Goal: Task Accomplishment & Management: Complete application form

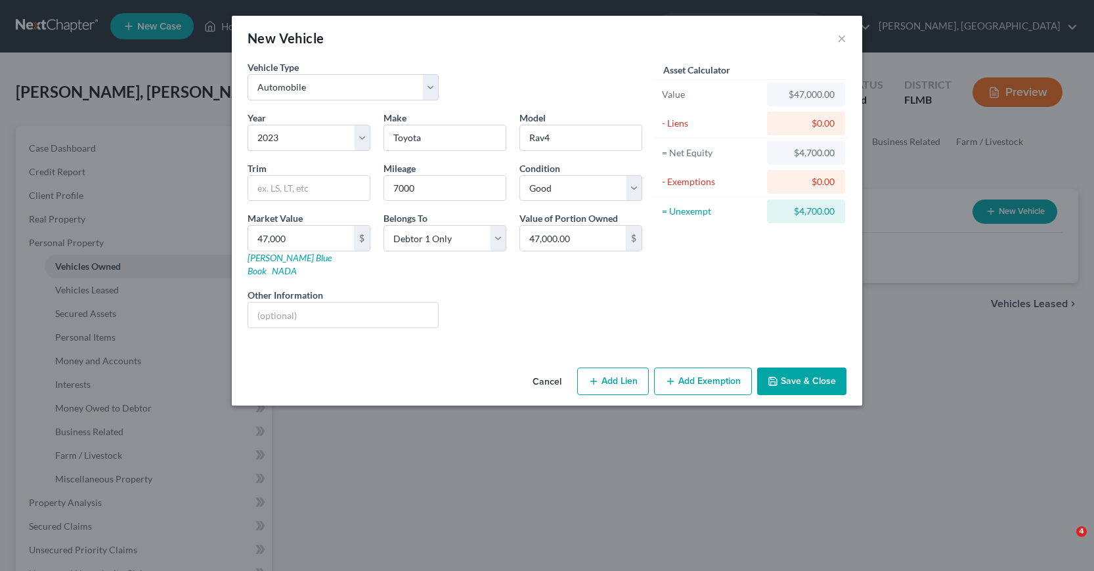
select select "0"
select select "3"
select select "2"
select select "0"
click at [607, 368] on button "Add Lien" at bounding box center [613, 382] width 72 height 28
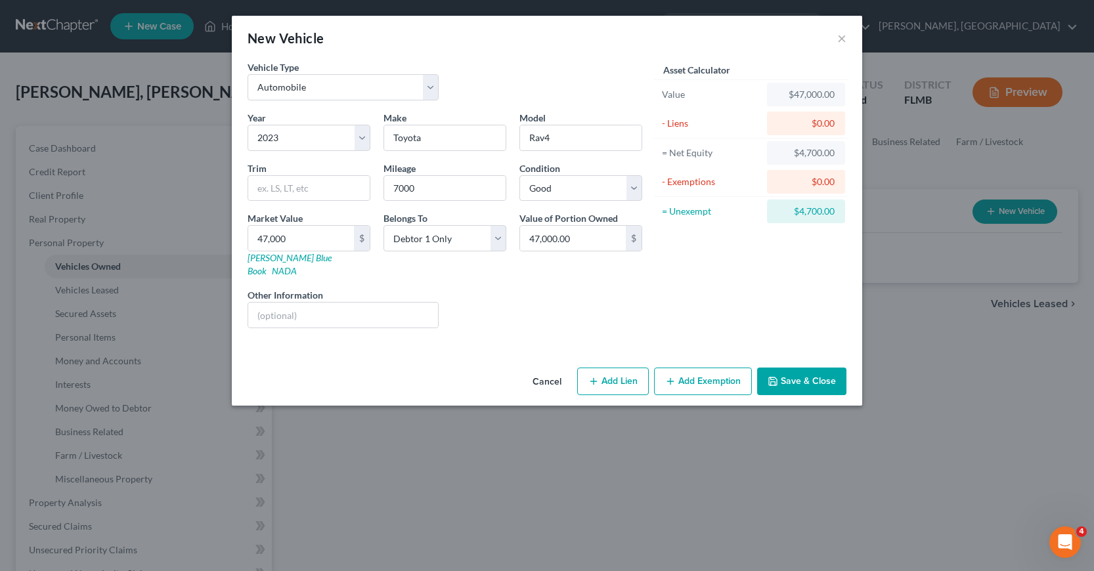
select select "0"
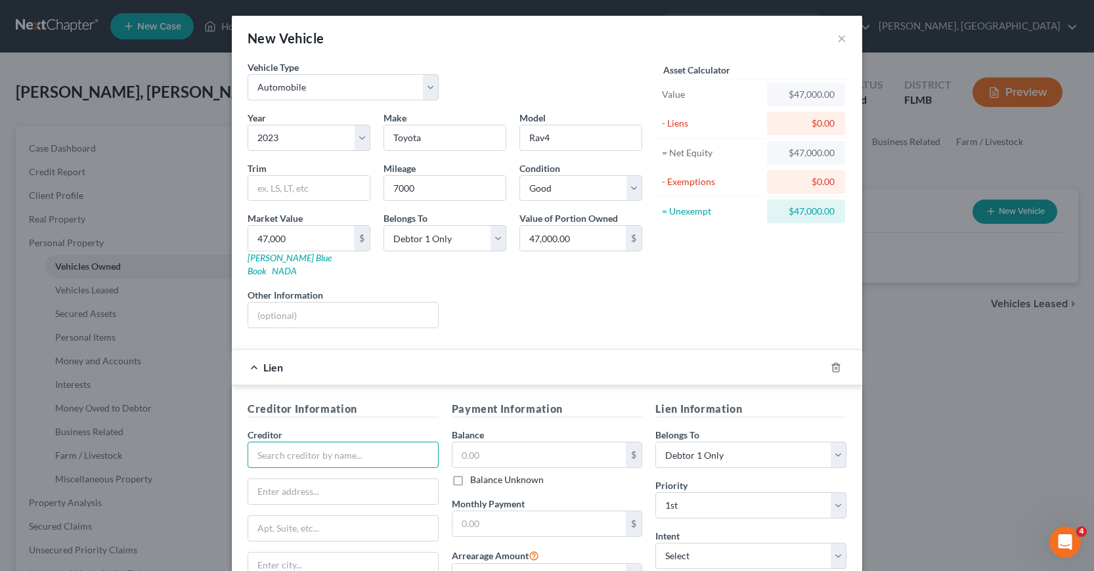
click at [259, 442] on input "text" at bounding box center [343, 455] width 191 height 26
type input "v"
click at [295, 471] on div "Navy Federal Credit Union" at bounding box center [326, 477] width 137 height 13
type input "Navy Federal Credit Union"
type input "P. O. Box 3700"
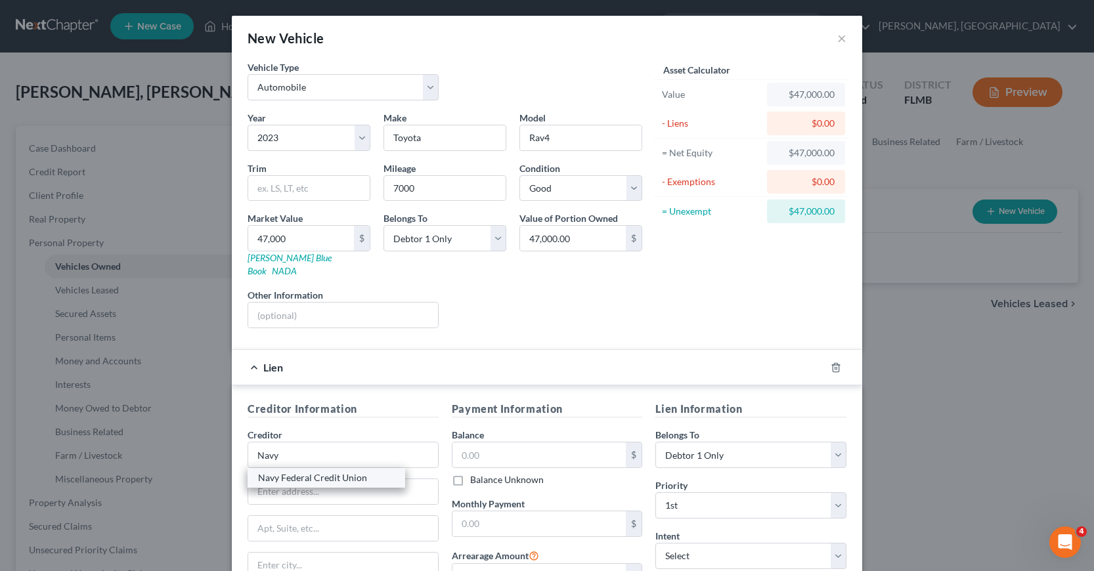
type input "[PERSON_NAME]"
select select "48"
type input "22119"
click at [458, 442] on input "text" at bounding box center [539, 454] width 174 height 25
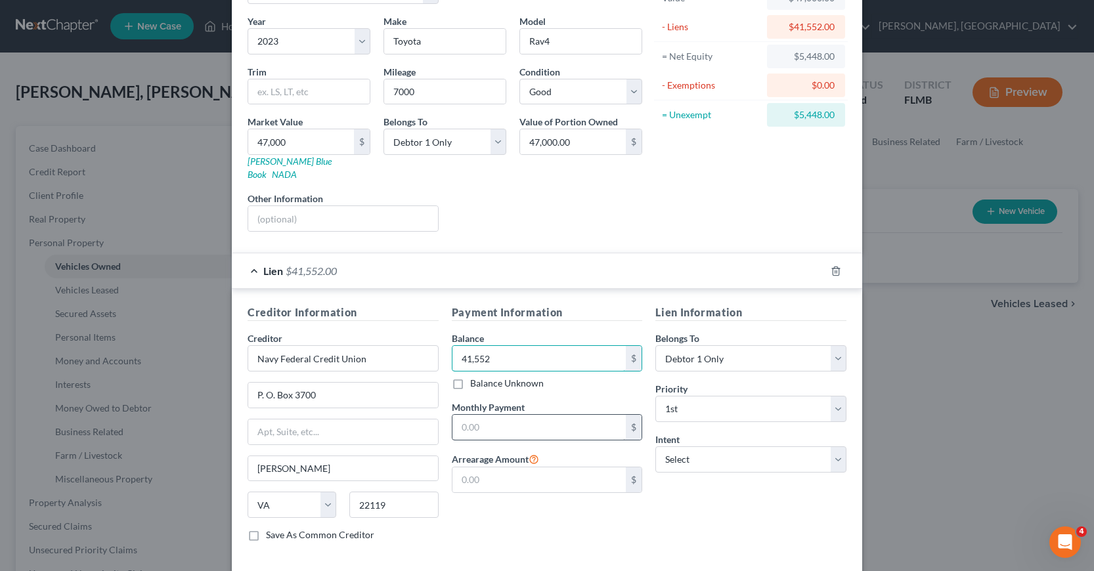
scroll to position [131, 0]
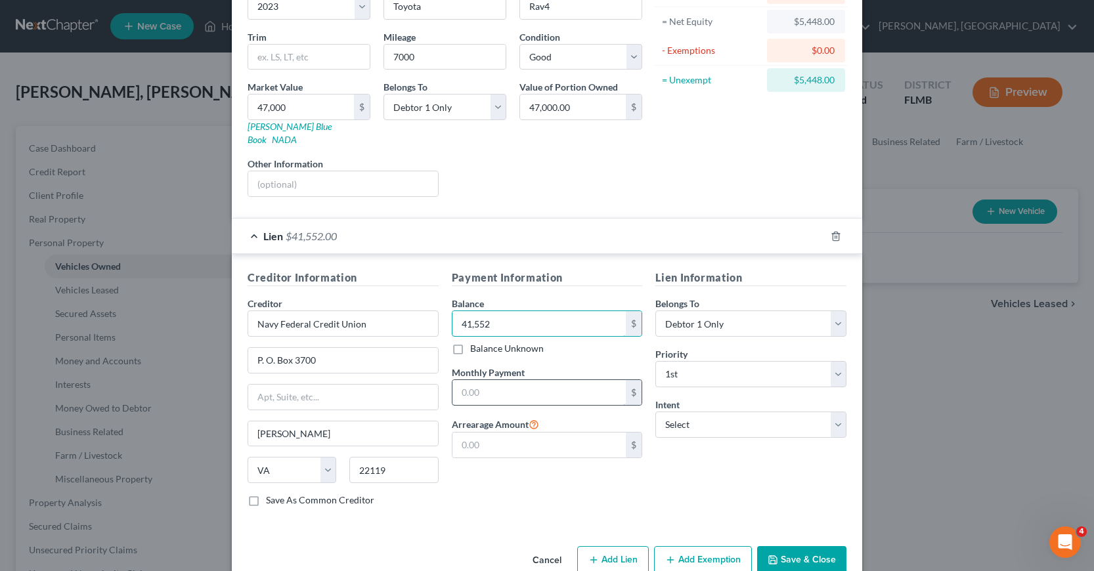
type input "41,552"
click at [456, 380] on input "text" at bounding box center [539, 392] width 174 height 25
type input "722.80"
click at [834, 412] on select "Select Surrender Redeem Reaffirm Avoid Other" at bounding box center [750, 425] width 191 height 26
select select "2"
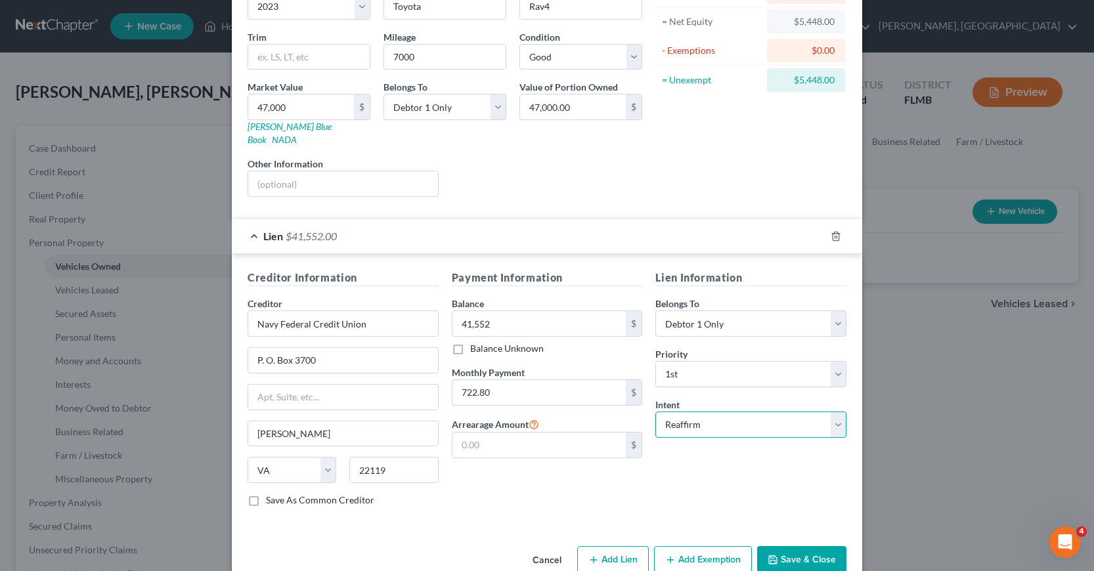
click at [655, 412] on select "Select Surrender Redeem Reaffirm Avoid Other" at bounding box center [750, 425] width 191 height 26
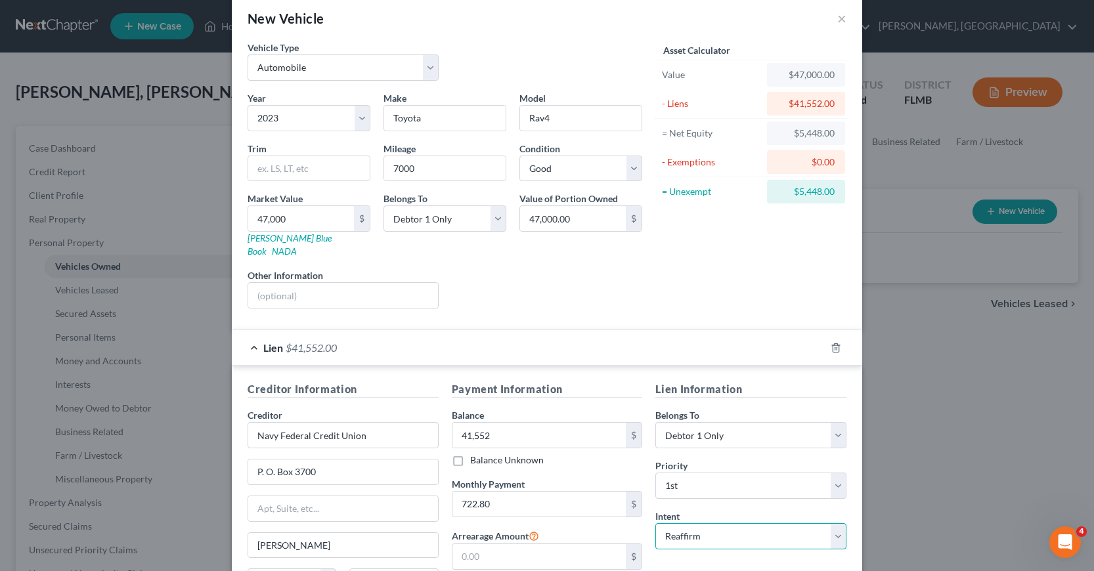
scroll to position [0, 0]
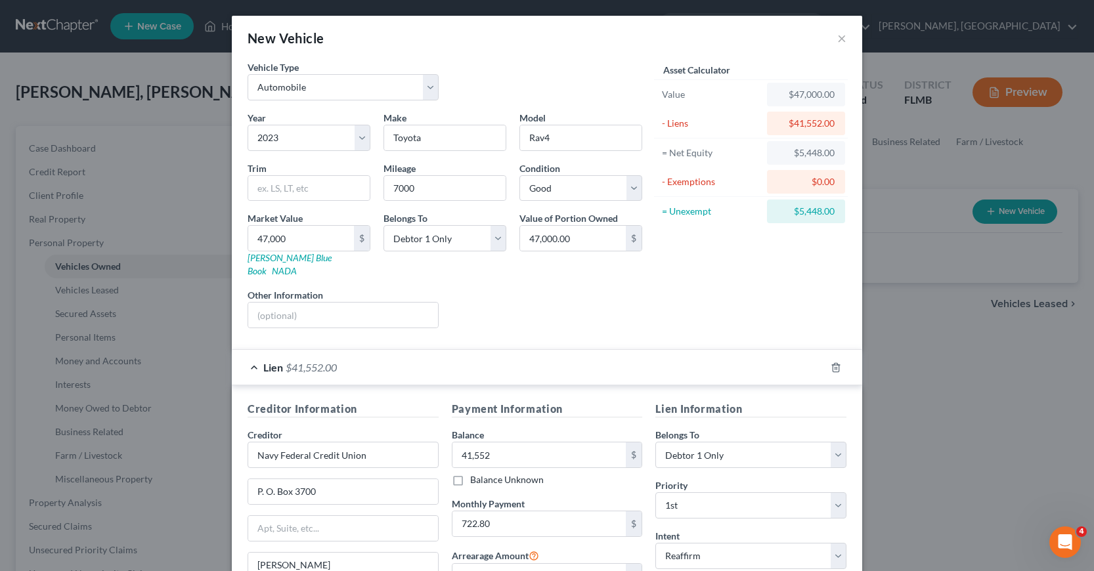
click at [687, 184] on div "- Exemptions" at bounding box center [711, 181] width 99 height 13
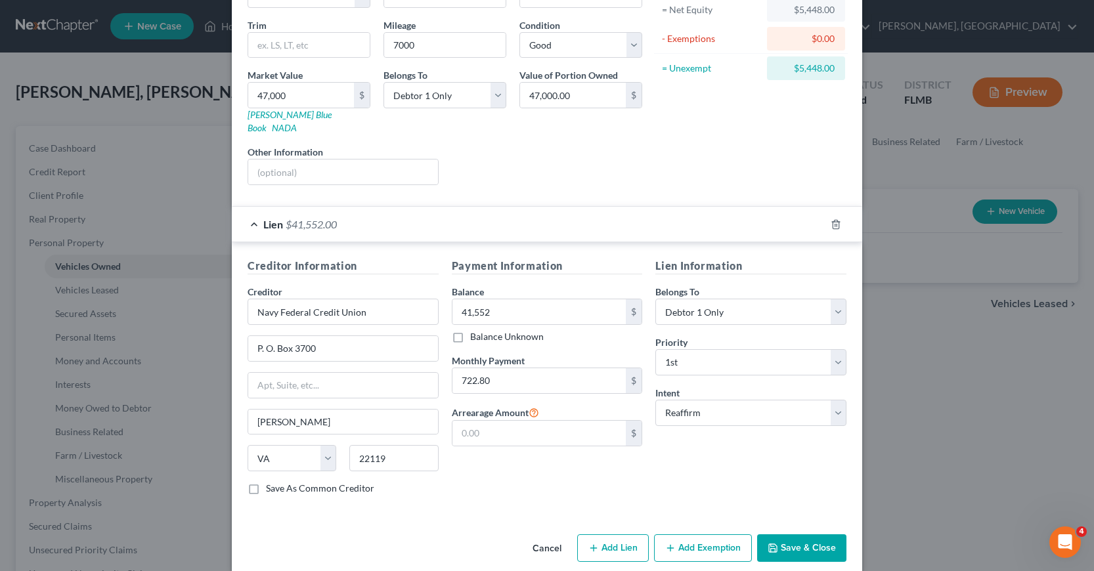
scroll to position [147, 0]
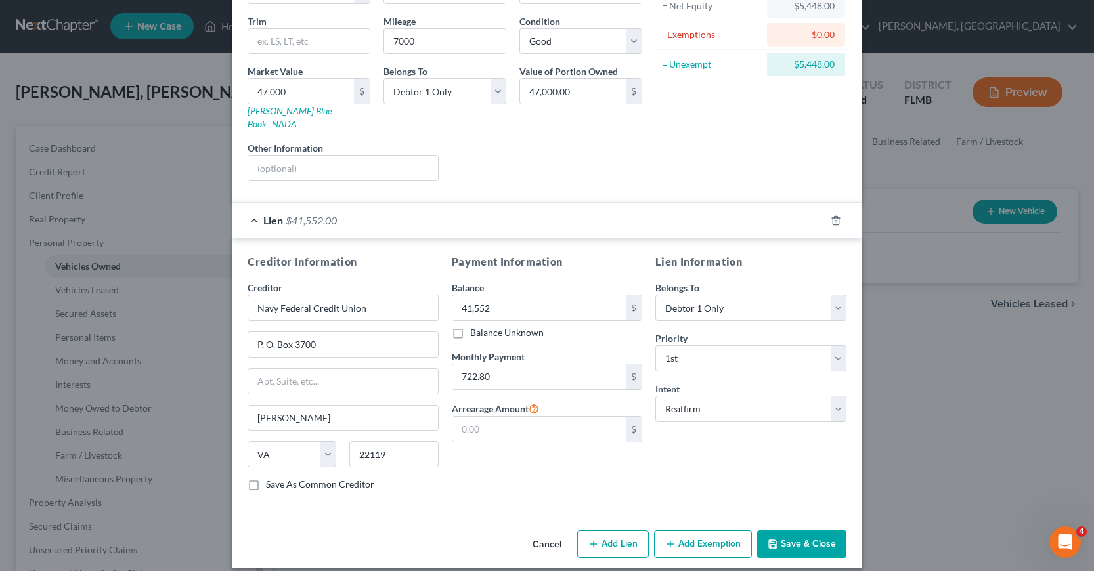
click at [695, 532] on button "Add Exemption" at bounding box center [703, 544] width 98 height 28
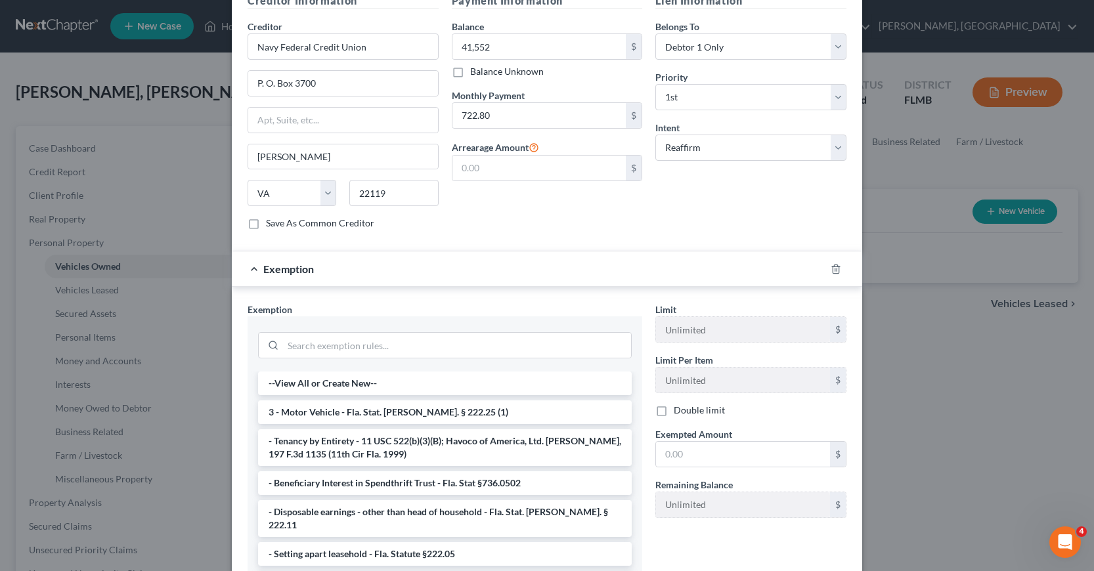
scroll to position [410, 0]
click at [326, 399] on li "3 - Motor Vehicle - Fla. Stat. [PERSON_NAME]. § 222.25 (1)" at bounding box center [445, 411] width 374 height 24
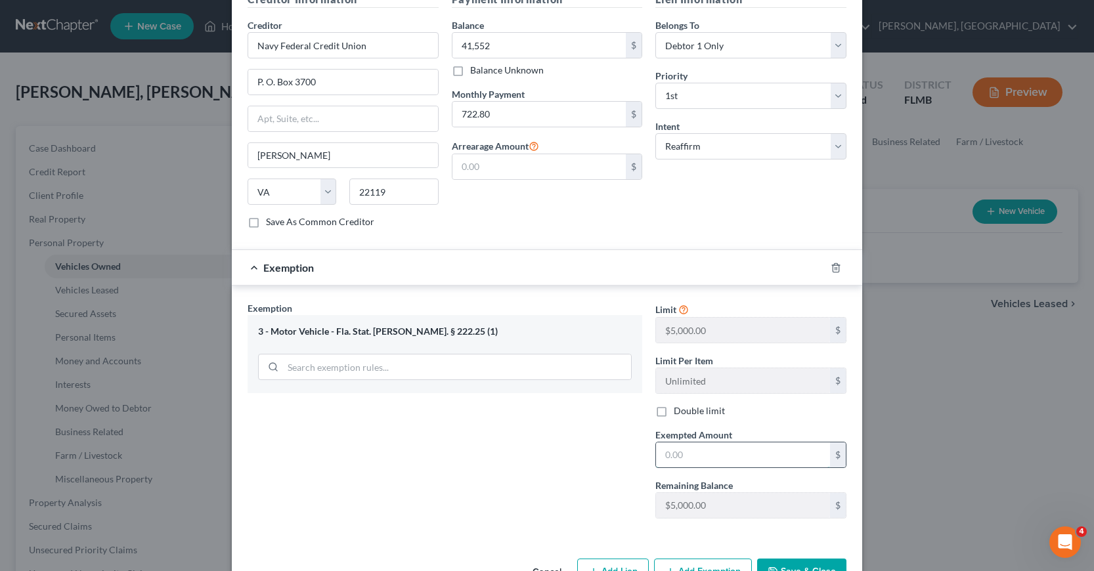
click at [662, 442] on input "text" at bounding box center [743, 454] width 174 height 25
type input "5,000"
click at [567, 486] on div "Exemption Set must be selected for CA. Exemption * 3 - Motor Vehicle - Fla. Sta…" at bounding box center [445, 414] width 408 height 227
click at [806, 559] on button "Save & Close" at bounding box center [801, 573] width 89 height 28
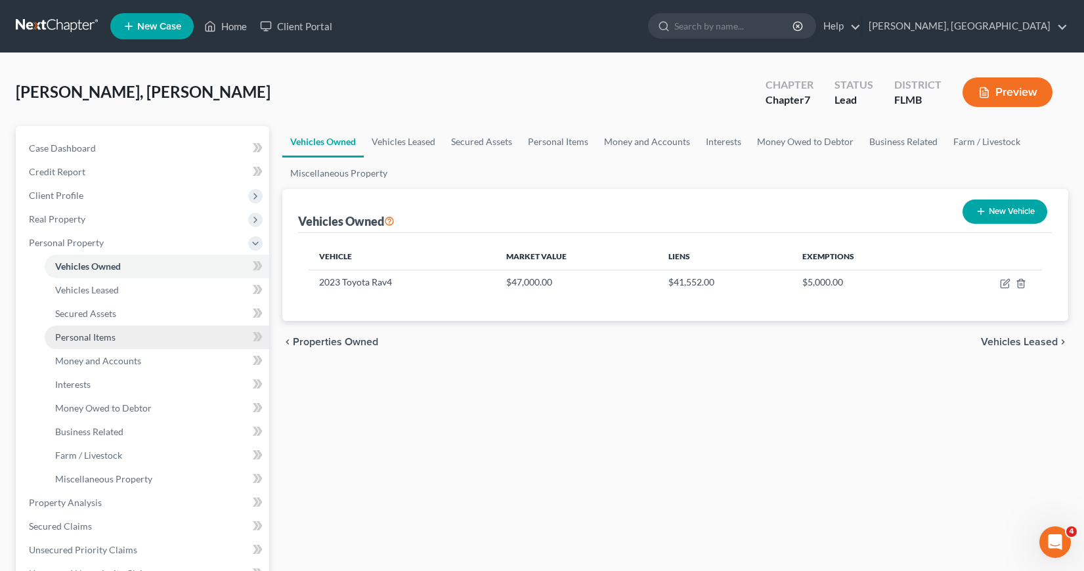
click at [97, 335] on span "Personal Items" at bounding box center [85, 337] width 60 height 11
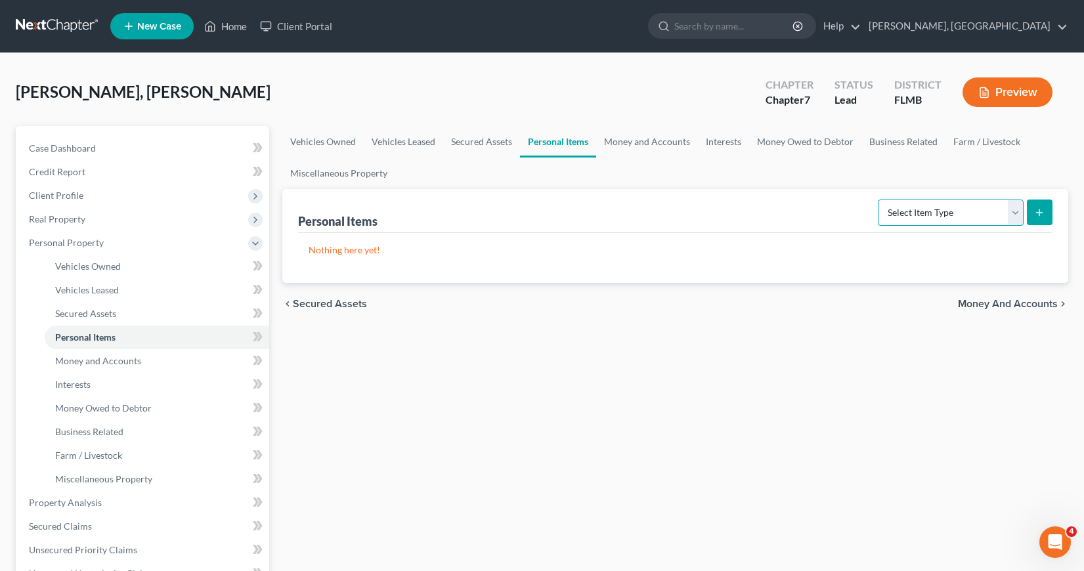
click at [1014, 211] on select "Select Item Type Clothing Collectibles Of Value Electronics Firearms Household …" at bounding box center [951, 213] width 146 height 26
select select "clothing"
click at [879, 200] on select "Select Item Type Clothing Collectibles Of Value Electronics Firearms Household …" at bounding box center [951, 213] width 146 height 26
click at [1037, 210] on icon "submit" at bounding box center [1039, 212] width 11 height 11
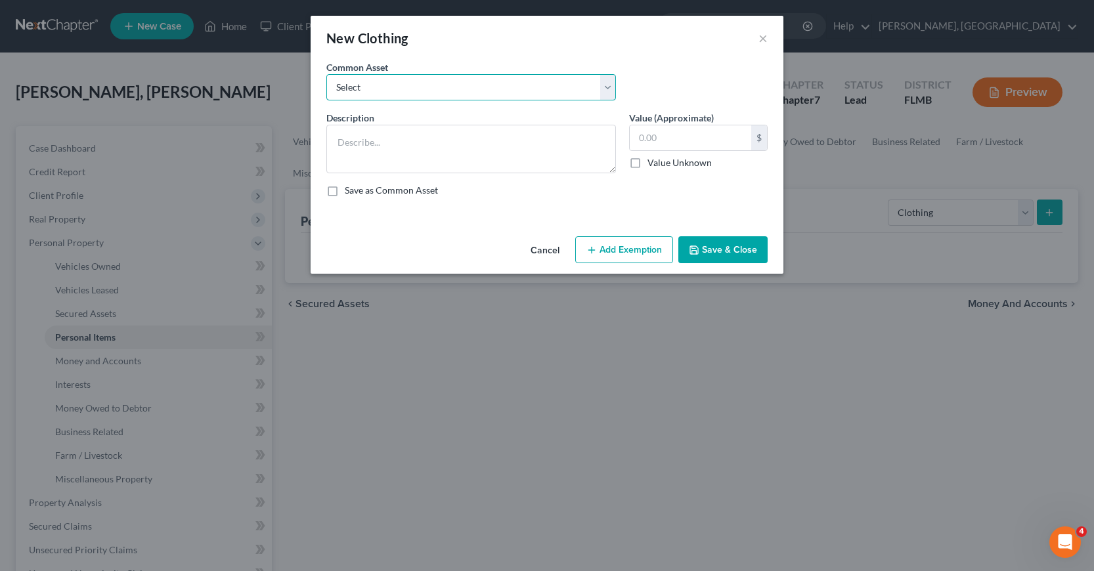
click at [609, 85] on select "Select Assorted wearing apparel" at bounding box center [471, 87] width 290 height 26
select select "0"
click at [326, 74] on select "Select Assorted wearing apparel" at bounding box center [471, 87] width 290 height 26
type textarea "Assorted wearing apparel"
type input "75"
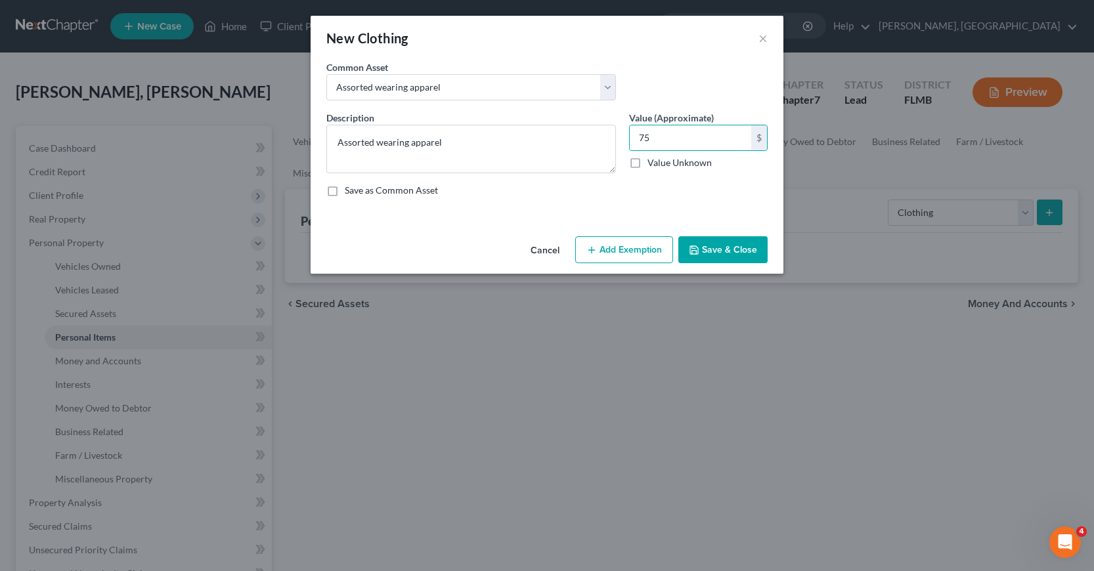
click at [636, 254] on button "Add Exemption" at bounding box center [624, 250] width 98 height 28
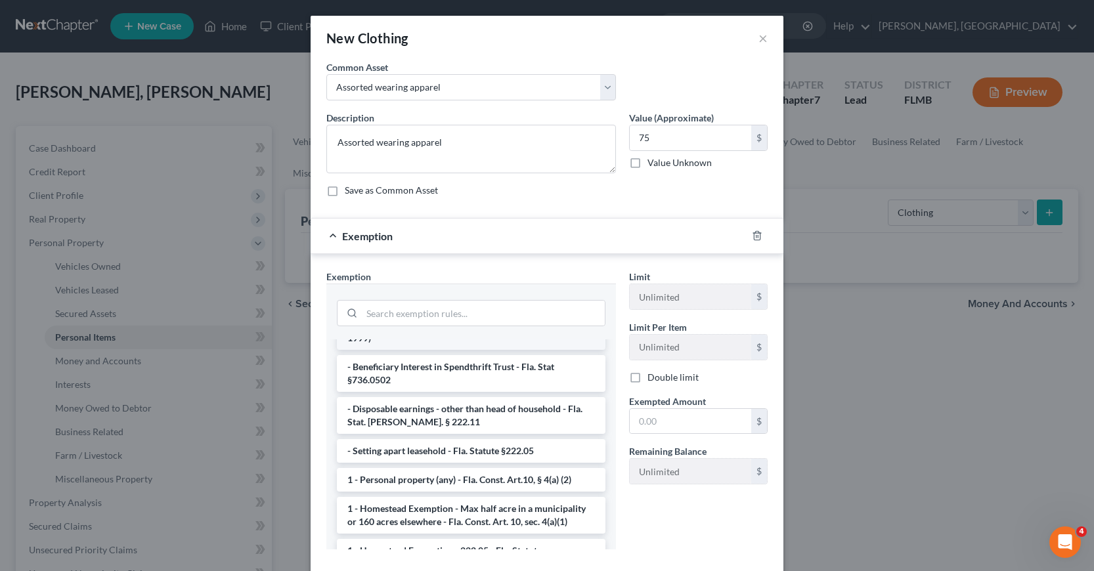
scroll to position [131, 0]
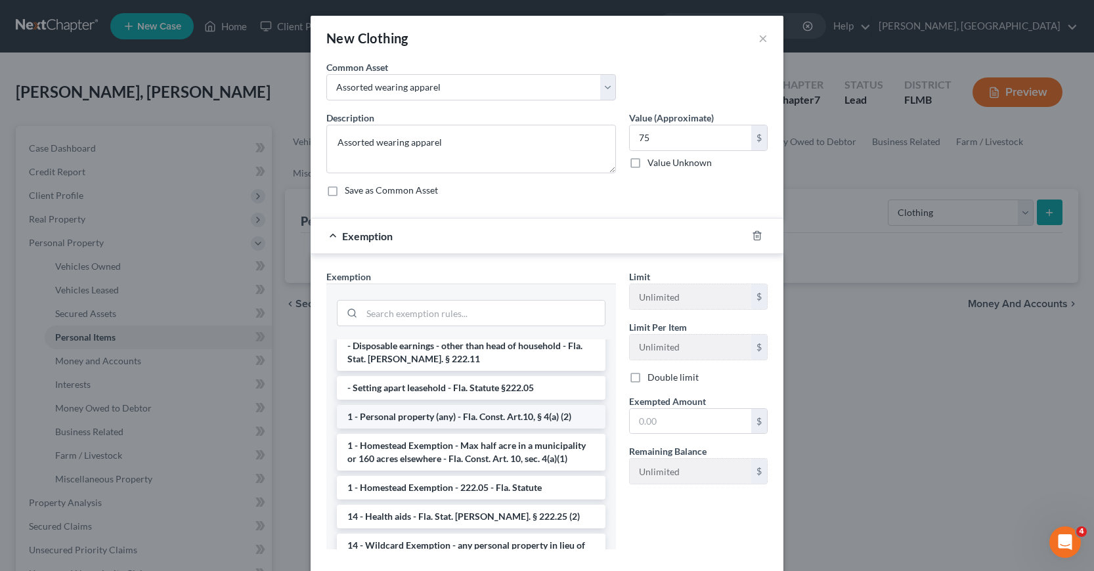
click at [426, 406] on li "1 - Personal property (any) - Fla. Const. Art.10, § 4(a) (2)" at bounding box center [471, 417] width 269 height 24
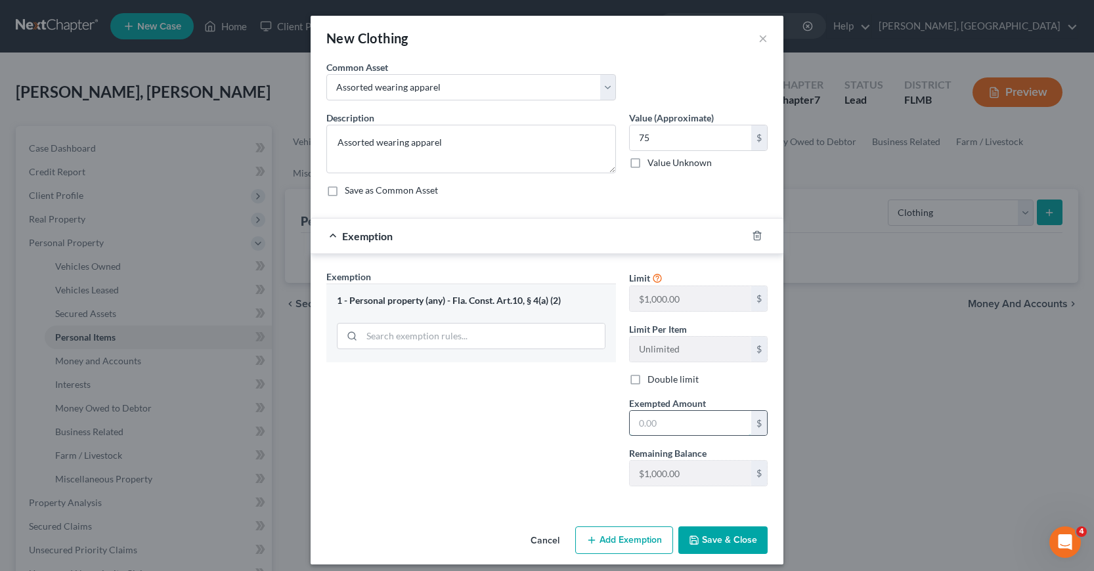
click at [634, 423] on input "text" at bounding box center [690, 423] width 121 height 25
type input "75"
click at [529, 464] on div "Exemption Set must be selected for CA. Exemption * 1 - Personal property (any) …" at bounding box center [471, 383] width 303 height 227
click at [697, 539] on button "Save & Close" at bounding box center [722, 541] width 89 height 28
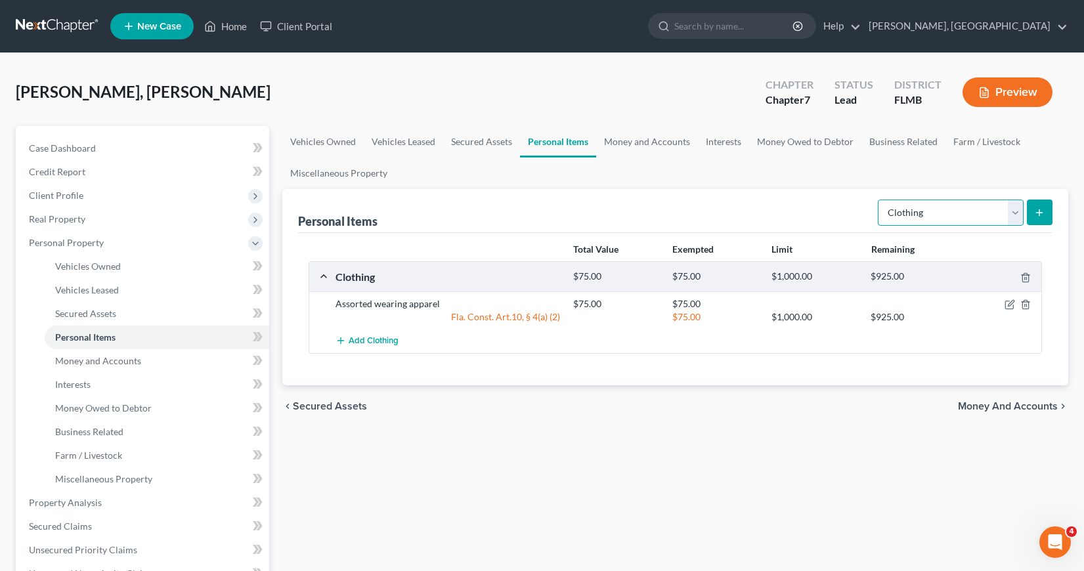
click at [1014, 211] on select "Select Item Type Clothing Collectibles Of Value Electronics Firearms Household …" at bounding box center [951, 213] width 146 height 26
select select "household_goods"
click at [879, 200] on select "Select Item Type Clothing Collectibles Of Value Electronics Firearms Household …" at bounding box center [951, 213] width 146 height 26
click at [1039, 209] on icon "submit" at bounding box center [1039, 212] width 11 height 11
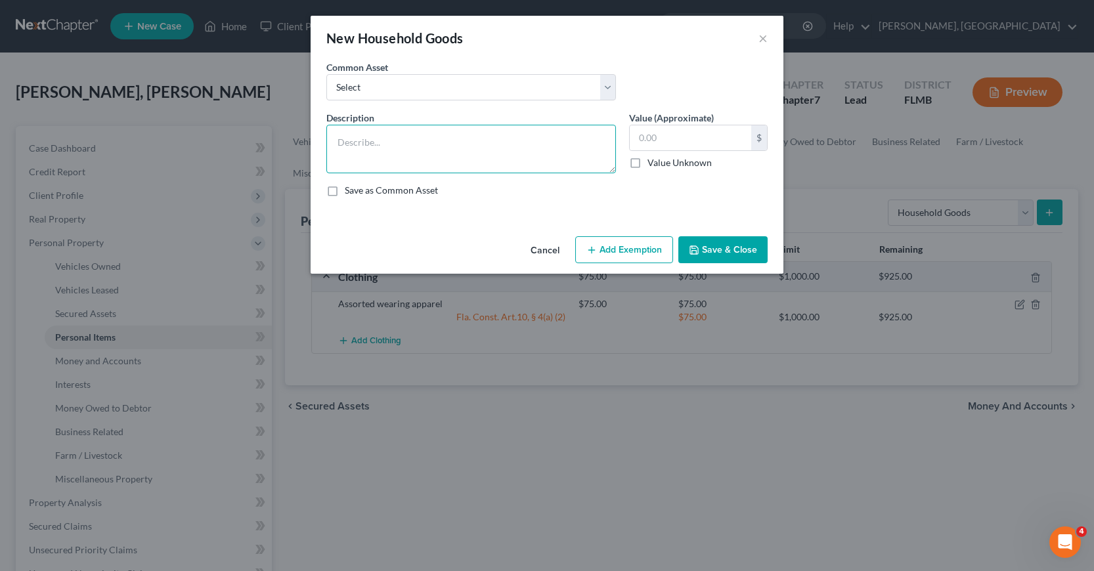
click at [337, 140] on textarea at bounding box center [471, 149] width 290 height 49
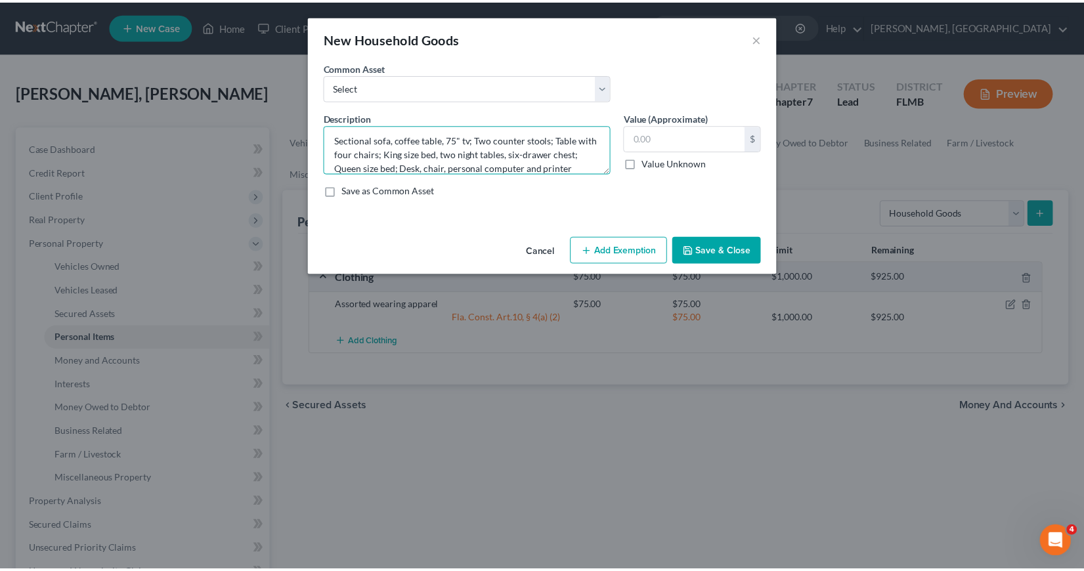
scroll to position [16, 0]
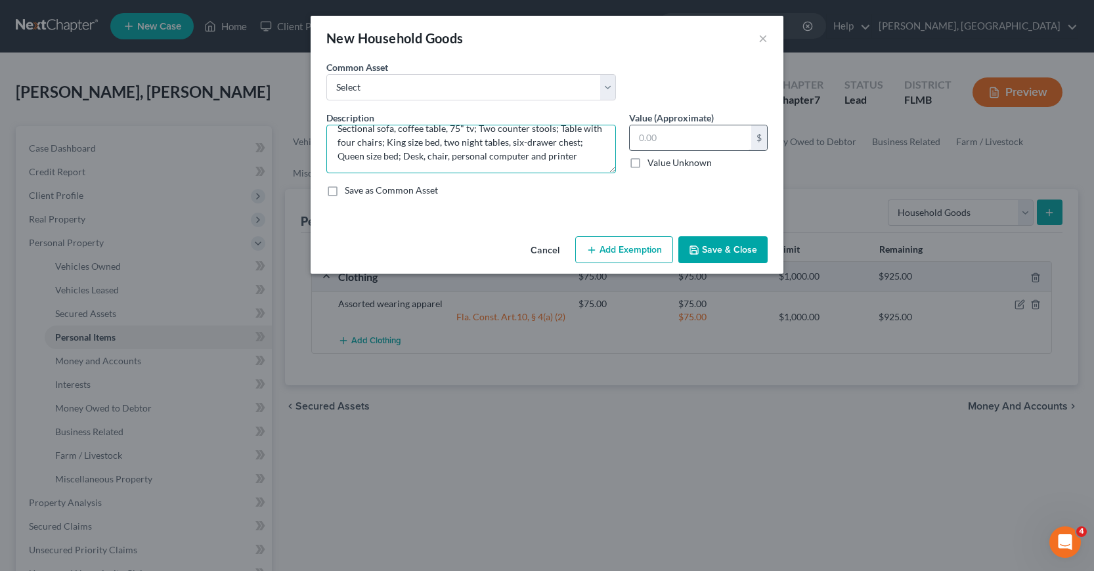
type textarea "Sectional sofa, coffee table, 75" tv; Two counter stools; Table with four chair…"
click at [636, 137] on input "text" at bounding box center [690, 137] width 121 height 25
type input "800.00"
click at [615, 249] on button "Add Exemption" at bounding box center [624, 250] width 98 height 28
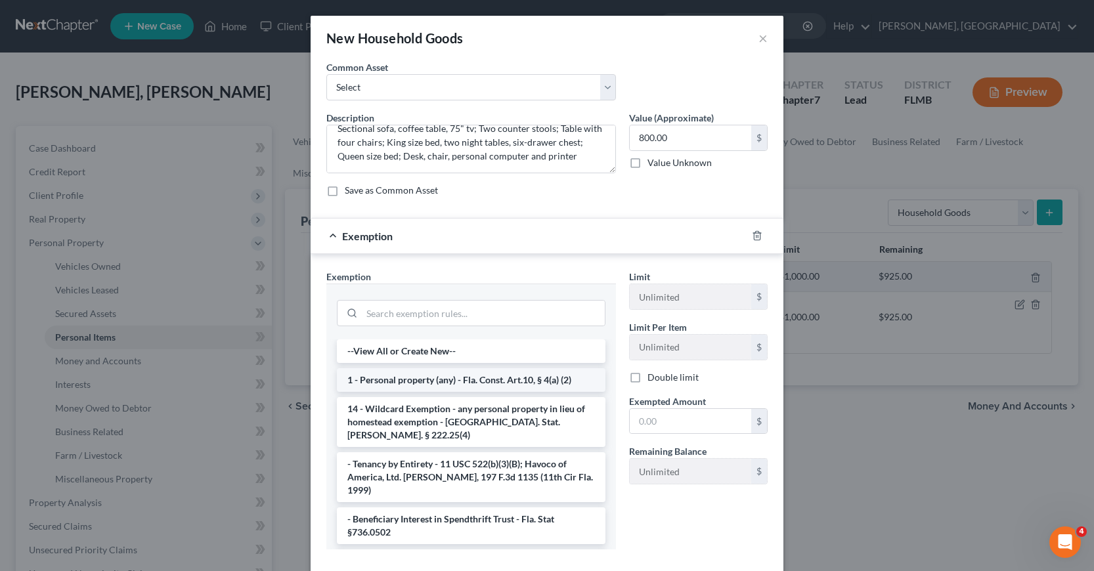
click at [414, 381] on li "1 - Personal property (any) - Fla. Const. Art.10, § 4(a) (2)" at bounding box center [471, 380] width 269 height 24
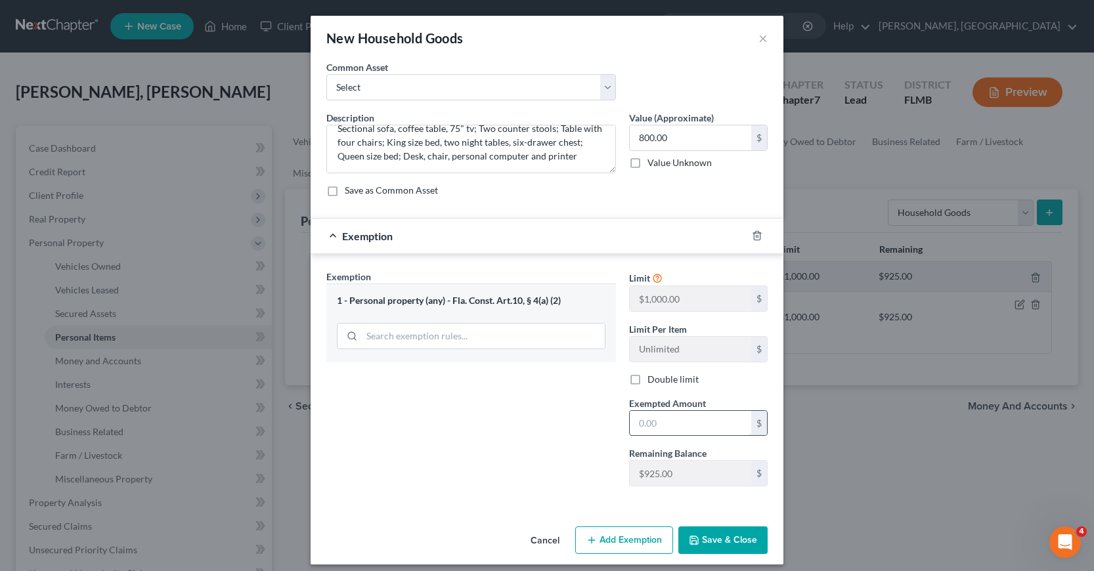
click at [630, 423] on input "text" at bounding box center [690, 423] width 121 height 25
type input "800"
click at [574, 444] on div "Exemption Set must be selected for CA. Exemption * 1 - Personal property (any) …" at bounding box center [471, 383] width 303 height 227
click at [715, 542] on button "Save & Close" at bounding box center [722, 541] width 89 height 28
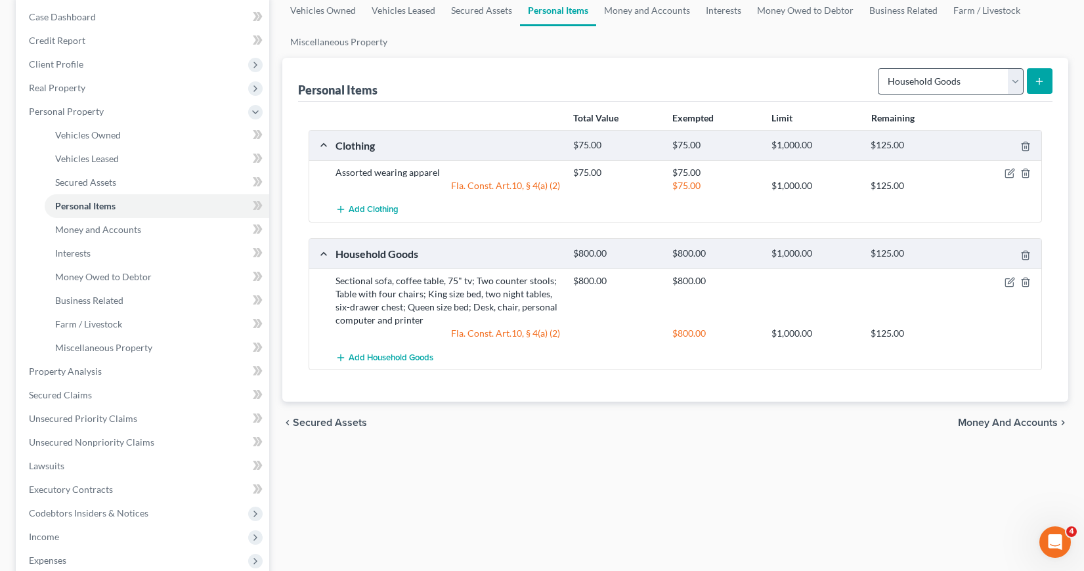
scroll to position [66, 0]
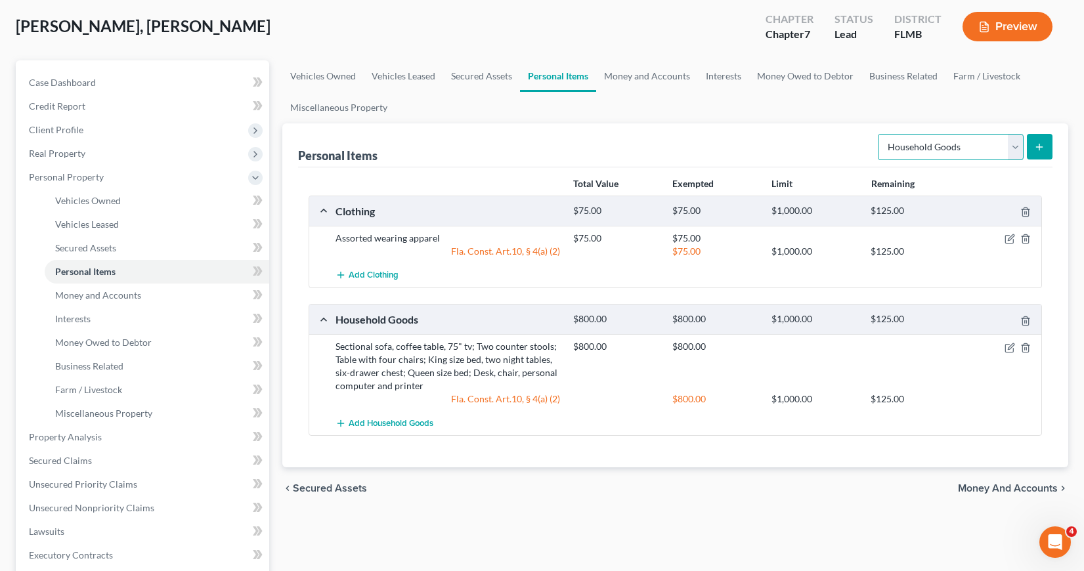
click at [1012, 148] on select "Select Item Type Clothing Collectibles Of Value Electronics Firearms Household …" at bounding box center [951, 147] width 146 height 26
select select "firearms"
click at [879, 134] on select "Select Item Type Clothing Collectibles Of Value Electronics Firearms Household …" at bounding box center [951, 147] width 146 height 26
click at [1038, 145] on icon "submit" at bounding box center [1039, 147] width 11 height 11
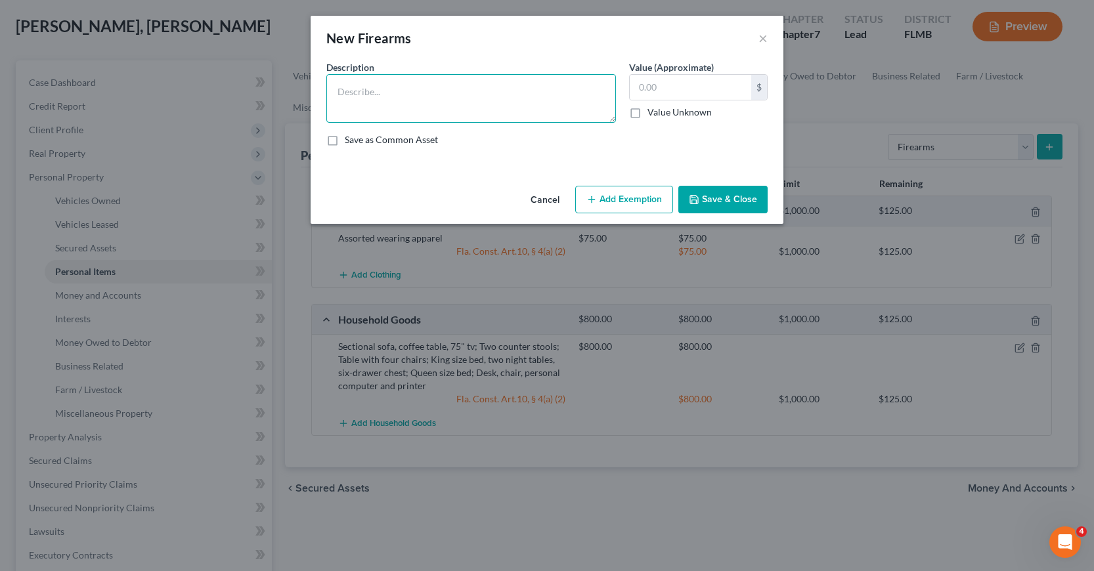
click at [339, 91] on textarea at bounding box center [471, 98] width 290 height 49
type textarea "9mm Glock pistol"
type input "200"
click at [622, 202] on button "Add Exemption" at bounding box center [624, 200] width 98 height 28
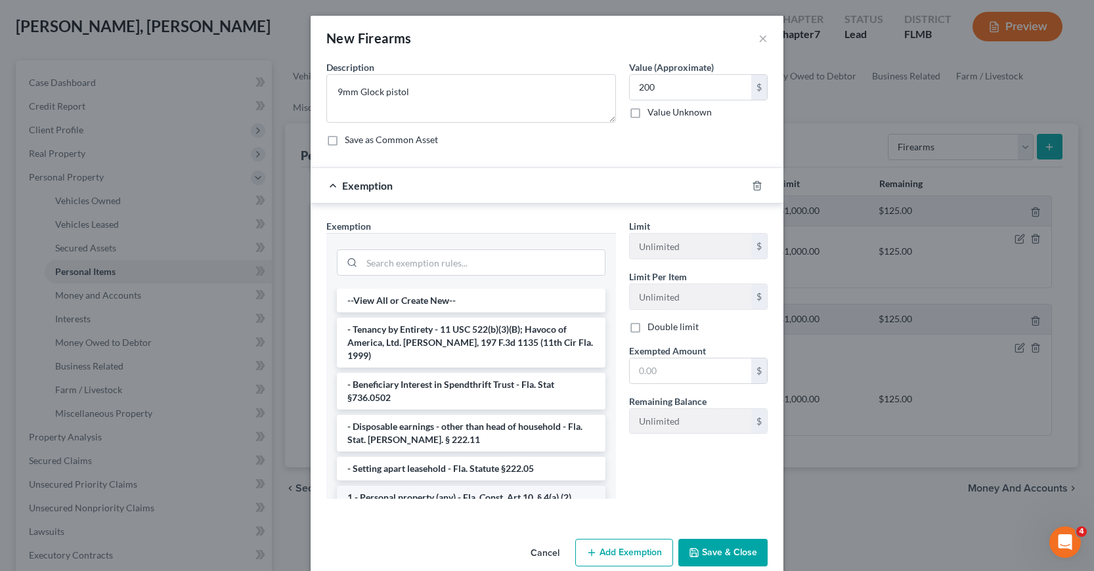
click at [390, 486] on li "1 - Personal property (any) - Fla. Const. Art.10, § 4(a) (2)" at bounding box center [471, 498] width 269 height 24
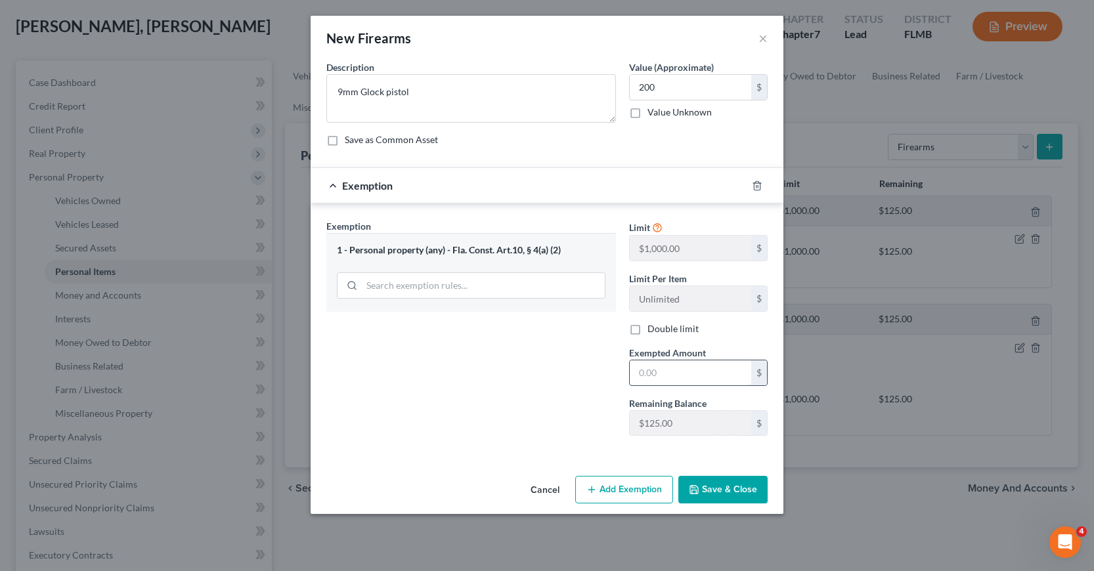
click at [637, 371] on input "text" at bounding box center [690, 372] width 121 height 25
type input "125"
click at [537, 400] on div "Exemption Set must be selected for CA. Exemption * 1 - Personal property (any) …" at bounding box center [471, 332] width 303 height 227
click at [737, 491] on button "Save & Close" at bounding box center [722, 490] width 89 height 28
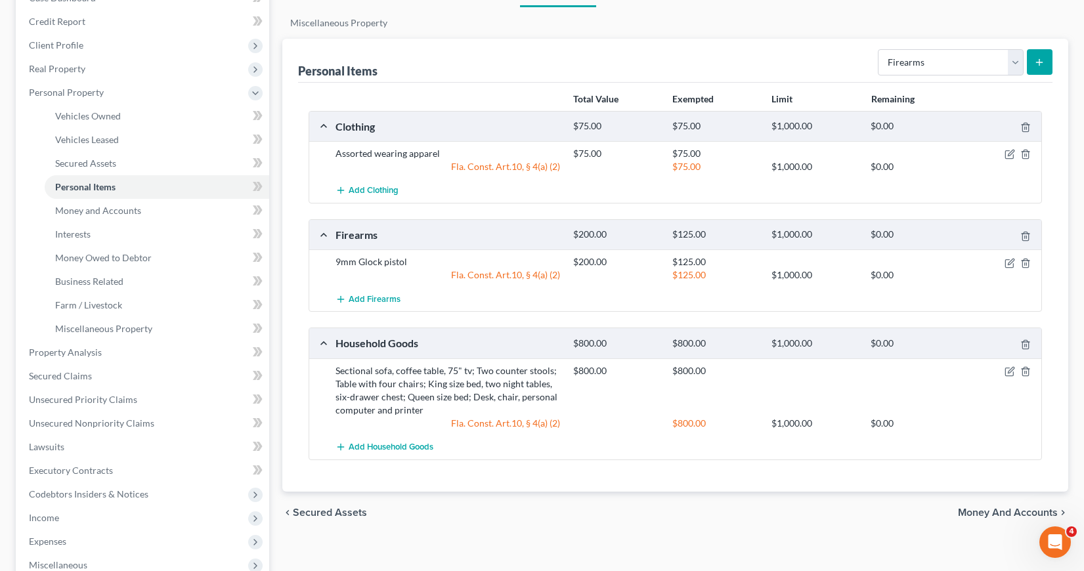
scroll to position [197, 0]
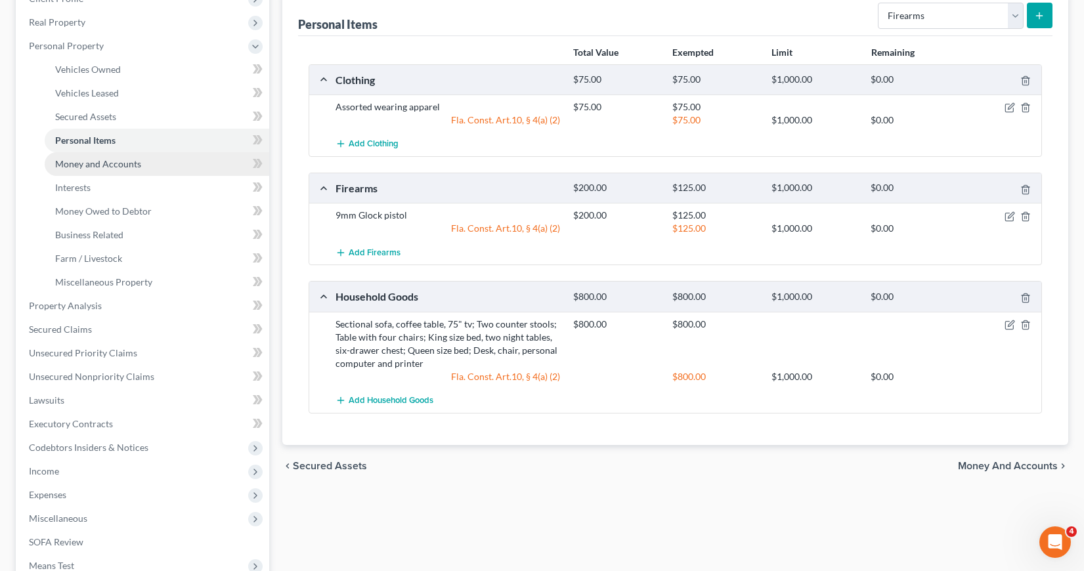
click at [89, 162] on span "Money and Accounts" at bounding box center [98, 163] width 86 height 11
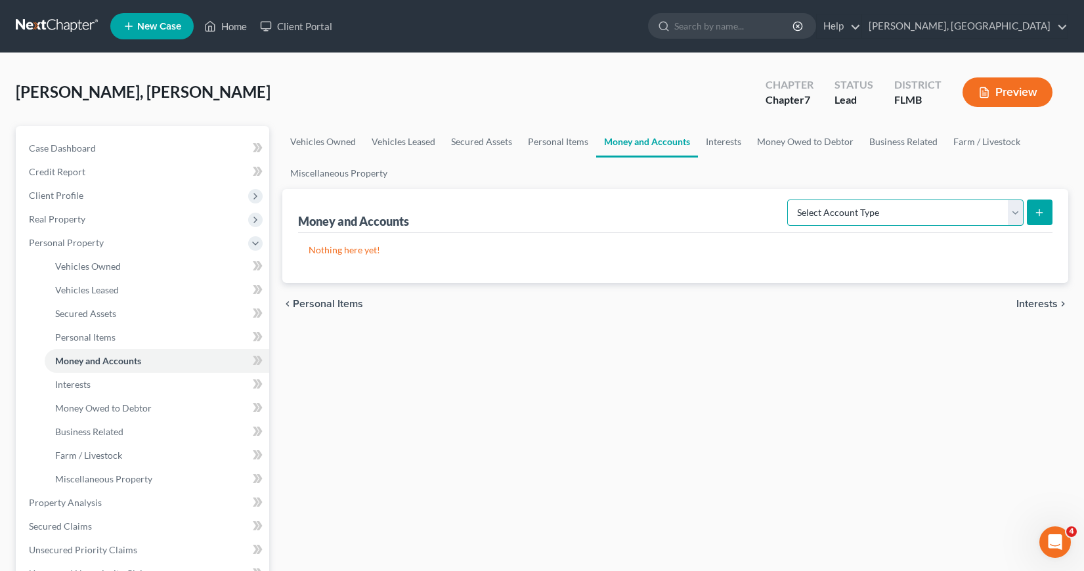
click at [1016, 209] on select "Select Account Type Brokerage Cash on Hand Certificates of Deposit Checking Acc…" at bounding box center [905, 213] width 236 height 26
select select "checking"
click at [790, 200] on select "Select Account Type Brokerage Cash on Hand Certificates of Deposit Checking Acc…" at bounding box center [905, 213] width 236 height 26
click at [1041, 209] on icon "submit" at bounding box center [1039, 212] width 11 height 11
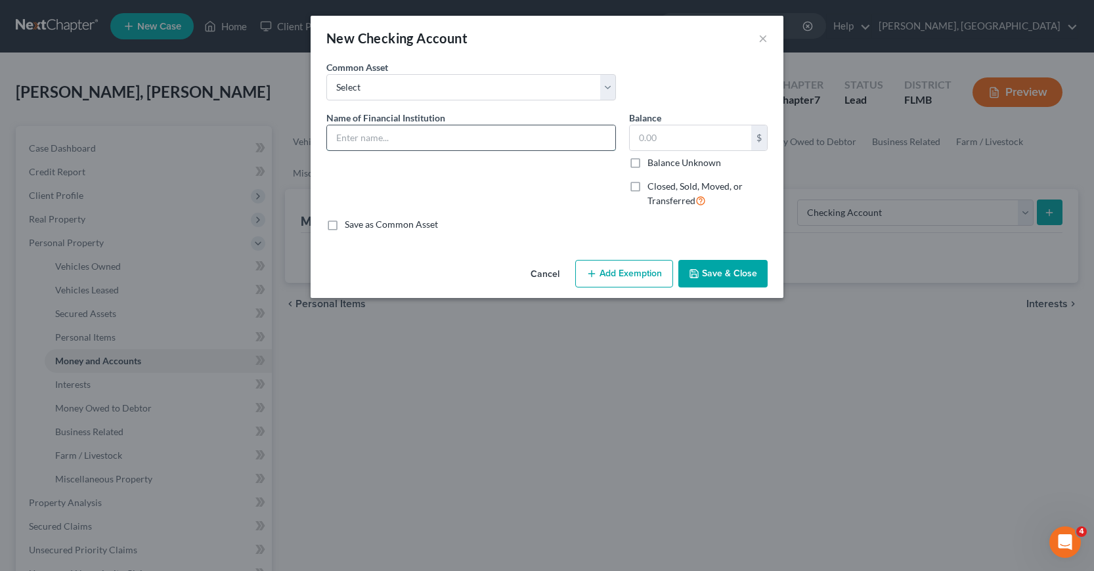
click at [344, 137] on input "text" at bounding box center [471, 137] width 288 height 25
type input "Truist Bank Business #5786"
click at [634, 138] on input "text" at bounding box center [690, 137] width 121 height 25
type input "100"
click at [722, 279] on button "Save & Close" at bounding box center [722, 274] width 89 height 28
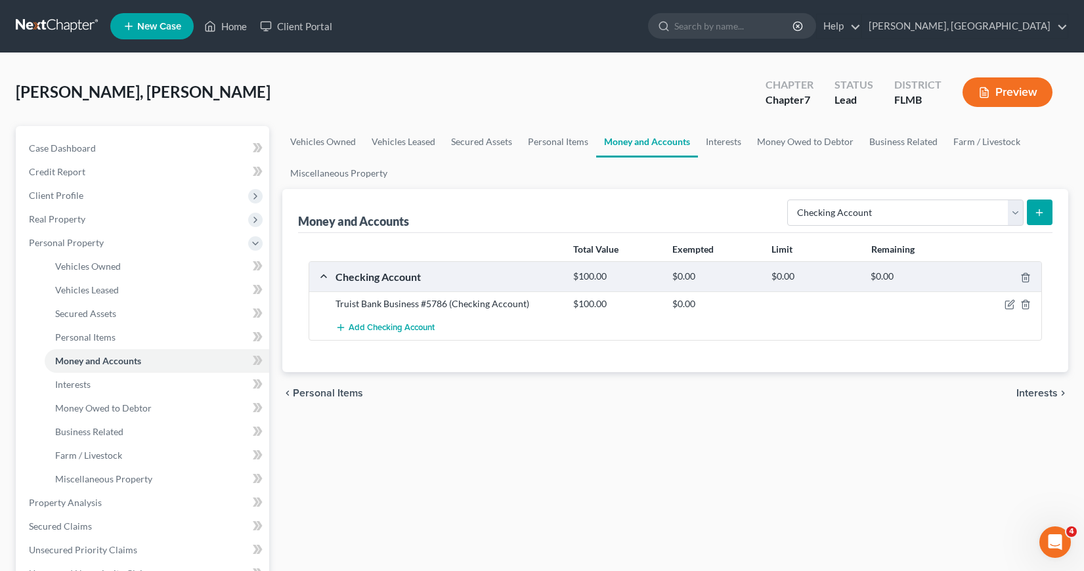
click at [1037, 213] on icon "submit" at bounding box center [1039, 212] width 11 height 11
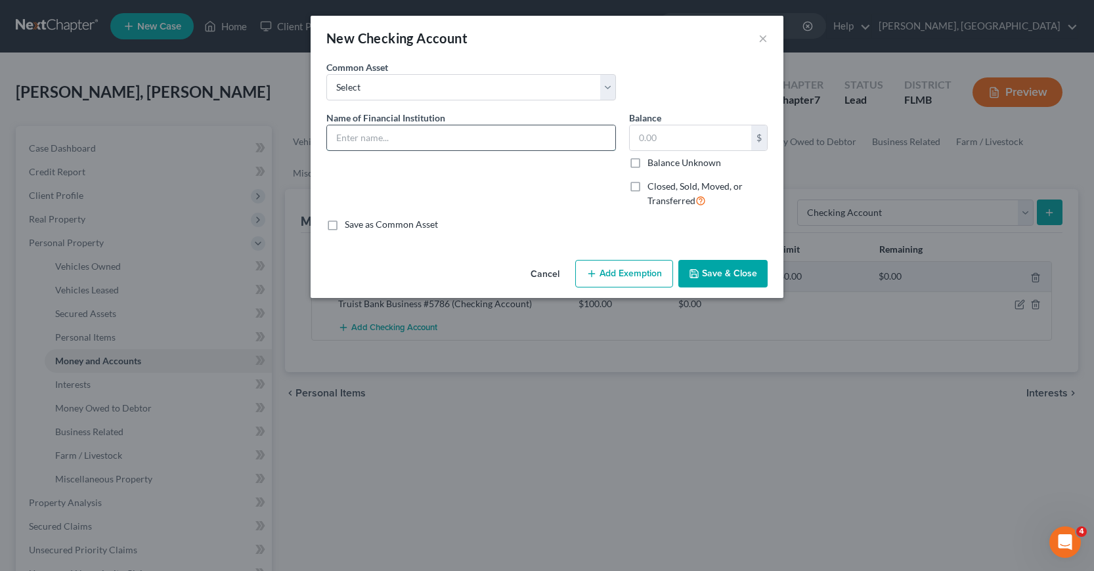
click at [344, 135] on input "text" at bounding box center [471, 137] width 288 height 25
type input "Truist Bank Personal #4035"
click at [639, 137] on input "text" at bounding box center [690, 137] width 121 height 25
type input "100"
click at [714, 272] on button "Save & Close" at bounding box center [722, 274] width 89 height 28
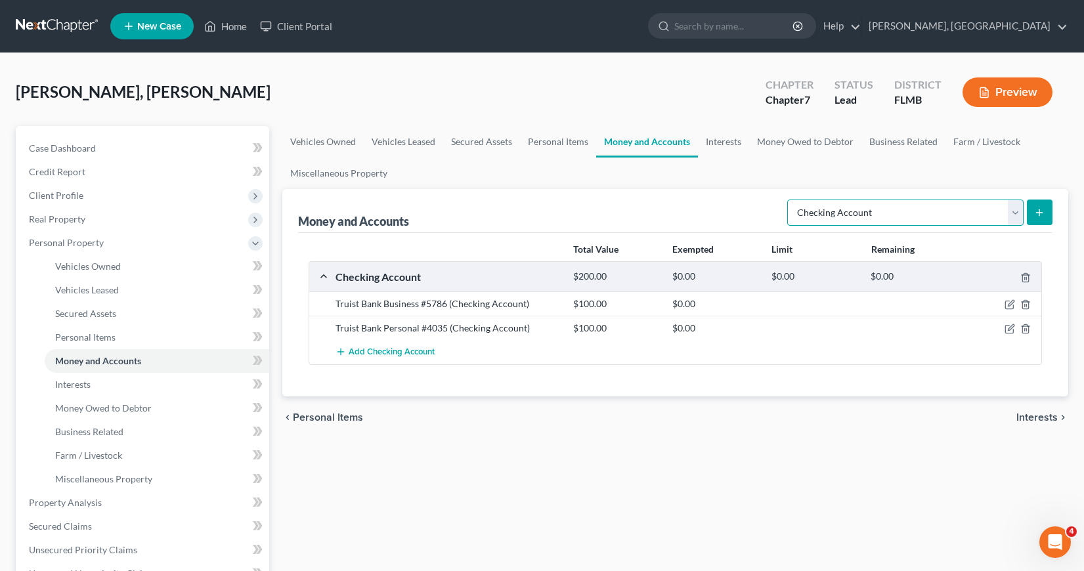
click at [1016, 215] on select "Select Account Type Brokerage Cash on Hand Certificates of Deposit Checking Acc…" at bounding box center [905, 213] width 236 height 26
select select "other"
click at [790, 200] on select "Select Account Type Brokerage Cash on Hand Certificates of Deposit Checking Acc…" at bounding box center [905, 213] width 236 height 26
click at [1037, 207] on icon "submit" at bounding box center [1039, 212] width 11 height 11
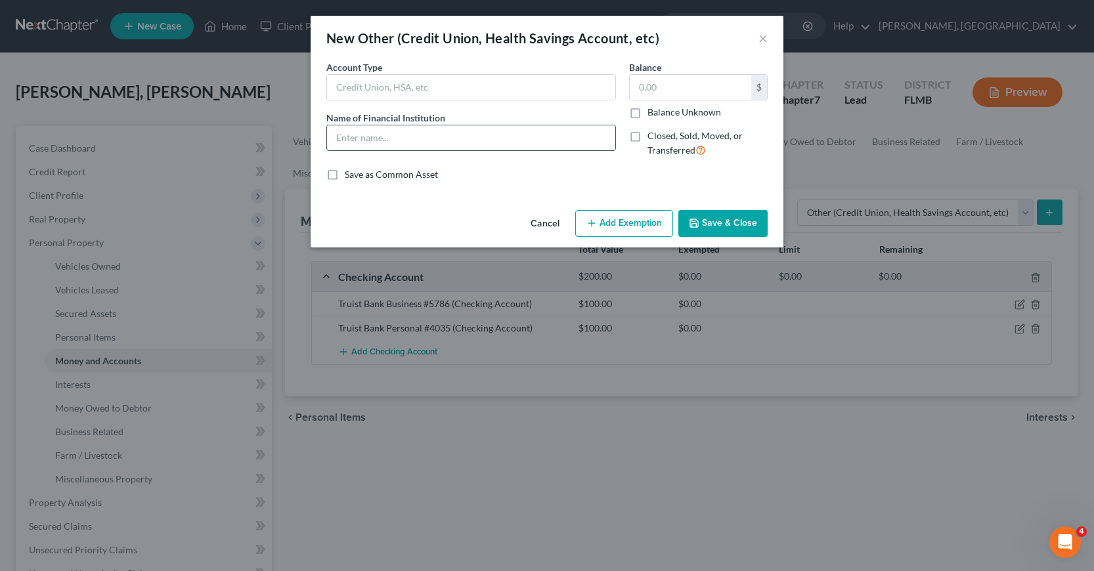
click at [352, 136] on input "text" at bounding box center [471, 137] width 288 height 25
type input "Navy Federal CU"
click at [643, 86] on input "text" at bounding box center [690, 87] width 121 height 25
type input "5"
click at [724, 227] on button "Save & Close" at bounding box center [722, 224] width 89 height 28
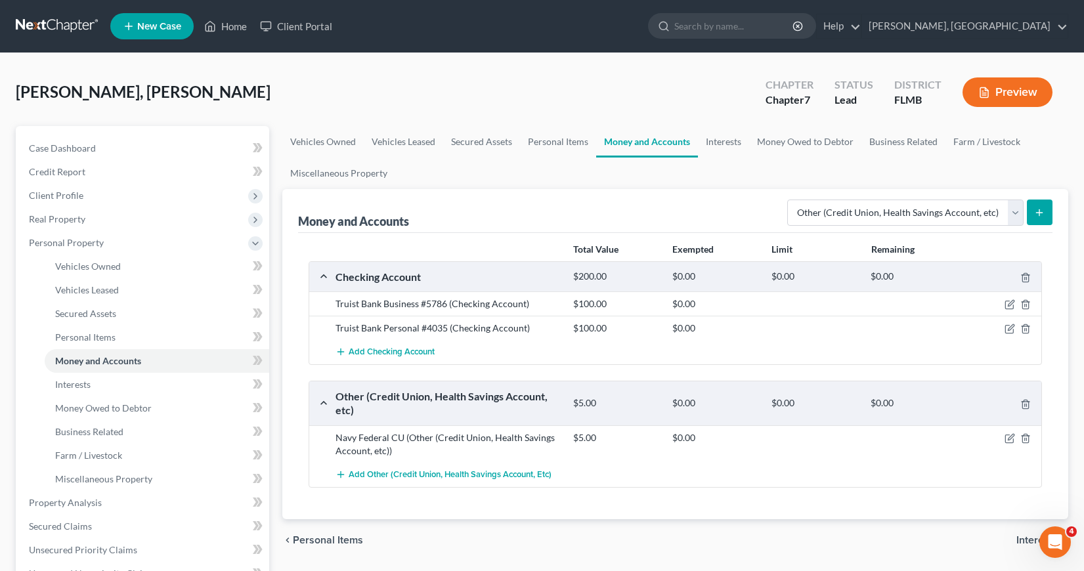
click at [1037, 212] on icon "submit" at bounding box center [1039, 212] width 11 height 11
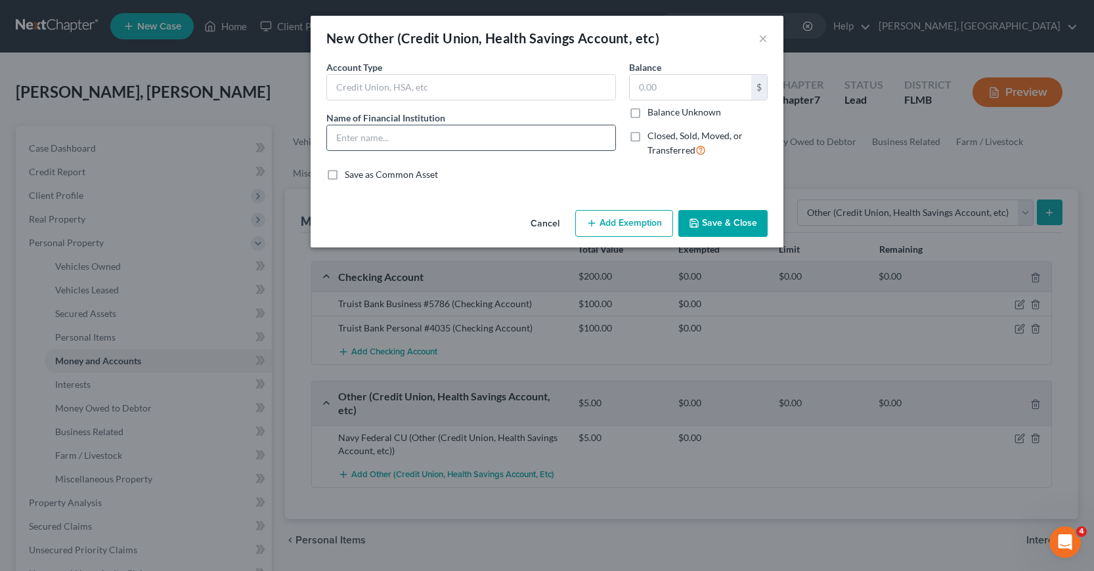
click at [345, 138] on input "text" at bounding box center [471, 137] width 288 height 25
type input "Suncoast Credit Union"
click at [639, 85] on input "text" at bounding box center [690, 87] width 121 height 25
type input "5"
click at [716, 227] on button "Save & Close" at bounding box center [722, 224] width 89 height 28
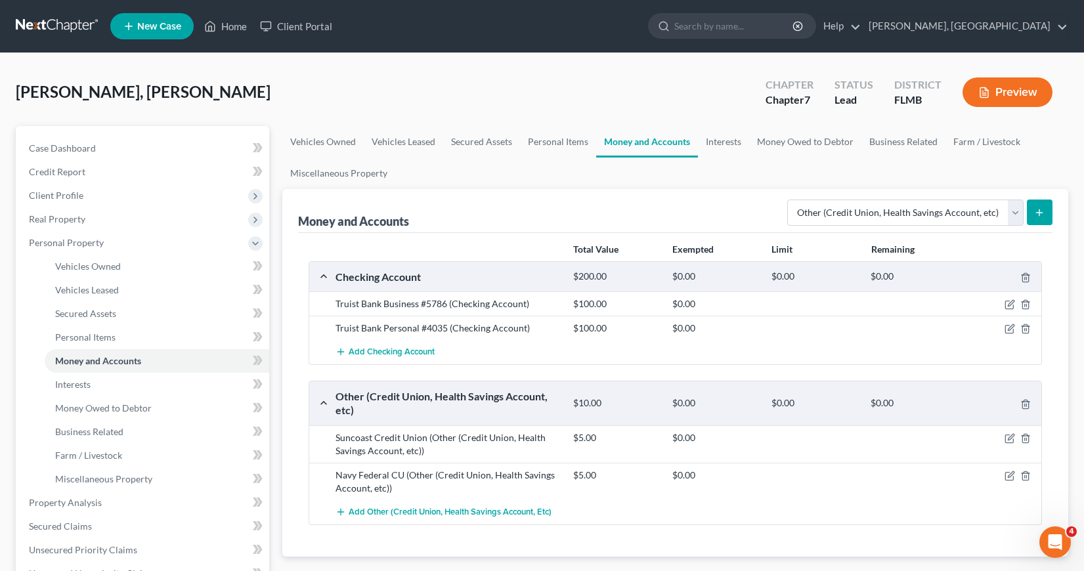
click at [1043, 213] on icon "submit" at bounding box center [1039, 212] width 11 height 11
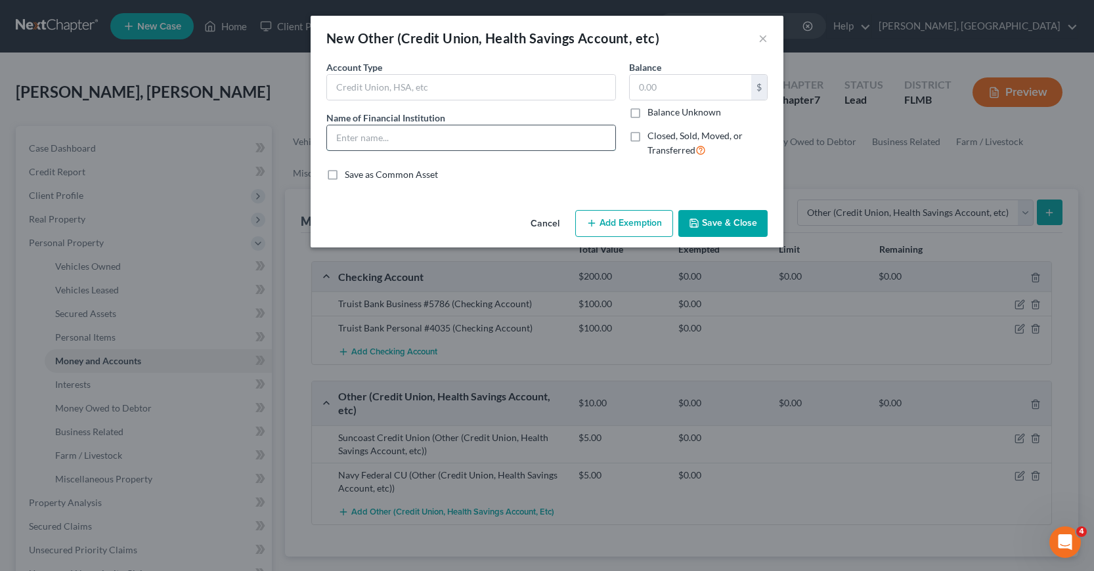
click at [345, 133] on input "text" at bounding box center [471, 137] width 288 height 25
type input "GTE FCU"
click at [638, 87] on input "text" at bounding box center [690, 87] width 121 height 25
type input "5"
click at [714, 221] on button "Save & Close" at bounding box center [722, 224] width 89 height 28
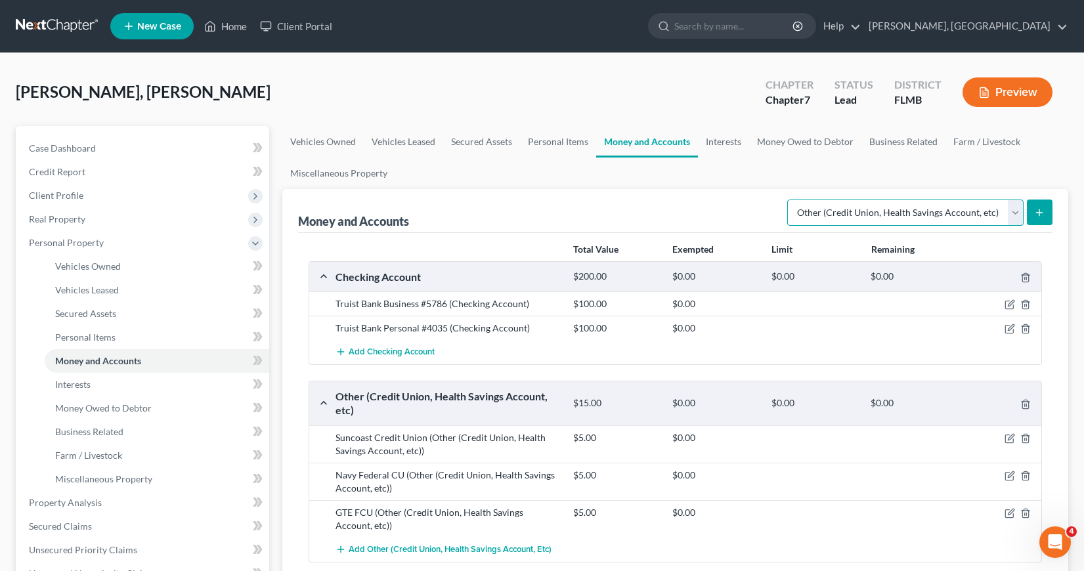
click at [1014, 212] on select "Select Account Type Brokerage Cash on Hand Certificates of Deposit Checking Acc…" at bounding box center [905, 213] width 236 height 26
click at [396, 351] on span "Add Checking Account" at bounding box center [392, 352] width 86 height 11
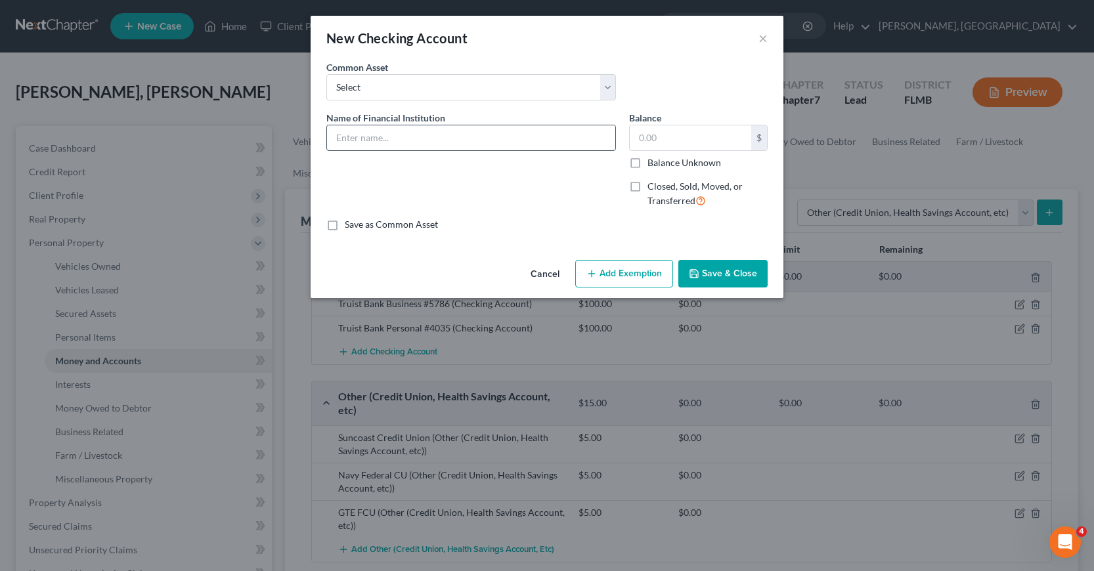
click at [347, 140] on input "text" at bounding box center [471, 137] width 288 height 25
type input "Capital One"
click at [636, 142] on input "text" at bounding box center [690, 137] width 121 height 25
type input "0"
click at [647, 187] on label "Closed, Sold, Moved, or Transferred" at bounding box center [707, 194] width 120 height 28
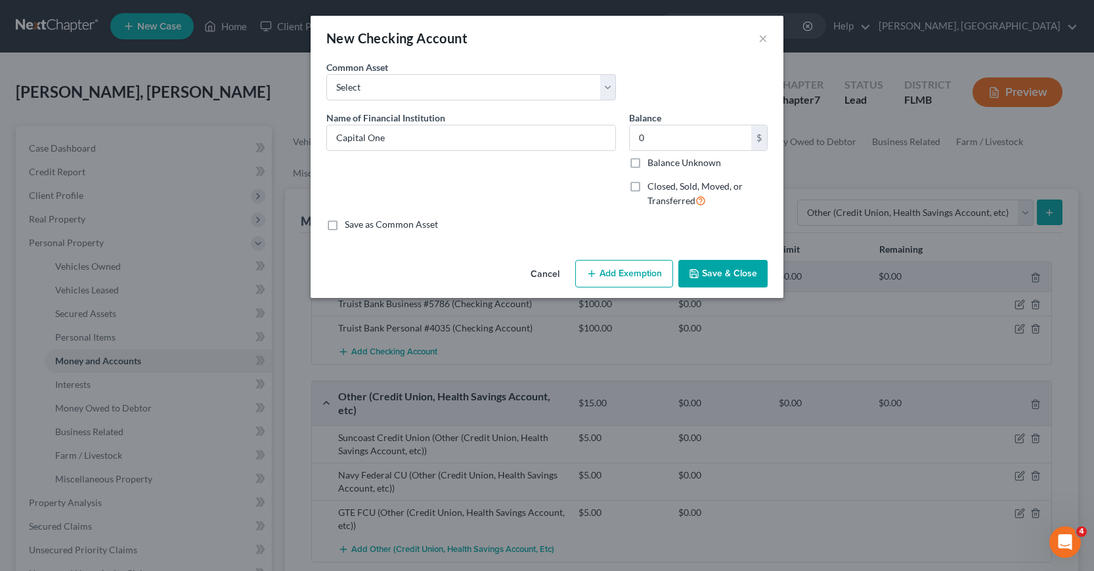
click at [653, 187] on input "Closed, Sold, Moved, or Transferred" at bounding box center [657, 184] width 9 height 9
checkbox input "true"
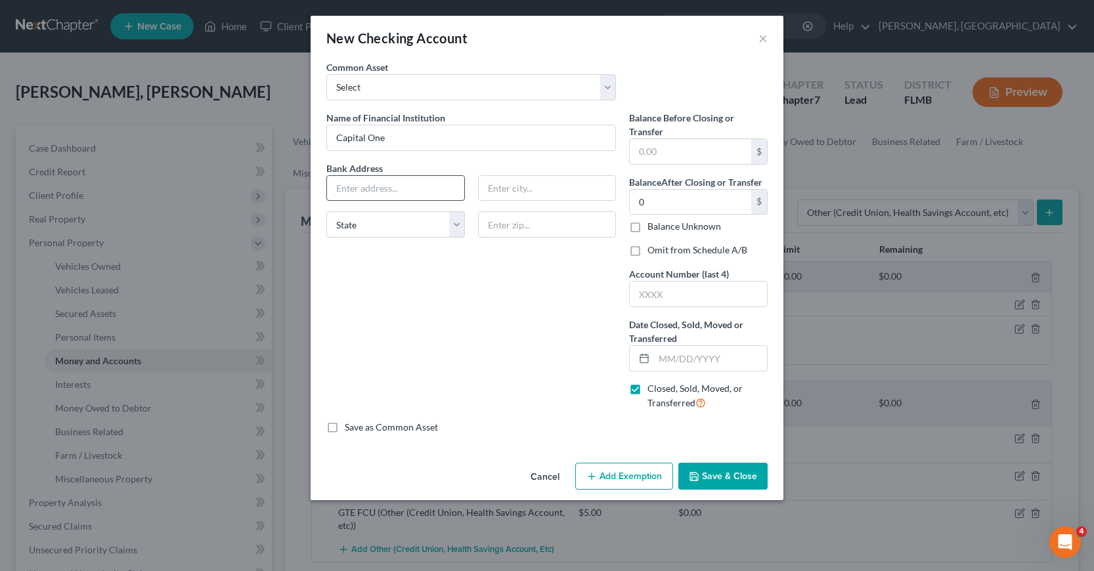
click at [342, 184] on input "text" at bounding box center [395, 188] width 137 height 25
type input "P. O. Box 85123"
type input "[GEOGRAPHIC_DATA]"
select select "48"
type input "23285"
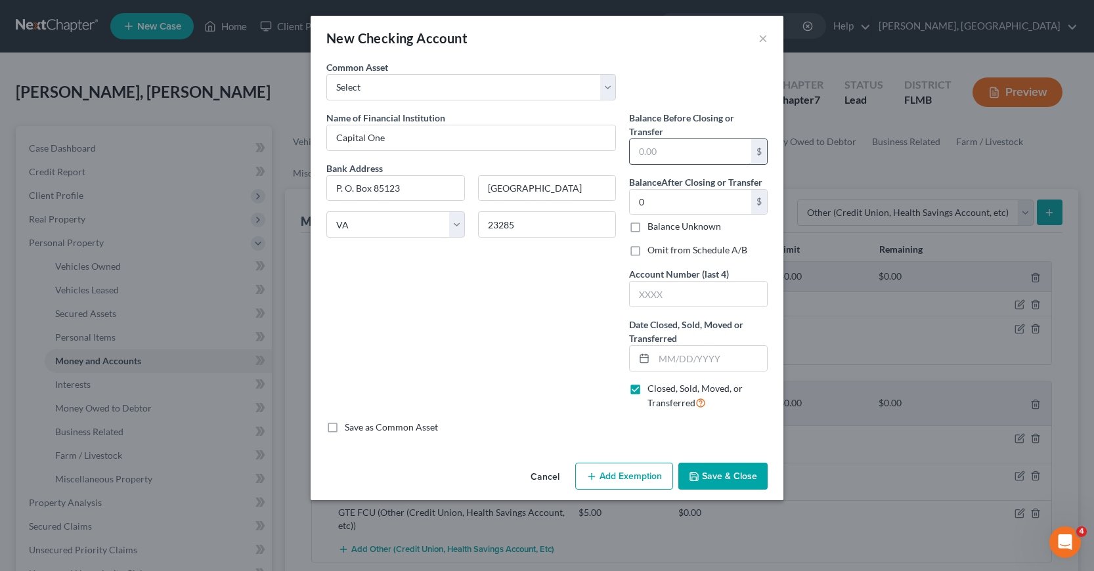
click at [636, 153] on input "text" at bounding box center [690, 151] width 121 height 25
type input "16.22"
click at [647, 251] on label "Omit from Schedule A/B" at bounding box center [697, 250] width 100 height 13
click at [653, 251] on input "Omit from Schedule A/B" at bounding box center [657, 248] width 9 height 9
checkbox input "true"
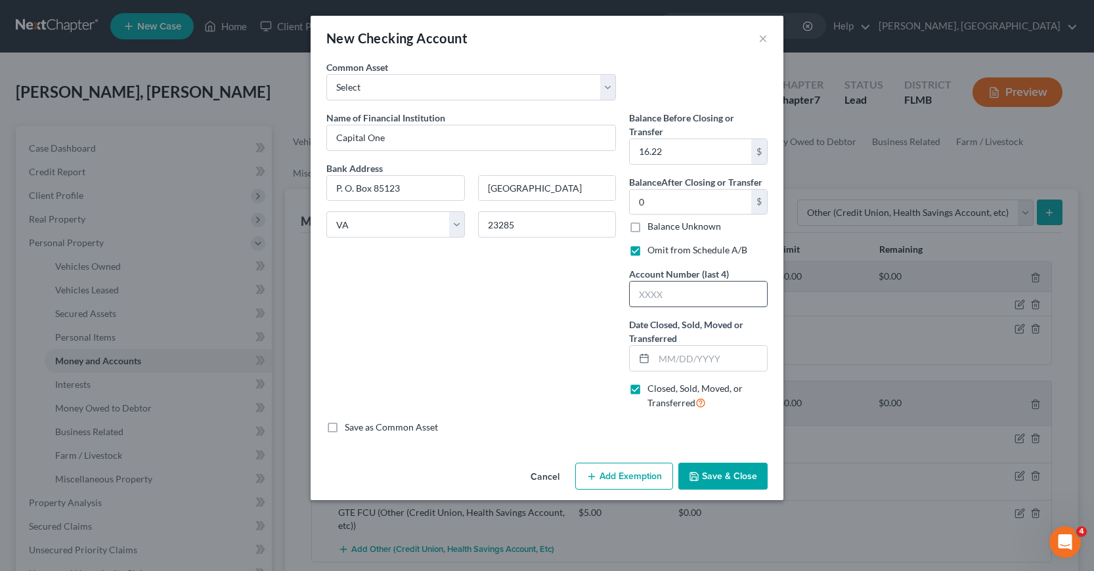
click at [638, 294] on input "text" at bounding box center [698, 294] width 137 height 25
type input "2750"
click at [662, 357] on input "text" at bounding box center [710, 358] width 113 height 25
type input "[DATE]"
click at [712, 472] on button "Save & Close" at bounding box center [722, 477] width 89 height 28
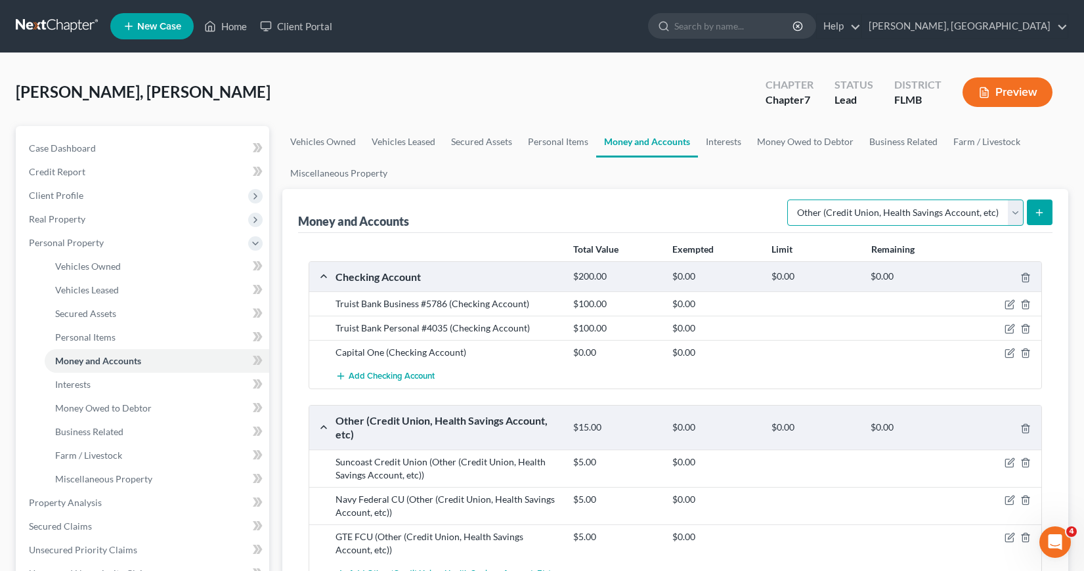
click at [1016, 211] on select "Select Account Type Brokerage Cash on Hand Certificates of Deposit Checking Acc…" at bounding box center [905, 213] width 236 height 26
select select "savings"
click at [790, 200] on select "Select Account Type Brokerage Cash on Hand Certificates of Deposit Checking Acc…" at bounding box center [905, 213] width 236 height 26
click at [1038, 207] on icon "submit" at bounding box center [1039, 212] width 11 height 11
click at [1039, 211] on line "submit" at bounding box center [1039, 212] width 0 height 6
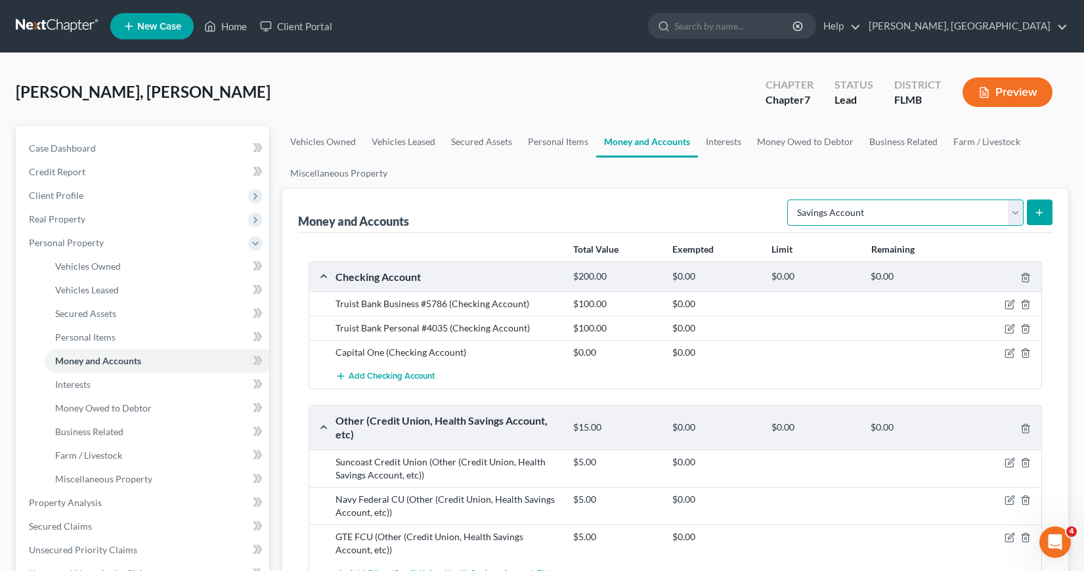
click at [1015, 209] on select "Select Account Type Brokerage Cash on Hand Certificates of Deposit Checking Acc…" at bounding box center [905, 213] width 236 height 26
click at [790, 200] on select "Select Account Type Brokerage Cash on Hand Certificates of Deposit Checking Acc…" at bounding box center [905, 213] width 236 height 26
click at [1041, 208] on icon "submit" at bounding box center [1039, 212] width 11 height 11
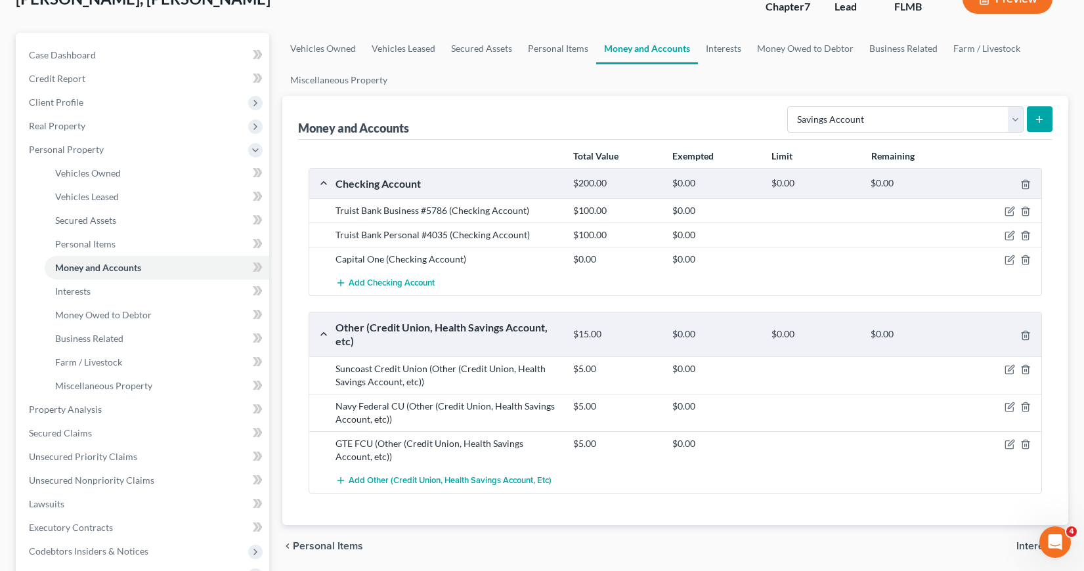
scroll to position [131, 0]
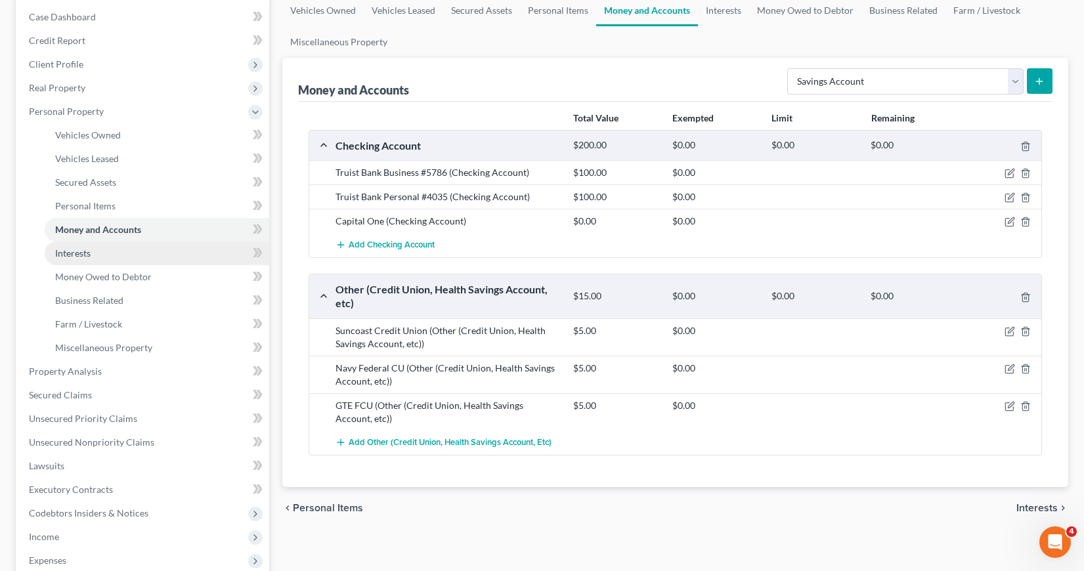
click at [68, 253] on span "Interests" at bounding box center [72, 253] width 35 height 11
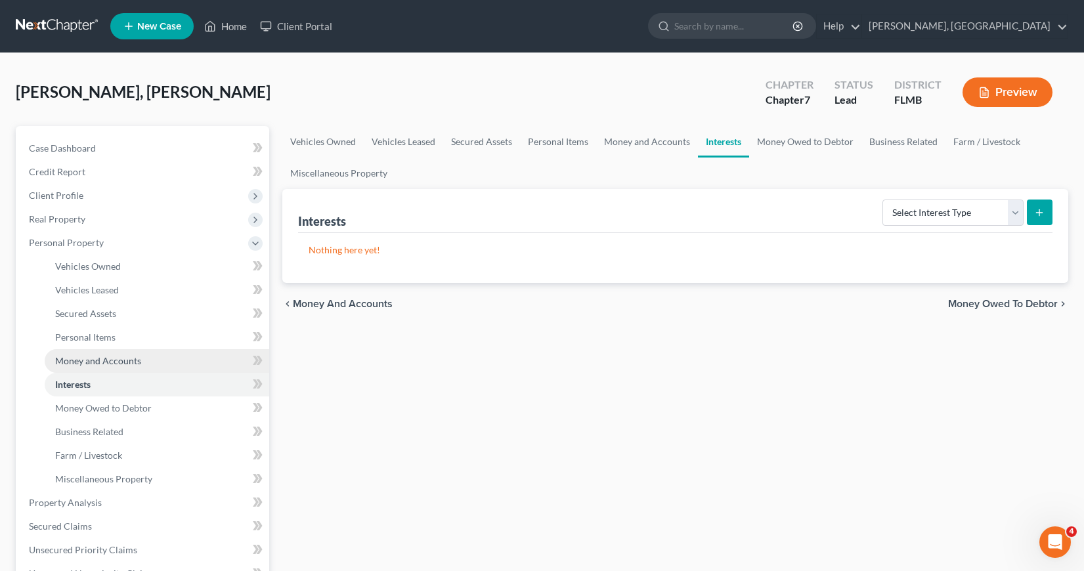
click at [82, 362] on span "Money and Accounts" at bounding box center [98, 360] width 86 height 11
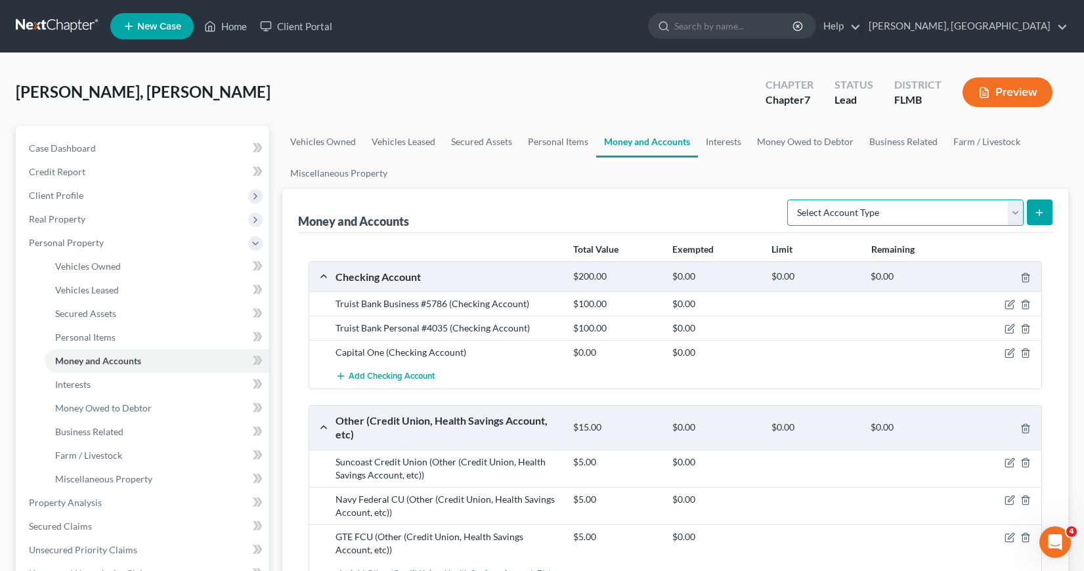
click at [1015, 212] on select "Select Account Type Brokerage Cash on Hand Certificates of Deposit Checking Acc…" at bounding box center [905, 213] width 236 height 26
select select "savings"
click at [790, 200] on select "Select Account Type Brokerage Cash on Hand Certificates of Deposit Checking Acc…" at bounding box center [905, 213] width 236 height 26
click at [1037, 212] on icon "submit" at bounding box center [1039, 212] width 11 height 11
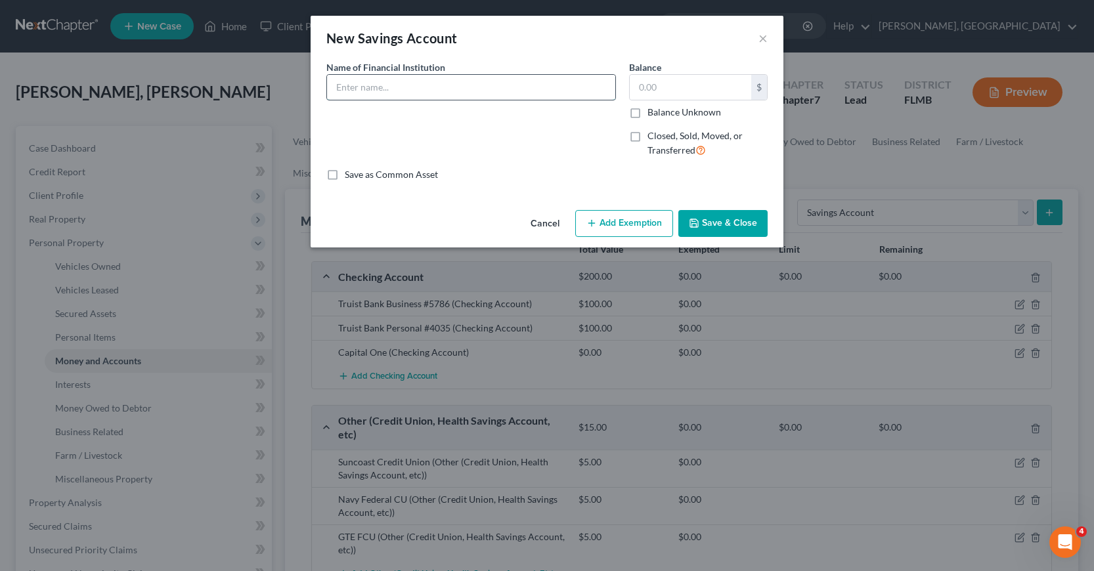
click at [346, 87] on input "text" at bounding box center [471, 87] width 288 height 25
type input "Capital One"
type input "0"
click at [647, 138] on label "Closed, Sold, Moved, or Transferred" at bounding box center [707, 143] width 120 height 28
click at [653, 138] on input "Closed, Sold, Moved, or Transferred" at bounding box center [657, 133] width 9 height 9
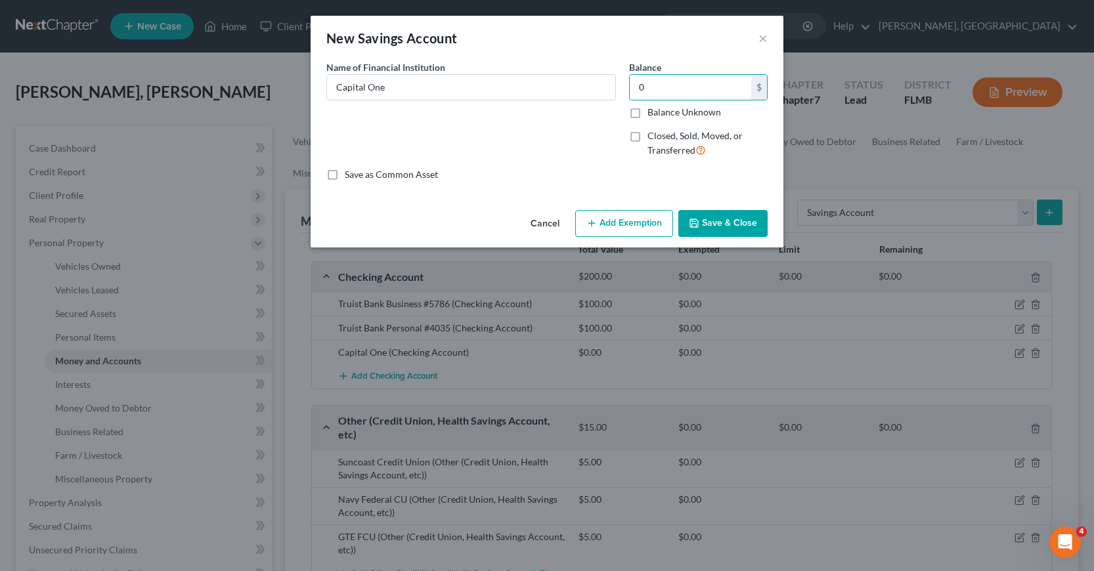
checkbox input "true"
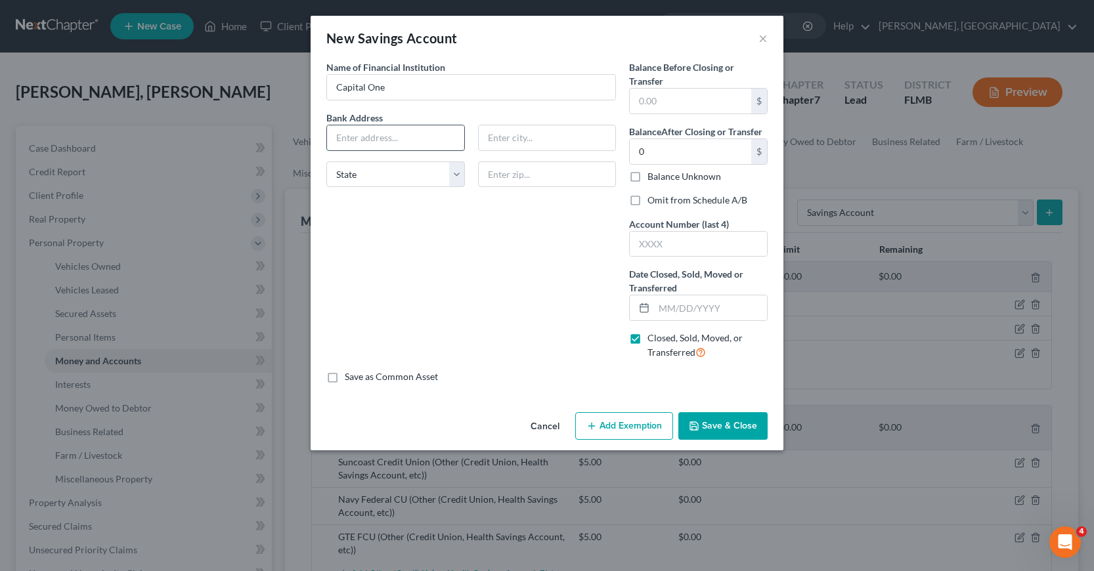
click at [340, 136] on input "text" at bounding box center [395, 137] width 137 height 25
type input "P. O. Box 85123"
click at [490, 140] on input "text" at bounding box center [547, 137] width 137 height 25
type input "[GEOGRAPHIC_DATA]"
click at [337, 179] on select "State [US_STATE] AK AR AZ CA CO CT DE DC [GEOGRAPHIC_DATA] [GEOGRAPHIC_DATA] GU…" at bounding box center [395, 175] width 139 height 26
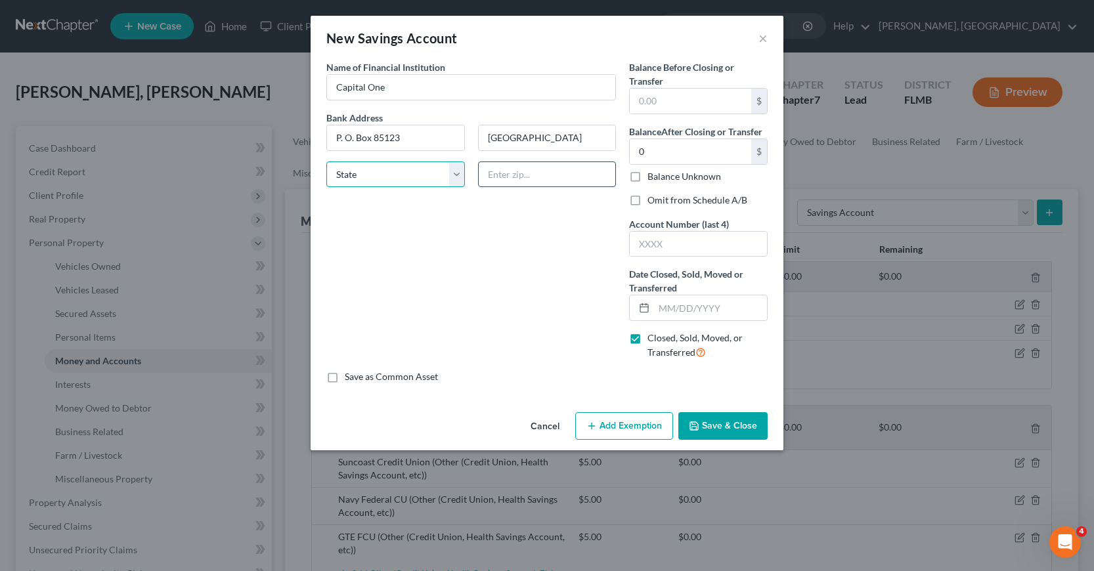
select select "48"
click at [491, 180] on input "text" at bounding box center [547, 175] width 139 height 26
type input "23285"
click at [643, 100] on input "text" at bounding box center [690, 101] width 121 height 25
type input "0"
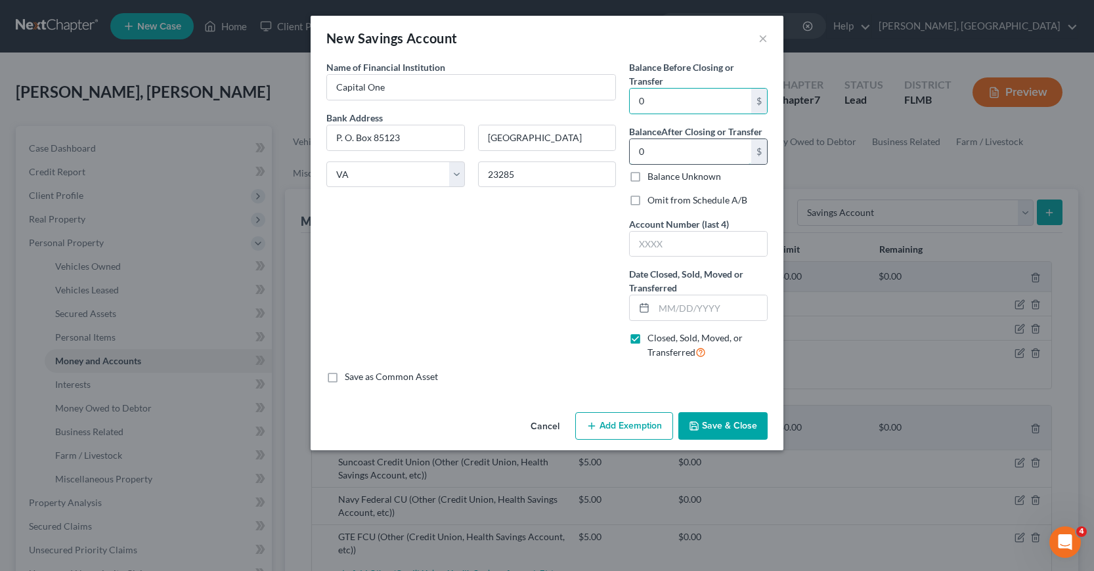
click at [639, 152] on input "0" at bounding box center [690, 151] width 121 height 25
click at [658, 309] on input "text" at bounding box center [710, 307] width 113 height 25
type input "[DATE]"
click at [727, 425] on button "Save & Close" at bounding box center [722, 426] width 89 height 28
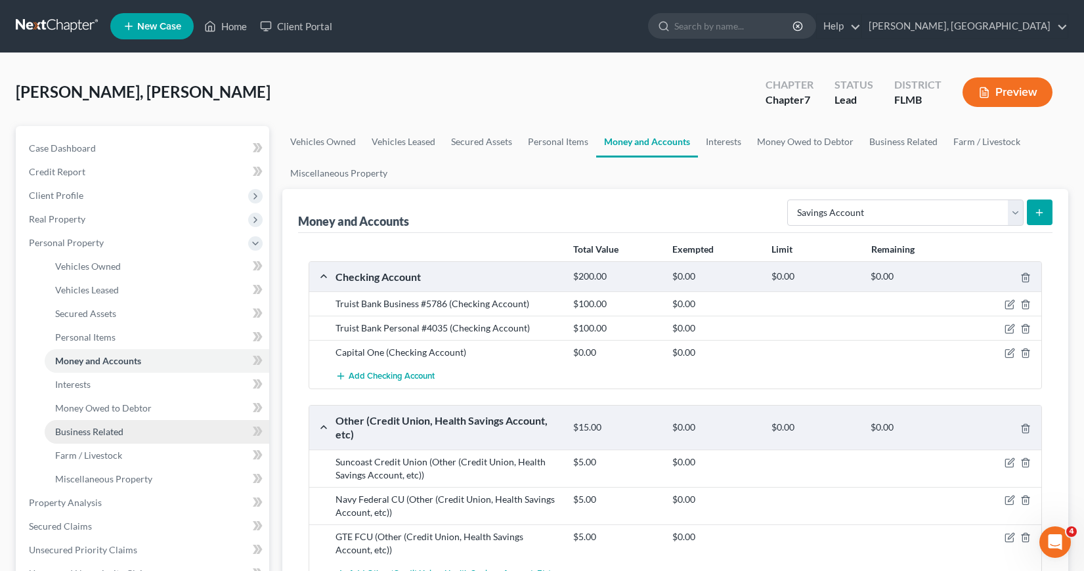
click at [75, 434] on span "Business Related" at bounding box center [89, 431] width 68 height 11
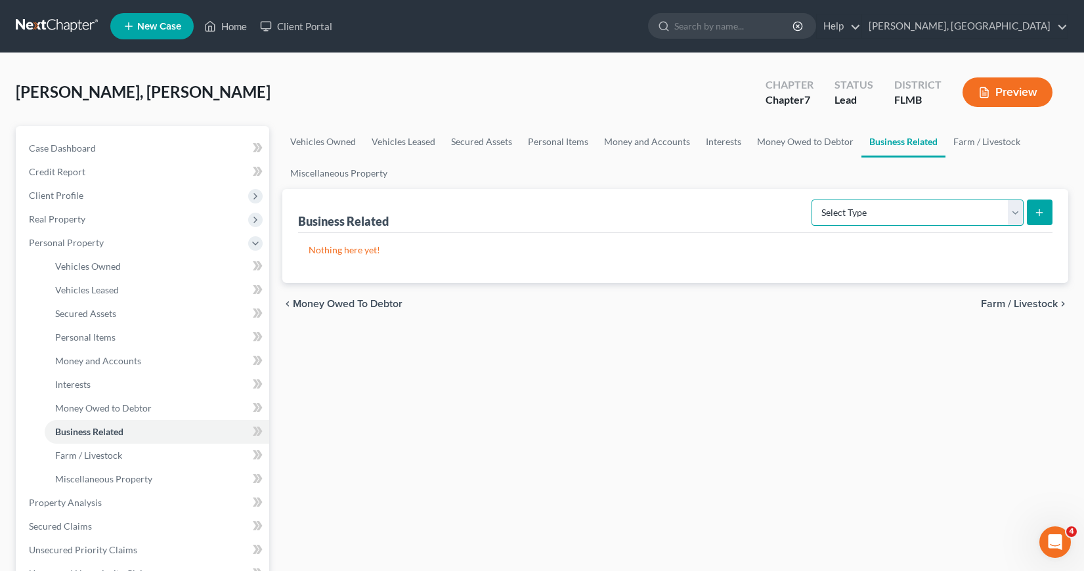
click at [1018, 213] on select "Select Type Customer Lists Franchises Inventory Licenses Machinery Office Equip…" at bounding box center [917, 213] width 212 height 26
click at [91, 477] on span "Miscellaneous Property" at bounding box center [103, 478] width 97 height 11
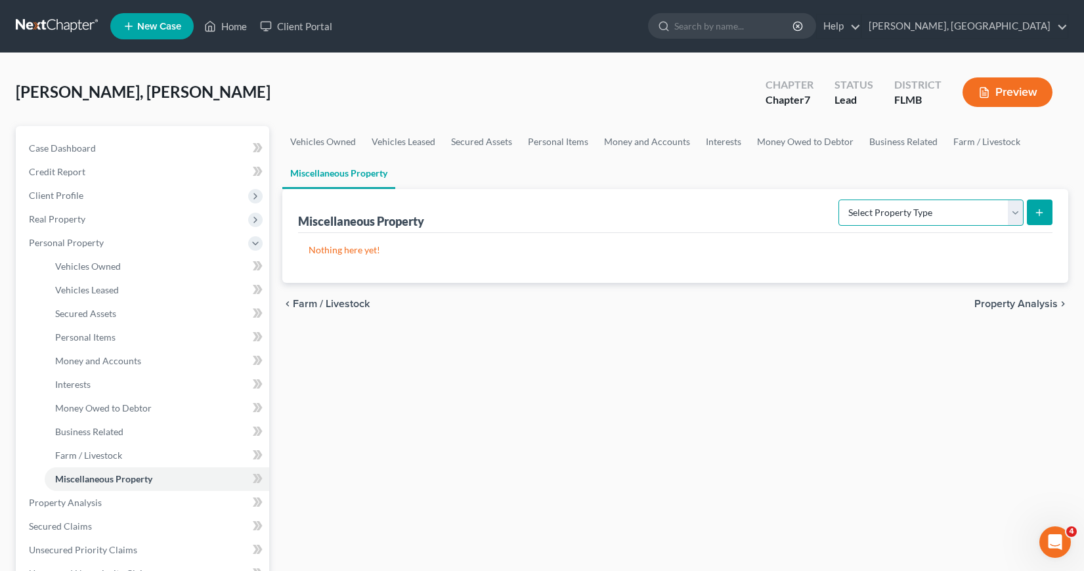
click at [1016, 212] on select "Select Property Type Assigned for Creditor Benefit [DATE] Holding for Another N…" at bounding box center [930, 213] width 185 height 26
click at [100, 432] on span "Business Related" at bounding box center [89, 431] width 68 height 11
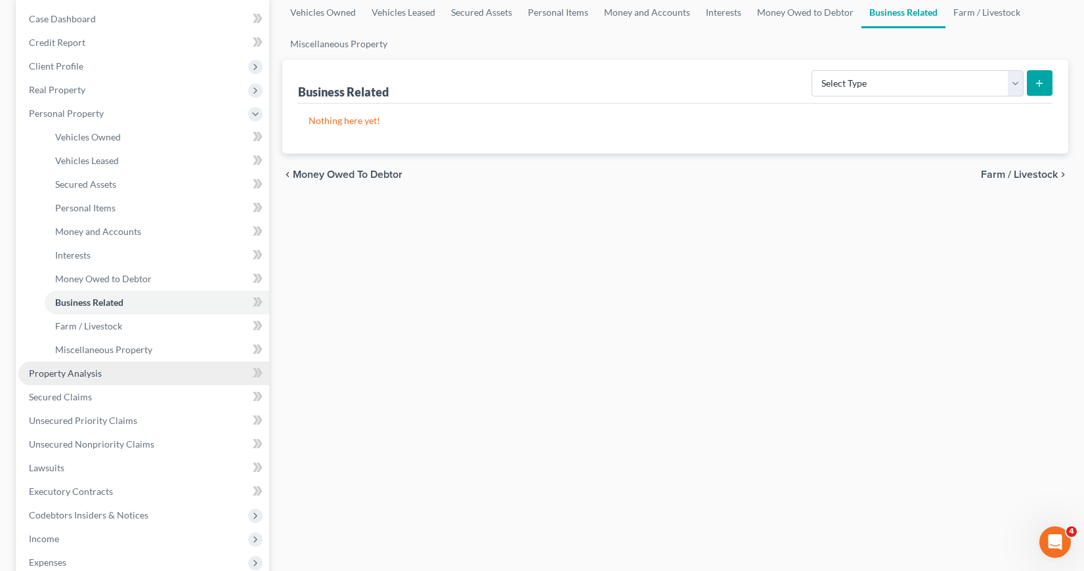
scroll to position [131, 0]
click at [72, 372] on span "Property Analysis" at bounding box center [65, 371] width 73 height 11
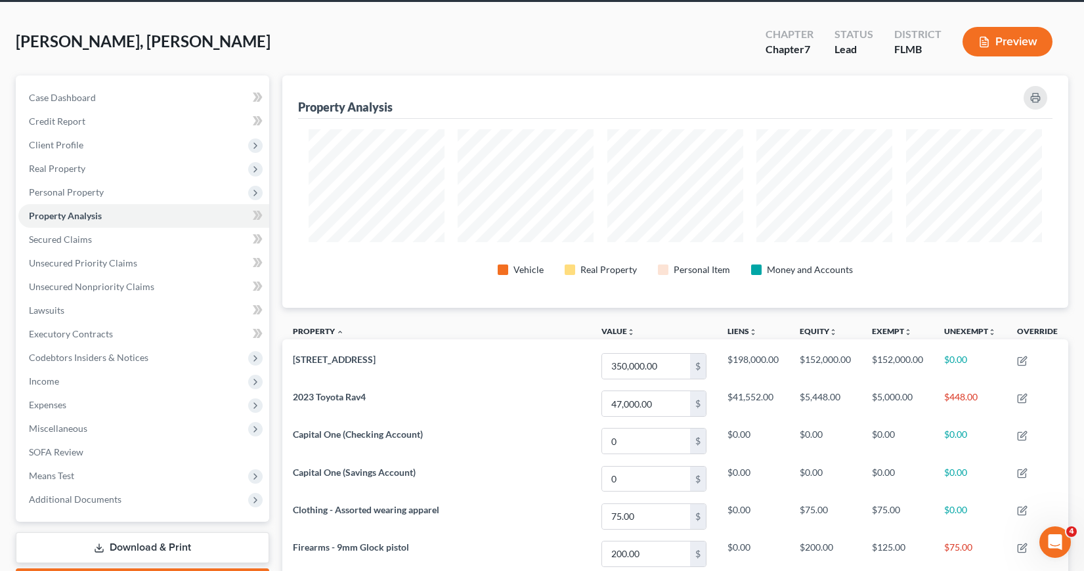
scroll to position [39, 0]
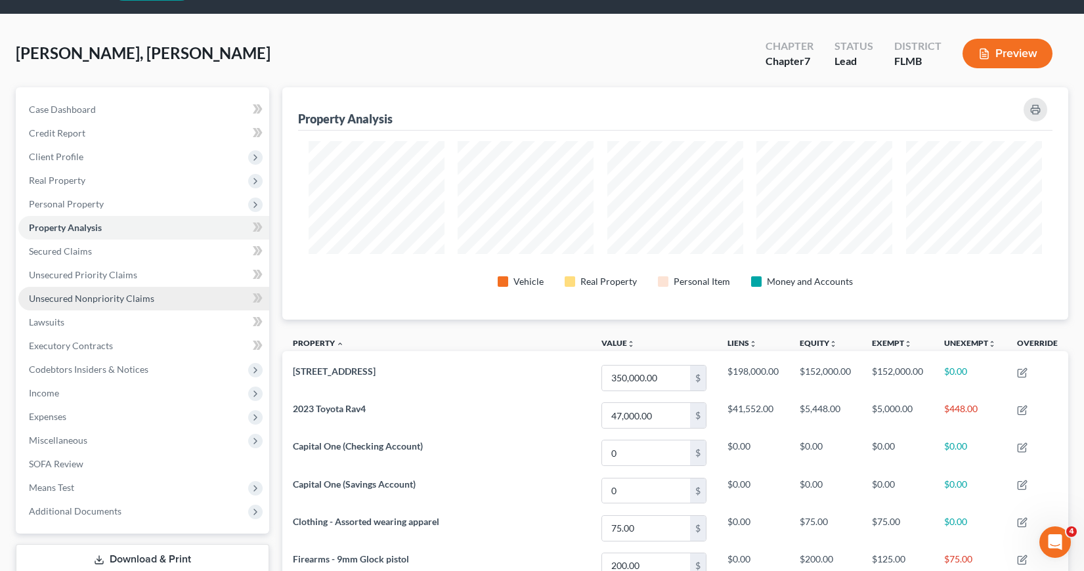
click at [118, 297] on span "Unsecured Nonpriority Claims" at bounding box center [91, 298] width 125 height 11
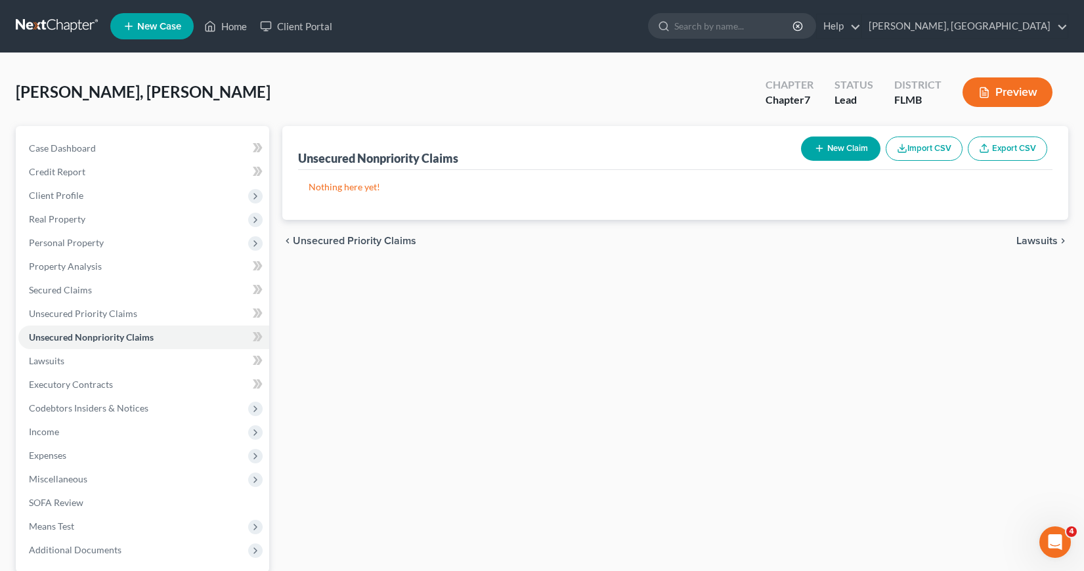
click at [825, 147] on button "New Claim" at bounding box center [840, 149] width 79 height 24
select select "0"
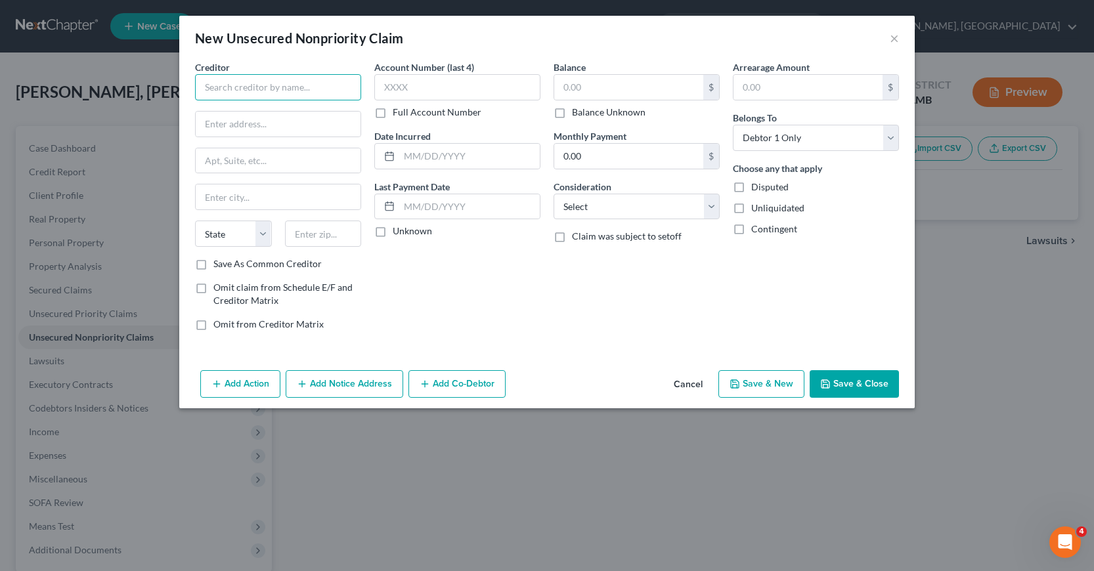
click at [211, 86] on input "text" at bounding box center [278, 87] width 166 height 26
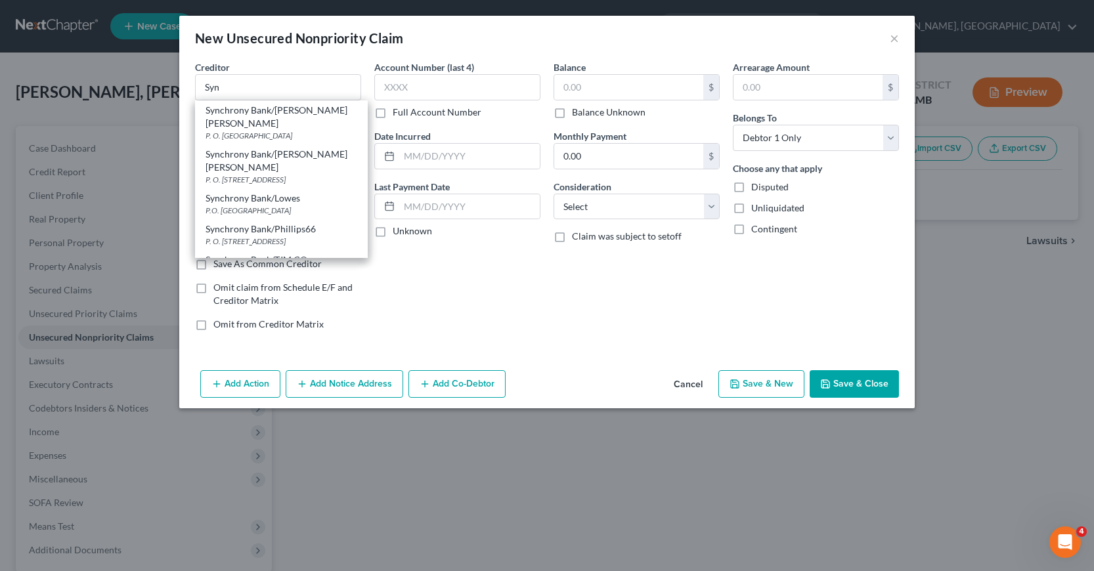
click at [268, 236] on div "P. O. [STREET_ADDRESS]" at bounding box center [281, 241] width 152 height 11
type input "Synchrony Bank/Phillips66"
type input "P. O. Box 71757"
type input "[GEOGRAPHIC_DATA]"
select select "39"
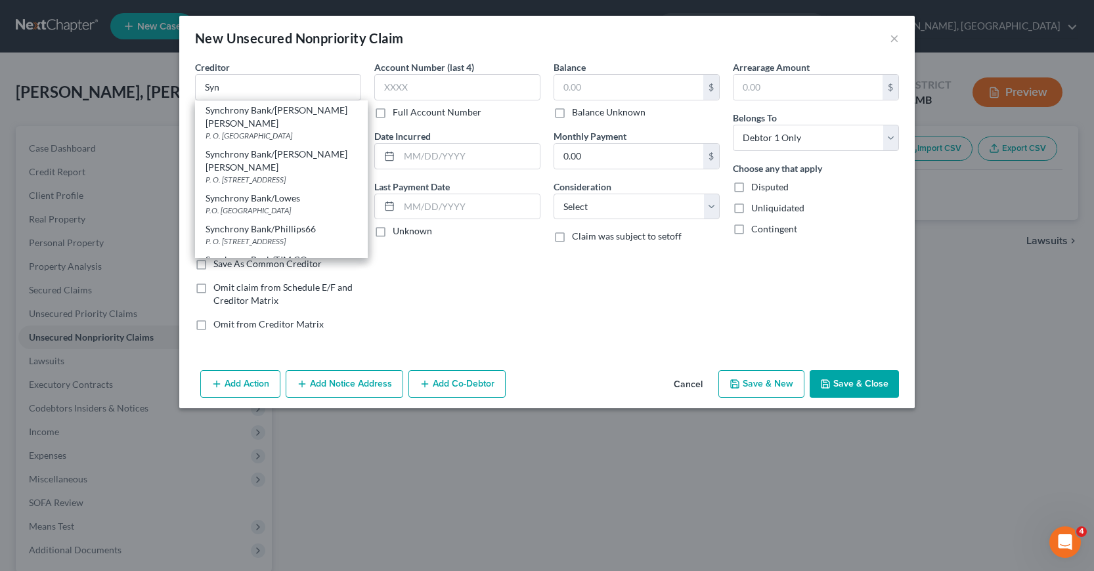
type input "19176"
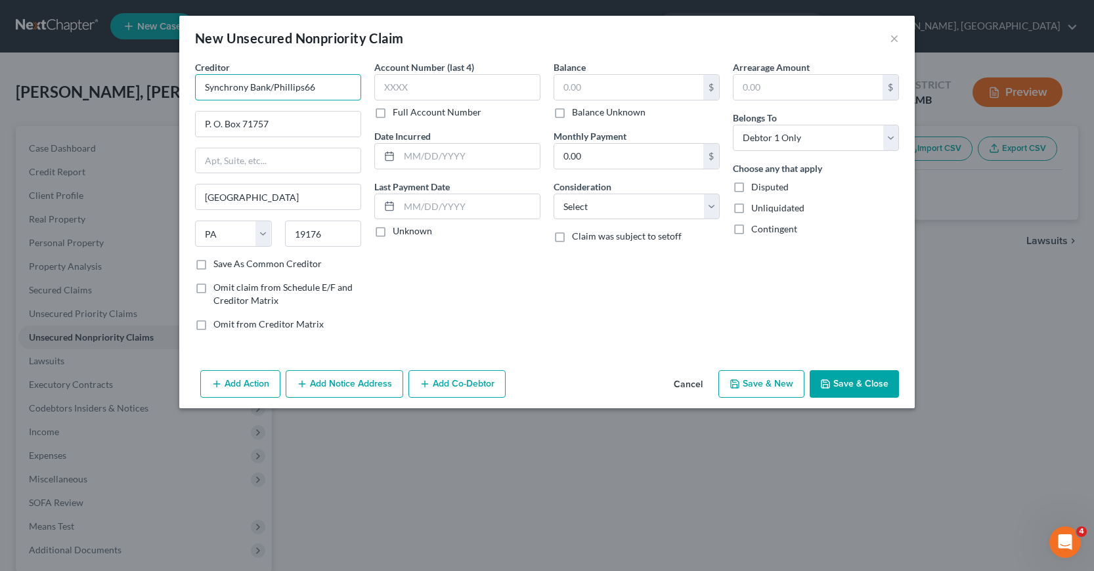
click at [318, 88] on input "Synchrony Bank/Phillips66" at bounding box center [278, 87] width 166 height 26
type input "Synchrony Bank/[PERSON_NAME] Club"
type input "P. O. Box 71727"
click at [381, 86] on input "text" at bounding box center [457, 87] width 166 height 26
type input "3507"
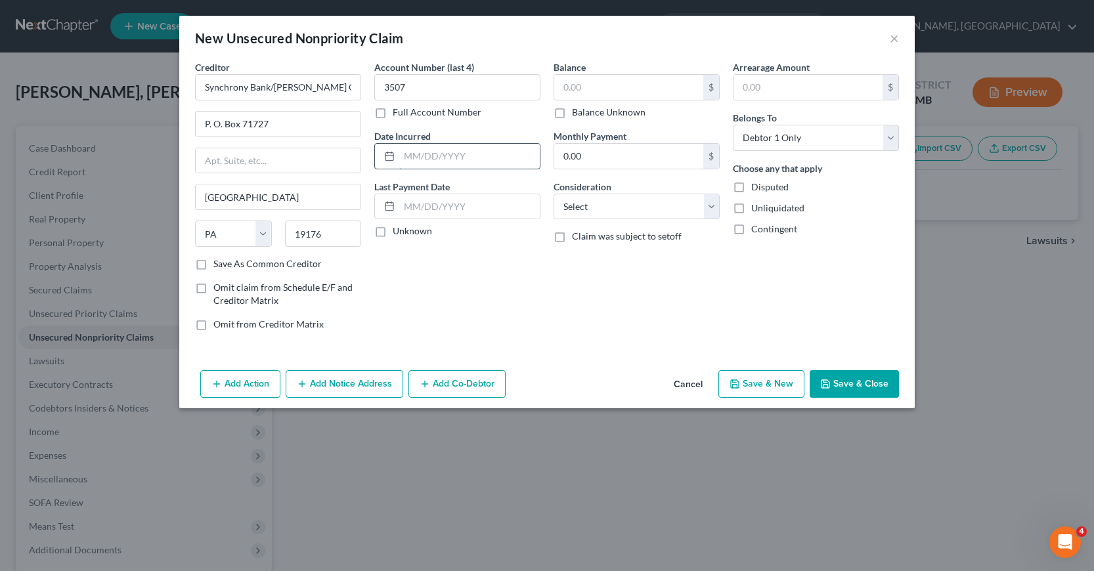
click at [402, 149] on input "text" at bounding box center [469, 156] width 140 height 25
type input "06/2024"
click at [563, 85] on input "text" at bounding box center [628, 87] width 149 height 25
type input "3,228"
click at [714, 204] on select "Select Cable / Satellite Services Collection Agency Credit Card Debt Debt Couns…" at bounding box center [636, 207] width 166 height 26
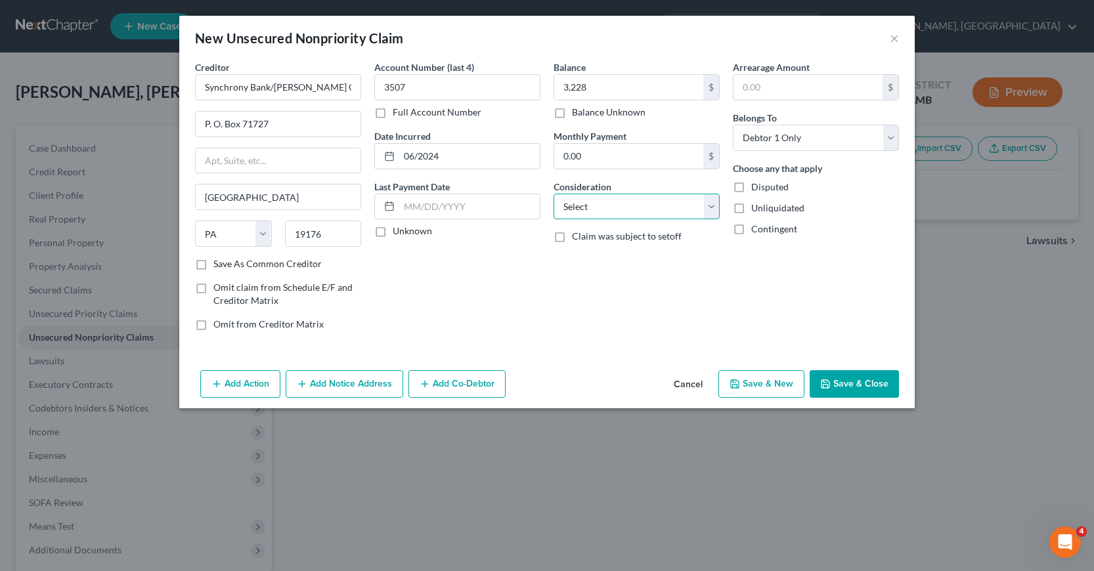
select select "2"
click at [553, 194] on select "Select Cable / Satellite Services Collection Agency Credit Card Debt Debt Couns…" at bounding box center [636, 207] width 166 height 26
click at [752, 381] on button "Save & New" at bounding box center [761, 384] width 86 height 28
select select "0"
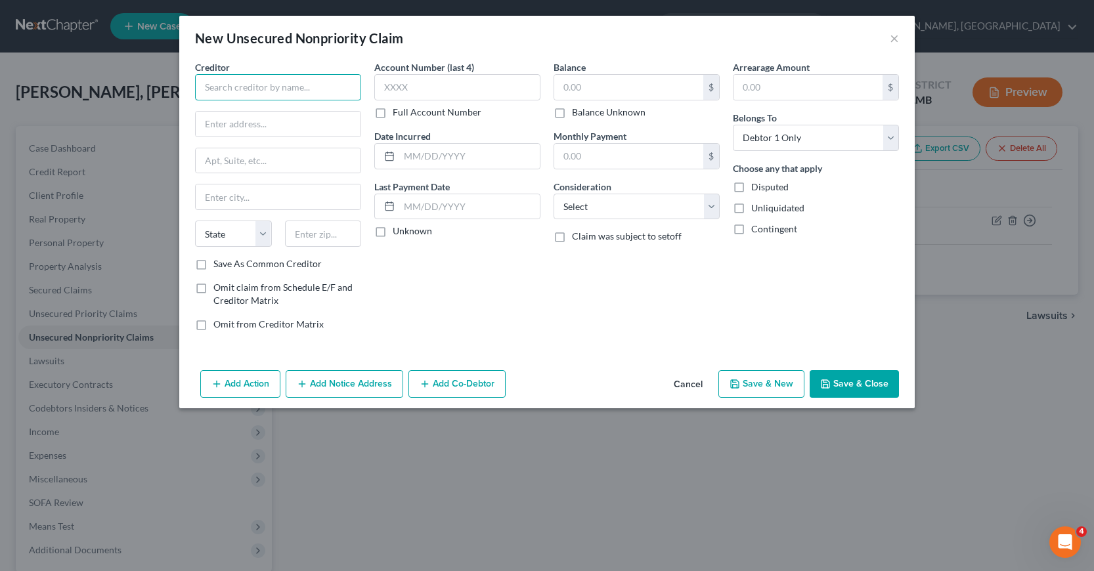
click at [207, 83] on input "text" at bounding box center [278, 87] width 166 height 26
click at [226, 82] on input "Syn" at bounding box center [278, 87] width 166 height 26
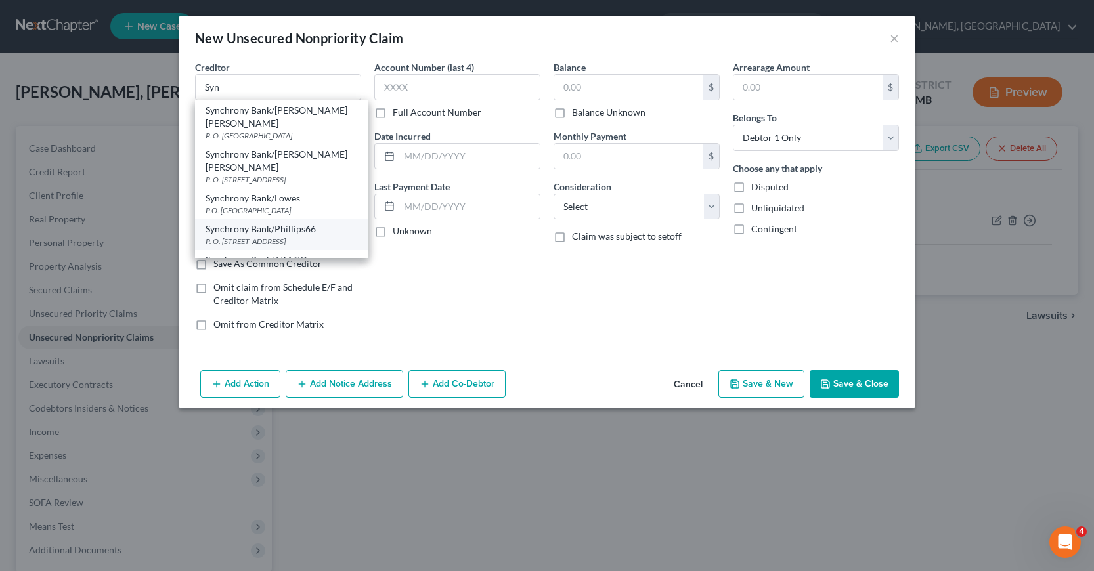
click at [263, 236] on div "P. O. [STREET_ADDRESS]" at bounding box center [281, 241] width 152 height 11
type input "Synchrony Bank/Phillips66"
type input "P. O. Box 71757"
type input "[GEOGRAPHIC_DATA]"
select select "39"
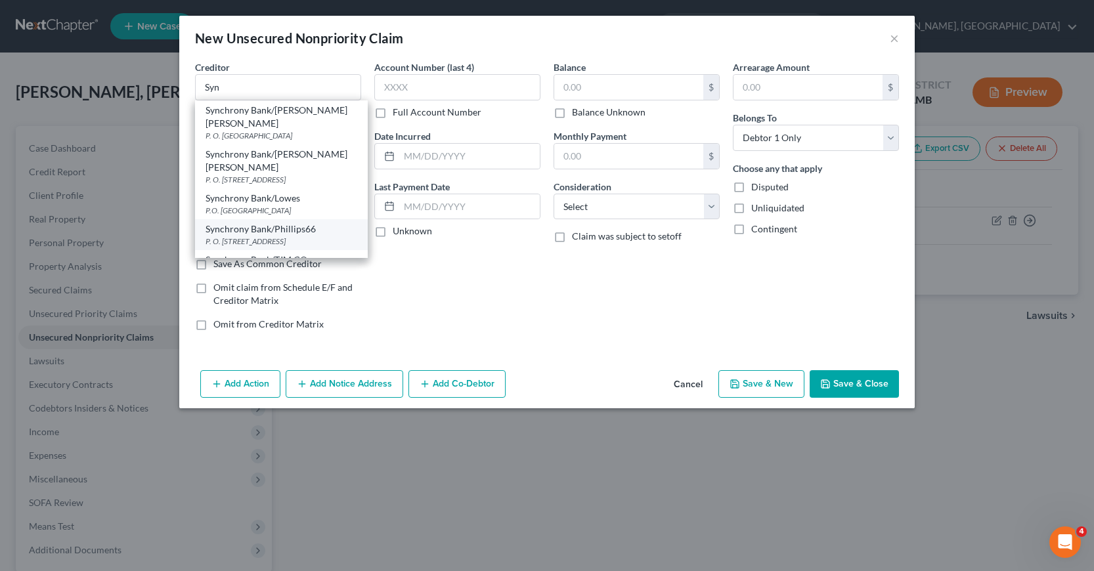
type input "19176"
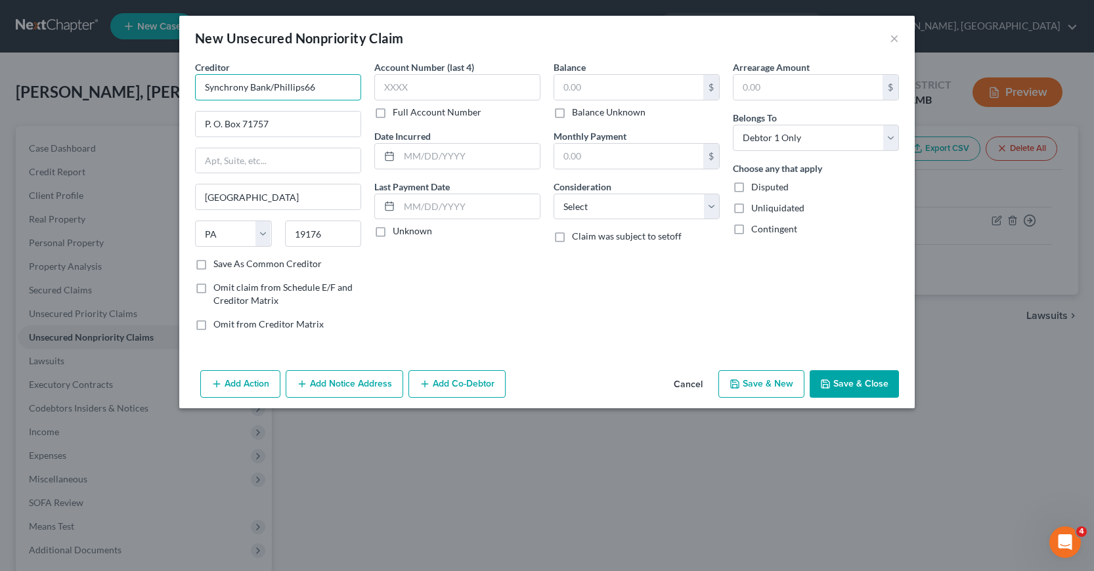
click at [315, 86] on input "Synchrony Bank/Phillips66" at bounding box center [278, 87] width 166 height 26
type input "Synchrony Bank/Networks"
click at [382, 88] on input "text" at bounding box center [457, 87] width 166 height 26
type input "6108"
click at [563, 85] on input "text" at bounding box center [628, 87] width 149 height 25
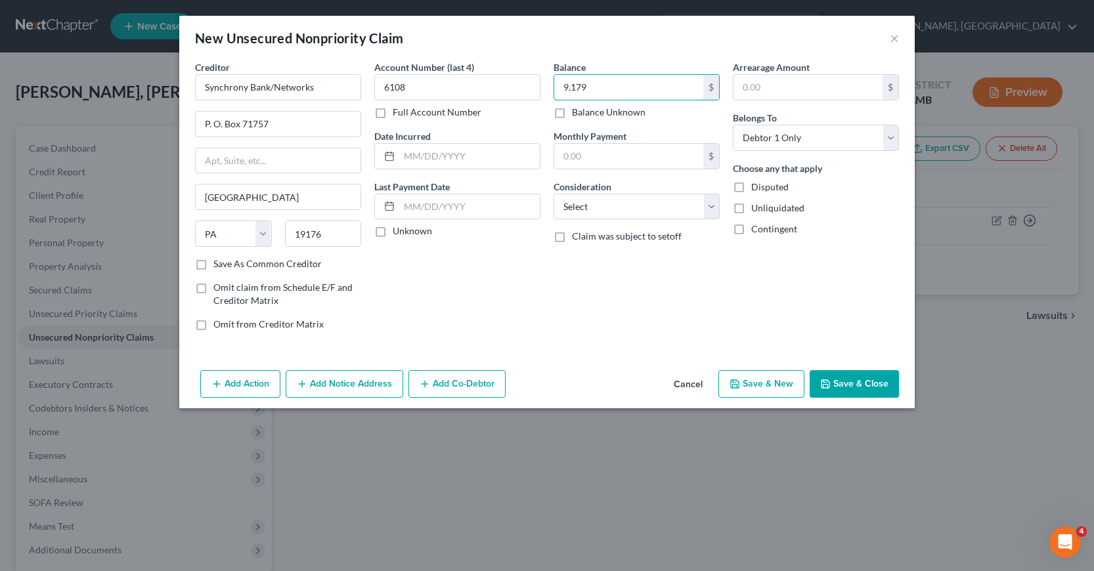
type input "9,179"
click at [402, 156] on input "text" at bounding box center [469, 156] width 140 height 25
type input "06/2024"
click at [711, 206] on select "Select Cable / Satellite Services Collection Agency Credit Card Debt Debt Couns…" at bounding box center [636, 207] width 166 height 26
select select "2"
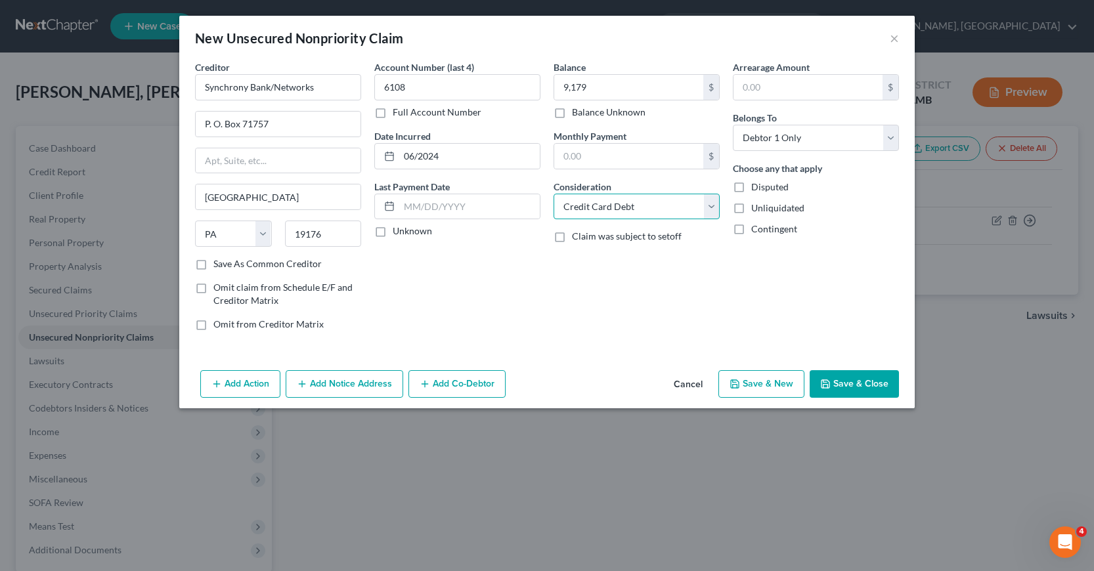
click at [553, 194] on select "Select Cable / Satellite Services Collection Agency Credit Card Debt Debt Couns…" at bounding box center [636, 207] width 166 height 26
click at [354, 390] on button "Add Notice Address" at bounding box center [345, 384] width 118 height 28
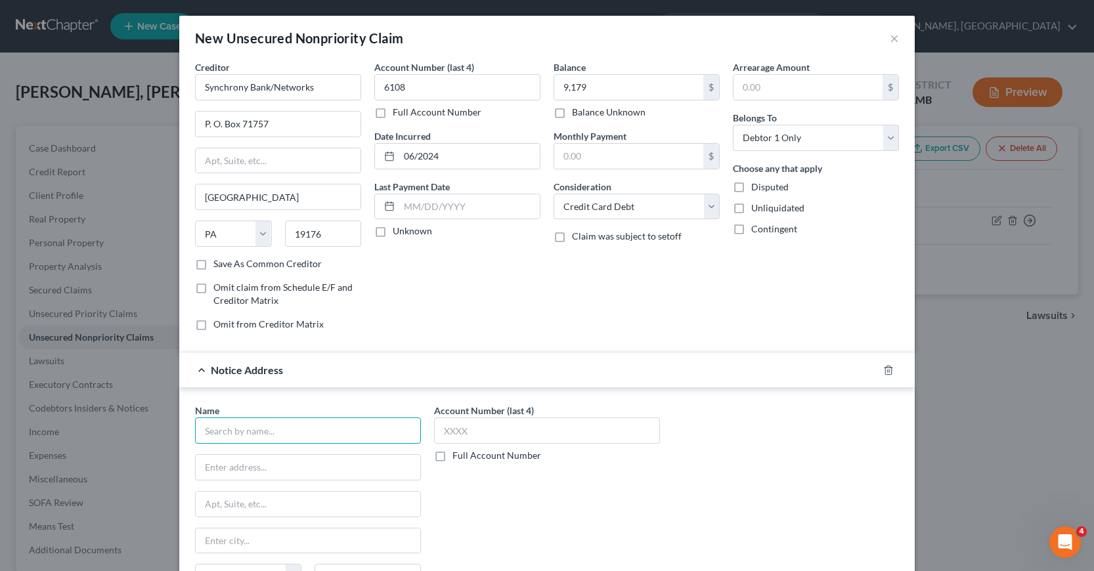
click at [234, 431] on input "text" at bounding box center [308, 431] width 226 height 26
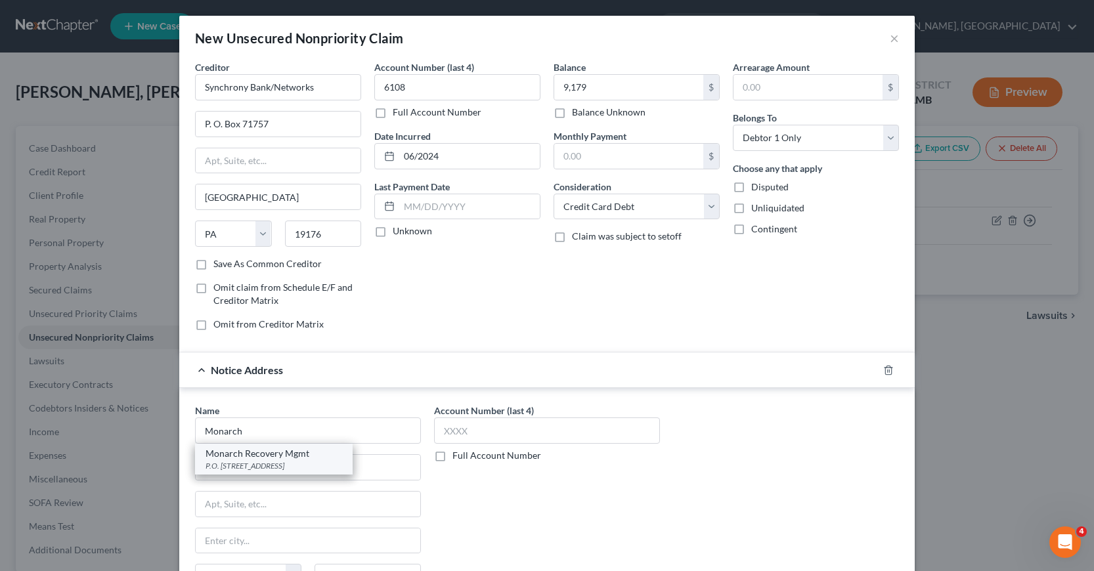
click at [263, 462] on div "P.O. [STREET_ADDRESS]" at bounding box center [273, 465] width 137 height 11
type input "Monarch Recovery Mgmt"
type input "P.O. Box 986"
type input "Bensalem"
select select "39"
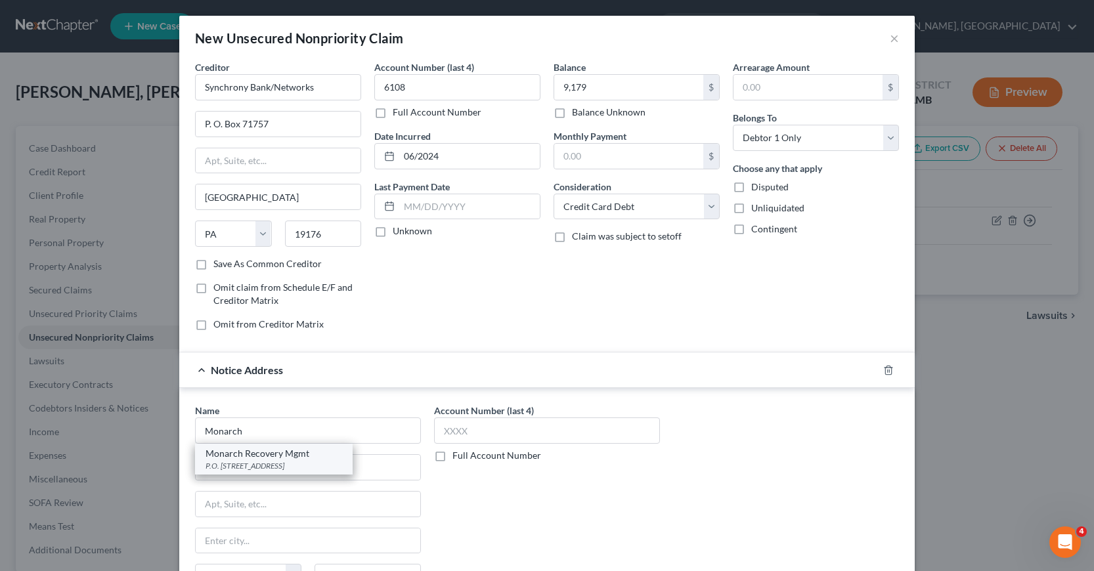
type input "19020"
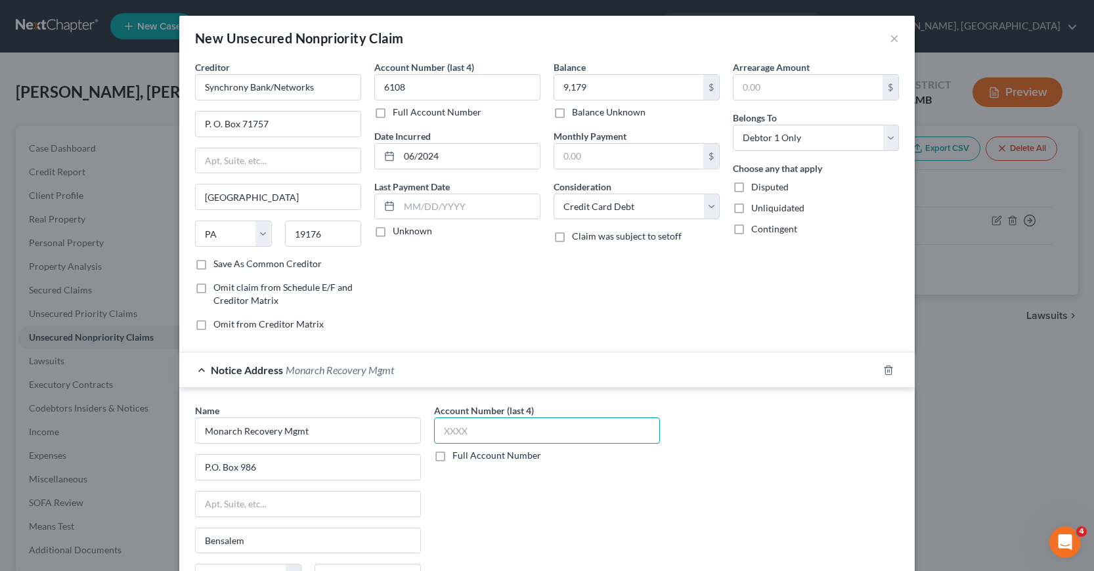
drag, startPoint x: 440, startPoint y: 432, endPoint x: 429, endPoint y: 432, distance: 11.2
click at [437, 432] on input "text" at bounding box center [547, 431] width 226 height 26
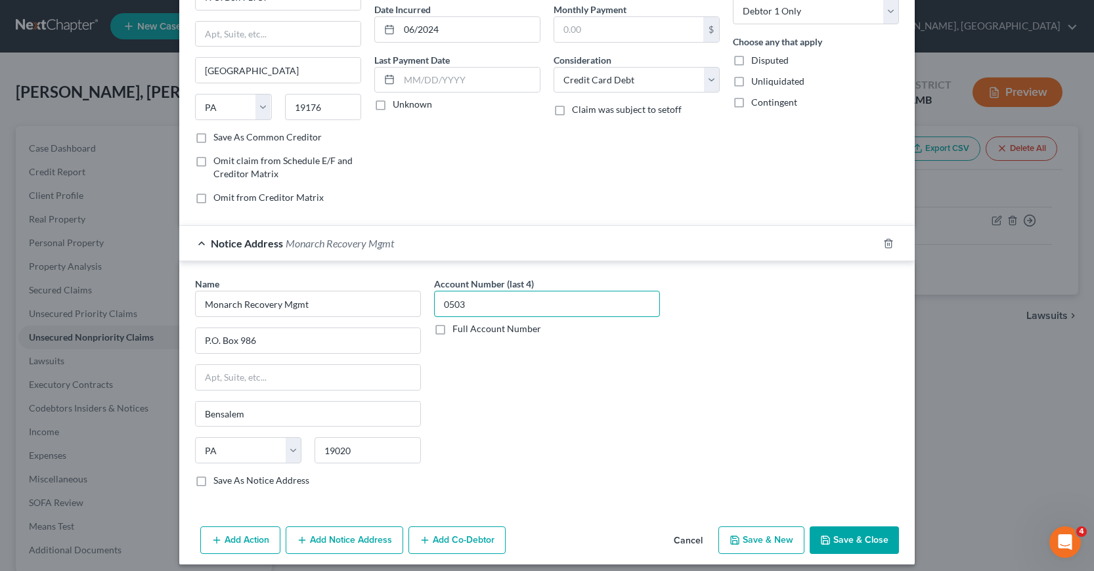
scroll to position [136, 0]
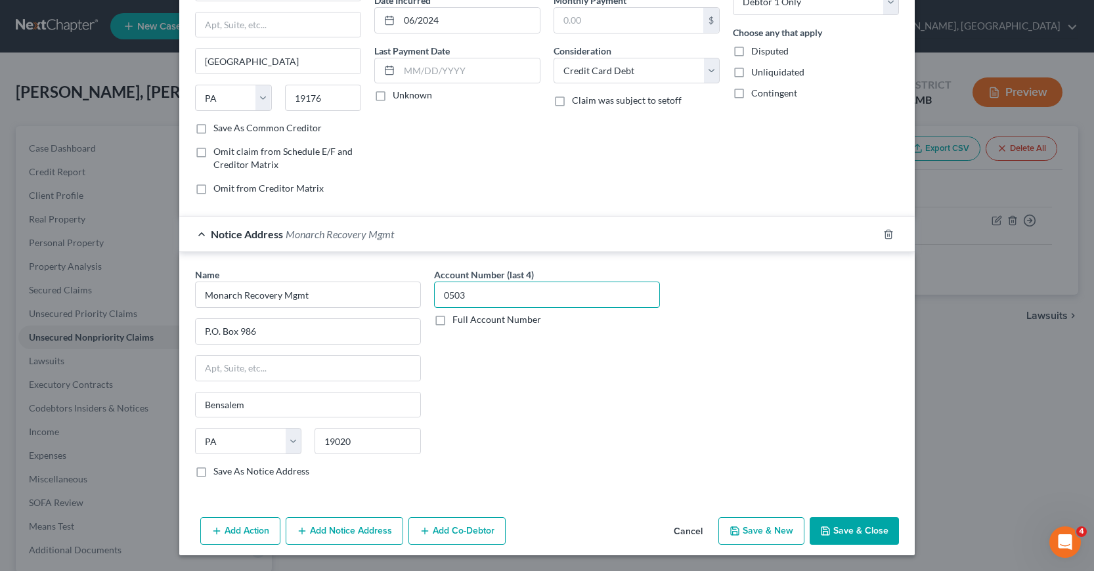
type input "0503"
click at [749, 530] on button "Save & New" at bounding box center [761, 531] width 86 height 28
select select "0"
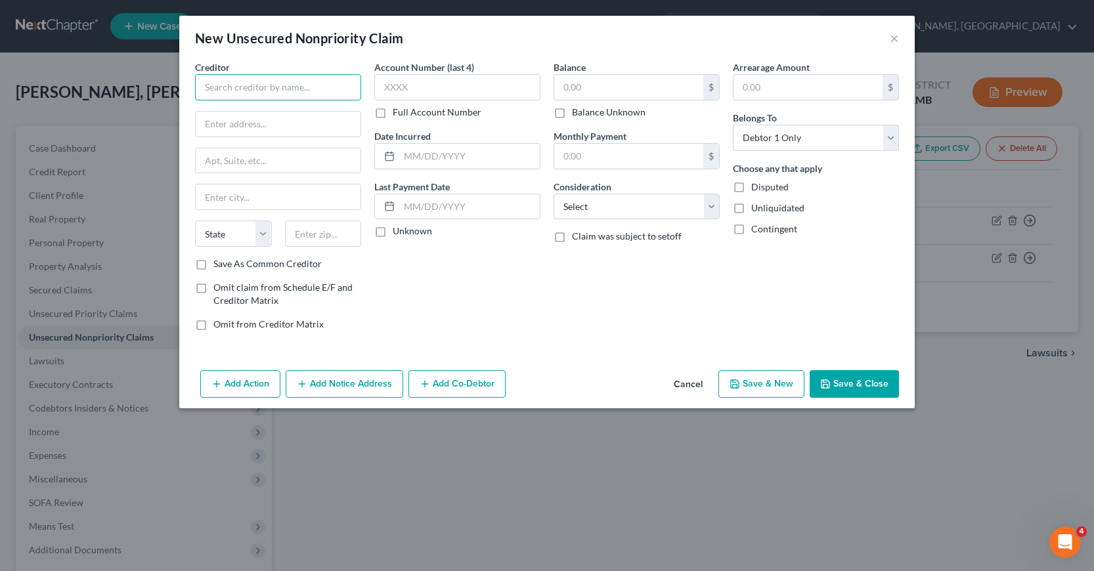
click at [207, 88] on input "text" at bounding box center [278, 87] width 166 height 26
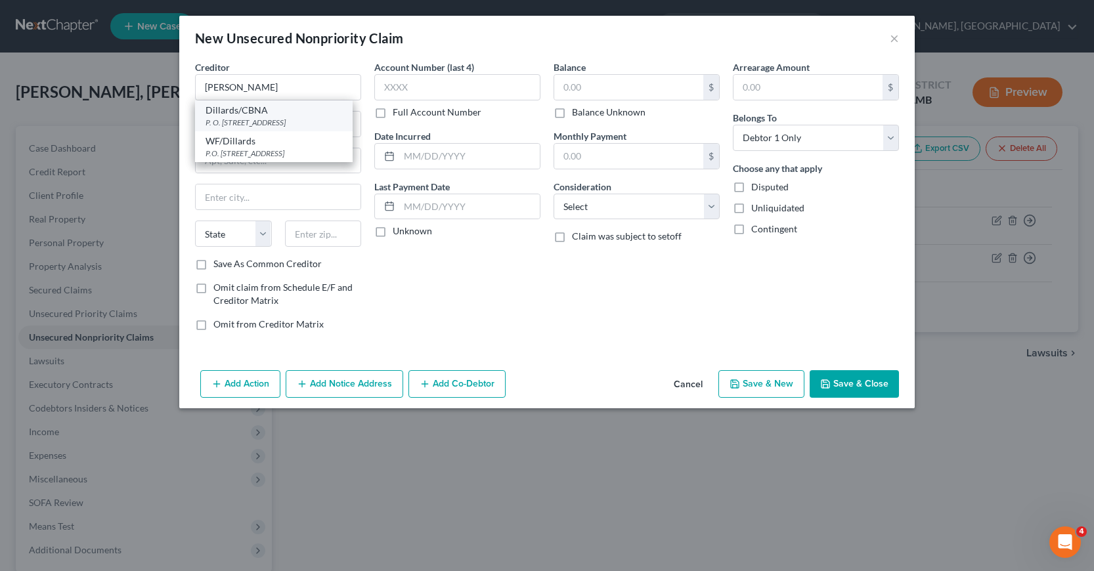
click at [267, 121] on div "P. O. [STREET_ADDRESS]" at bounding box center [273, 122] width 137 height 11
type input "Dillards/CBNA"
type input "P. O. Box 6497"
type input "[GEOGRAPHIC_DATA]"
select select "43"
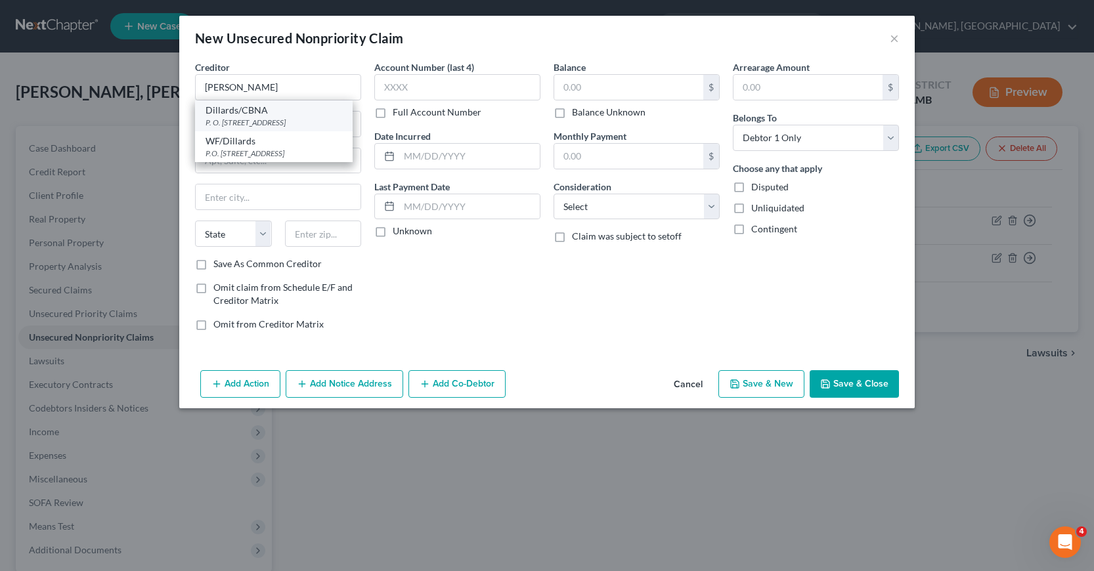
type input "57117"
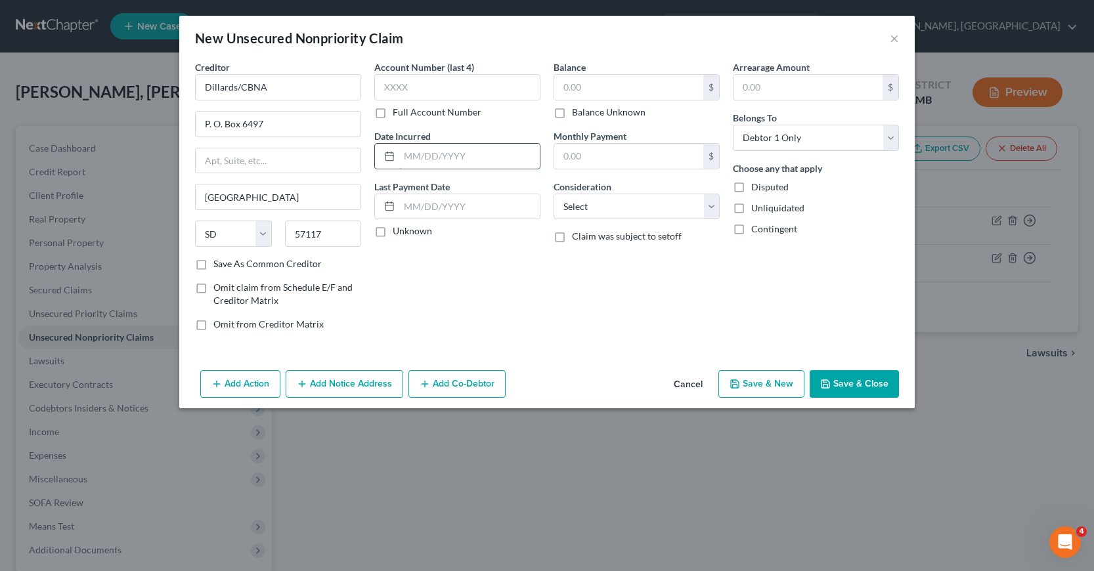
click at [416, 158] on input "text" at bounding box center [469, 156] width 140 height 25
type input "06/2024"
click at [385, 83] on input "text" at bounding box center [457, 87] width 166 height 26
type input "6270"
click at [561, 88] on input "text" at bounding box center [628, 87] width 149 height 25
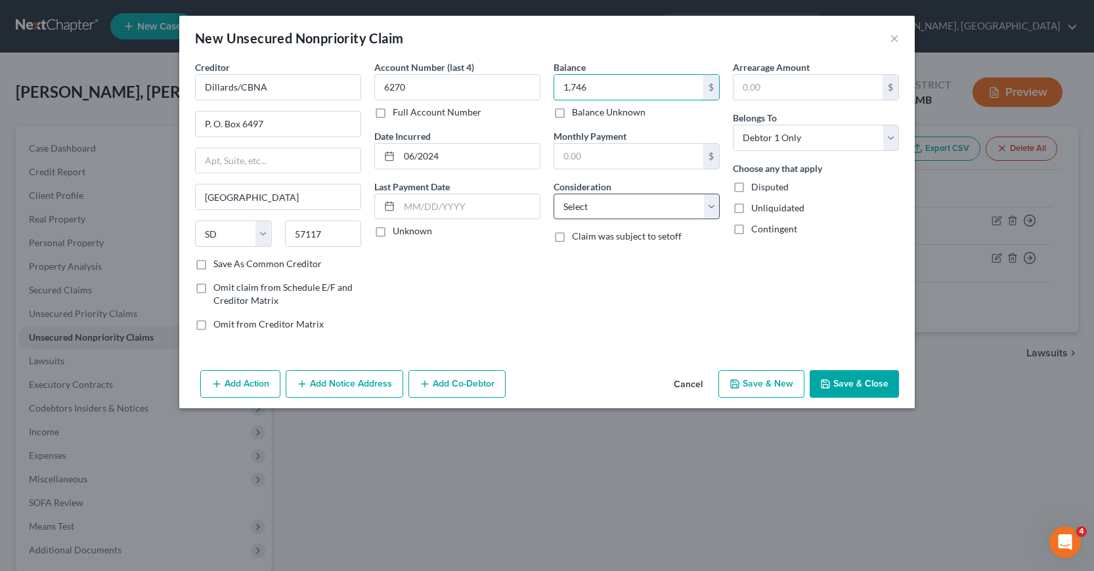
type input "1,746"
click at [708, 209] on select "Select Cable / Satellite Services Collection Agency Credit Card Debt Debt Couns…" at bounding box center [636, 207] width 166 height 26
select select "2"
click at [553, 194] on select "Select Cable / Satellite Services Collection Agency Credit Card Debt Debt Couns…" at bounding box center [636, 207] width 166 height 26
click at [352, 385] on button "Add Notice Address" at bounding box center [345, 384] width 118 height 28
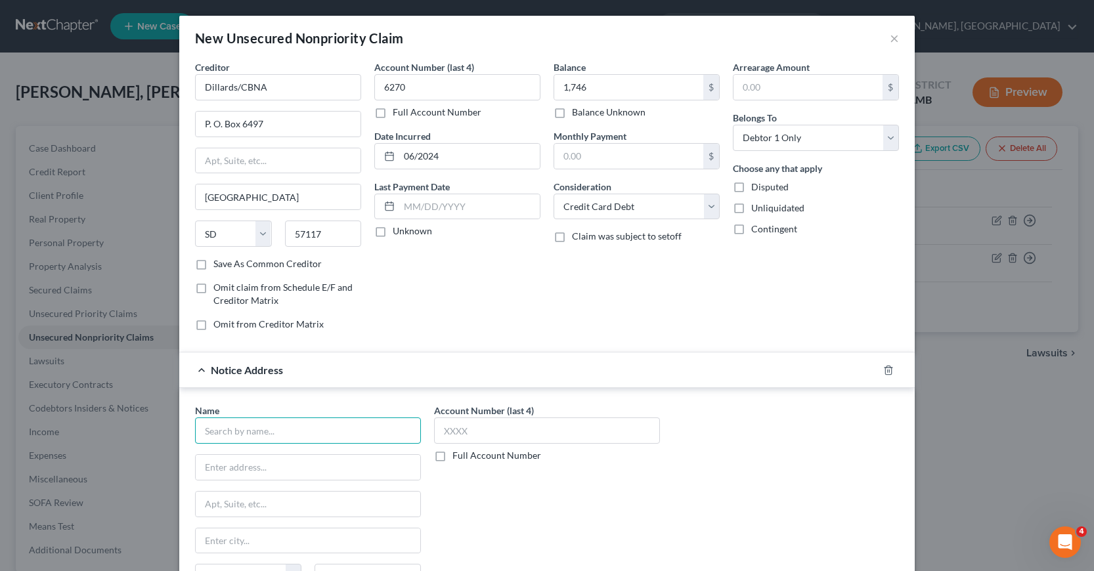
click at [221, 433] on input "text" at bounding box center [308, 431] width 226 height 26
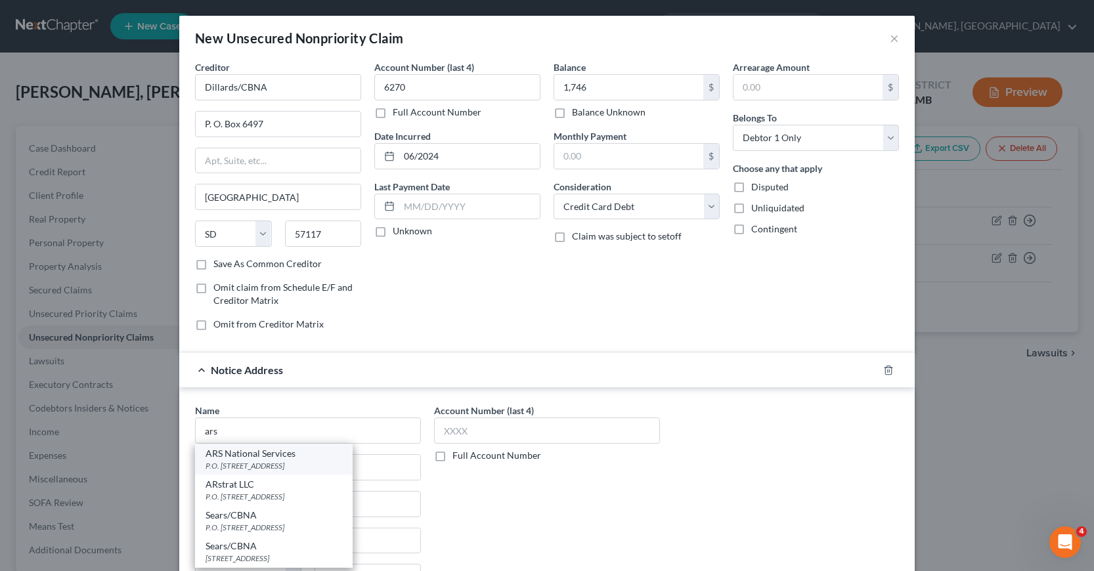
click at [282, 453] on div "ARS National Services" at bounding box center [273, 453] width 137 height 13
type input "ARS National Services"
type input "P.O. Box 469100"
type input "Escondido"
select select "4"
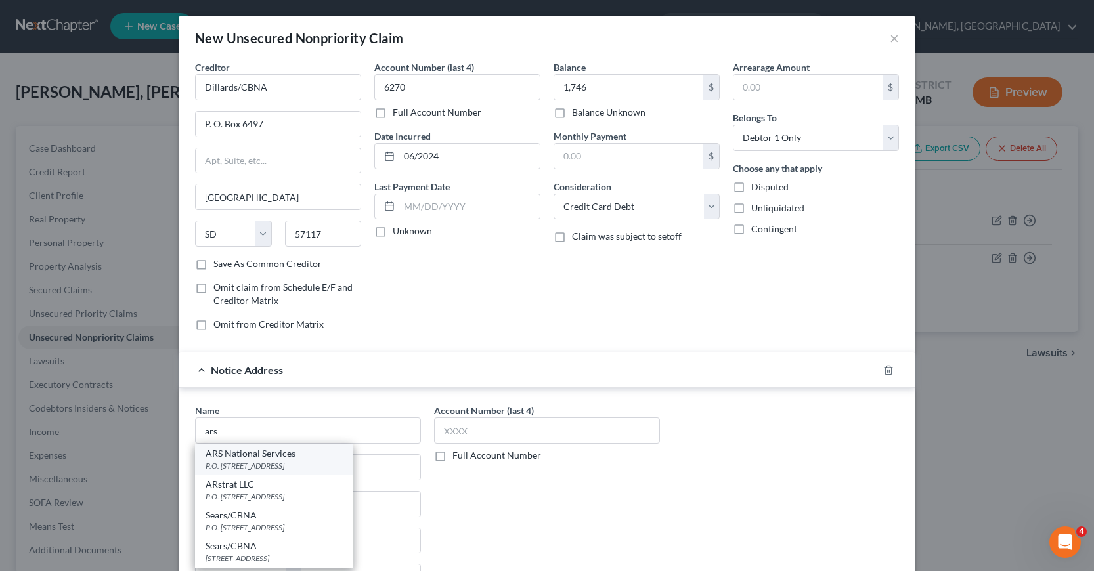
type input "92046"
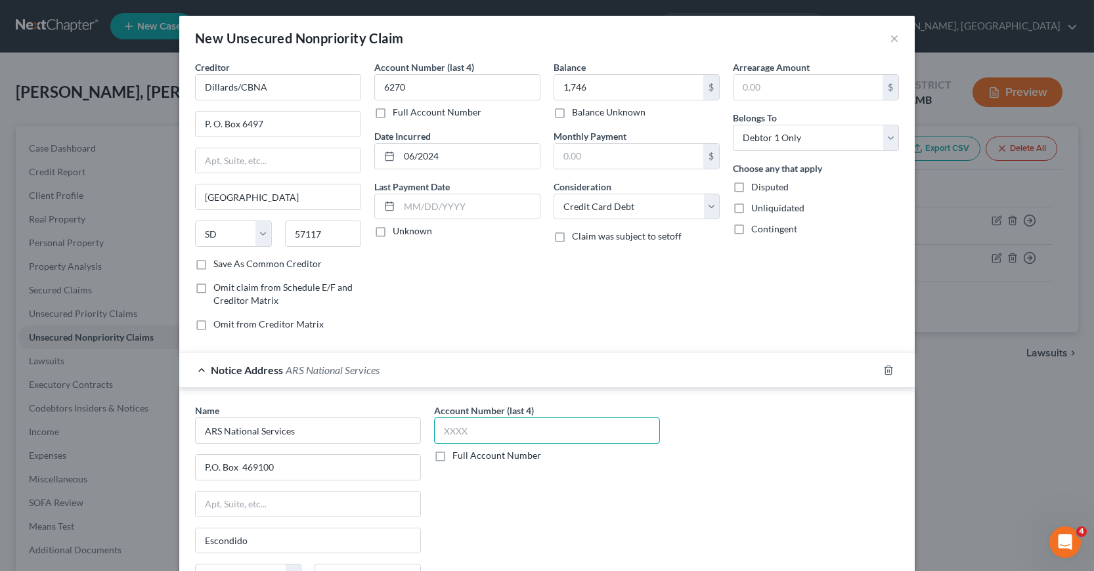
click at [434, 439] on input "text" at bounding box center [547, 431] width 226 height 26
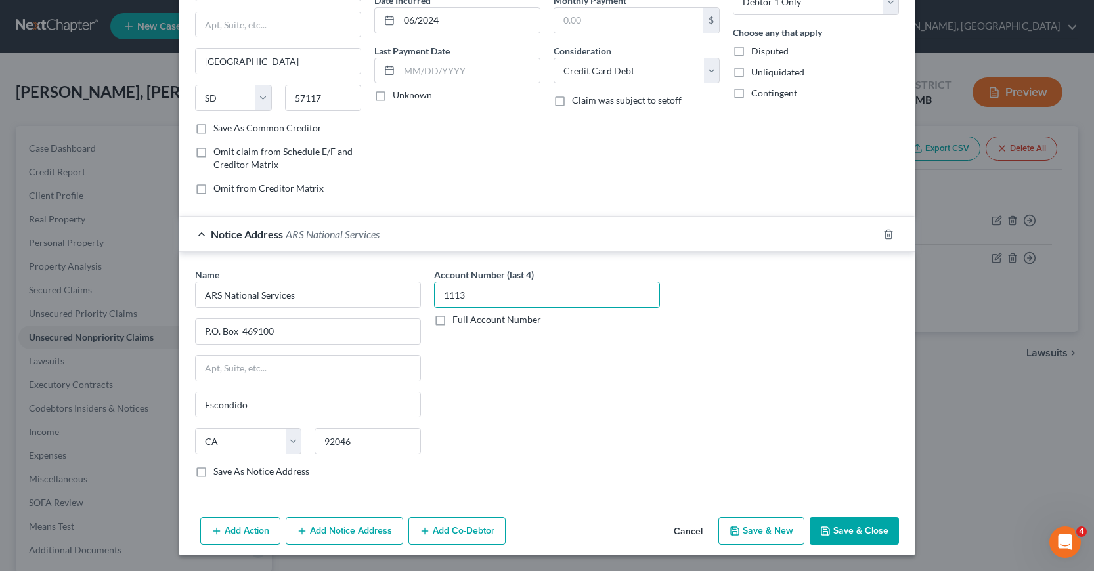
type input "1113"
click at [334, 528] on button "Add Notice Address" at bounding box center [345, 531] width 118 height 28
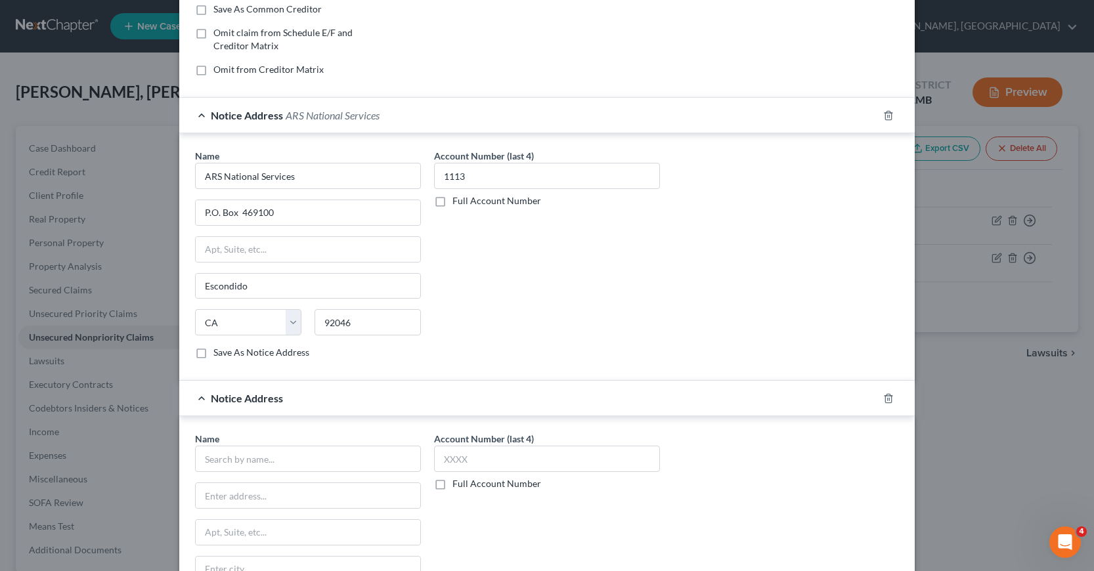
scroll to position [333, 0]
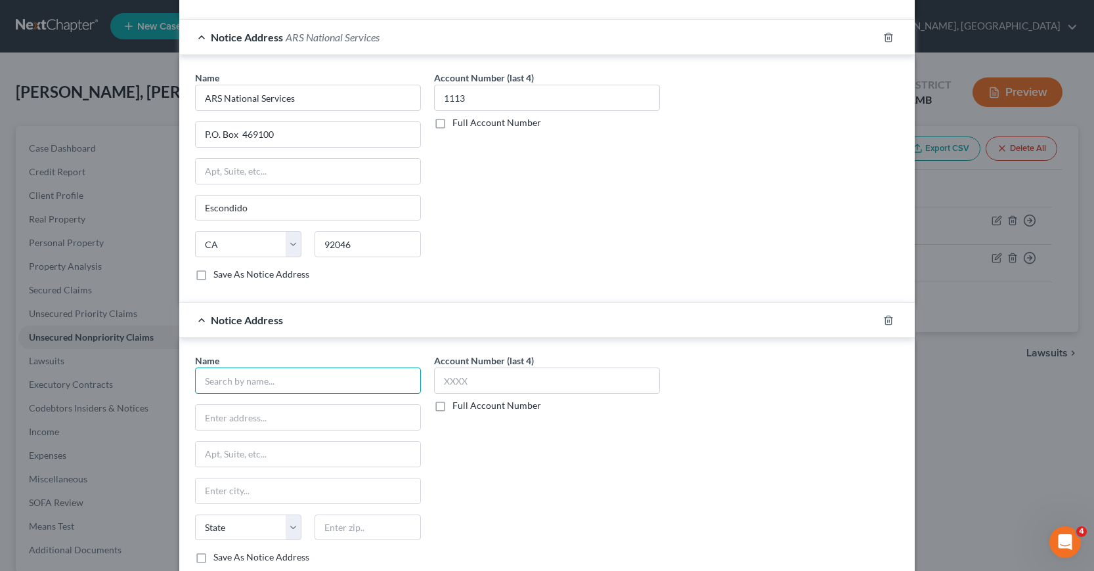
click at [209, 378] on input "text" at bounding box center [308, 381] width 226 height 26
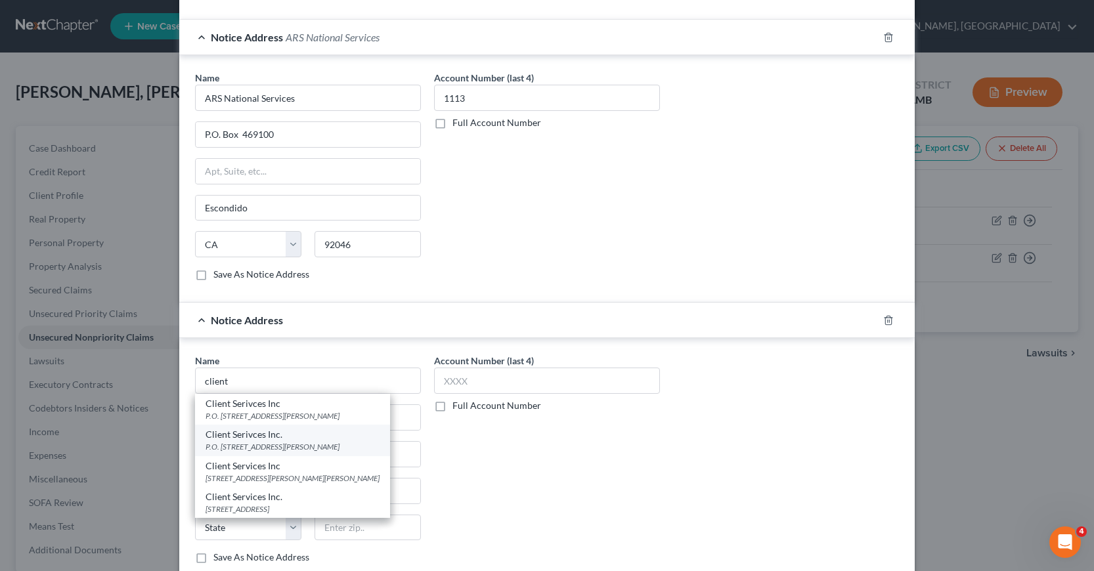
click at [256, 446] on div "P.O. [STREET_ADDRESS][PERSON_NAME]" at bounding box center [292, 446] width 174 height 11
type input "Client Serivces Inc."
type input "P.O. Box 339"
type input "Saint [PERSON_NAME]"
select select "26"
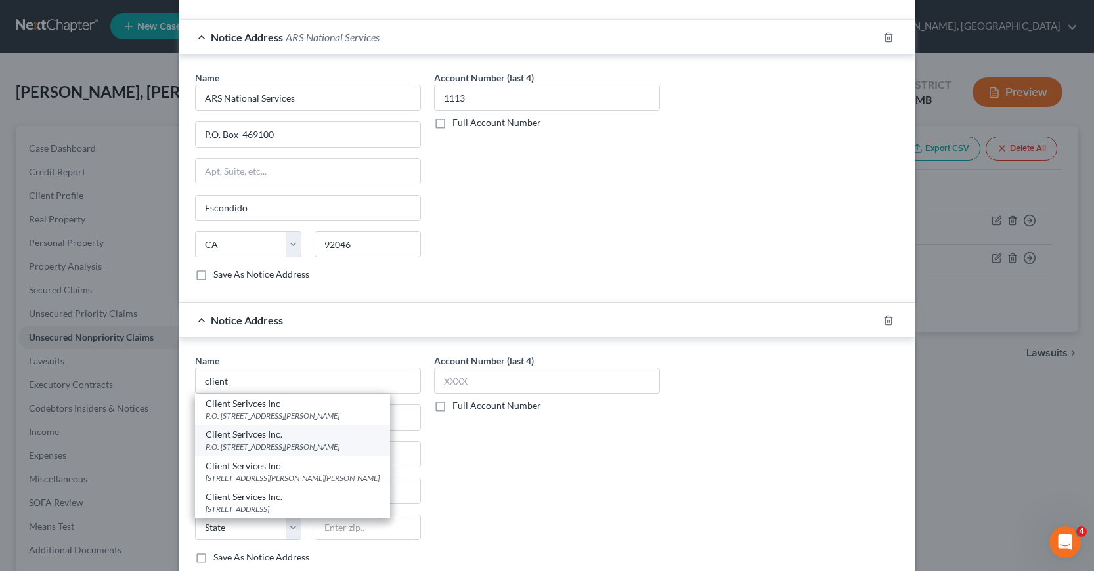
type input "63301"
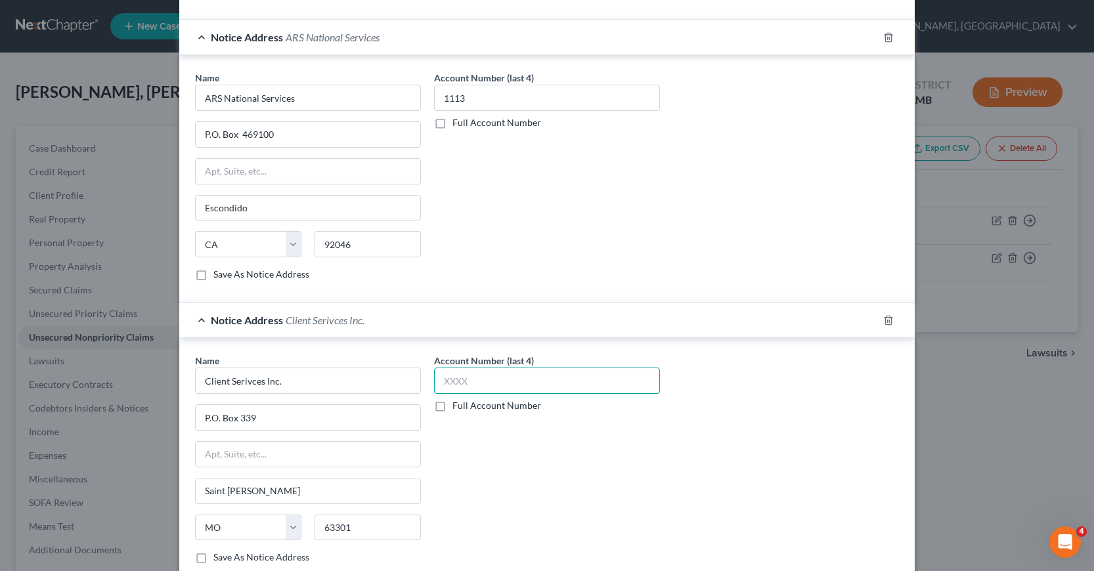
click at [443, 378] on input "text" at bounding box center [547, 381] width 226 height 26
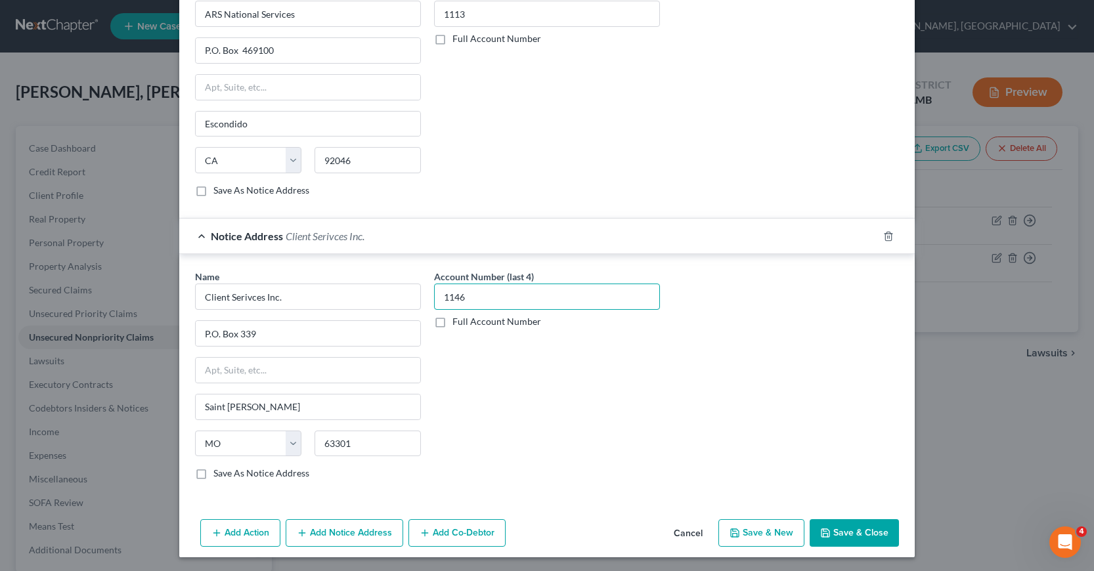
scroll to position [419, 0]
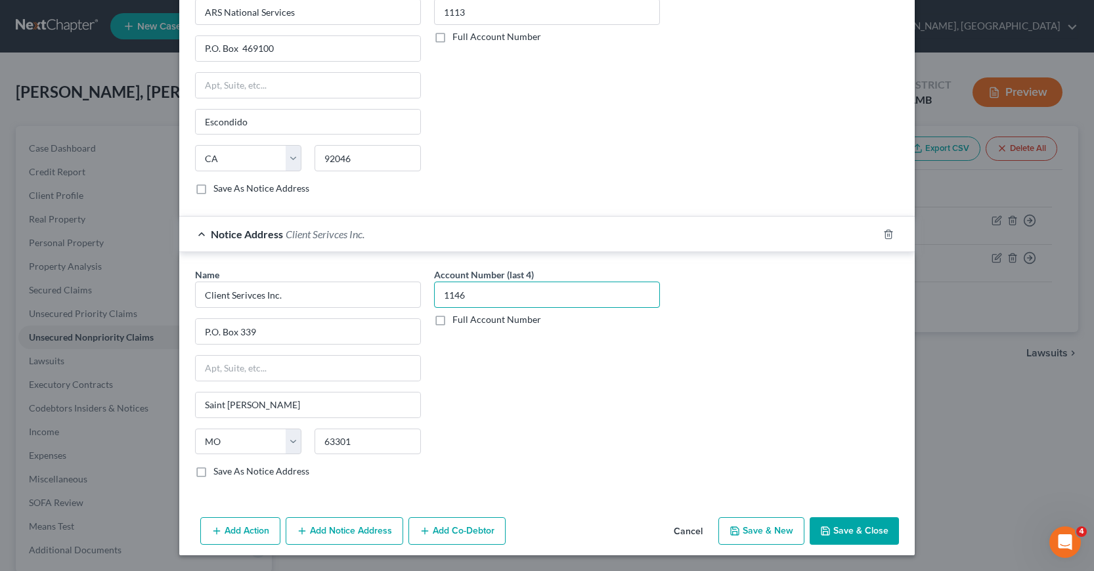
type input "1146"
click at [750, 529] on button "Save & New" at bounding box center [761, 531] width 86 height 28
select select "0"
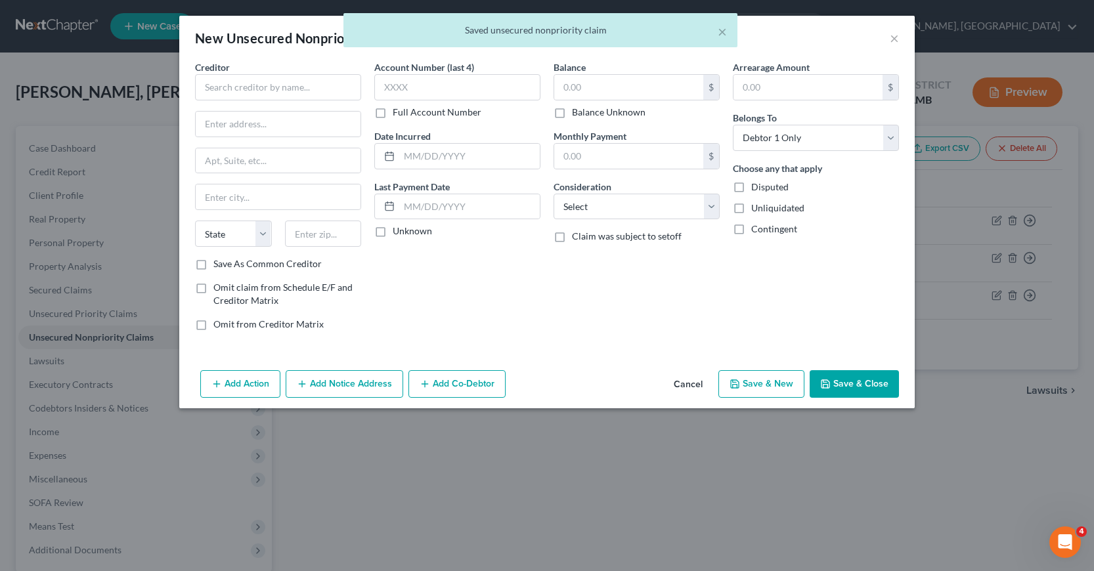
scroll to position [0, 0]
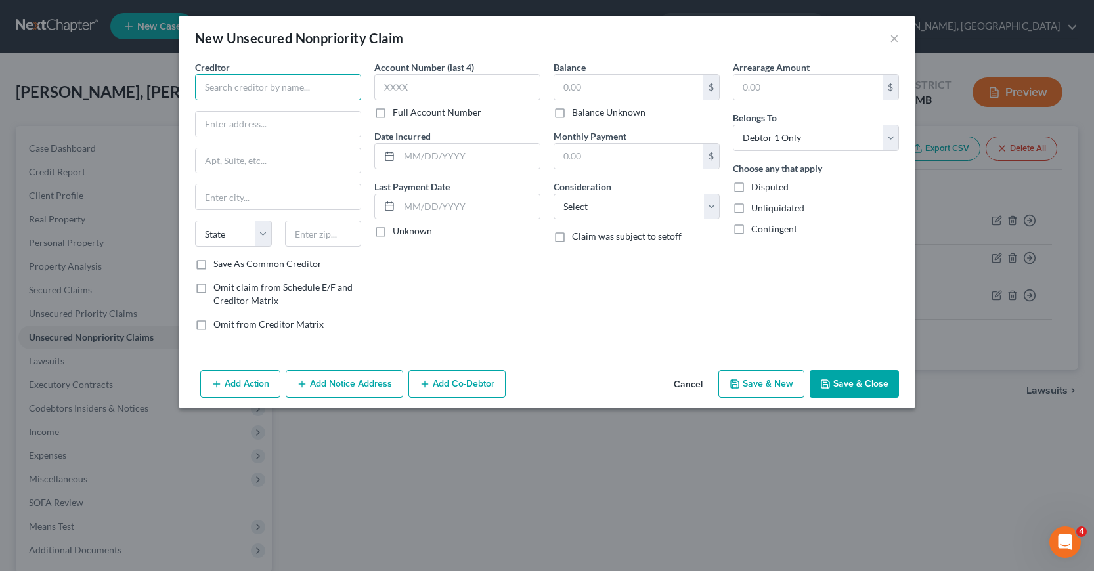
click at [205, 87] on input "text" at bounding box center [278, 87] width 166 height 26
click at [242, 87] on input "Discover" at bounding box center [278, 87] width 166 height 26
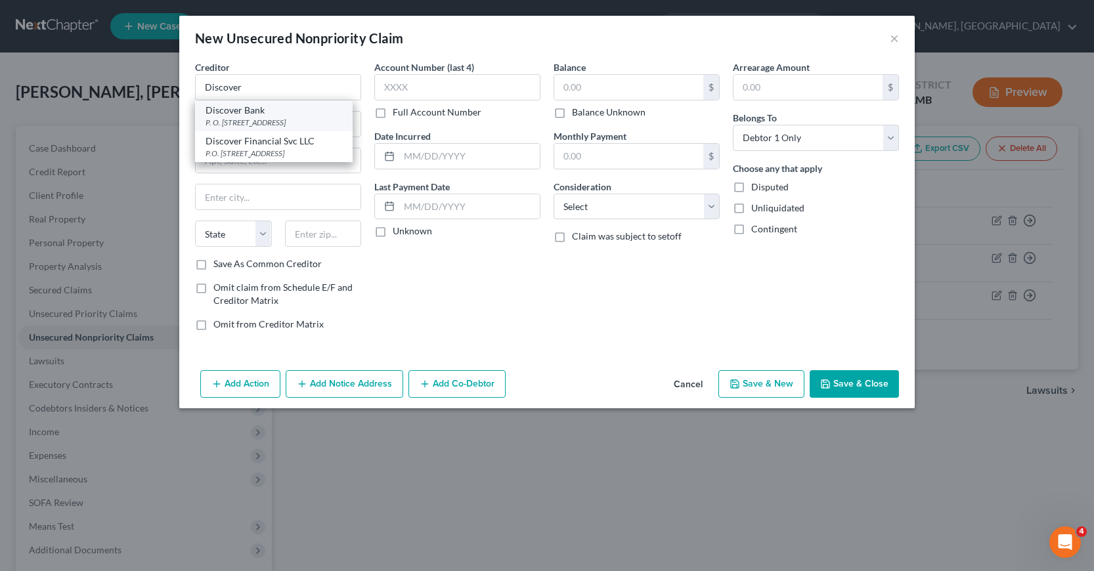
click at [240, 122] on div "P. O. [STREET_ADDRESS]" at bounding box center [273, 122] width 137 height 11
type input "Discover Bank"
type input "P. O. Box 30939"
type input "[GEOGRAPHIC_DATA]"
select select "46"
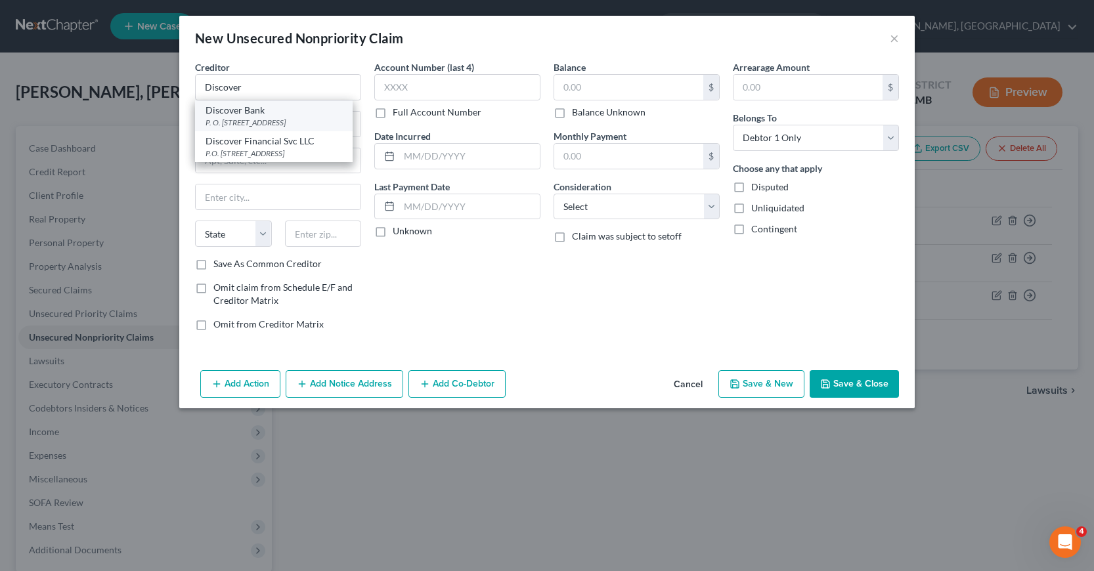
type input "84130"
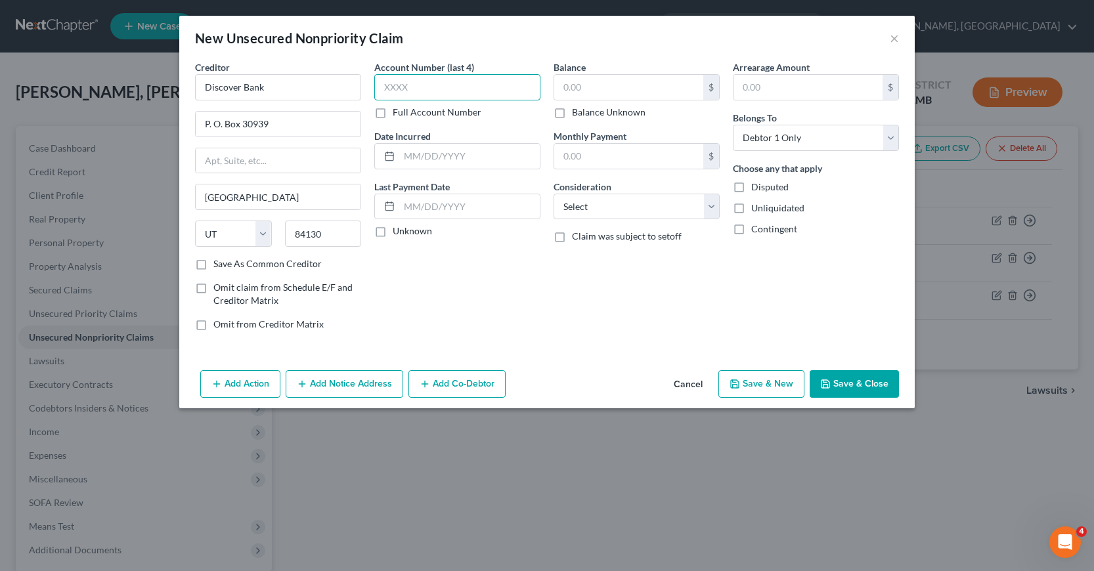
click at [379, 89] on input "text" at bounding box center [457, 87] width 166 height 26
type input "8001"
drag, startPoint x: 567, startPoint y: 84, endPoint x: 553, endPoint y: 100, distance: 20.5
click at [564, 87] on input "text" at bounding box center [628, 87] width 149 height 25
type input "8,907"
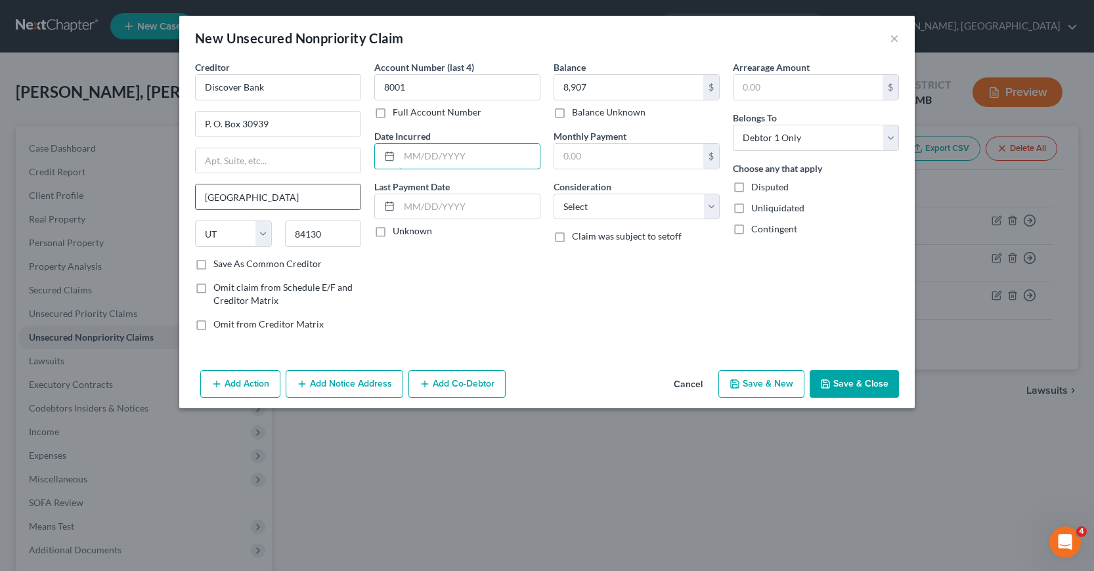
drag, startPoint x: 403, startPoint y: 156, endPoint x: 274, endPoint y: 187, distance: 133.1
click at [403, 156] on input "text" at bounding box center [469, 156] width 140 height 25
click at [414, 163] on input "text" at bounding box center [469, 156] width 140 height 25
type input "05/2024"
click at [710, 211] on select "Select Cable / Satellite Services Collection Agency Credit Card Debt Debt Couns…" at bounding box center [636, 207] width 166 height 26
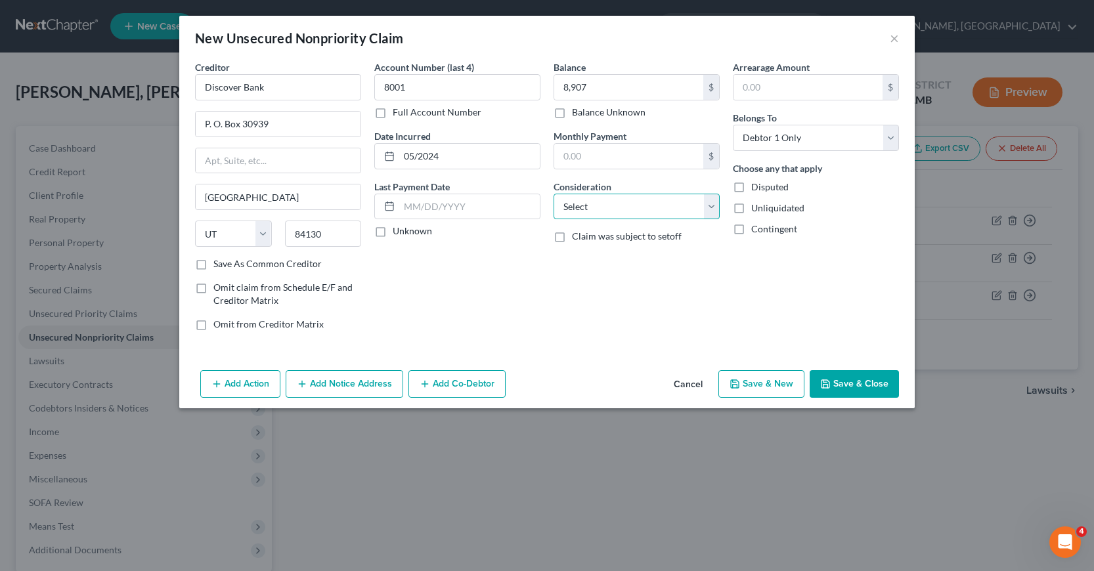
select select "2"
click at [553, 194] on select "Select Cable / Satellite Services Collection Agency Credit Card Debt Debt Couns…" at bounding box center [636, 207] width 166 height 26
click at [757, 386] on button "Save & New" at bounding box center [761, 384] width 86 height 28
select select "0"
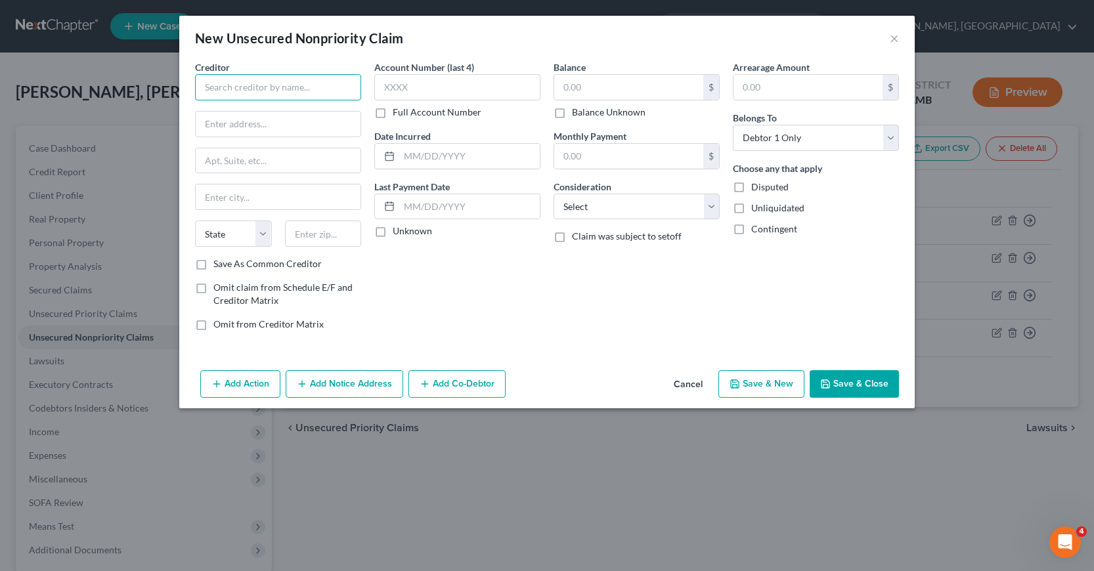
click at [207, 85] on input "text" at bounding box center [278, 87] width 166 height 26
click at [272, 83] on input "Bank of America" at bounding box center [278, 87] width 166 height 26
type input "Bank of America"
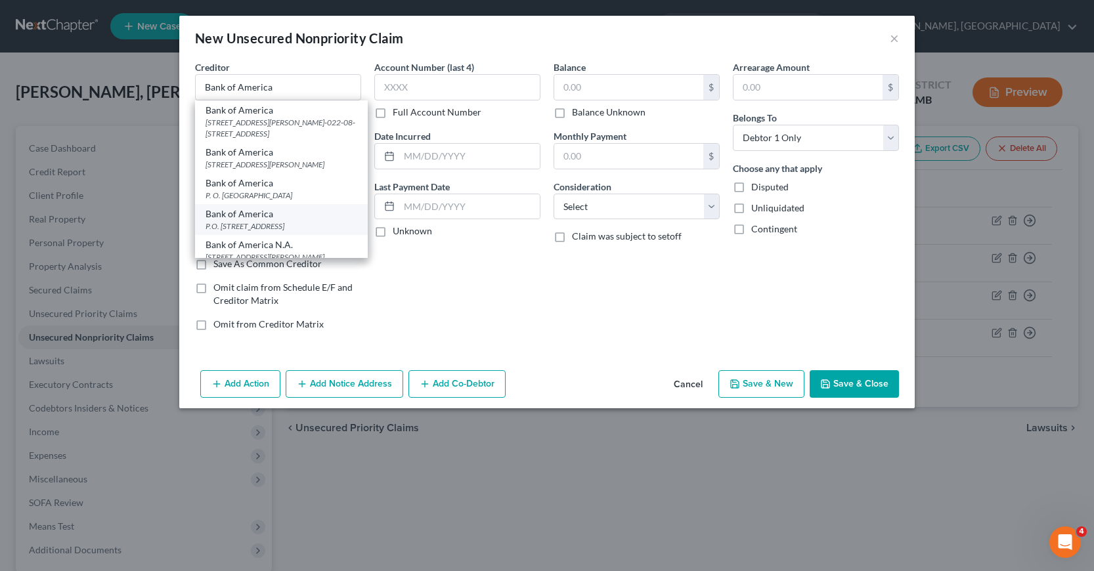
click at [253, 235] on div "Bank of America P.O. [STREET_ADDRESS]" at bounding box center [281, 219] width 173 height 31
type input "P.O. Box 982238"
type input "[GEOGRAPHIC_DATA]"
select select "45"
type input "79998"
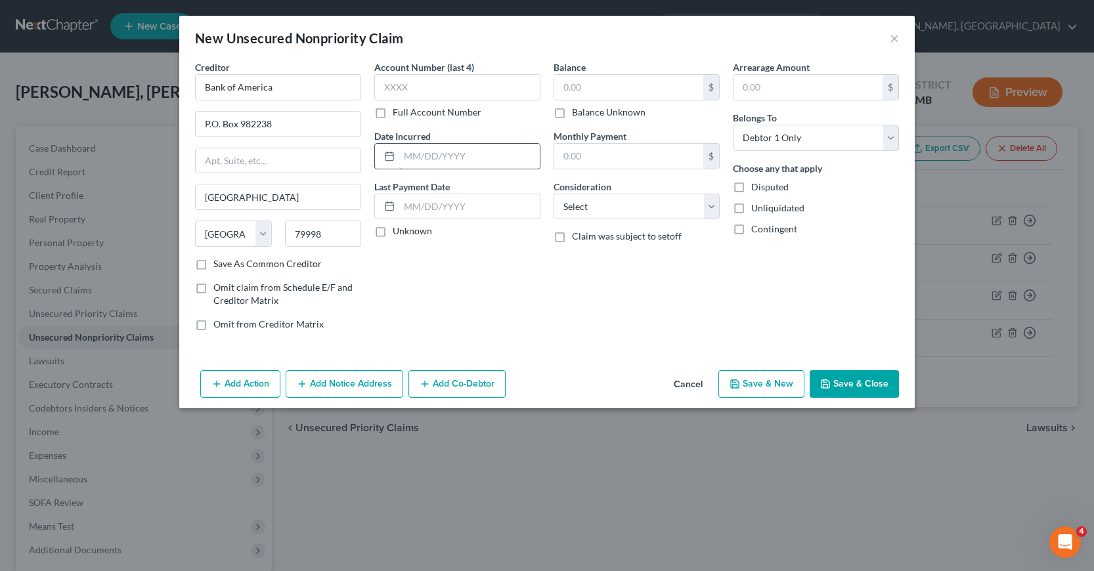
click at [406, 155] on input "text" at bounding box center [469, 156] width 140 height 25
type input "07/2024"
click at [382, 87] on input "text" at bounding box center [457, 87] width 166 height 26
type input "3245"
click at [563, 85] on input "text" at bounding box center [628, 87] width 149 height 25
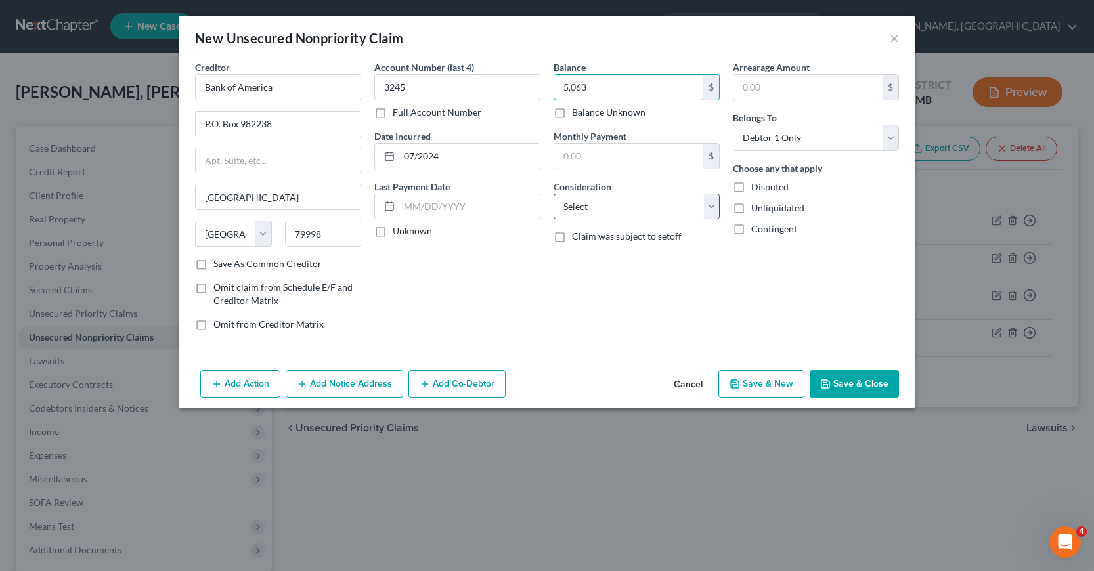
type input "5,063"
click at [711, 208] on select "Select Cable / Satellite Services Collection Agency Credit Card Debt Debt Couns…" at bounding box center [636, 207] width 166 height 26
select select "2"
click at [553, 194] on select "Select Cable / Satellite Services Collection Agency Credit Card Debt Debt Couns…" at bounding box center [636, 207] width 166 height 26
click at [357, 385] on button "Add Notice Address" at bounding box center [345, 384] width 118 height 28
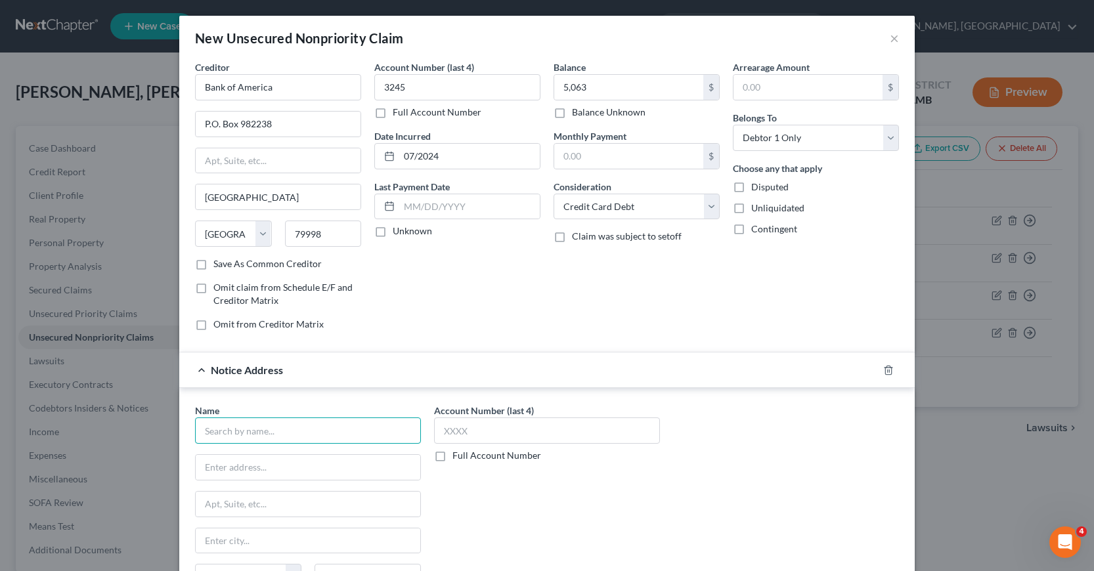
click at [211, 430] on input "text" at bounding box center [308, 431] width 226 height 26
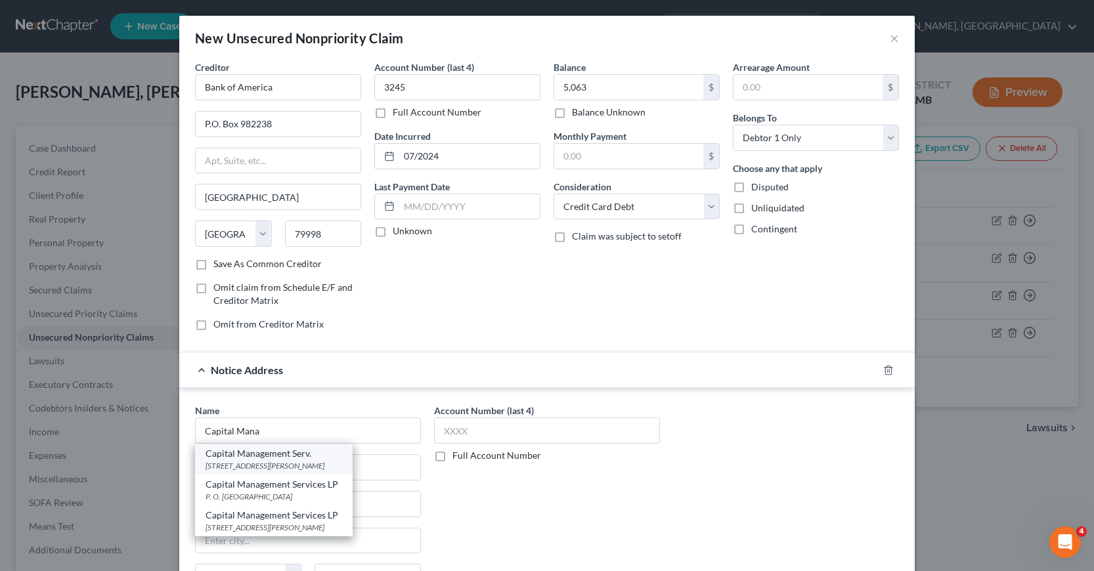
click at [240, 458] on div "Capital Management Serv." at bounding box center [273, 453] width 137 height 13
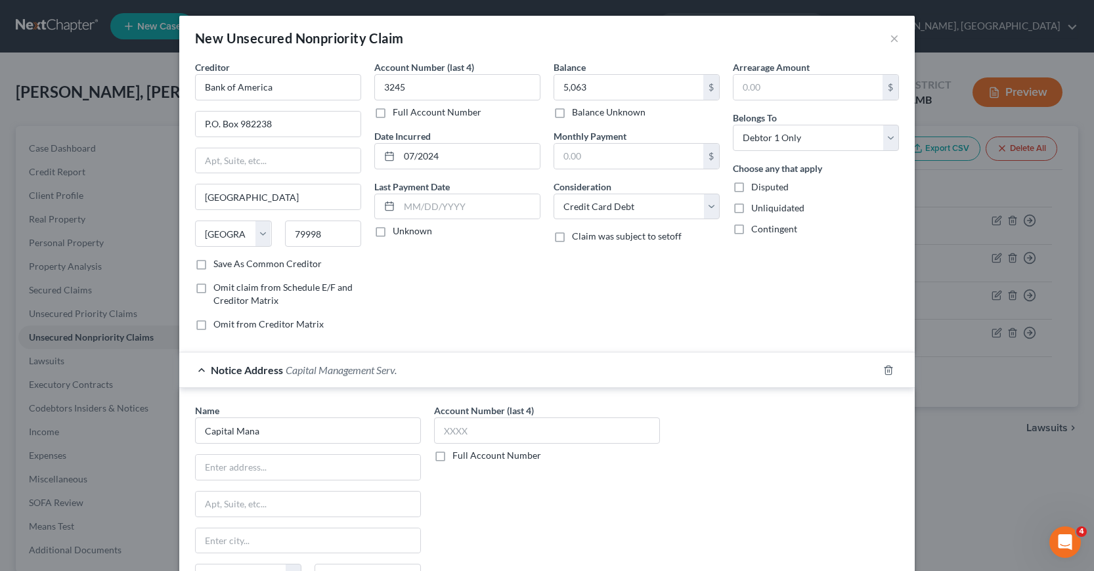
type input "Capital Management Serv."
type input "[STREET_ADDRESS][PERSON_NAME]"
type input "Buffalo"
select select "35"
type input "14206"
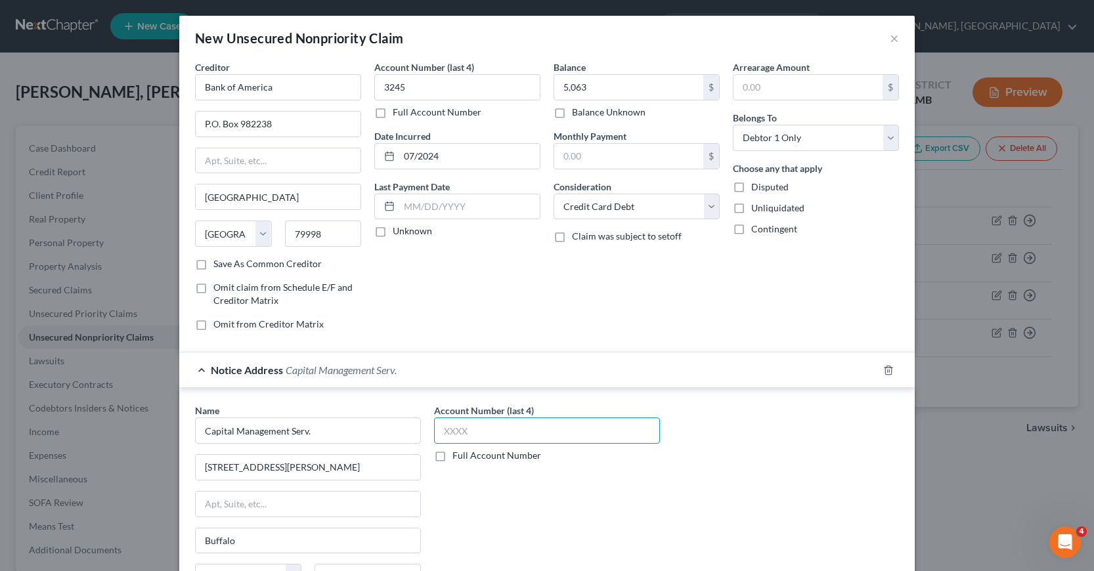
click at [437, 427] on input "text" at bounding box center [547, 431] width 226 height 26
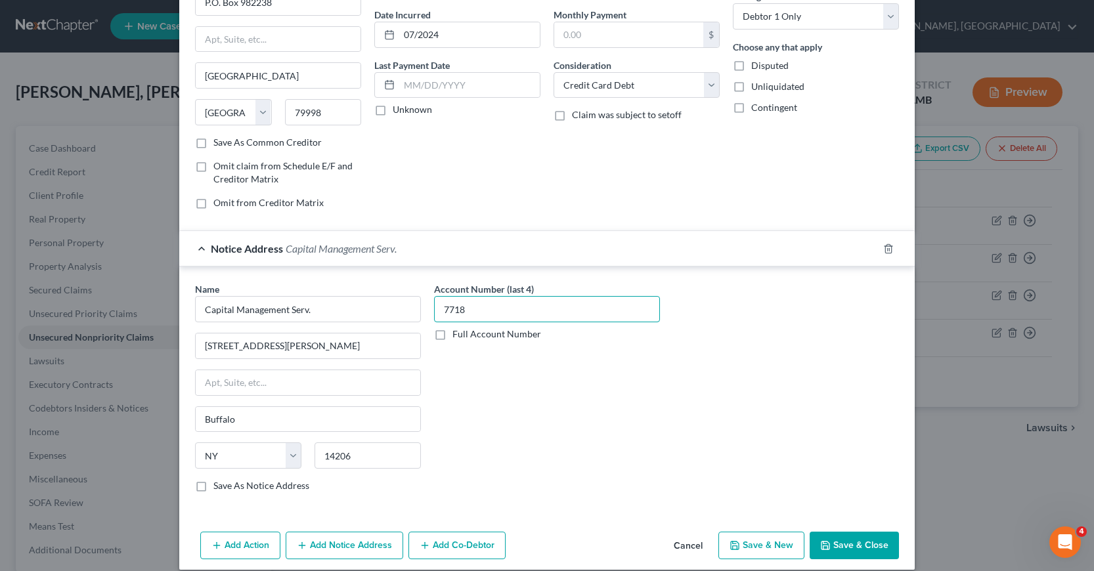
scroll to position [136, 0]
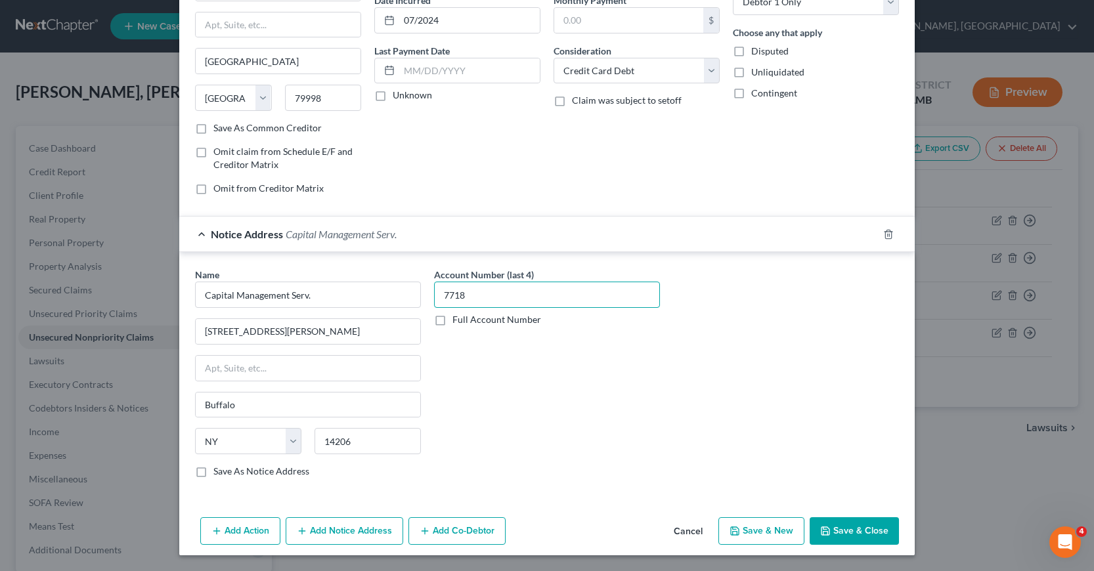
type input "7718"
click at [352, 530] on button "Add Notice Address" at bounding box center [345, 531] width 118 height 28
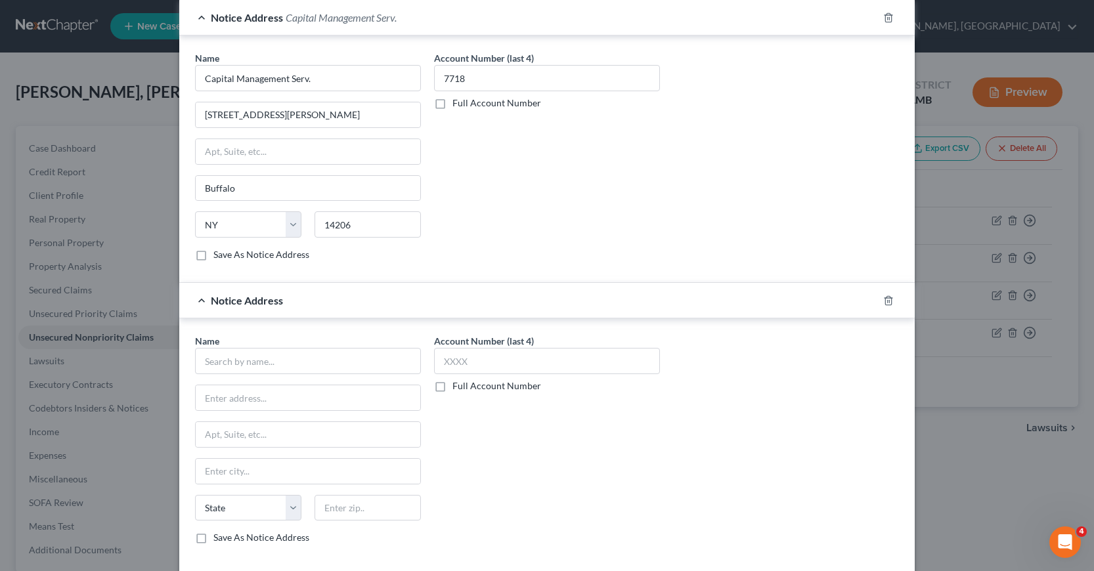
scroll to position [419, 0]
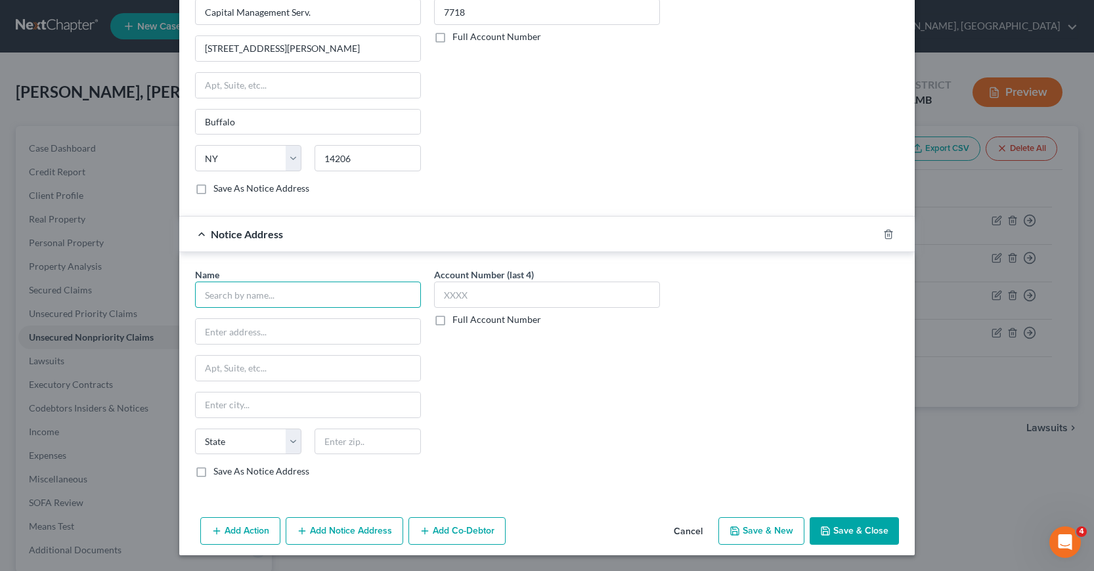
click at [200, 297] on input "text" at bounding box center [308, 295] width 226 height 26
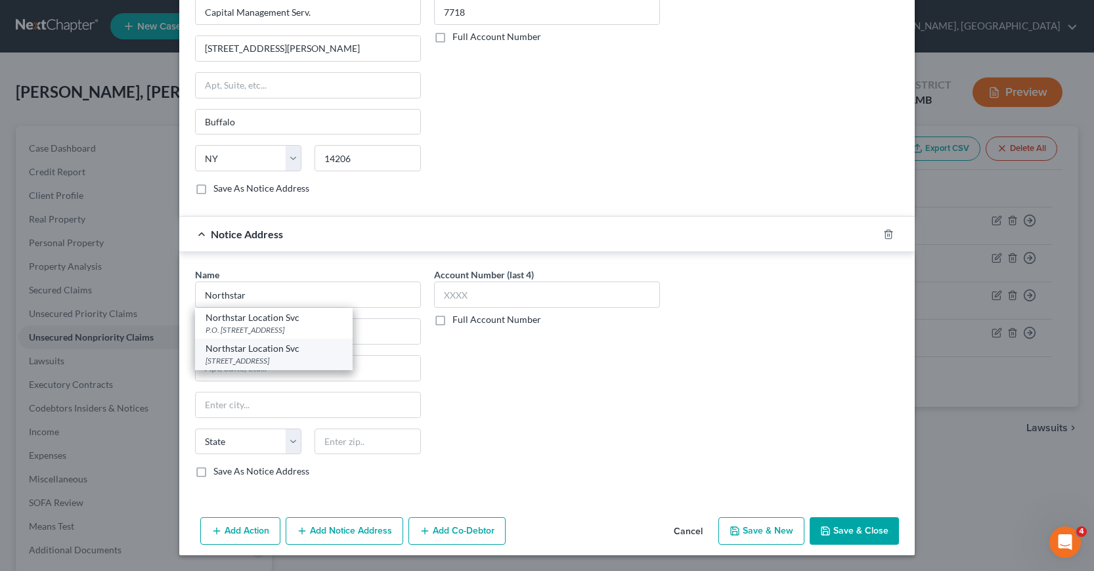
click at [254, 357] on div "[STREET_ADDRESS]" at bounding box center [273, 360] width 137 height 11
type input "Northstar Location Svc"
type input "[STREET_ADDRESS]"
type input "Cheektowaga"
select select "35"
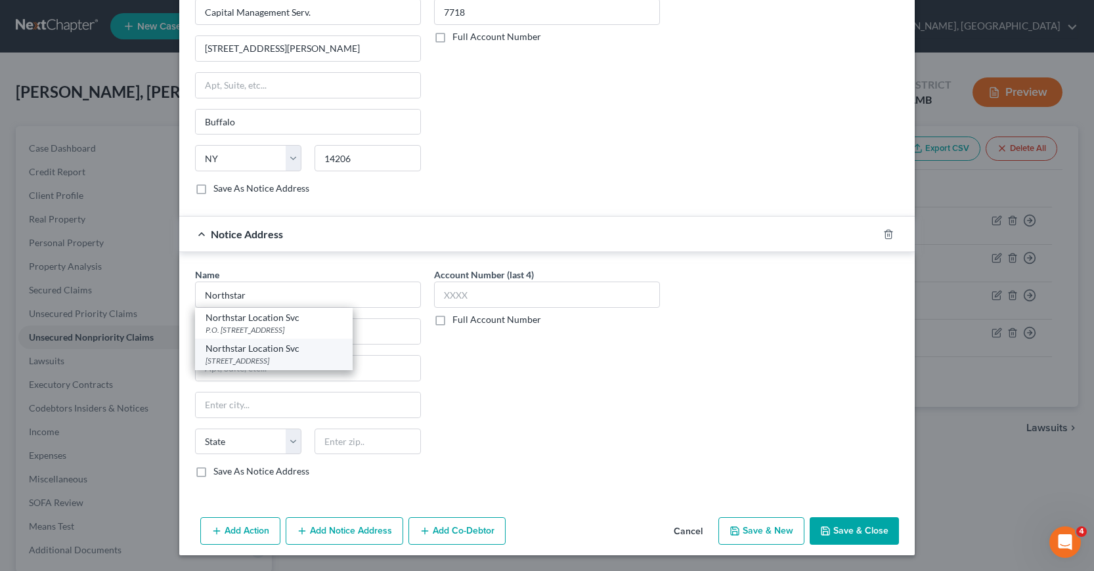
type input "14225"
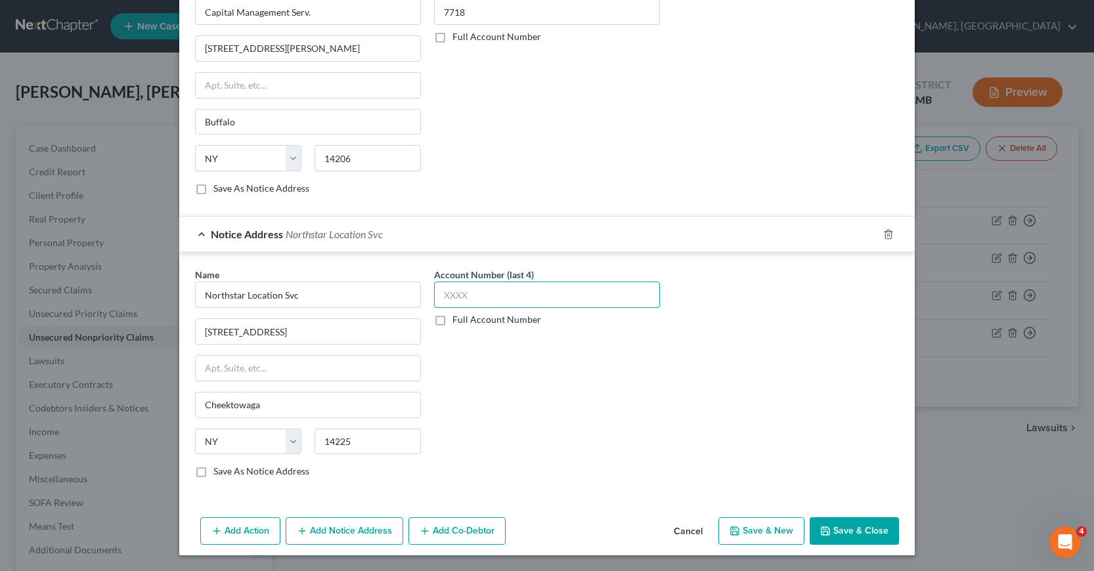
click at [434, 291] on input "text" at bounding box center [547, 295] width 226 height 26
type input "1454"
click at [758, 538] on button "Save & New" at bounding box center [761, 531] width 86 height 28
select select "0"
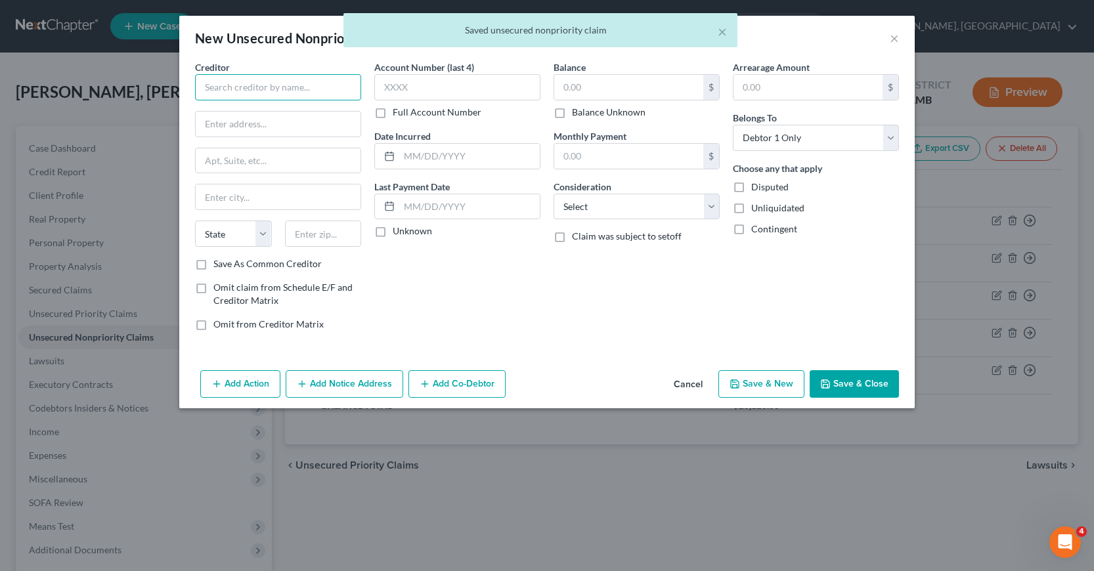
click at [204, 85] on input "text" at bounding box center [278, 87] width 166 height 26
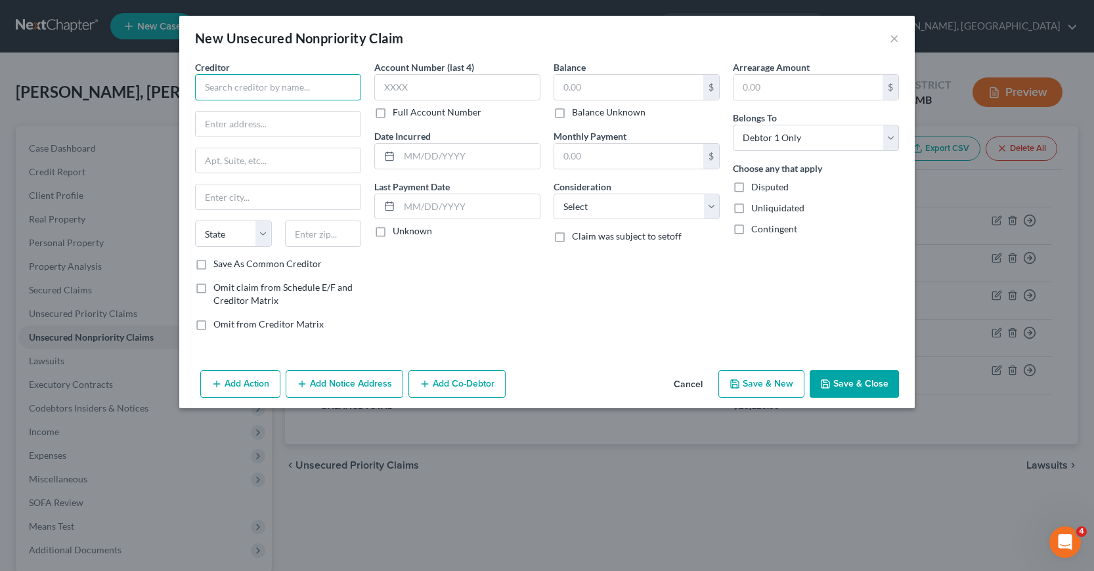
click at [211, 87] on input "text" at bounding box center [278, 87] width 166 height 26
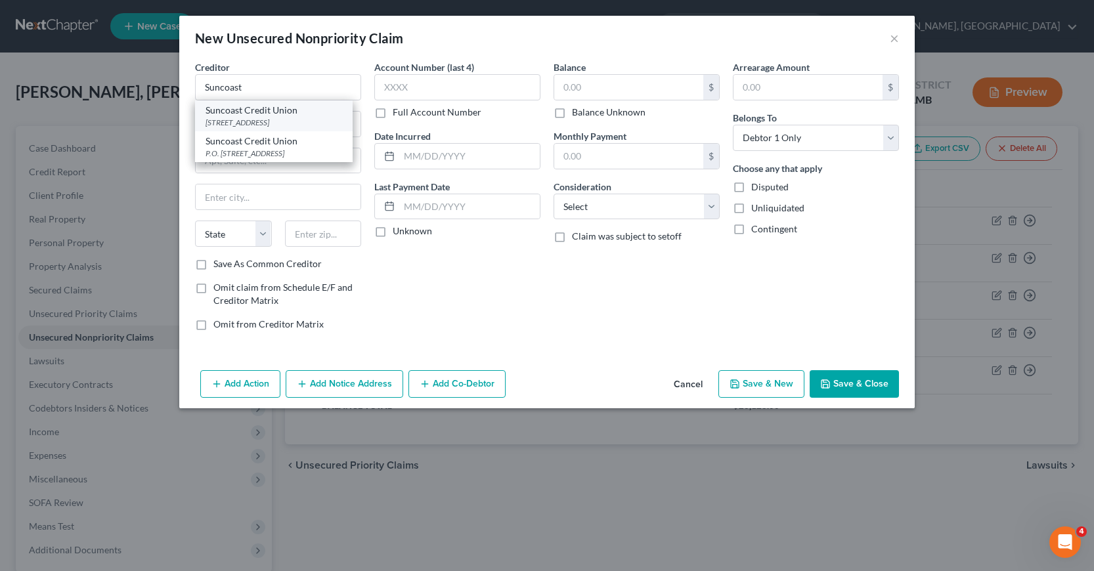
click at [236, 121] on div "[STREET_ADDRESS]" at bounding box center [273, 122] width 137 height 11
type input "Suncoast Credit Union"
type input "[STREET_ADDRESS]"
type input "[GEOGRAPHIC_DATA]"
select select "9"
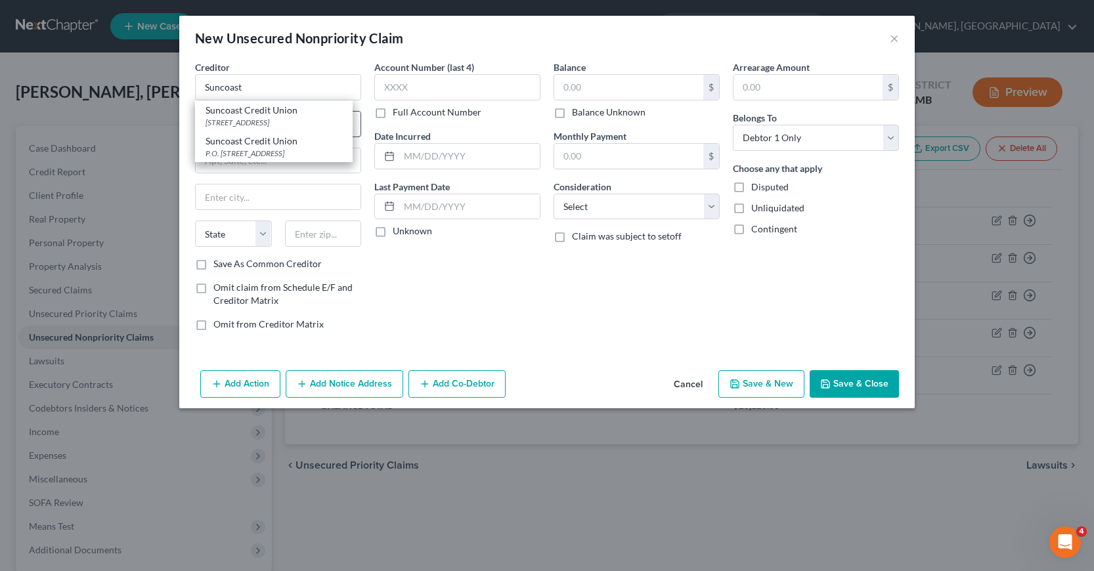
type input "33610"
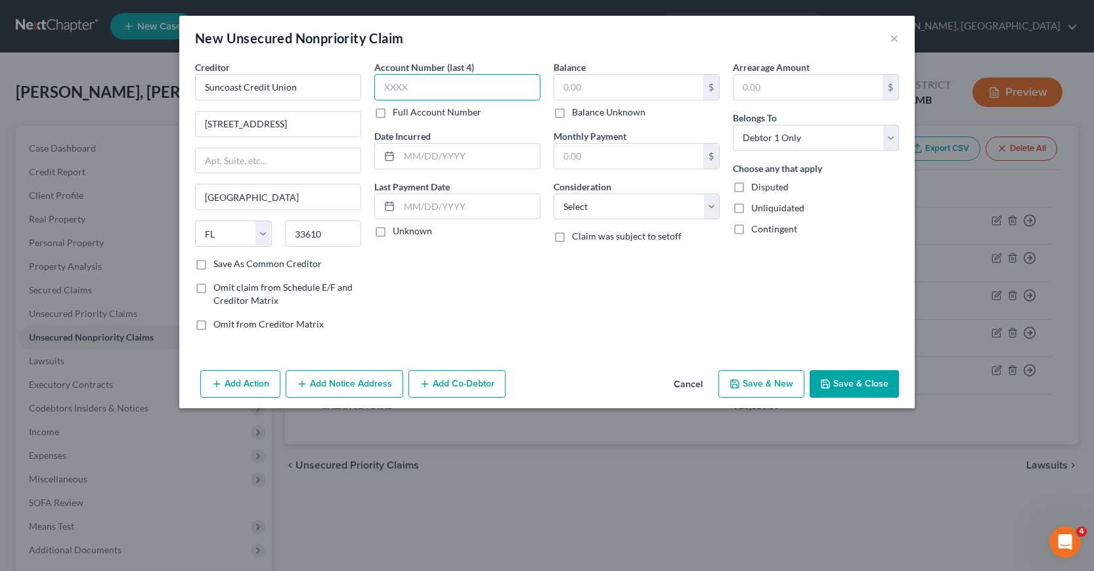
click at [387, 85] on input "text" at bounding box center [457, 87] width 166 height 26
click at [407, 157] on input "text" at bounding box center [469, 156] width 140 height 25
type input "10/2024"
click at [383, 89] on input "text" at bounding box center [457, 87] width 166 height 26
type input "2086"
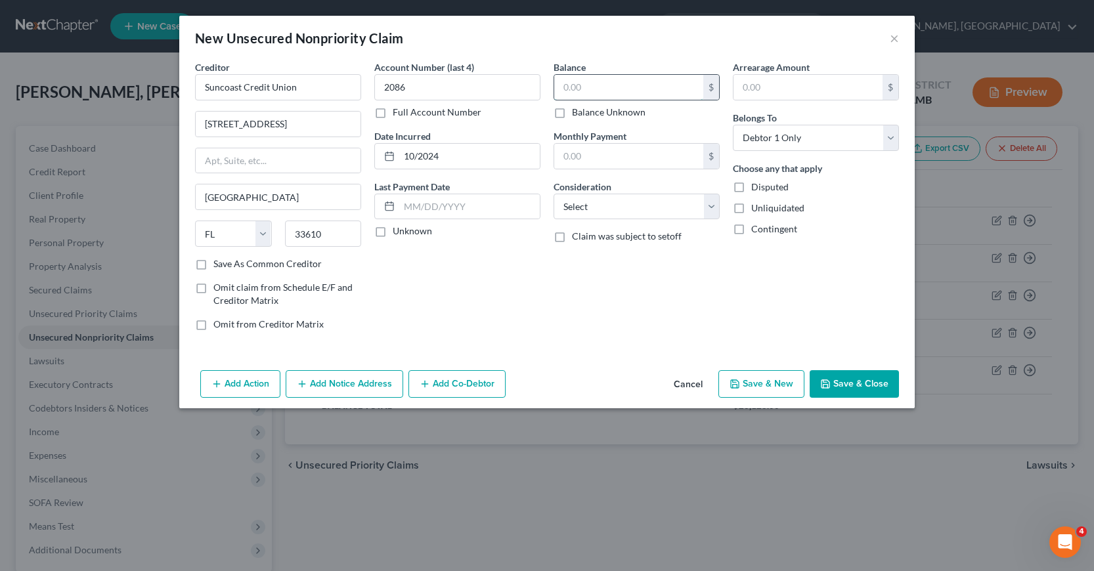
click at [562, 85] on input "text" at bounding box center [628, 87] width 149 height 25
type input "16,165"
drag, startPoint x: 714, startPoint y: 204, endPoint x: 701, endPoint y: 211, distance: 14.7
click at [714, 205] on select "Select Cable / Satellite Services Collection Agency Credit Card Debt Debt Couns…" at bounding box center [636, 207] width 166 height 26
select select "2"
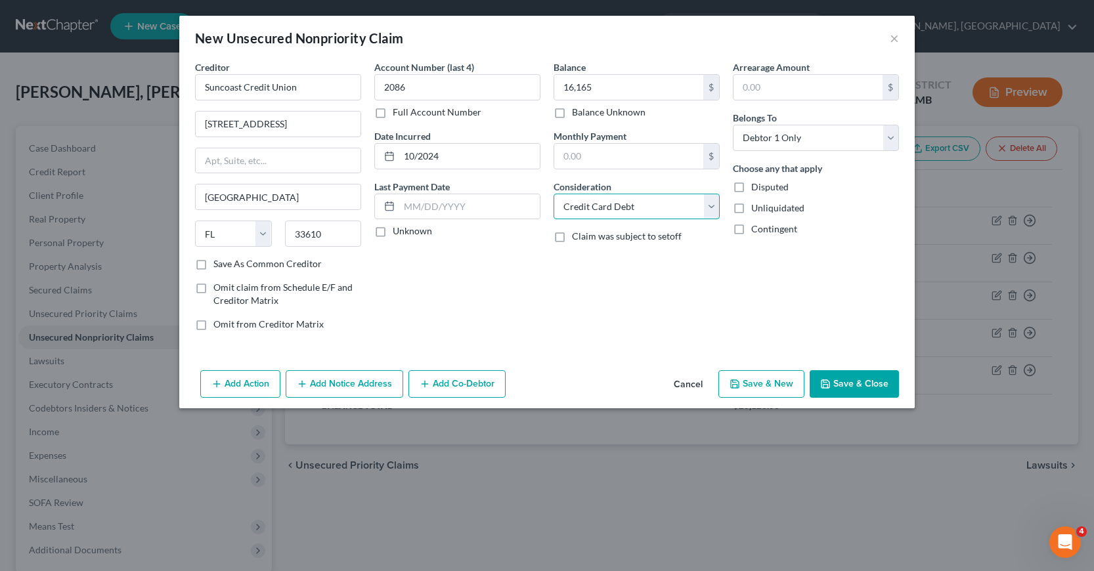
click at [553, 194] on select "Select Cable / Satellite Services Collection Agency Credit Card Debt Debt Couns…" at bounding box center [636, 207] width 166 height 26
click at [750, 388] on button "Save & New" at bounding box center [761, 384] width 86 height 28
select select "0"
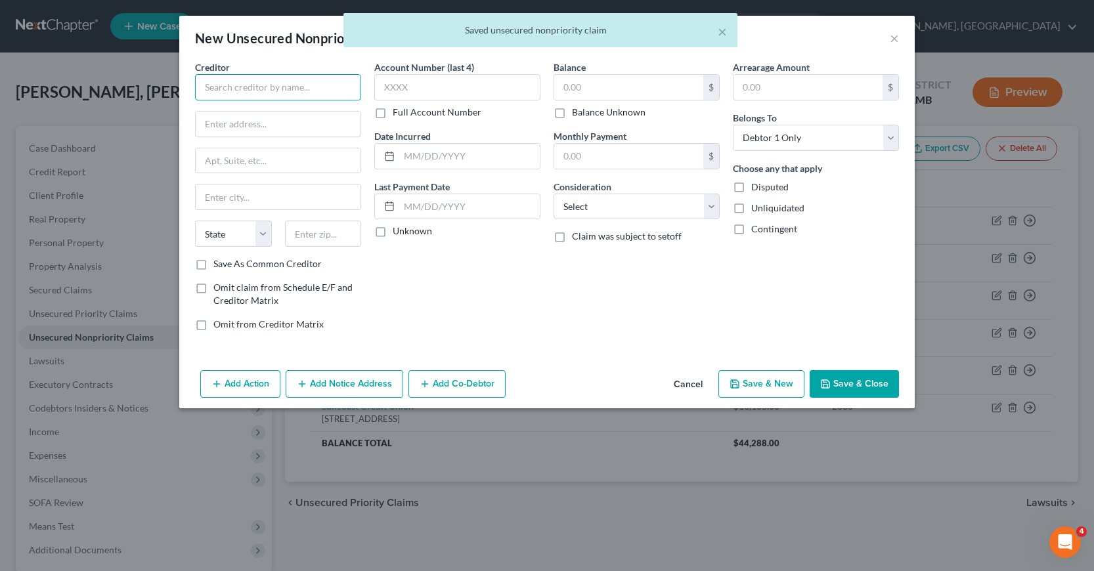
click at [204, 87] on input "text" at bounding box center [278, 87] width 166 height 26
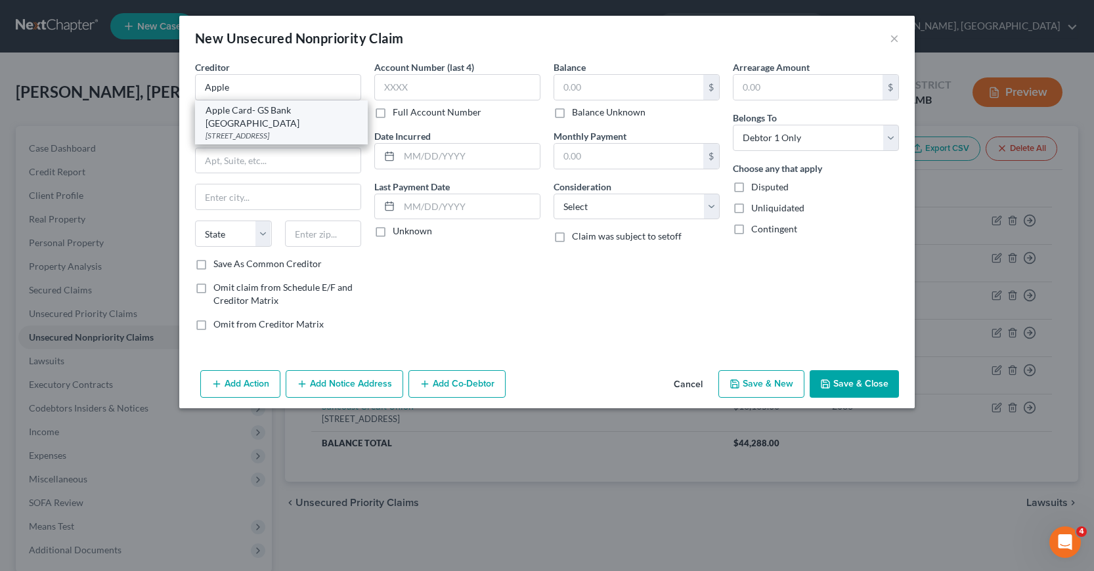
click at [255, 114] on div "Apple Card- GS Bank [GEOGRAPHIC_DATA]" at bounding box center [281, 117] width 152 height 26
type input "Apple Card- GS Bank [GEOGRAPHIC_DATA]"
type input "[STREET_ADDRESS]"
type input "[PERSON_NAME]"
select select "46"
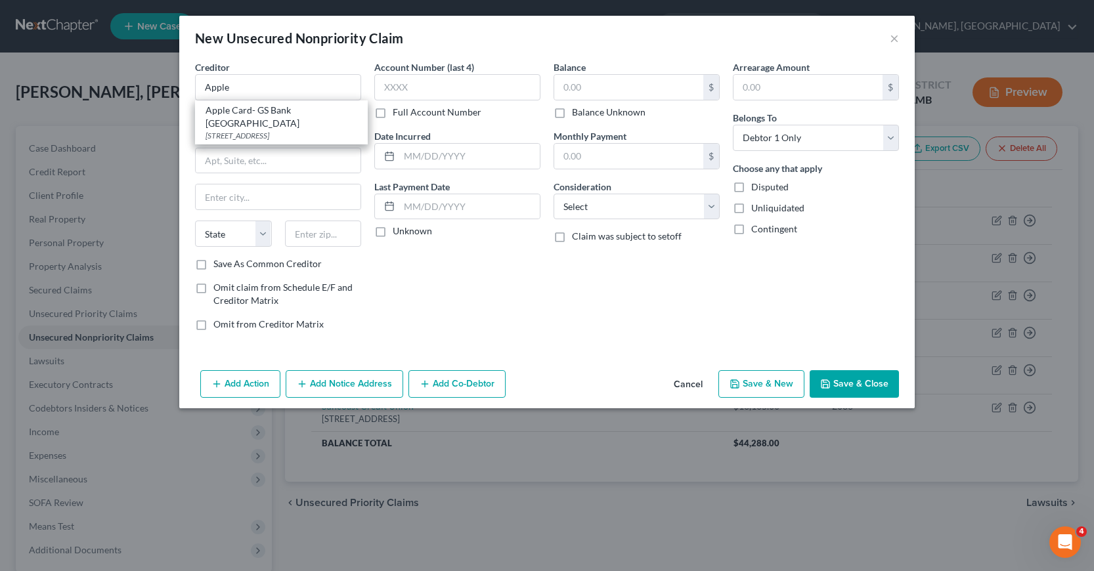
type input "84020"
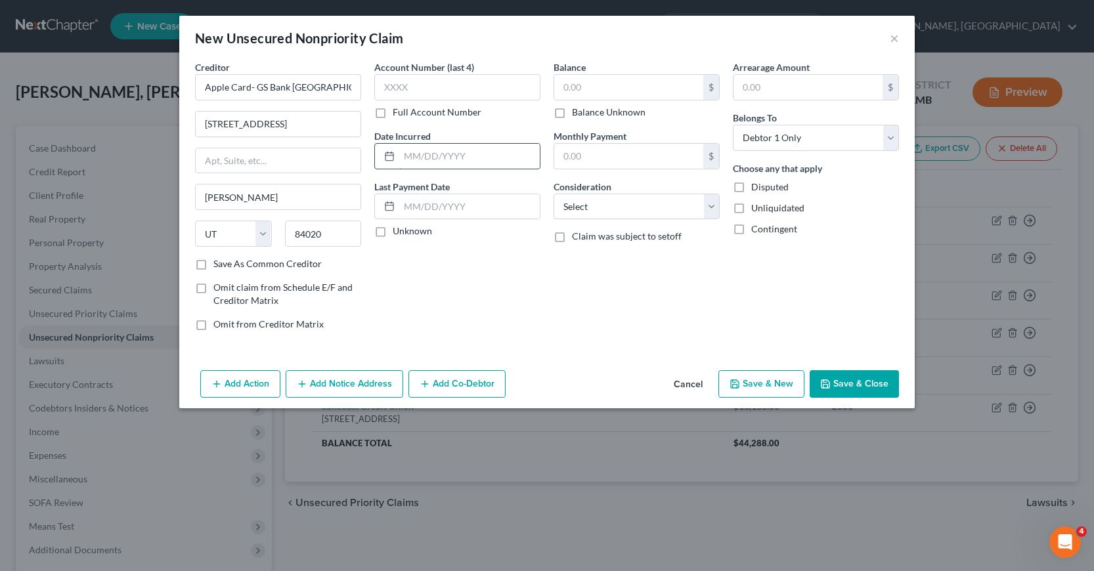
click at [400, 155] on input "text" at bounding box center [469, 156] width 140 height 25
type input "07/2024"
click at [562, 87] on input "text" at bounding box center [628, 87] width 149 height 25
type input "1,144"
click at [378, 88] on input "text" at bounding box center [457, 87] width 166 height 26
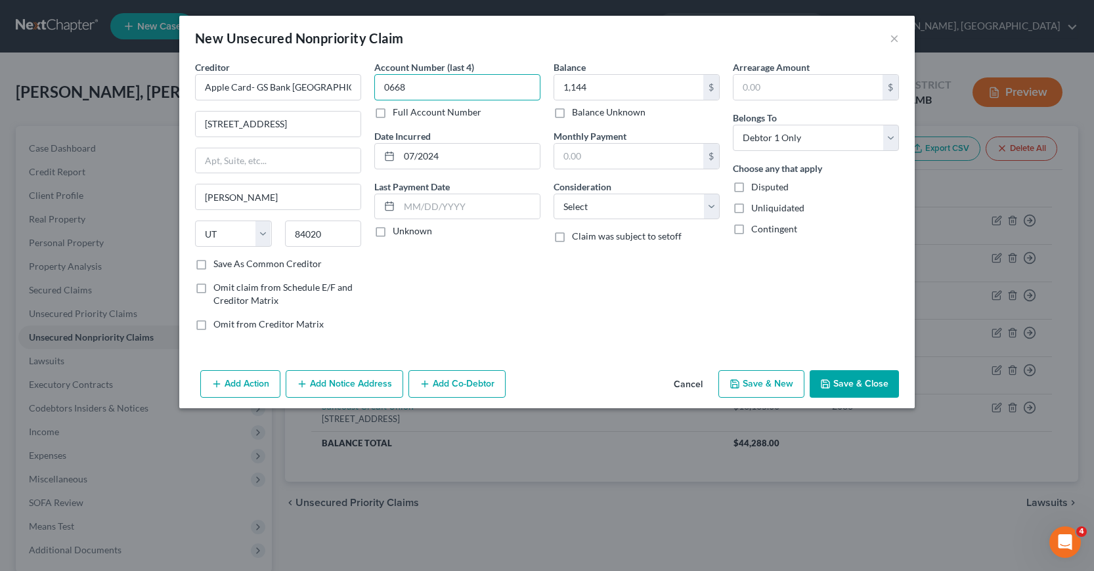
type input "0668"
click at [710, 206] on select "Select Cable / Satellite Services Collection Agency Credit Card Debt Debt Couns…" at bounding box center [636, 207] width 166 height 26
select select "2"
click at [553, 194] on select "Select Cable / Satellite Services Collection Agency Credit Card Debt Debt Couns…" at bounding box center [636, 207] width 166 height 26
click at [332, 388] on button "Add Notice Address" at bounding box center [345, 384] width 118 height 28
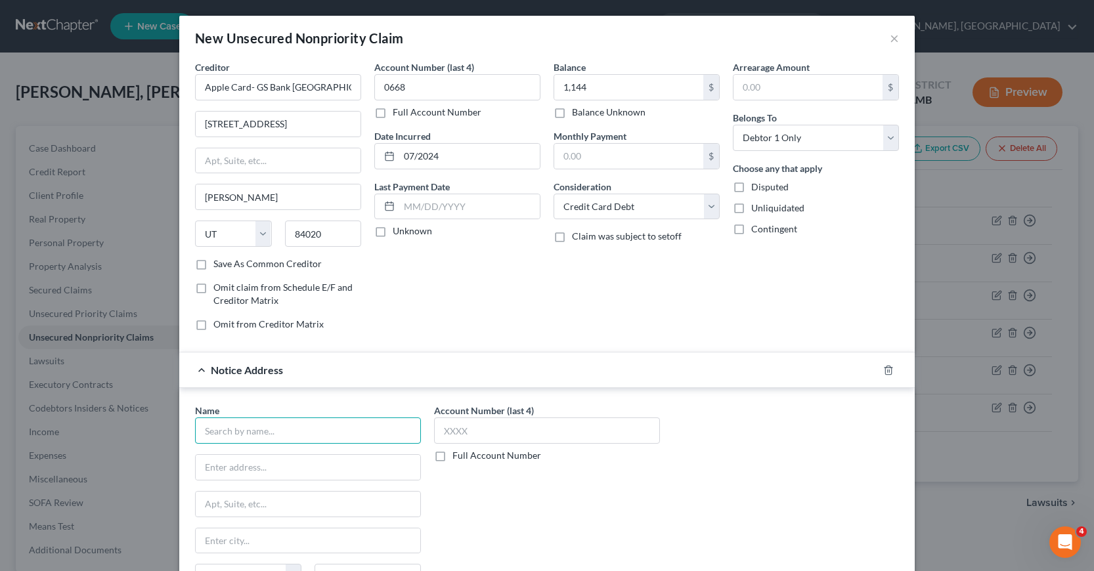
click at [212, 429] on input "text" at bounding box center [308, 431] width 226 height 26
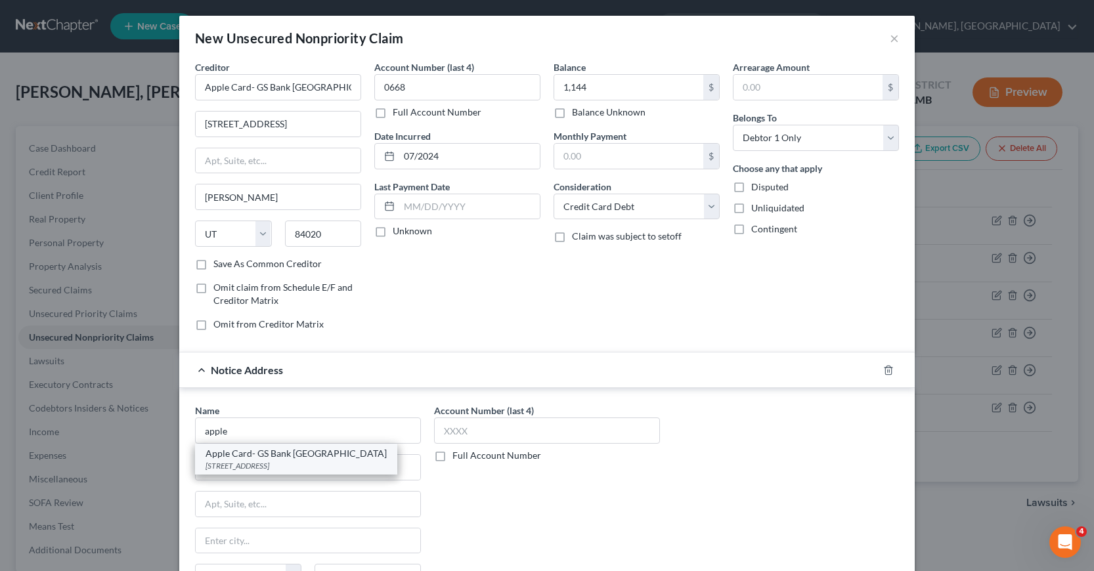
click at [223, 458] on div "Apple Card- GS Bank [GEOGRAPHIC_DATA]" at bounding box center [295, 453] width 181 height 13
type input "Apple Card- GS Bank [GEOGRAPHIC_DATA]"
type input "[STREET_ADDRESS]"
type input "[PERSON_NAME]"
select select "46"
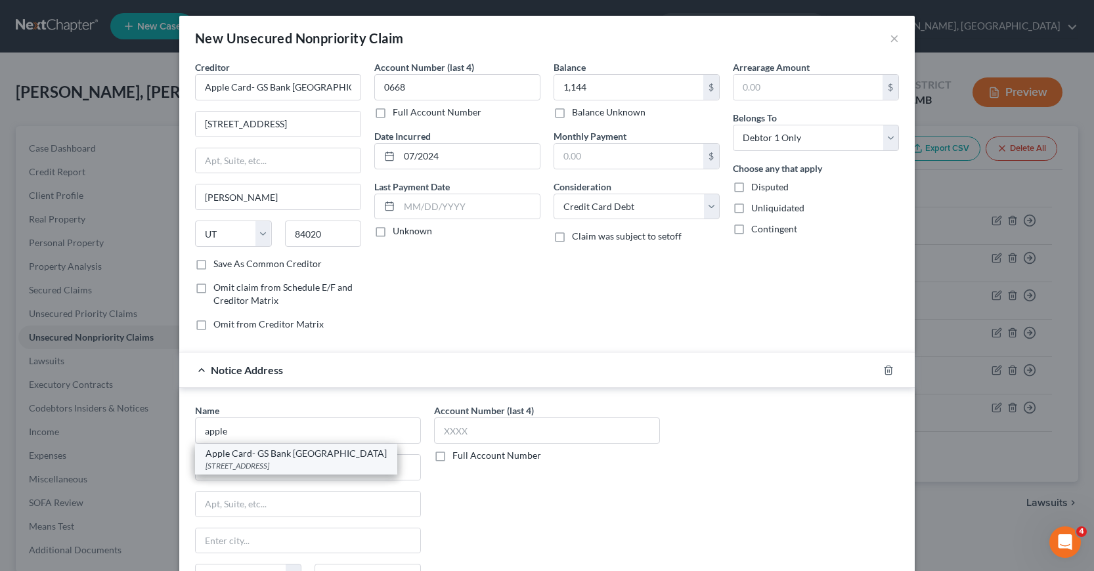
type input "84020"
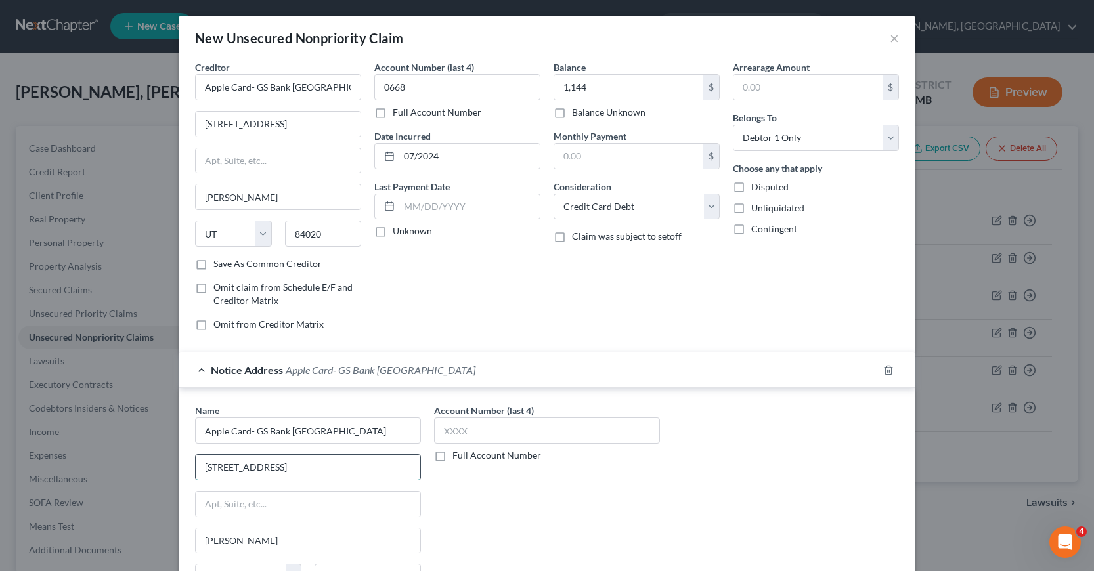
drag, startPoint x: 207, startPoint y: 470, endPoint x: 314, endPoint y: 473, distance: 107.1
click at [314, 473] on input "[STREET_ADDRESS]" at bounding box center [308, 467] width 225 height 25
type input "P. O. Box 7247"
type input "Lockbox 6112"
type input "[GEOGRAPHIC_DATA]"
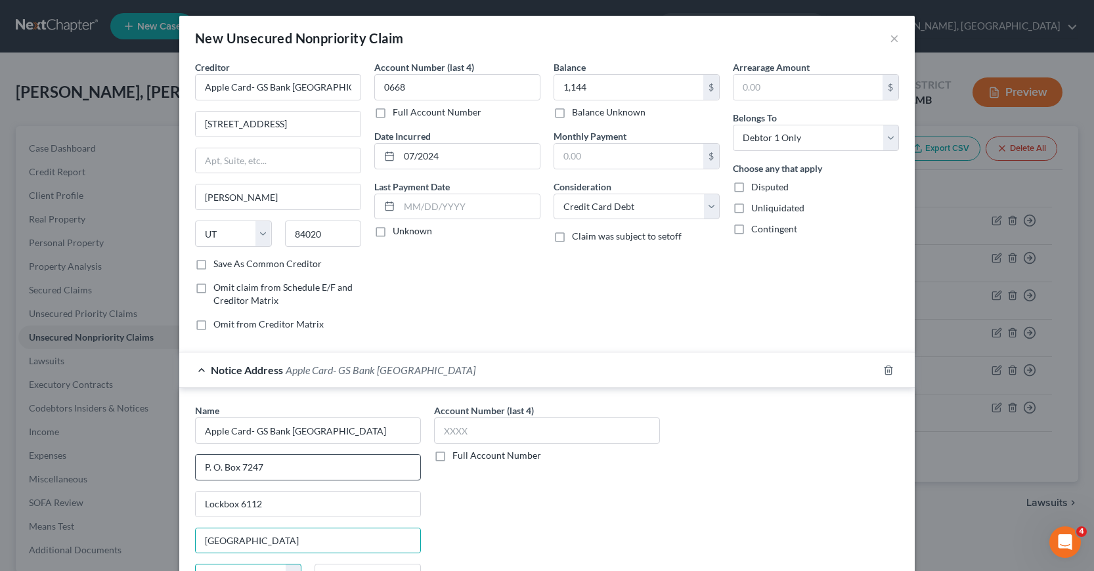
scroll to position [19, 0]
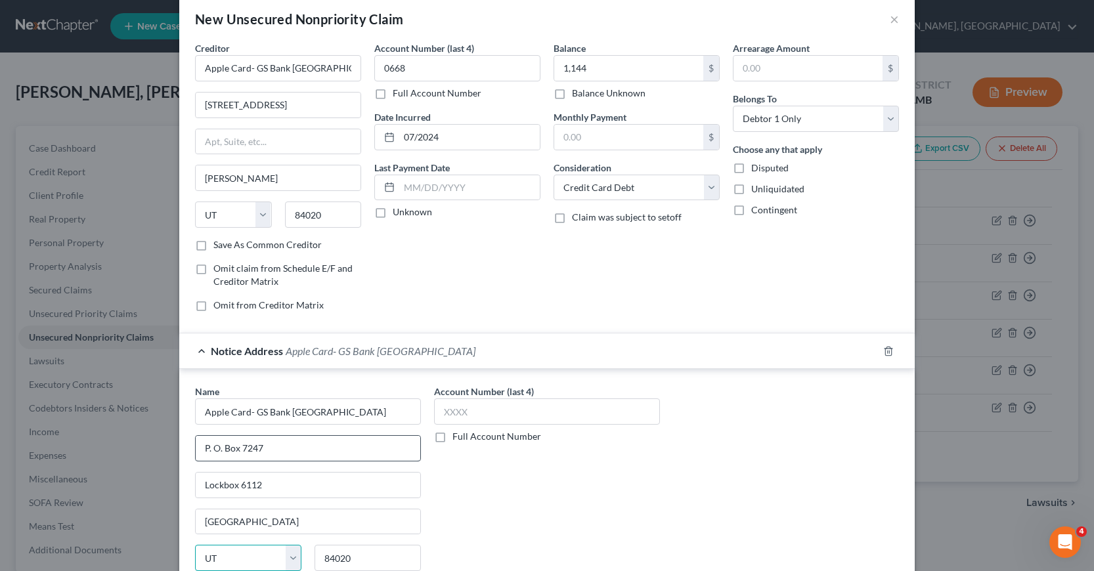
select select "39"
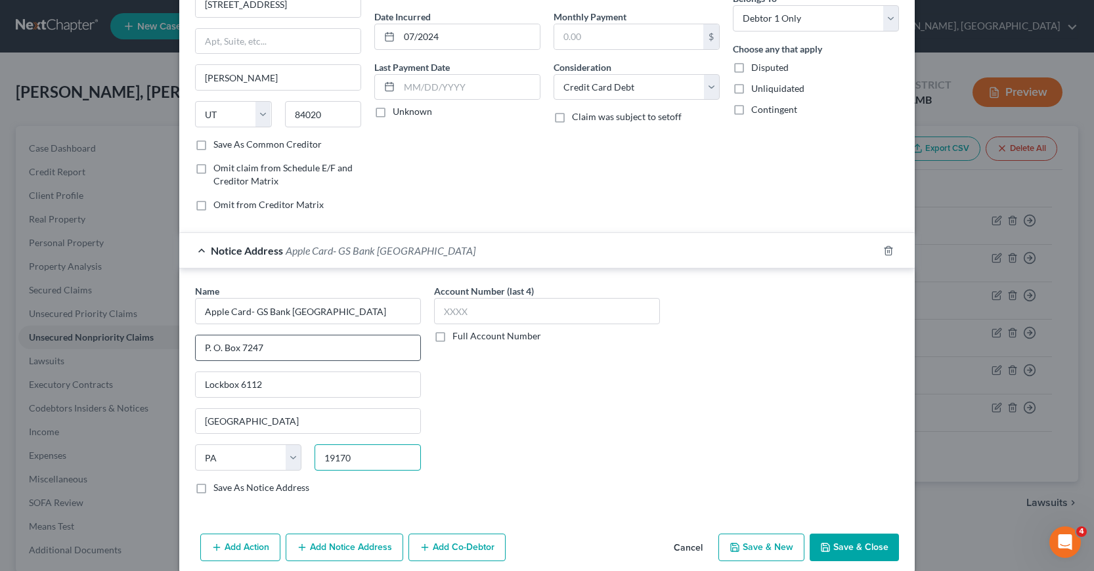
scroll to position [136, 0]
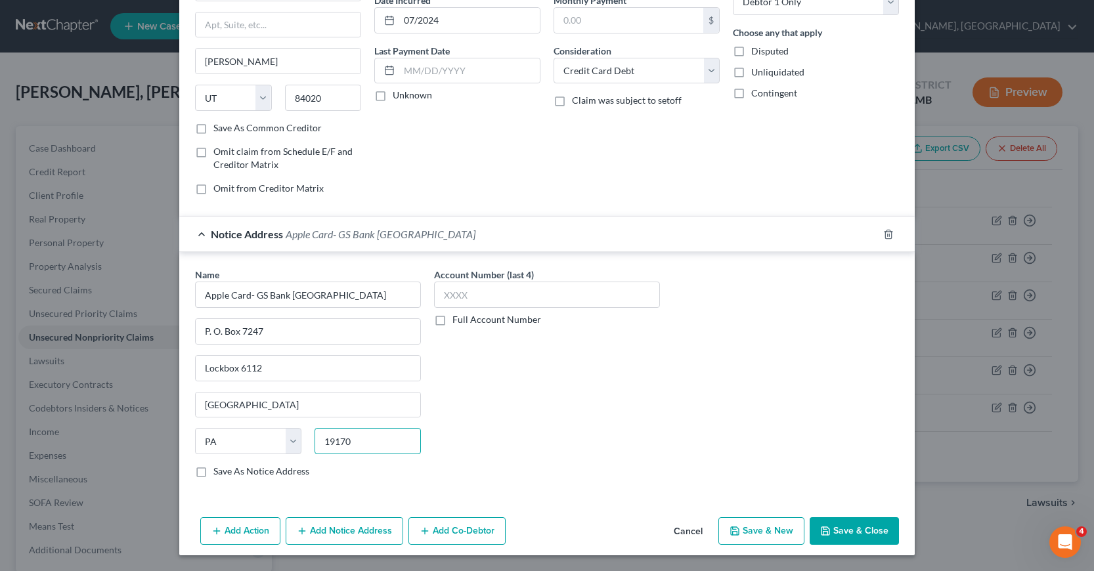
type input "19170"
click at [213, 474] on label "Save As Notice Address" at bounding box center [261, 471] width 96 height 13
click at [219, 473] on input "Save As Notice Address" at bounding box center [223, 469] width 9 height 9
checkbox input "true"
click at [441, 297] on input "text" at bounding box center [547, 295] width 226 height 26
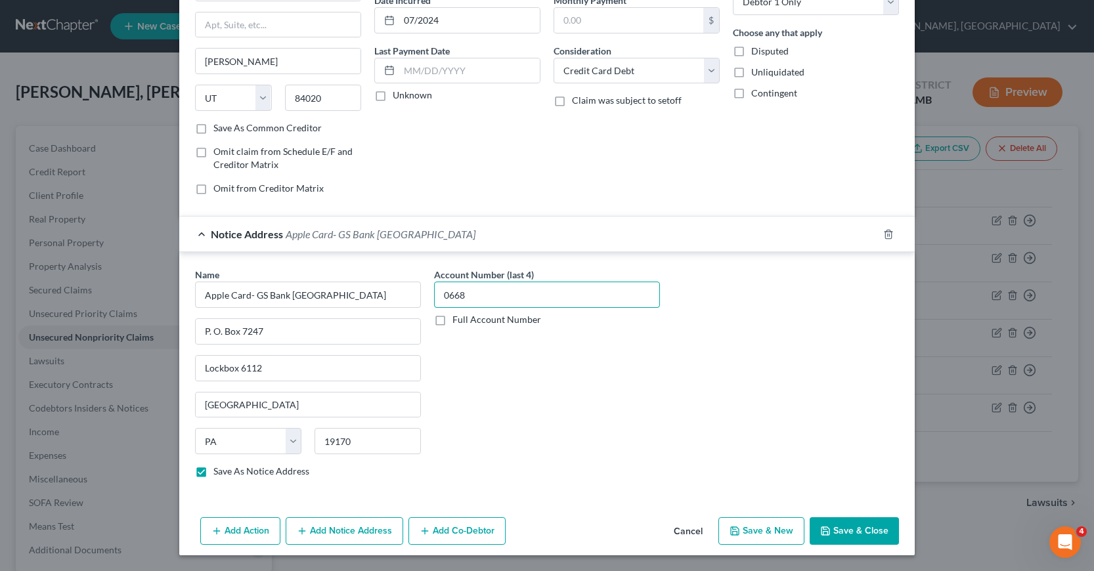
type input "0668"
click at [755, 533] on button "Save & New" at bounding box center [761, 531] width 86 height 28
select select "0"
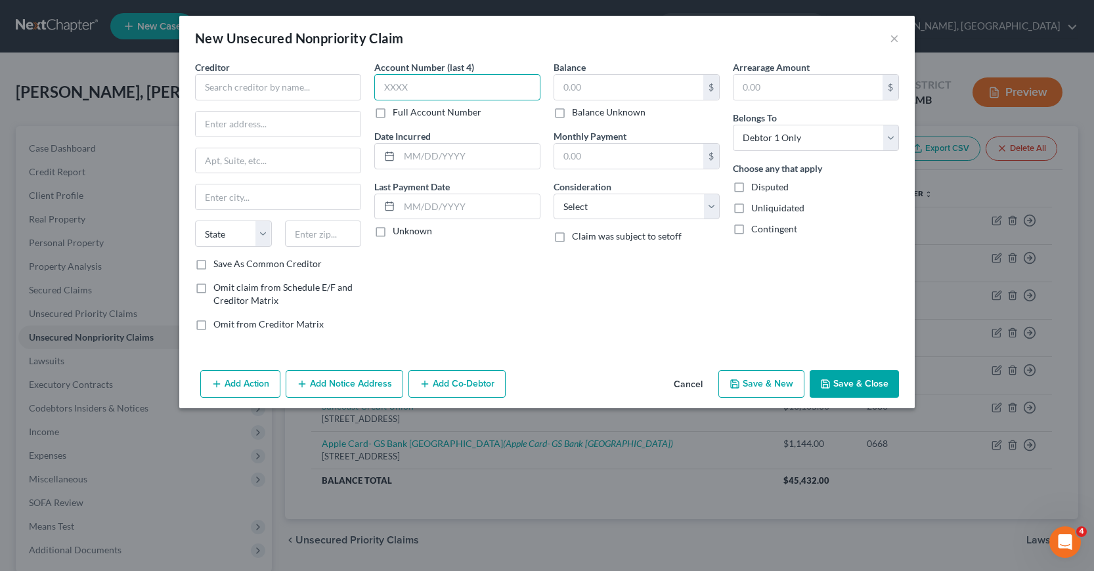
click at [381, 87] on input "text" at bounding box center [457, 87] width 166 height 26
type input "8111"
click at [560, 86] on input "text" at bounding box center [628, 87] width 149 height 25
type input "2,779"
click at [204, 87] on input "text" at bounding box center [278, 87] width 166 height 26
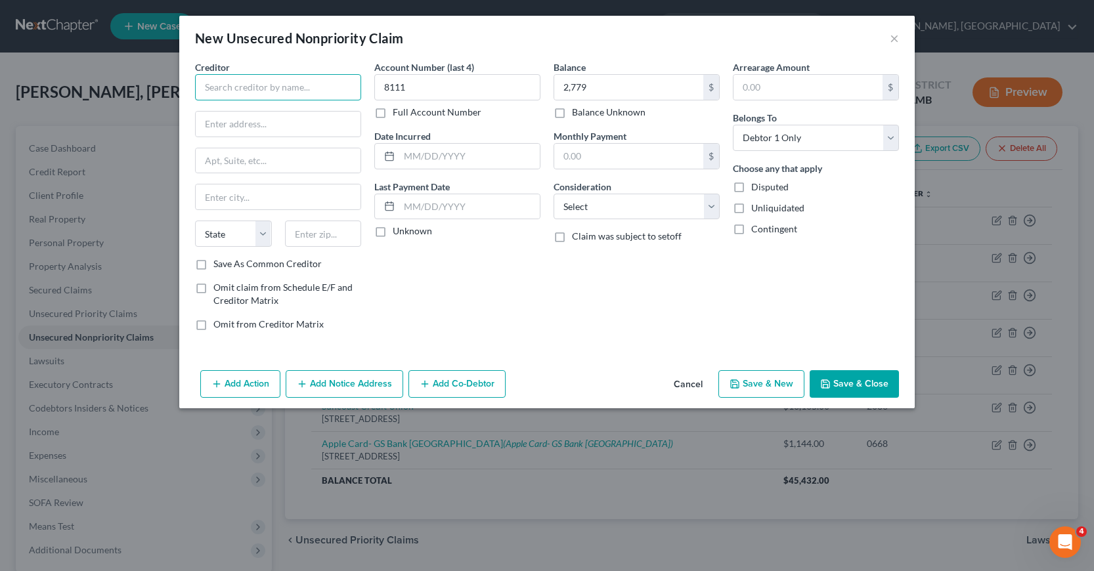
click at [204, 85] on input "text" at bounding box center [278, 87] width 166 height 26
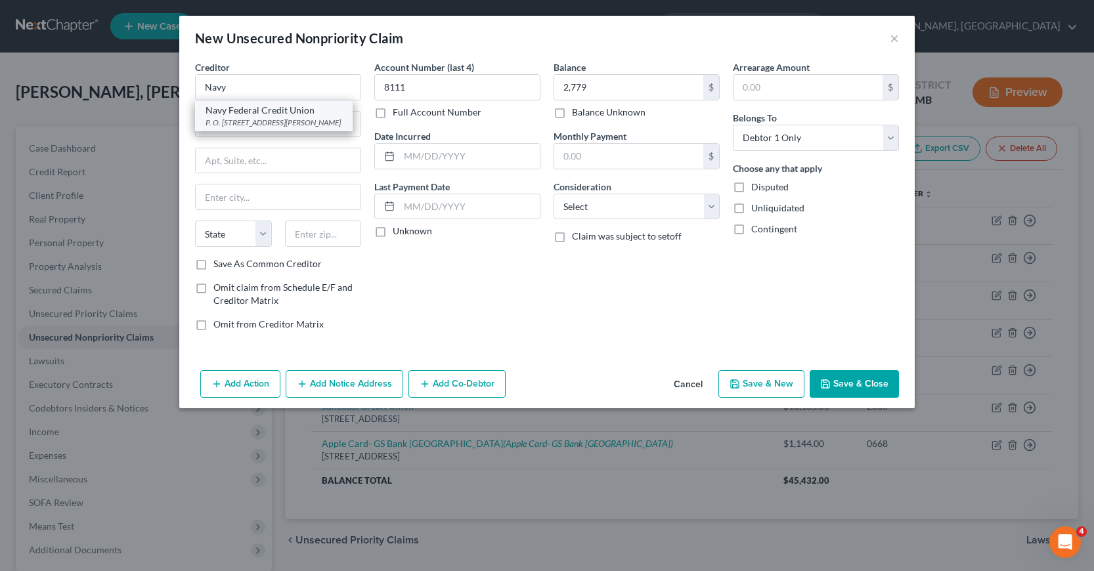
click at [242, 112] on div "Navy Federal Credit Union" at bounding box center [273, 110] width 137 height 13
type input "Navy Federal Credit Union"
type input "P. O. Box 3700"
type input "[PERSON_NAME]"
select select "48"
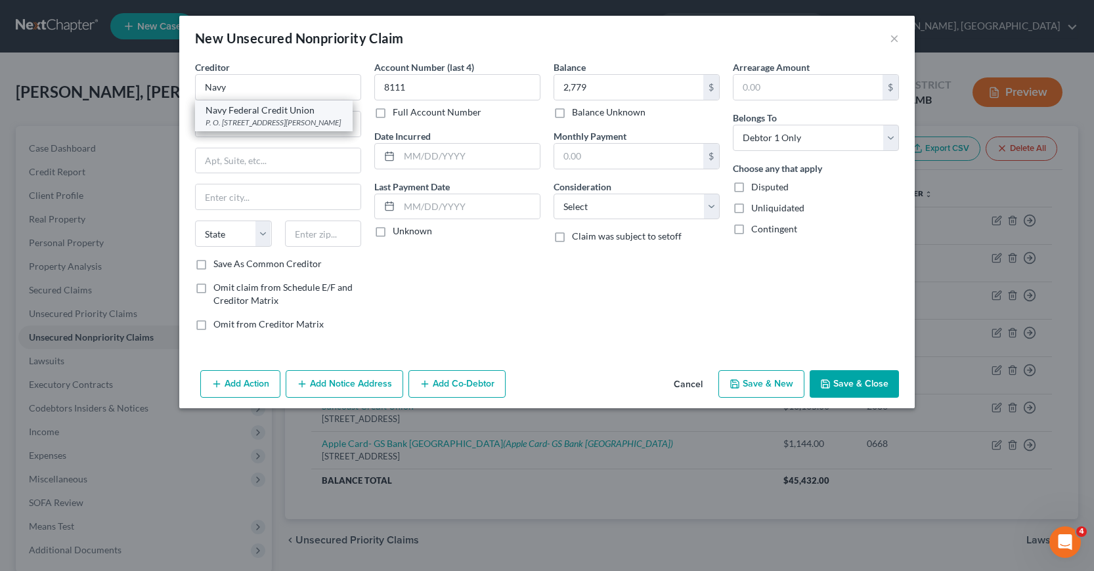
type input "22119"
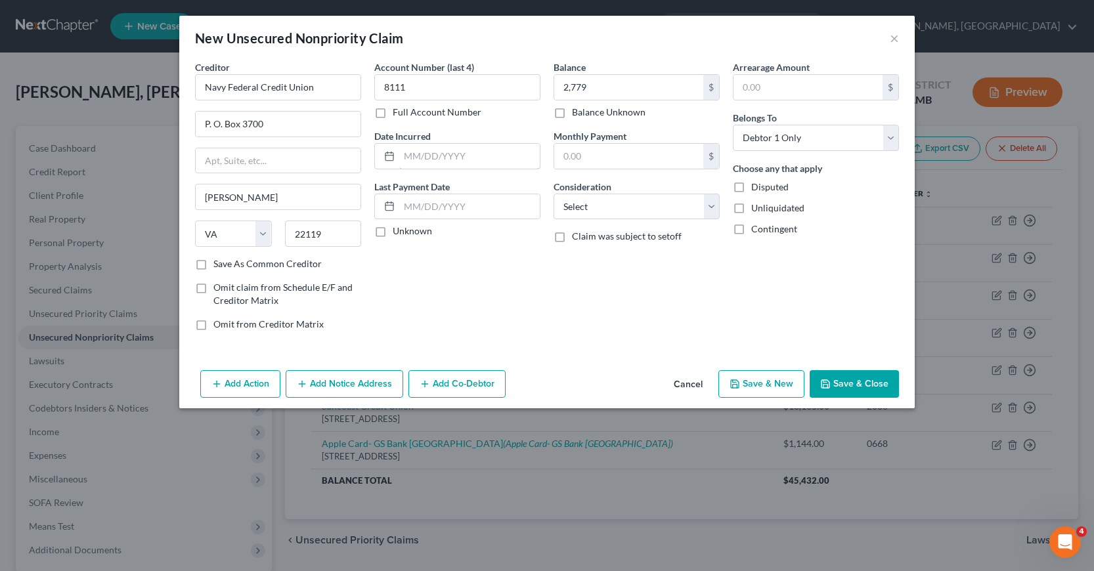
drag, startPoint x: 402, startPoint y: 157, endPoint x: 382, endPoint y: 183, distance: 32.3
click at [398, 162] on div at bounding box center [457, 156] width 166 height 26
type input "09/2024"
drag, startPoint x: 708, startPoint y: 207, endPoint x: 700, endPoint y: 208, distance: 8.0
click at [707, 207] on select "Select Cable / Satellite Services Collection Agency Credit Card Debt Debt Couns…" at bounding box center [636, 207] width 166 height 26
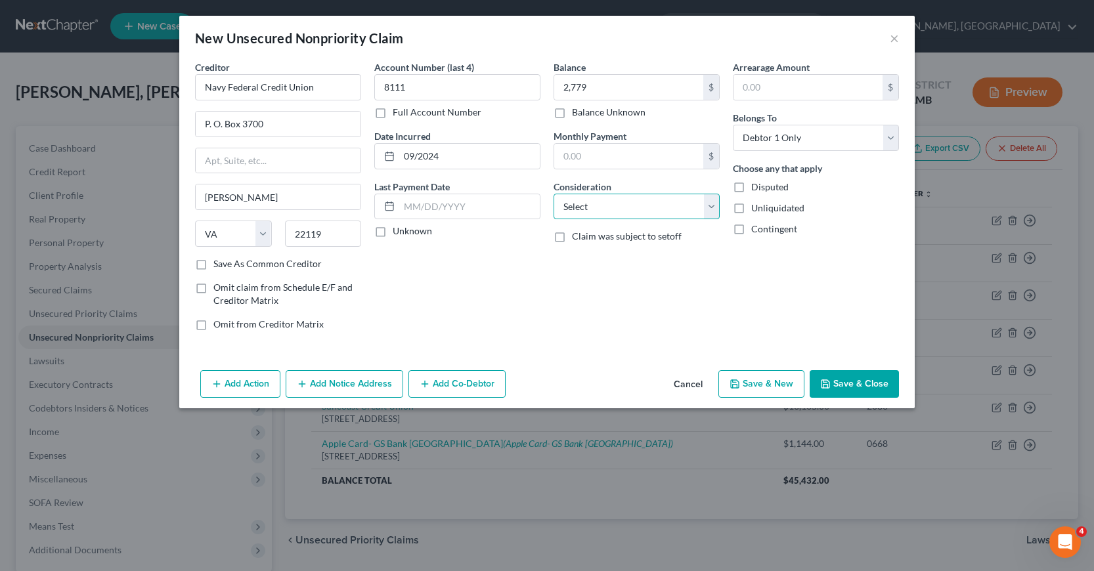
select select "2"
click at [553, 194] on select "Select Cable / Satellite Services Collection Agency Credit Card Debt Debt Couns…" at bounding box center [636, 207] width 166 height 26
click at [767, 387] on button "Save & New" at bounding box center [761, 384] width 86 height 28
select select "0"
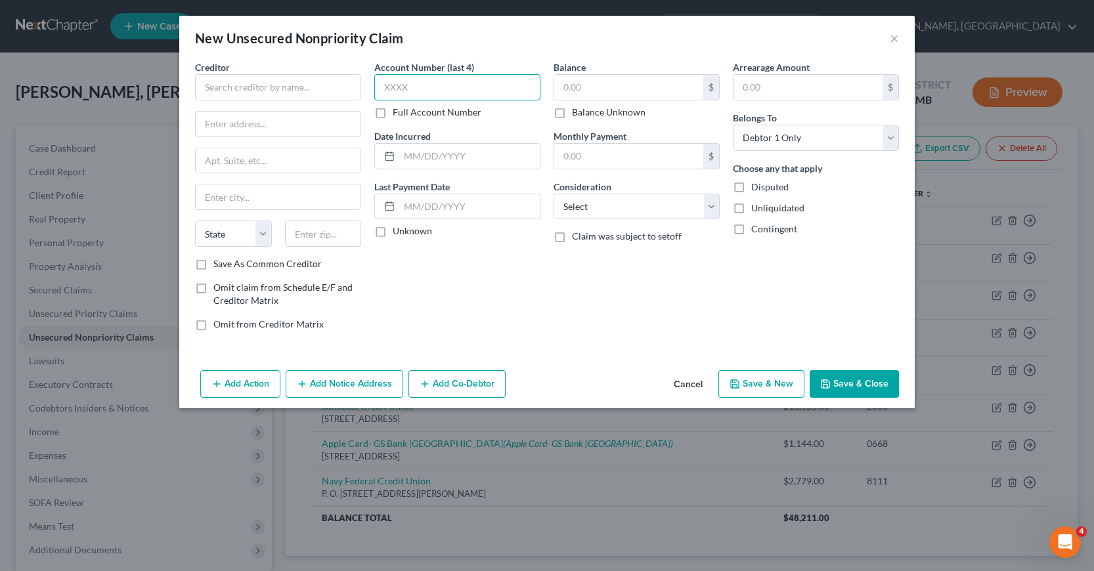
click at [385, 78] on input "text" at bounding box center [457, 87] width 166 height 26
type input "3219"
click at [561, 83] on input "text" at bounding box center [628, 87] width 149 height 25
type input "2,682"
click at [404, 154] on input "text" at bounding box center [469, 156] width 140 height 25
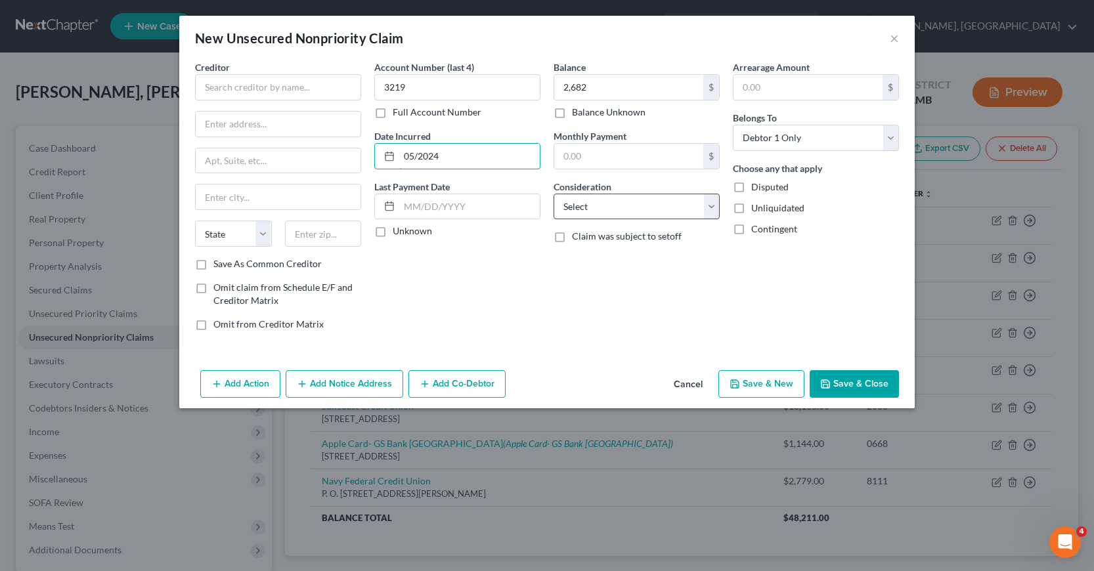
type input "05/2024"
click at [711, 209] on select "Select Cable / Satellite Services Collection Agency Credit Card Debt Debt Couns…" at bounding box center [636, 207] width 166 height 26
select select "2"
click at [553, 194] on select "Select Cable / Satellite Services Collection Agency Credit Card Debt Debt Couns…" at bounding box center [636, 207] width 166 height 26
click at [206, 87] on input "text" at bounding box center [278, 87] width 166 height 26
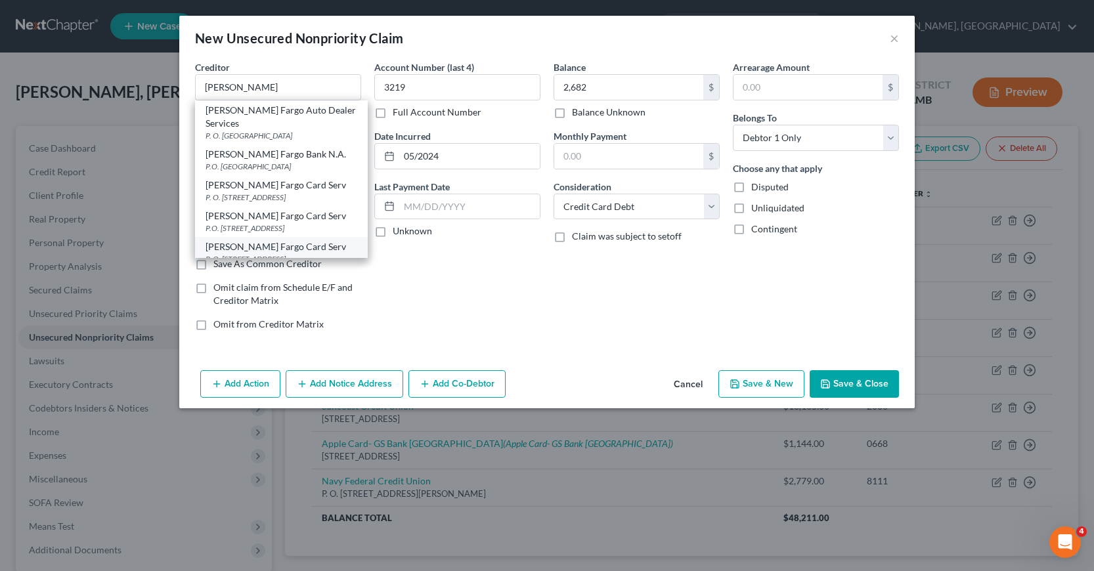
click at [244, 253] on div "P. O. [STREET_ADDRESS]" at bounding box center [281, 258] width 152 height 11
type input "[PERSON_NAME] Fargo Card Serv"
type input "P. O. Box 393"
type input "[GEOGRAPHIC_DATA]"
select select "24"
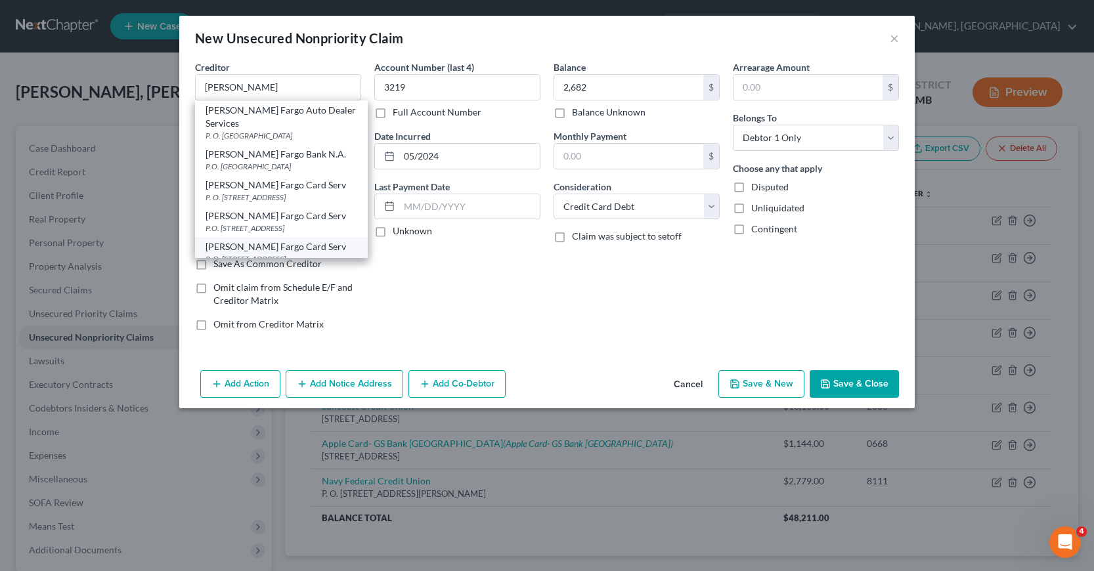
type input "55480"
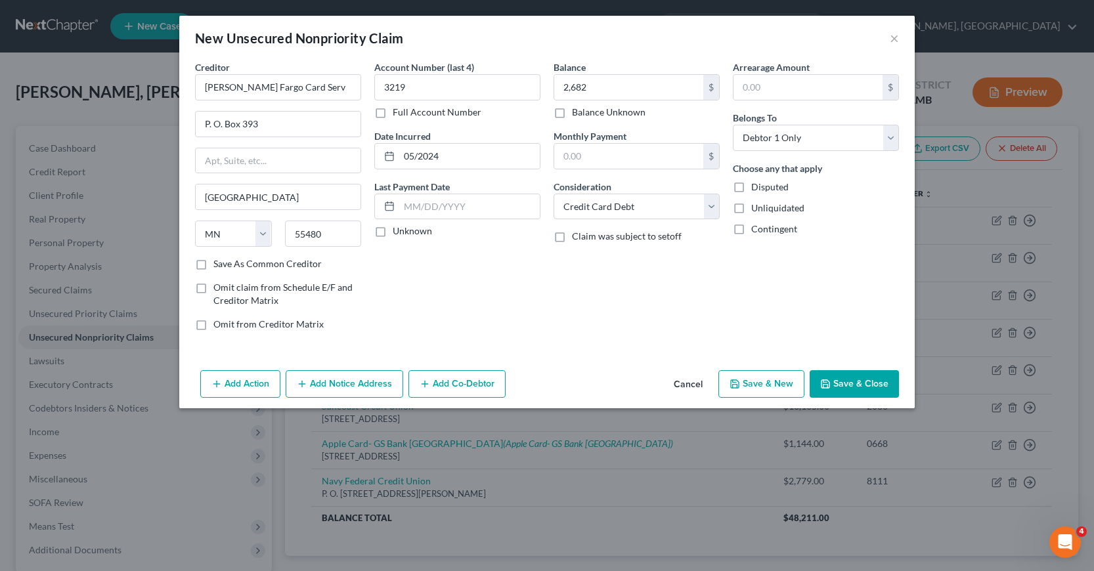
click at [357, 381] on button "Add Notice Address" at bounding box center [345, 384] width 118 height 28
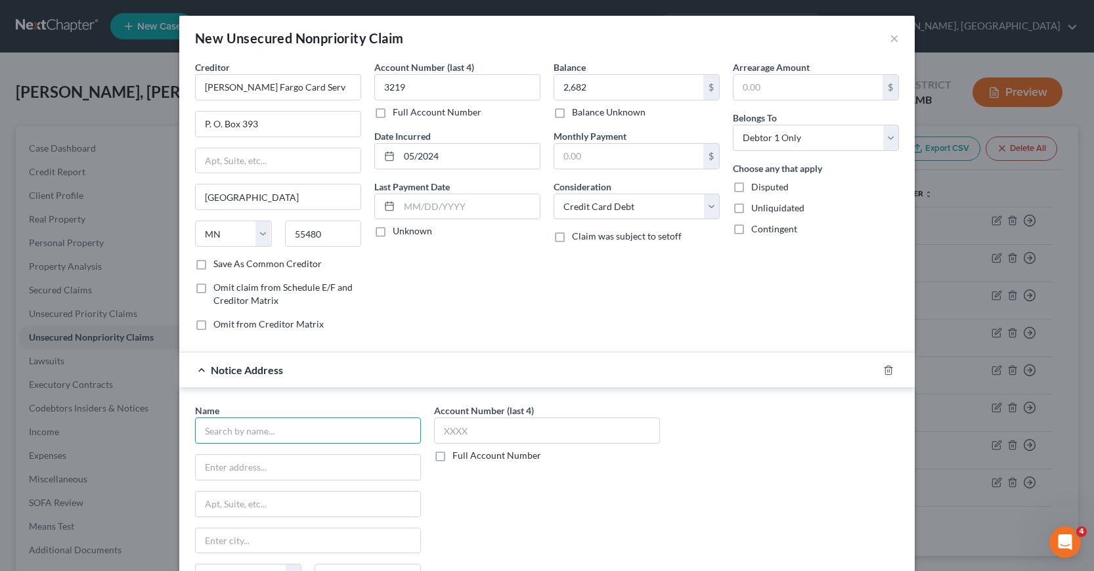
click at [232, 431] on input "text" at bounding box center [308, 431] width 226 height 26
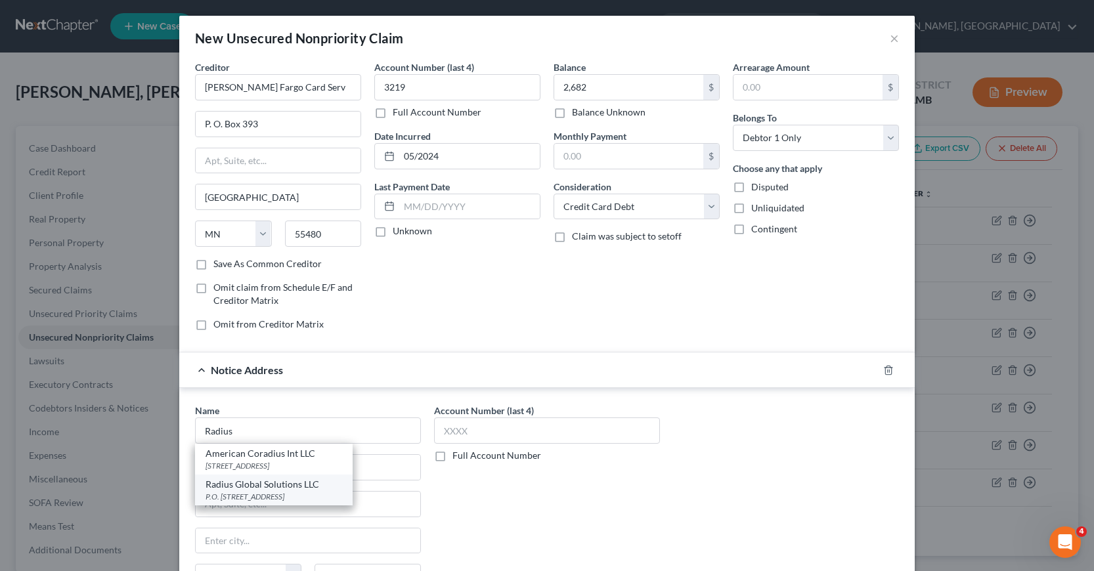
click at [265, 494] on div "P.O. [STREET_ADDRESS]" at bounding box center [273, 496] width 137 height 11
type input "Radius Global Solutions LLC"
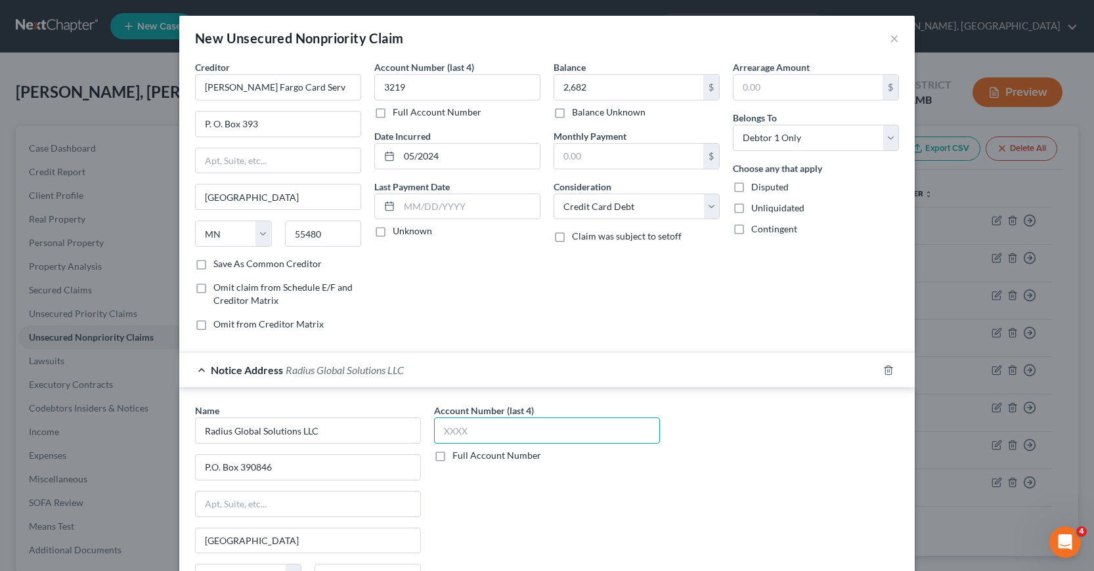
drag, startPoint x: 441, startPoint y: 432, endPoint x: 427, endPoint y: 431, distance: 14.5
click at [441, 432] on input "text" at bounding box center [547, 431] width 226 height 26
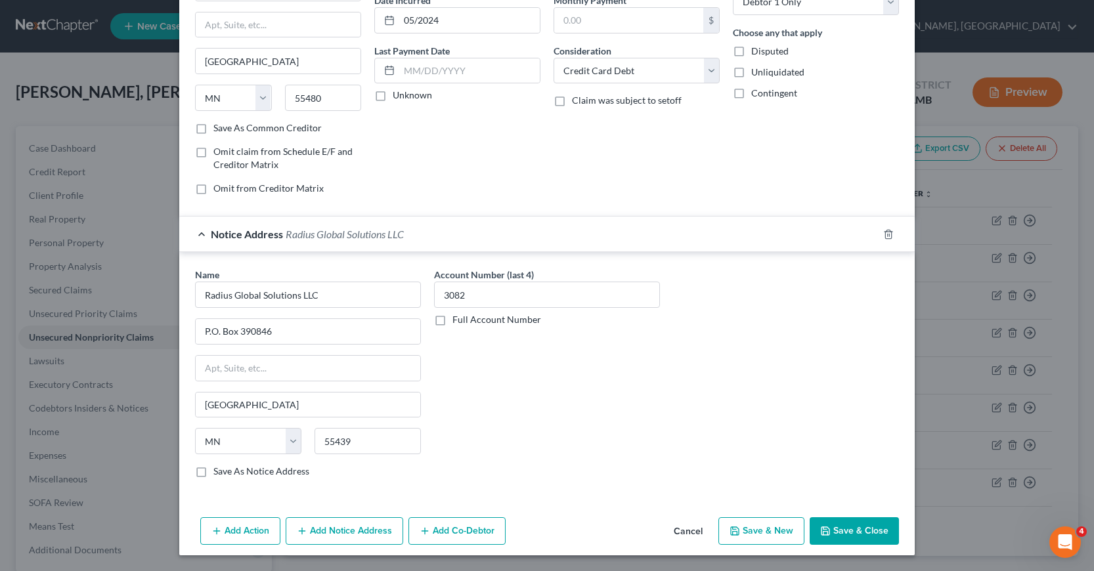
click at [745, 530] on button "Save & New" at bounding box center [761, 531] width 86 height 28
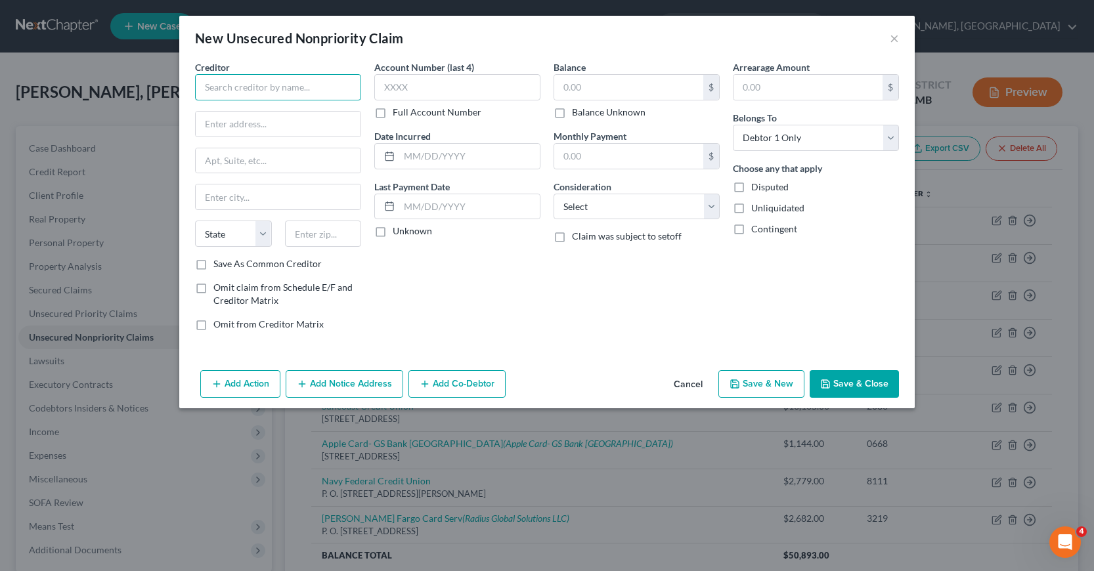
click at [200, 83] on input "text" at bounding box center [278, 87] width 166 height 26
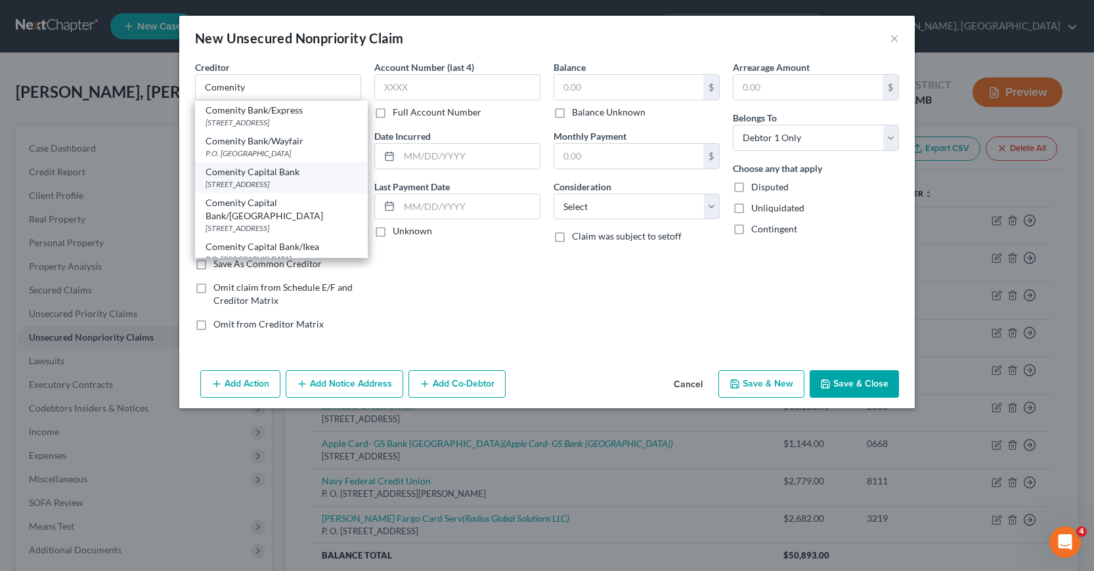
click at [270, 190] on div "[STREET_ADDRESS]" at bounding box center [281, 184] width 152 height 11
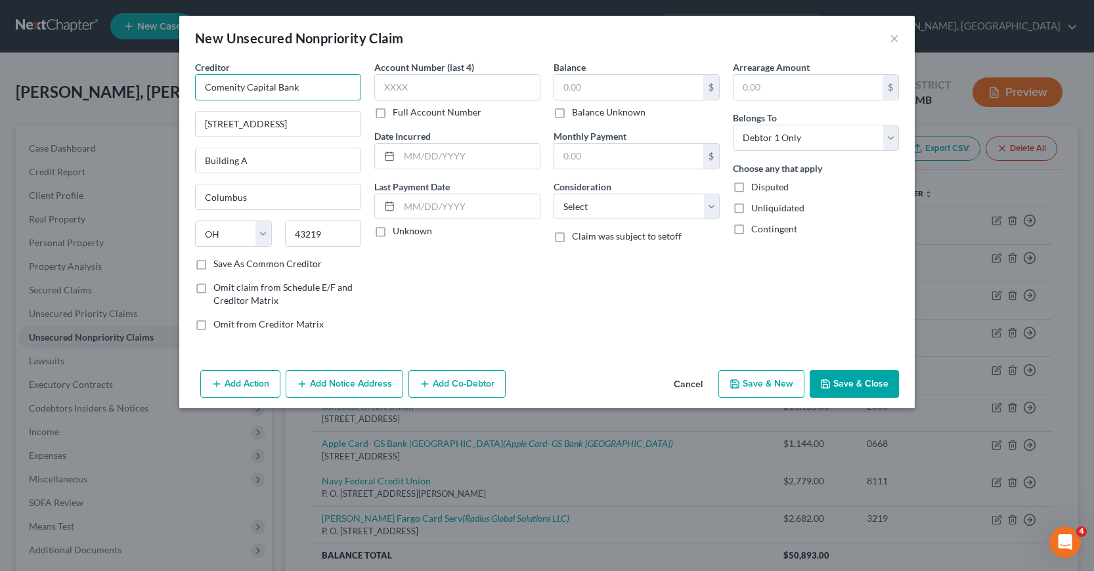
click at [302, 89] on input "Comenity Capital Bank" at bounding box center [278, 87] width 166 height 26
click at [383, 85] on input "text" at bounding box center [457, 87] width 166 height 26
click at [562, 82] on input "text" at bounding box center [628, 87] width 149 height 25
click at [717, 206] on select "Select Cable / Satellite Services Collection Agency Credit Card Debt Debt Couns…" at bounding box center [636, 207] width 166 height 26
click at [553, 194] on select "Select Cable / Satellite Services Collection Agency Credit Card Debt Debt Couns…" at bounding box center [636, 207] width 166 height 26
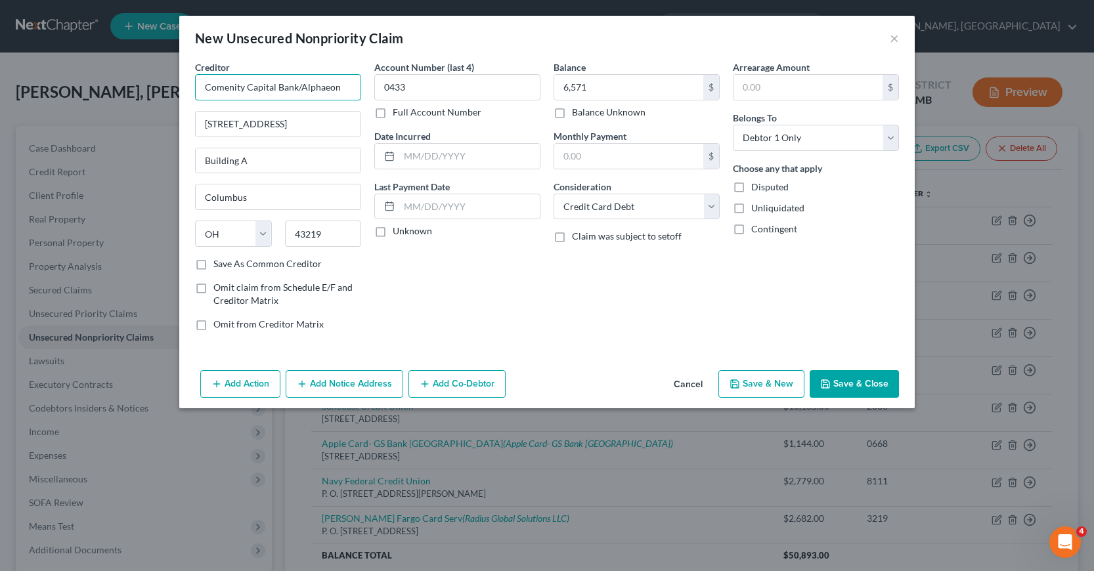
click at [339, 87] on input "Comenity Capital Bank/Alphaeon" at bounding box center [278, 87] width 166 height 26
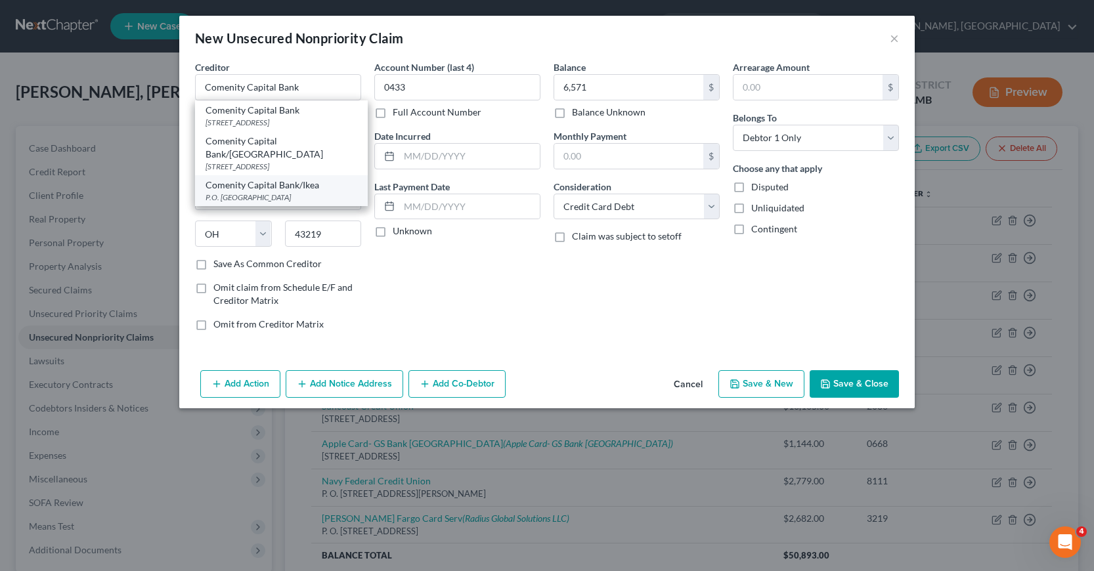
click at [273, 202] on div "P.O. [GEOGRAPHIC_DATA]" at bounding box center [281, 197] width 152 height 11
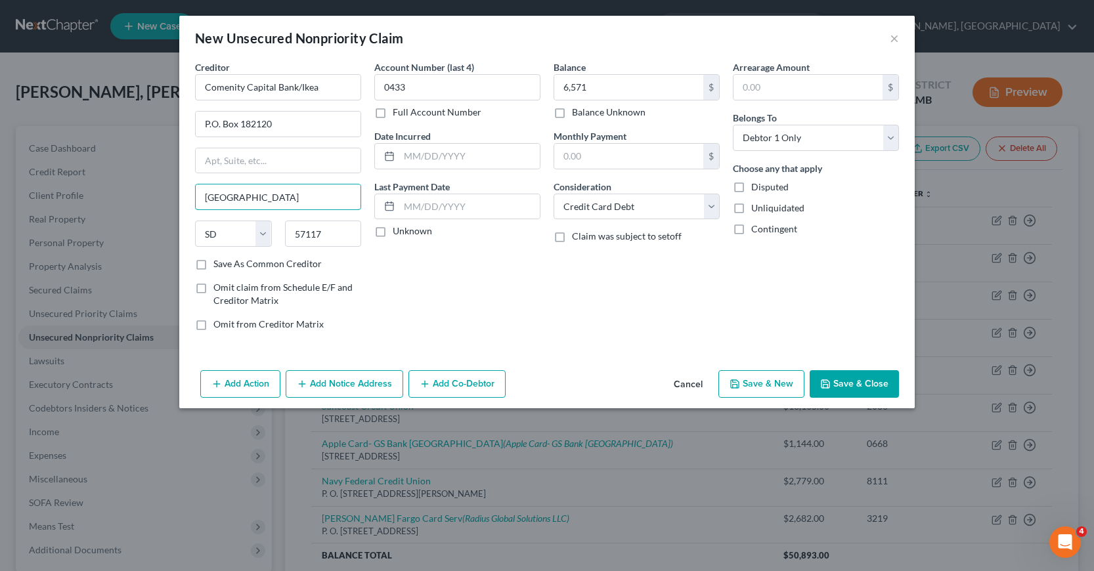
drag, startPoint x: 199, startPoint y: 200, endPoint x: 282, endPoint y: 215, distance: 84.2
click at [285, 213] on div "Creditor * Comenity Capital Bank/Ikea P.O. Box 182120 [GEOGRAPHIC_DATA] [US_STA…" at bounding box center [278, 158] width 166 height 197
click at [213, 264] on label "Save As Common Creditor" at bounding box center [267, 263] width 108 height 13
click at [219, 264] on input "Save As Common Creditor" at bounding box center [223, 261] width 9 height 9
click at [318, 87] on input "Comenity Capital Bank/Ikea" at bounding box center [278, 87] width 166 height 26
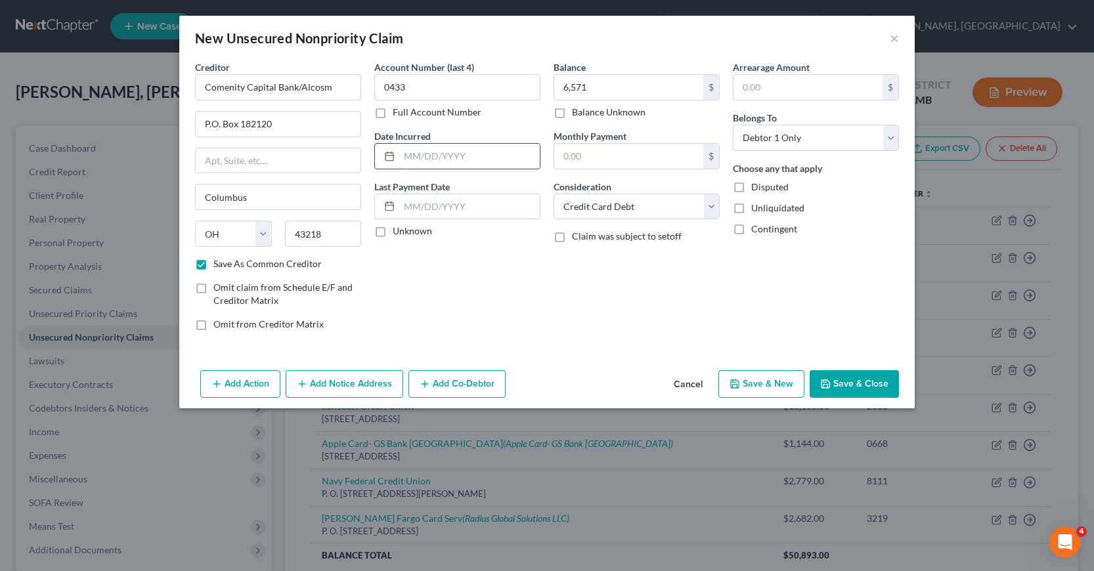
click at [406, 155] on input "text" at bounding box center [469, 156] width 140 height 25
click at [323, 382] on button "Add Notice Address" at bounding box center [345, 384] width 118 height 28
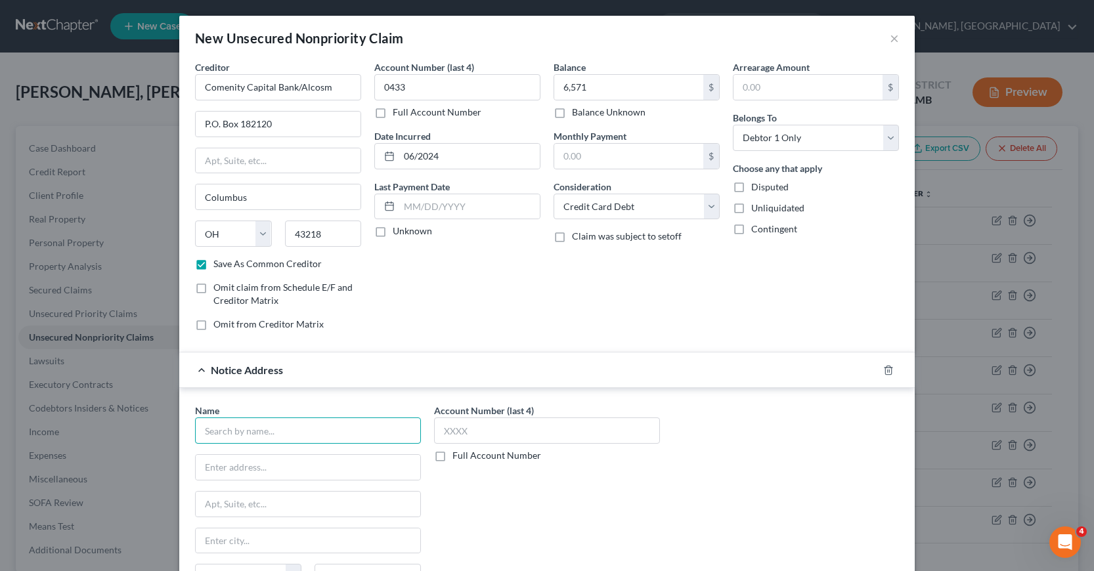
click at [201, 436] on input "text" at bounding box center [308, 431] width 226 height 26
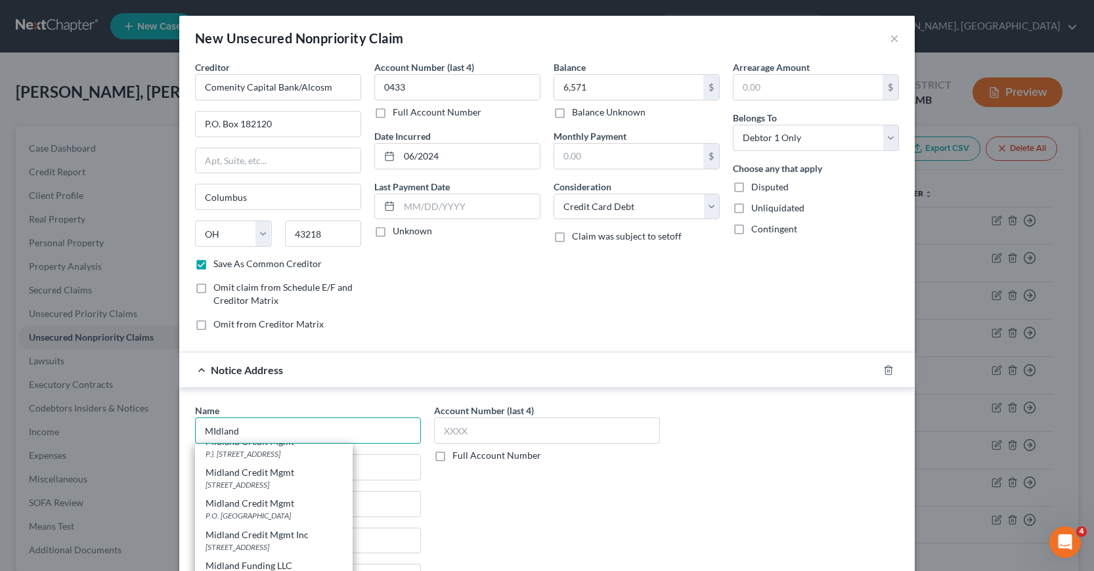
scroll to position [66, 0]
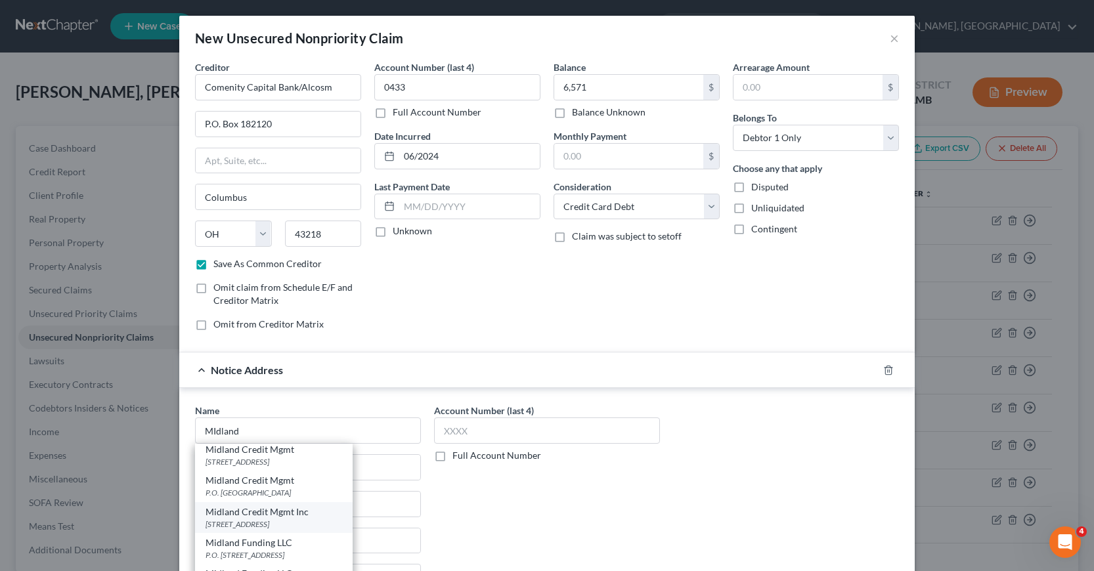
click at [305, 528] on div "[STREET_ADDRESS]" at bounding box center [273, 524] width 137 height 11
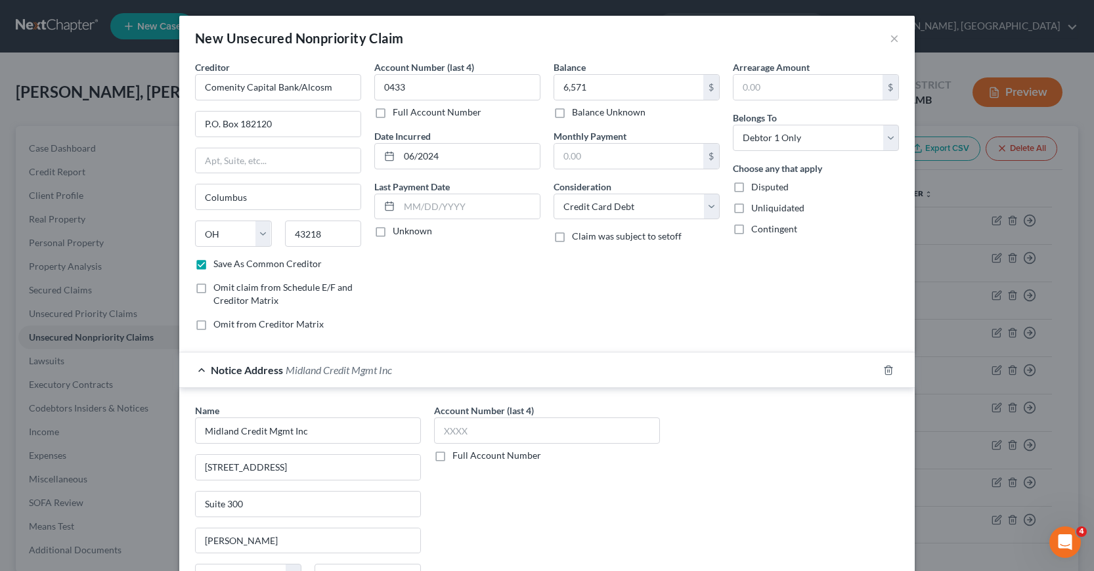
scroll to position [0, 0]
click at [438, 430] on input "text" at bounding box center [547, 431] width 226 height 26
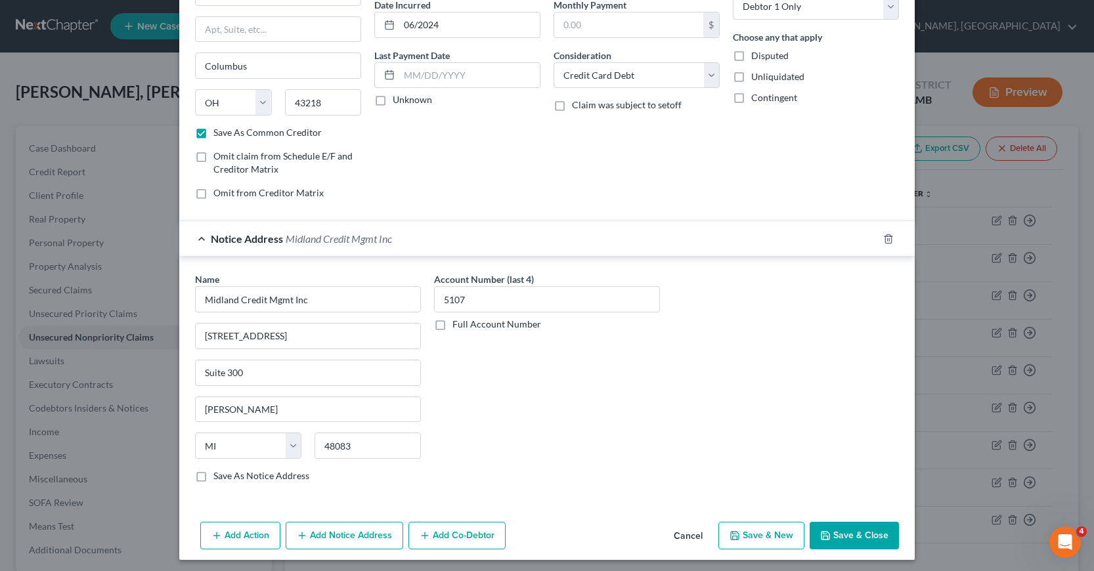
scroll to position [136, 0]
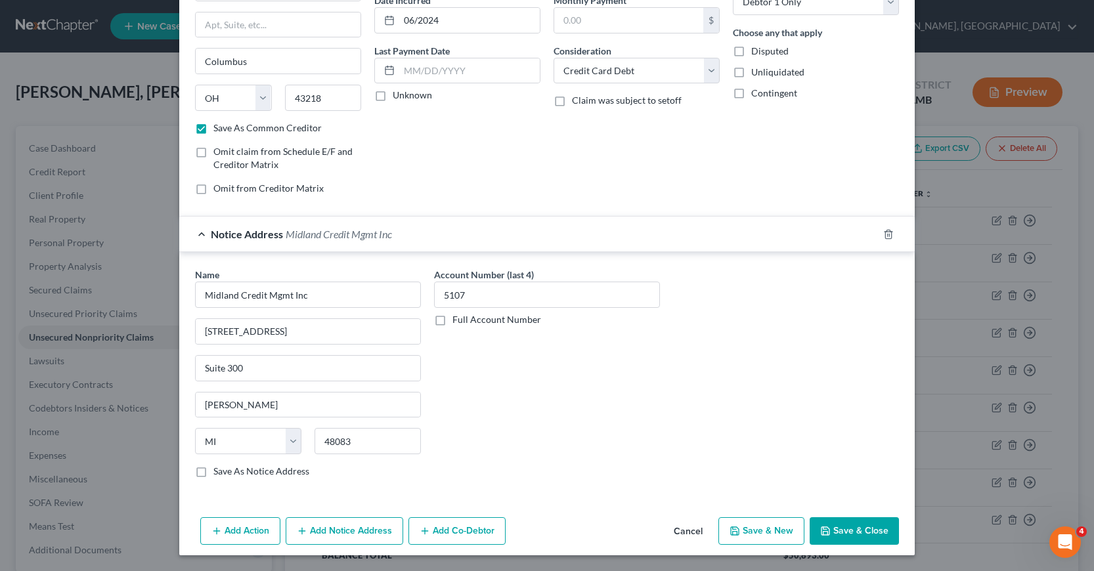
click at [853, 534] on button "Save & Close" at bounding box center [853, 531] width 89 height 28
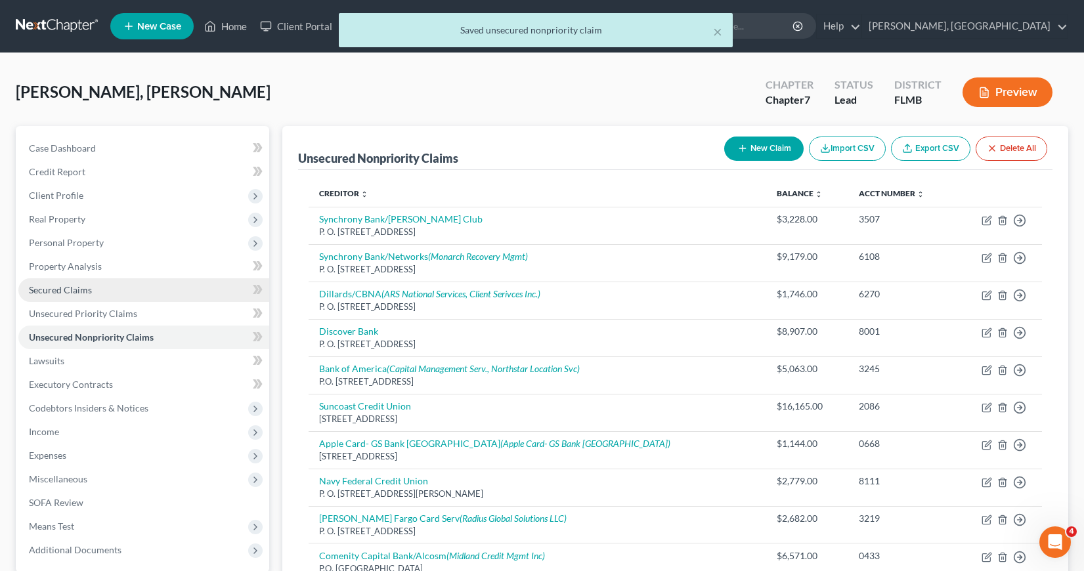
click at [77, 287] on span "Secured Claims" at bounding box center [60, 289] width 63 height 11
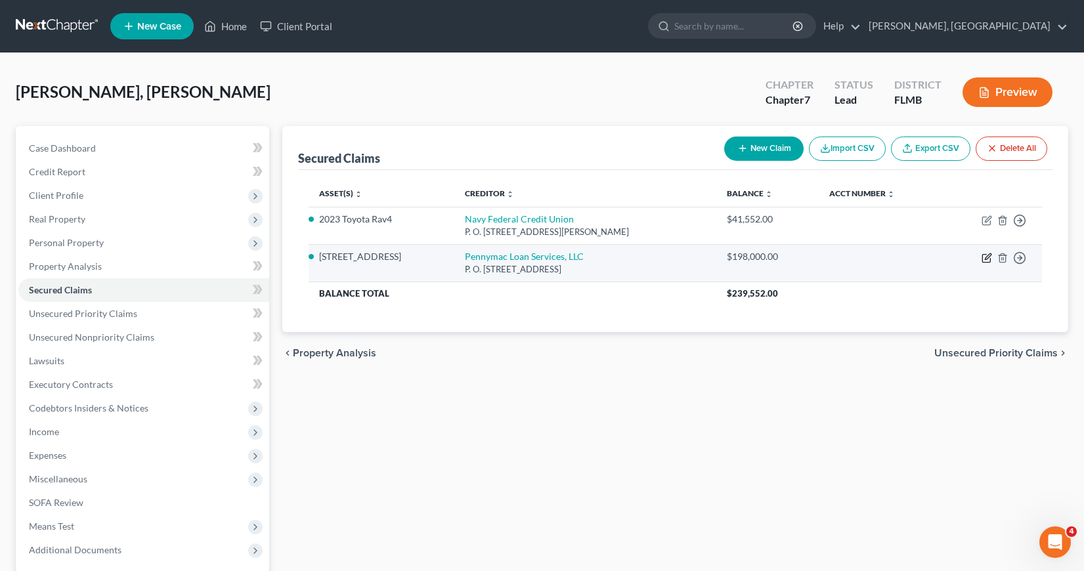
click at [983, 259] on icon "button" at bounding box center [987, 258] width 11 height 11
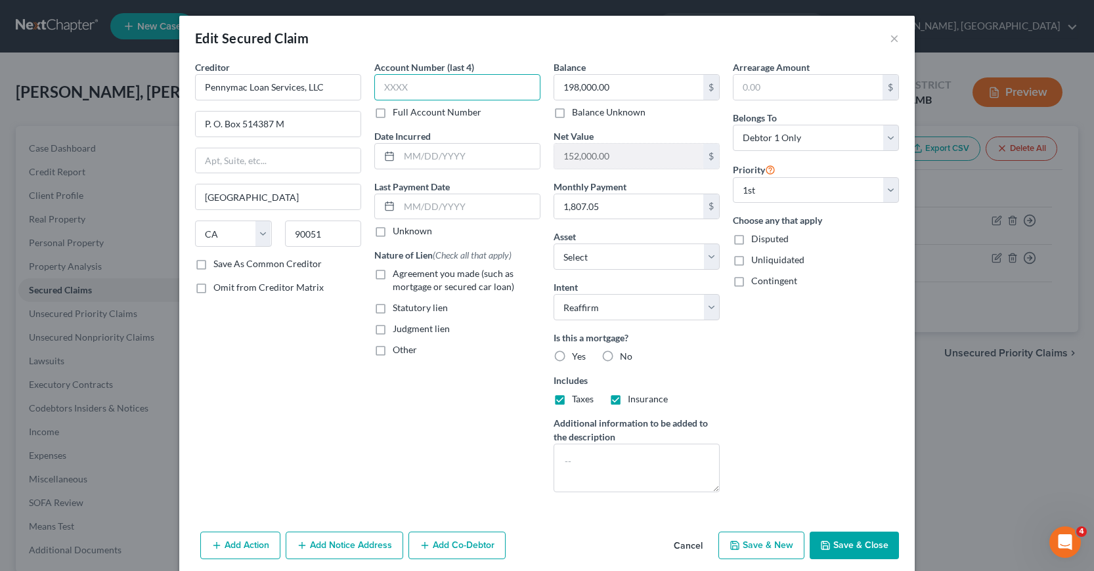
click at [379, 88] on input "text" at bounding box center [457, 87] width 166 height 26
click at [399, 150] on input "text" at bounding box center [469, 156] width 140 height 25
click at [399, 158] on input "text" at bounding box center [469, 156] width 140 height 25
click at [399, 205] on input "text" at bounding box center [469, 206] width 140 height 25
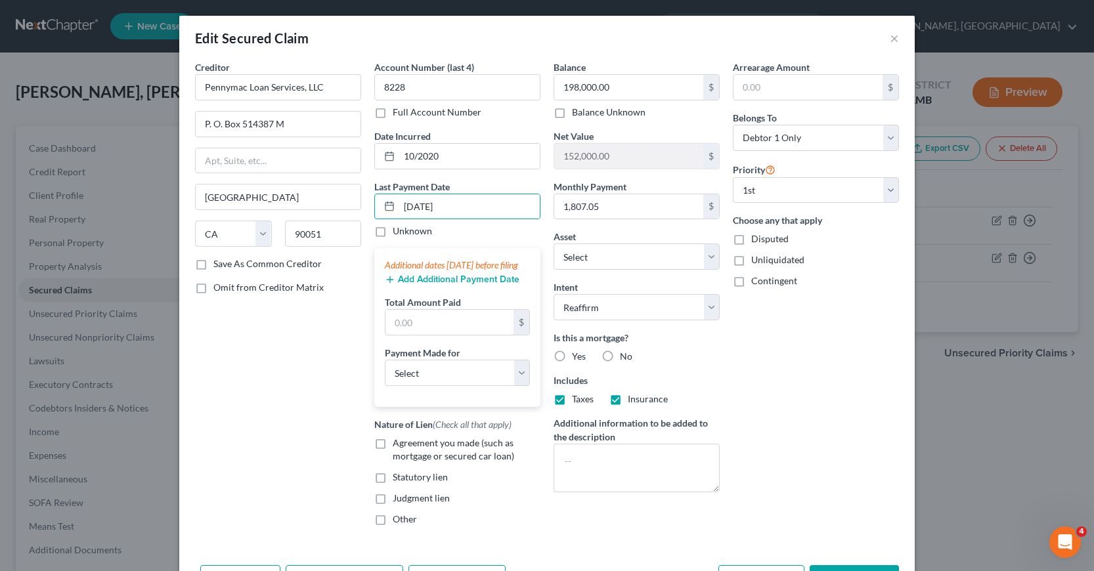
click at [385, 285] on icon "button" at bounding box center [390, 279] width 11 height 11
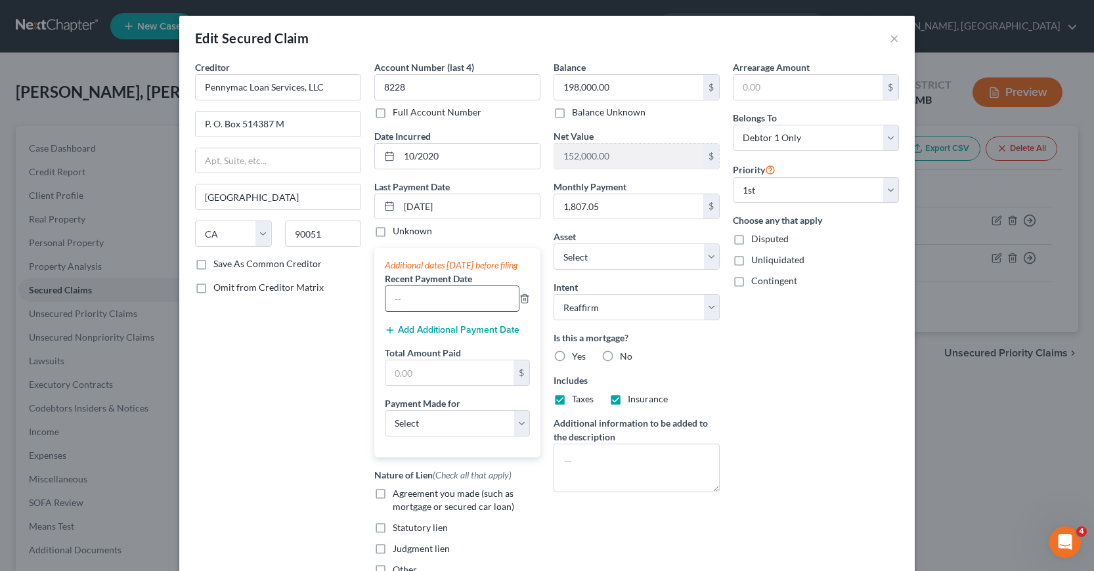
click at [393, 307] on input "text" at bounding box center [451, 298] width 133 height 25
click at [387, 385] on input "text" at bounding box center [449, 372] width 128 height 25
click at [517, 432] on select "Select Car Credit Card Loan Repayment Mortgage Other Suppliers Or Vendors" at bounding box center [457, 423] width 145 height 26
click at [385, 423] on select "Select Car Credit Card Loan Repayment Mortgage Other Suppliers Or Vendors" at bounding box center [457, 423] width 145 height 26
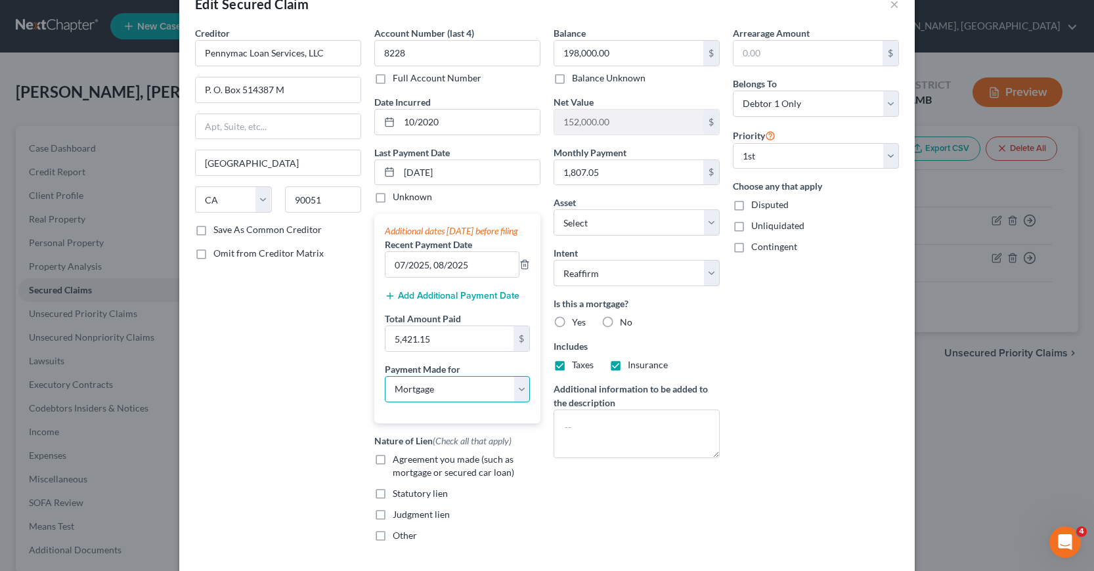
scroll to position [131, 0]
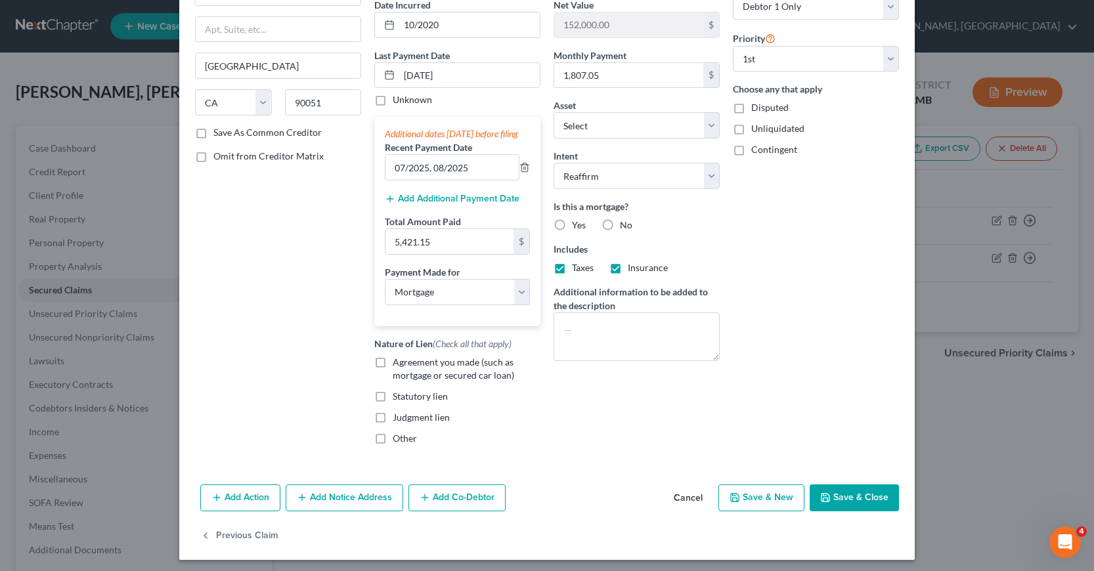
click at [393, 374] on label "Agreement you made (such as mortgage or secured car loan)" at bounding box center [467, 369] width 148 height 26
click at [398, 364] on input "Agreement you made (such as mortgage or secured car loan)" at bounding box center [402, 360] width 9 height 9
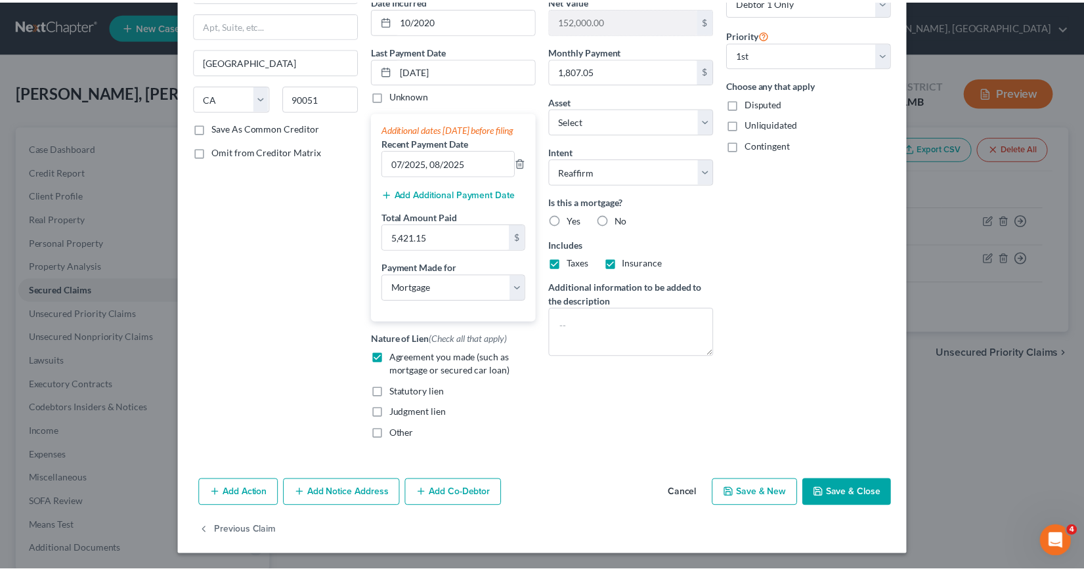
scroll to position [149, 0]
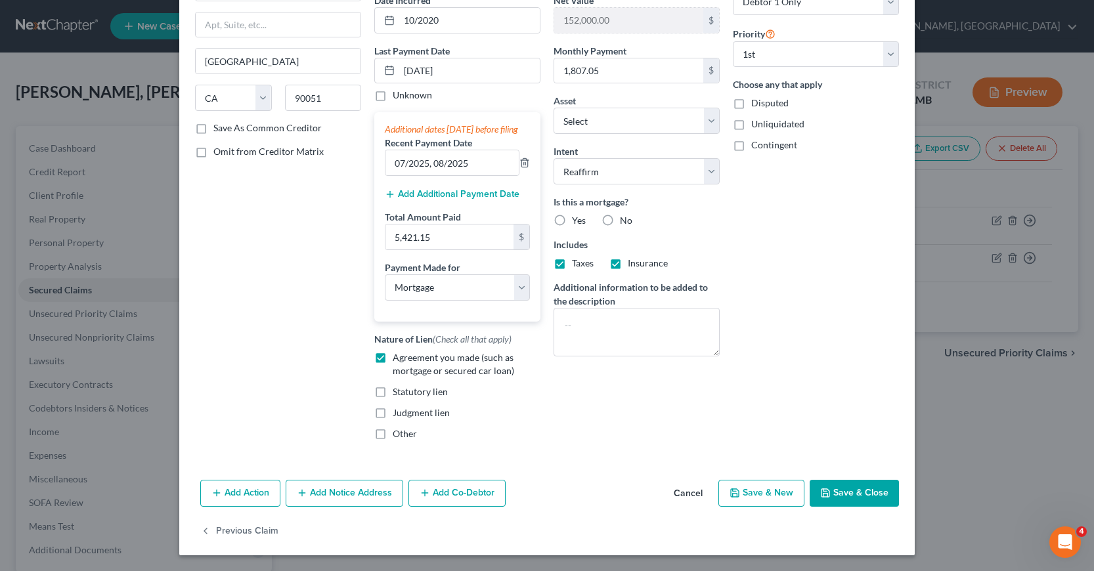
click at [846, 488] on button "Save & Close" at bounding box center [853, 494] width 89 height 28
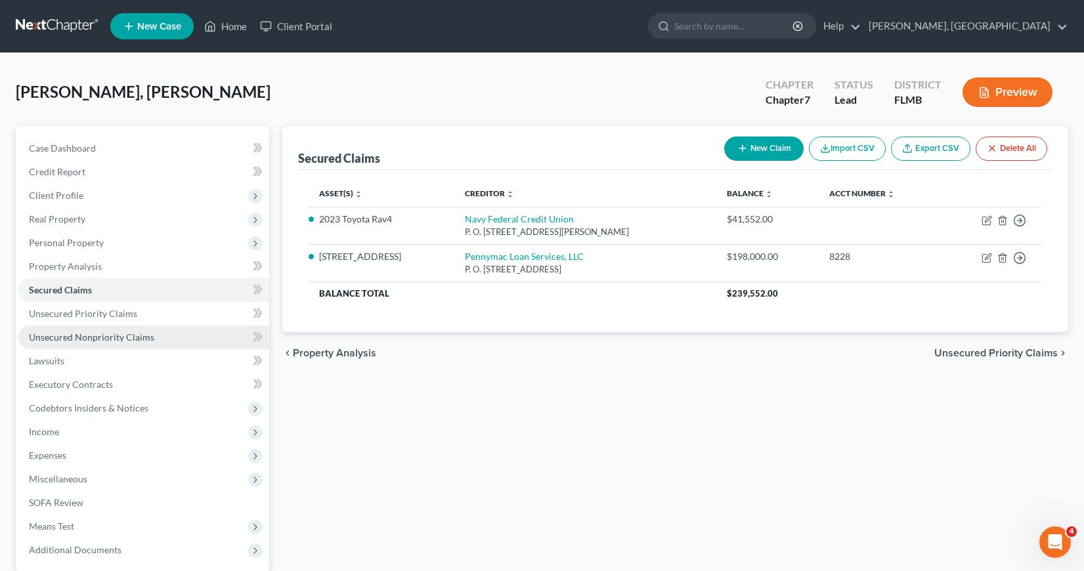
click at [76, 338] on span "Unsecured Nonpriority Claims" at bounding box center [91, 337] width 125 height 11
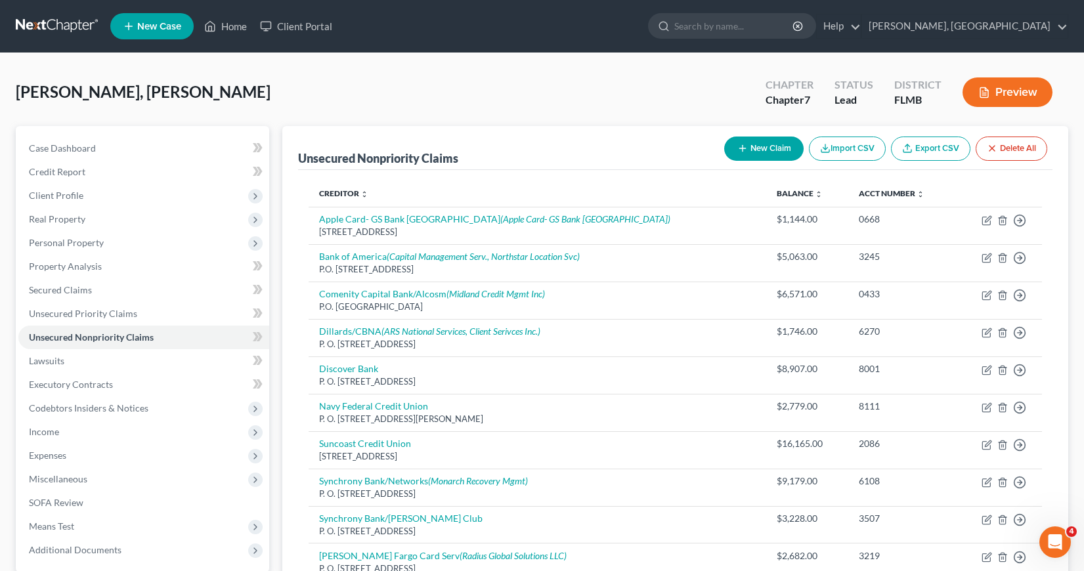
click at [746, 149] on button "New Claim" at bounding box center [763, 149] width 79 height 24
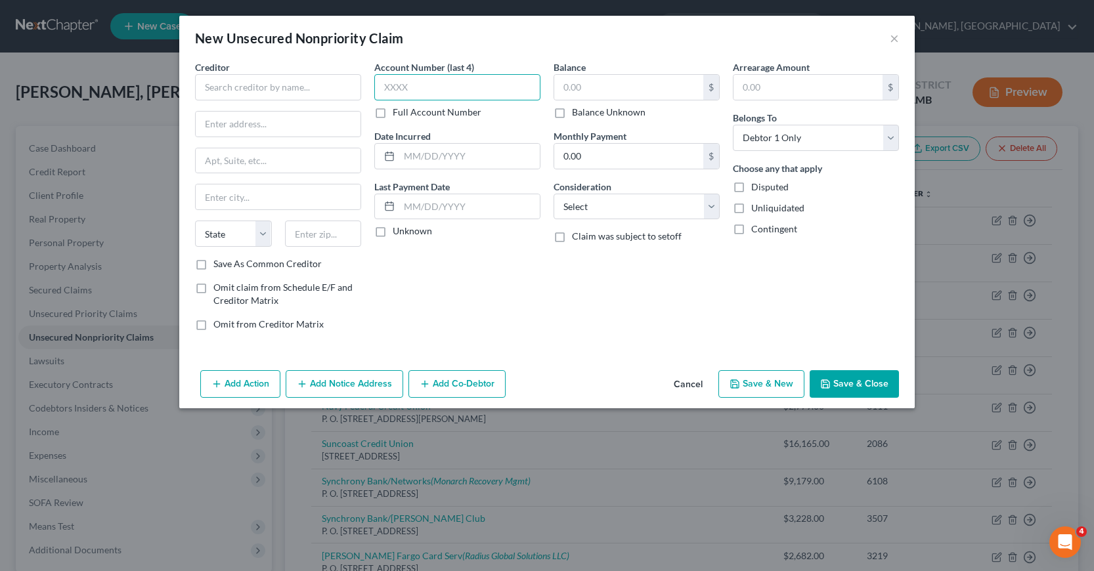
click at [384, 87] on input "text" at bounding box center [457, 87] width 166 height 26
click at [558, 86] on input "text" at bounding box center [628, 87] width 149 height 25
click at [204, 83] on input "text" at bounding box center [278, 87] width 166 height 26
click at [407, 157] on input "text" at bounding box center [469, 156] width 140 height 25
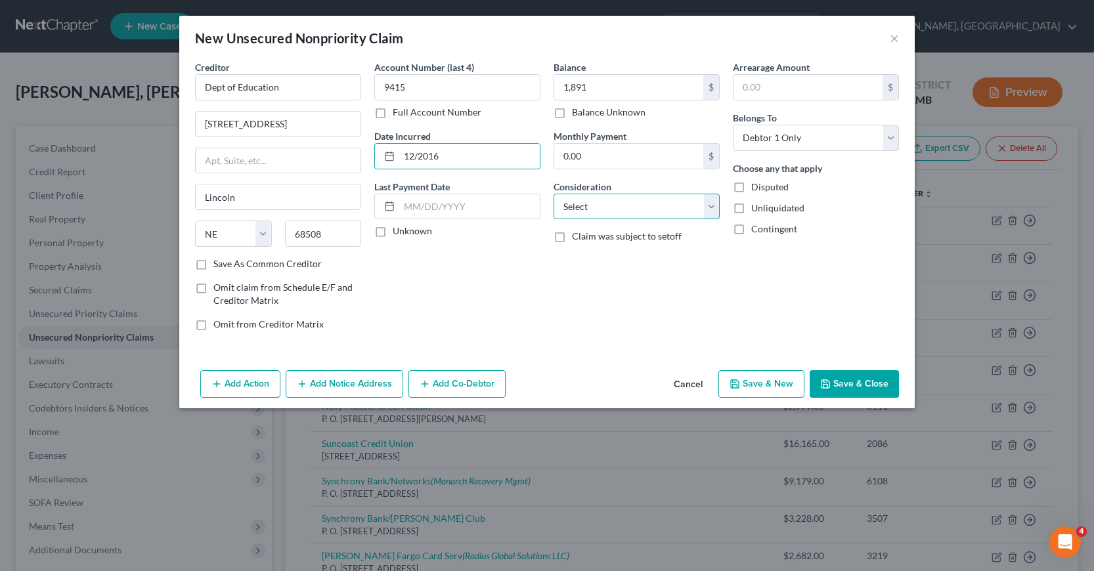
click at [708, 207] on select "Select Cable / Satellite Services Collection Agency Credit Card Debt Debt Couns…" at bounding box center [636, 207] width 166 height 26
click at [553, 194] on select "Select Cable / Satellite Services Collection Agency Credit Card Debt Debt Couns…" at bounding box center [636, 207] width 166 height 26
click at [758, 385] on button "Save & New" at bounding box center [761, 384] width 86 height 28
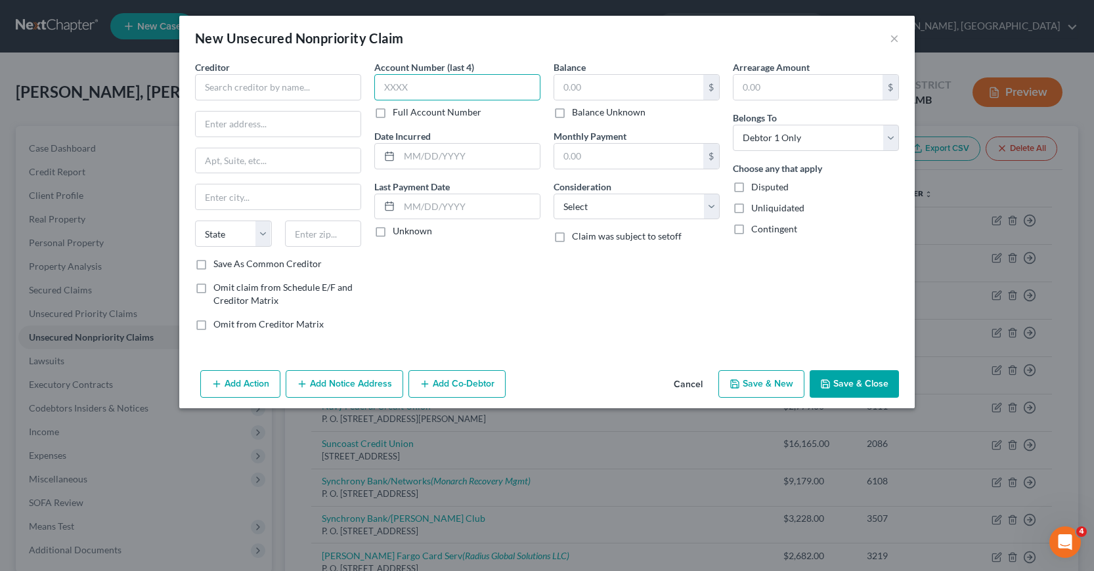
click at [381, 87] on input "text" at bounding box center [457, 87] width 166 height 26
click at [556, 87] on input "text" at bounding box center [628, 87] width 149 height 25
click at [206, 87] on input "text" at bounding box center [278, 87] width 166 height 26
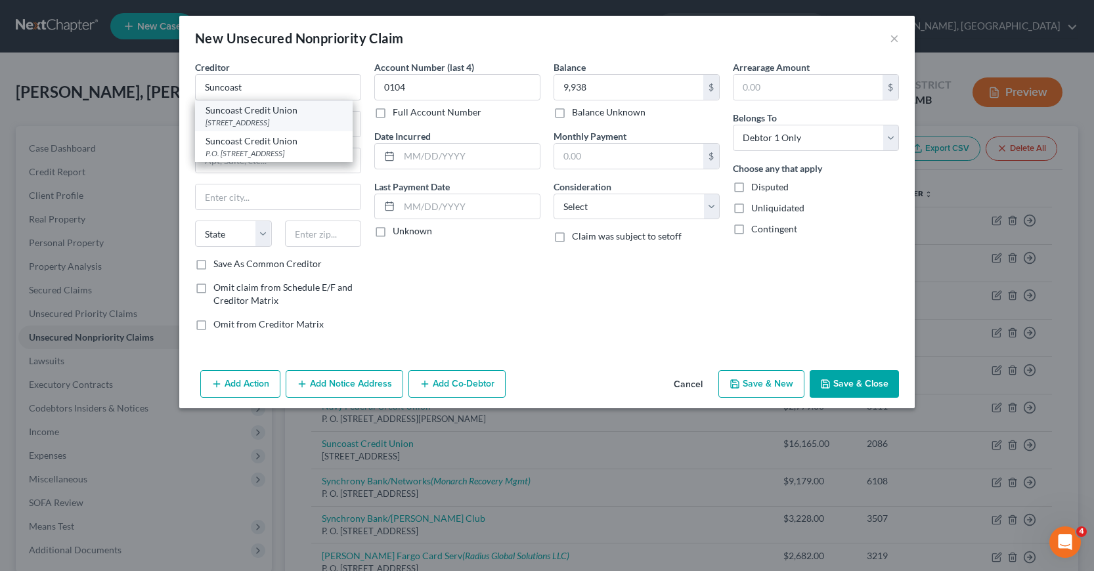
click at [225, 121] on div "[STREET_ADDRESS]" at bounding box center [273, 122] width 137 height 11
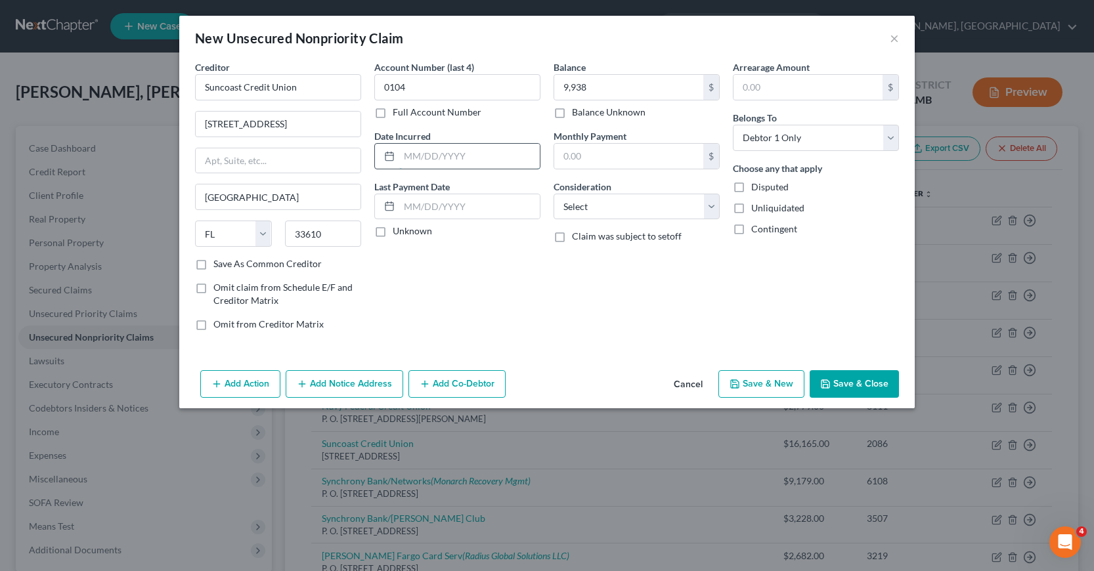
click at [423, 158] on input "text" at bounding box center [469, 156] width 140 height 25
click at [709, 206] on select "Select Cable / Satellite Services Collection Agency Credit Card Debt Debt Couns…" at bounding box center [636, 207] width 166 height 26
click at [553, 194] on select "Select Cable / Satellite Services Collection Agency Credit Card Debt Debt Couns…" at bounding box center [636, 207] width 166 height 26
click at [565, 253] on input "text" at bounding box center [636, 256] width 165 height 25
click at [329, 389] on button "Add Notice Address" at bounding box center [345, 384] width 118 height 28
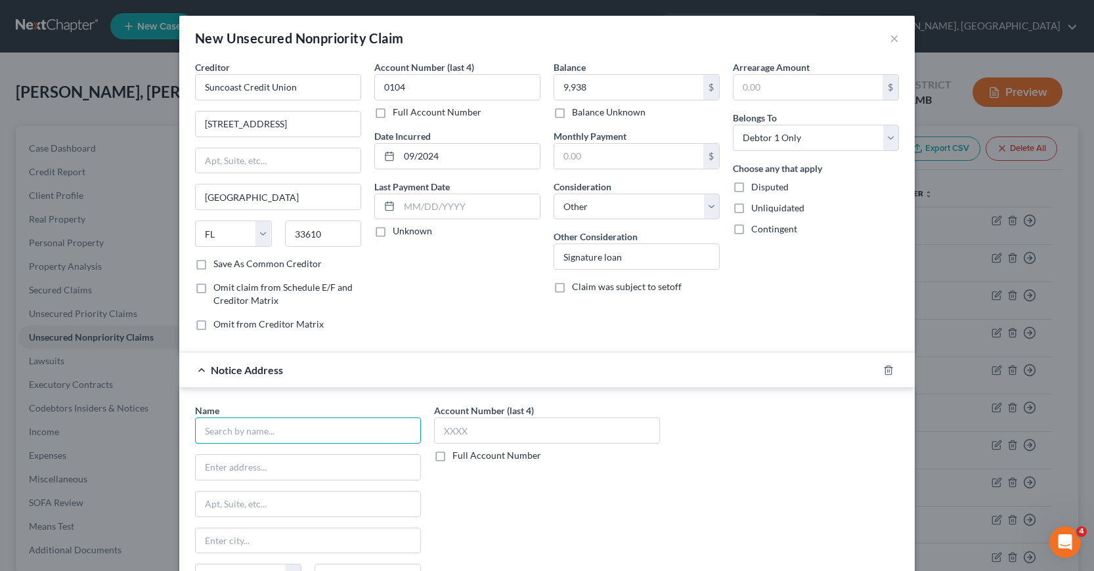
click at [237, 431] on input "text" at bounding box center [308, 431] width 226 height 26
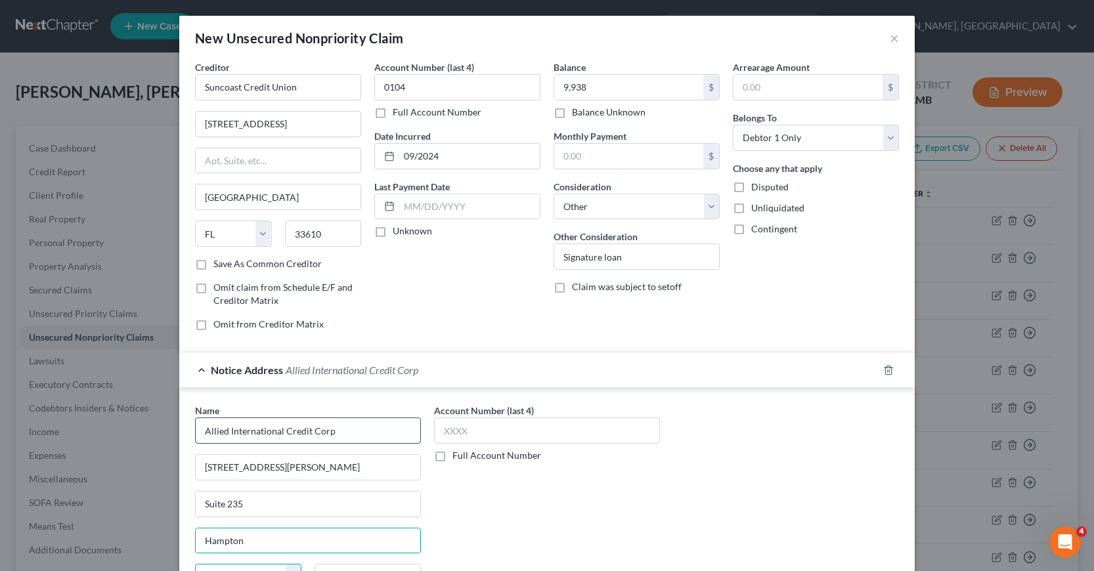
scroll to position [19, 0]
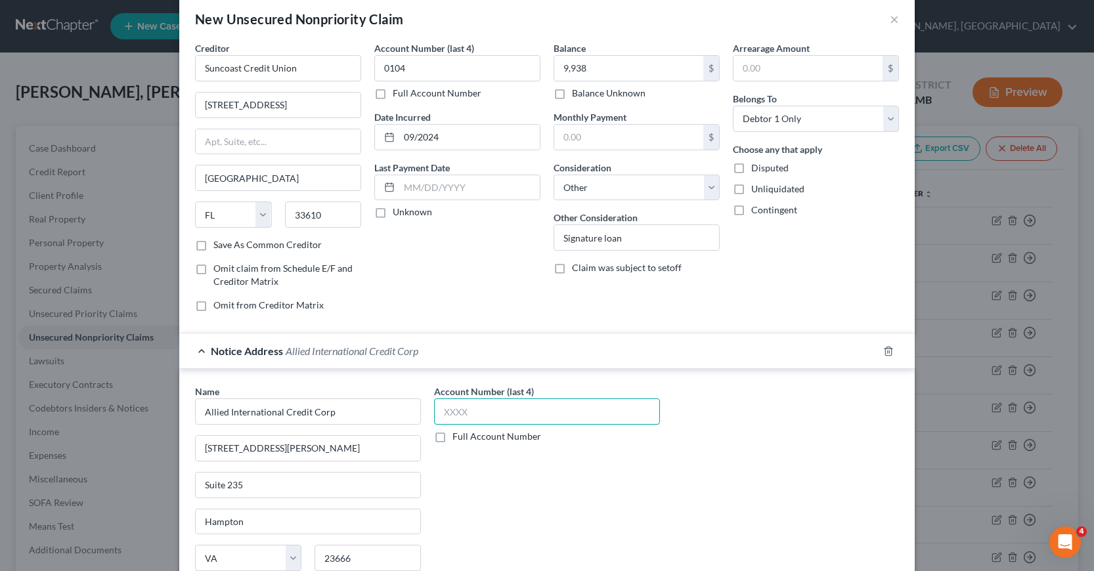
click at [442, 410] on input "text" at bounding box center [547, 412] width 226 height 26
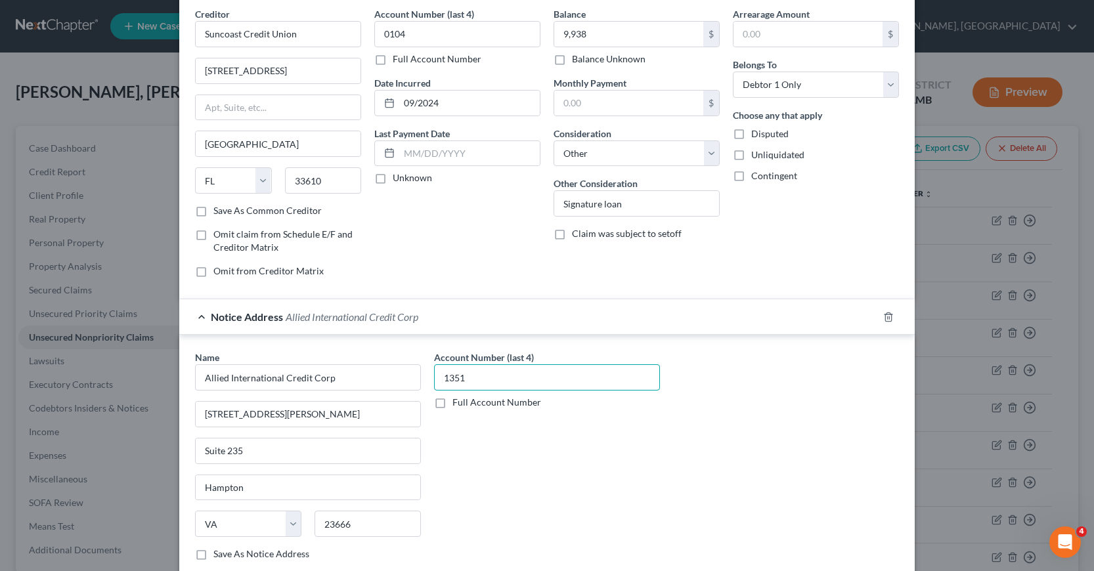
scroll to position [136, 0]
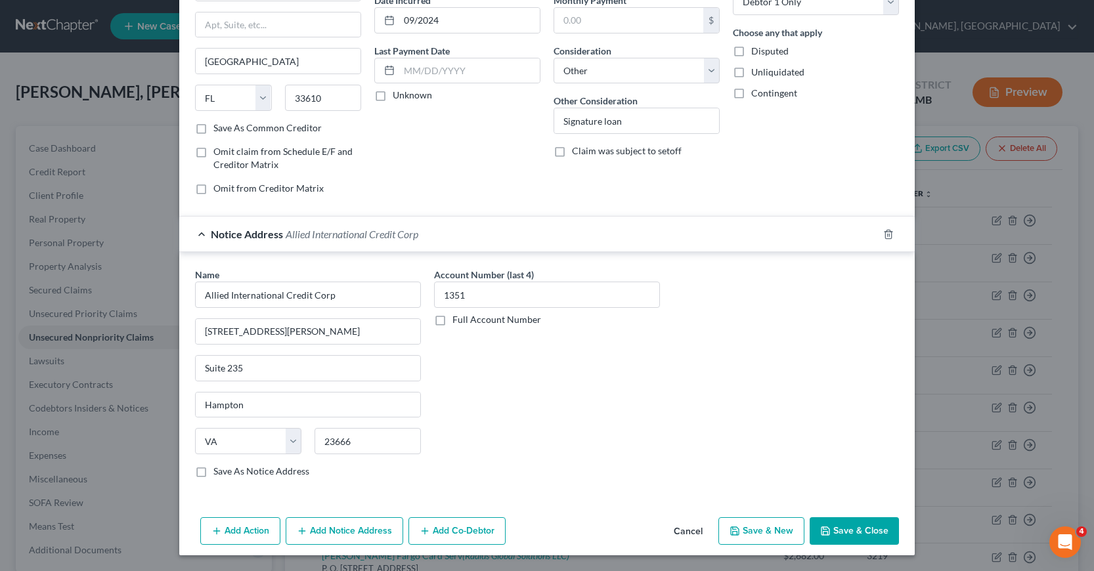
click at [848, 533] on button "Save & Close" at bounding box center [853, 531] width 89 height 28
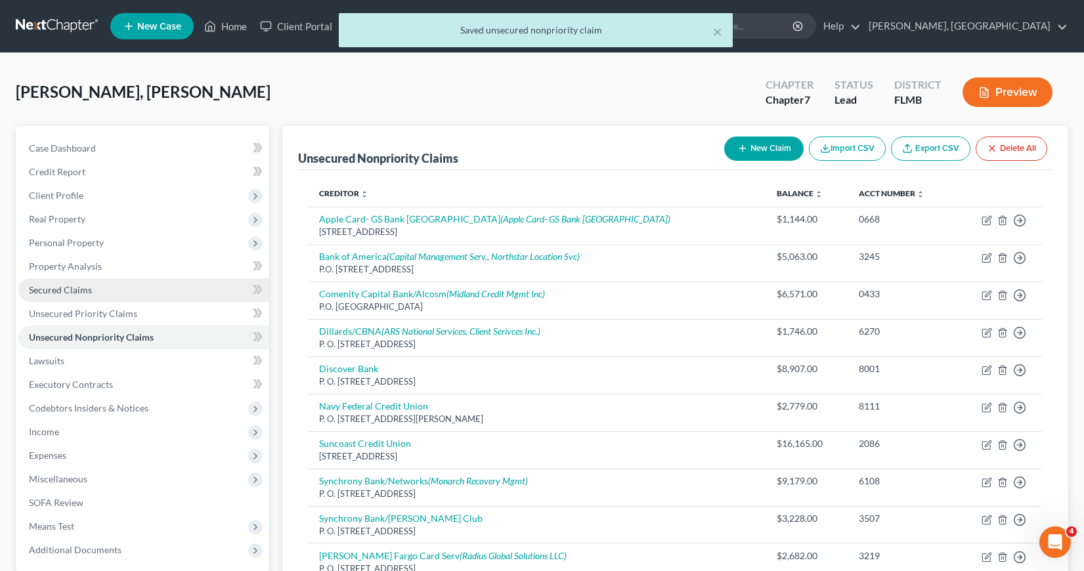
click at [64, 290] on span "Secured Claims" at bounding box center [60, 289] width 63 height 11
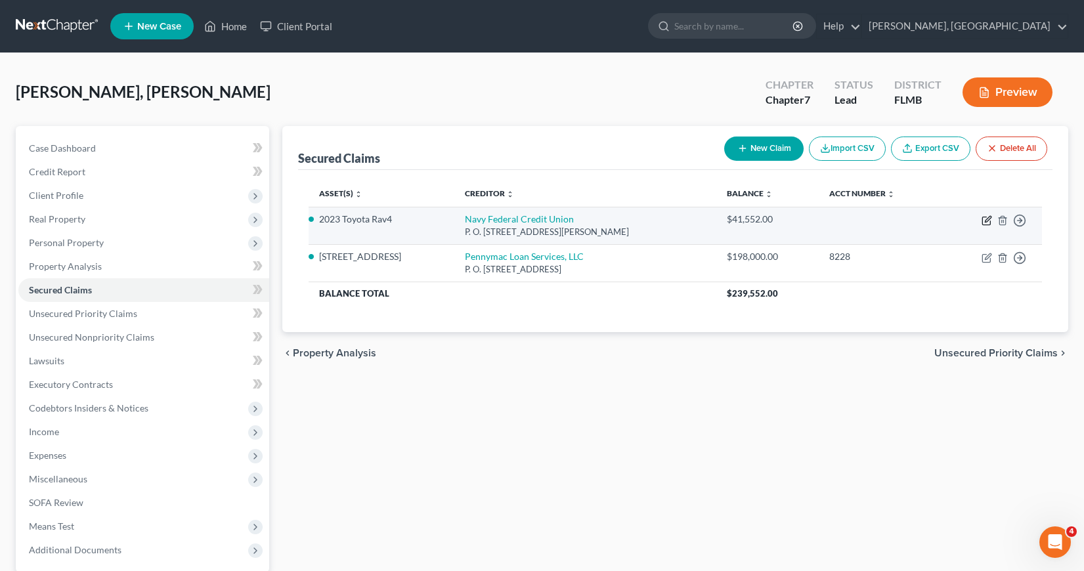
click at [987, 221] on icon "button" at bounding box center [987, 220] width 11 height 11
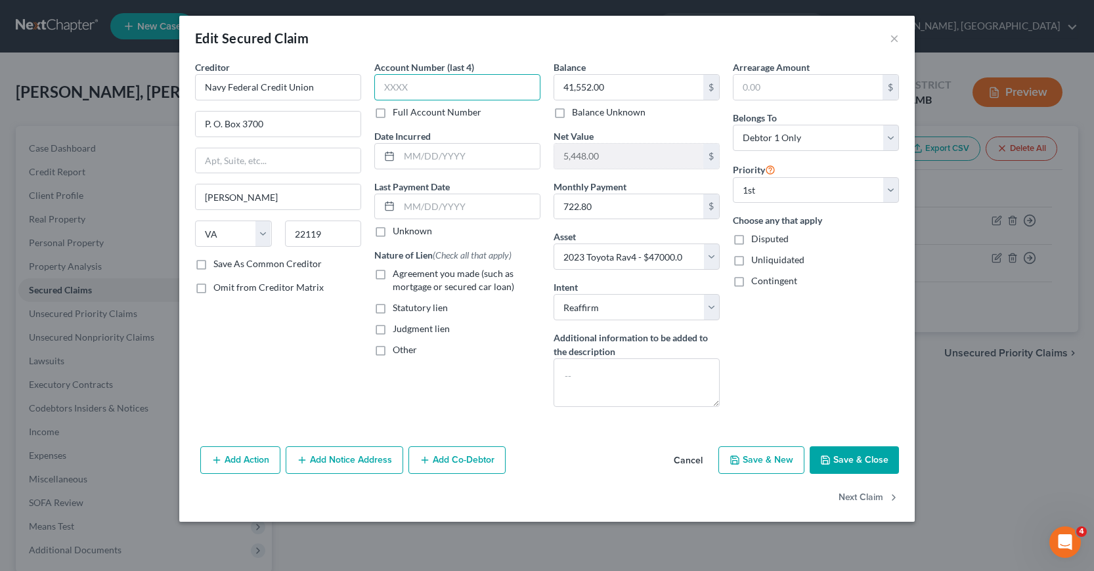
click at [384, 89] on input "text" at bounding box center [457, 87] width 166 height 26
click at [400, 150] on input "text" at bounding box center [469, 156] width 140 height 25
click at [408, 205] on input "text" at bounding box center [469, 206] width 140 height 25
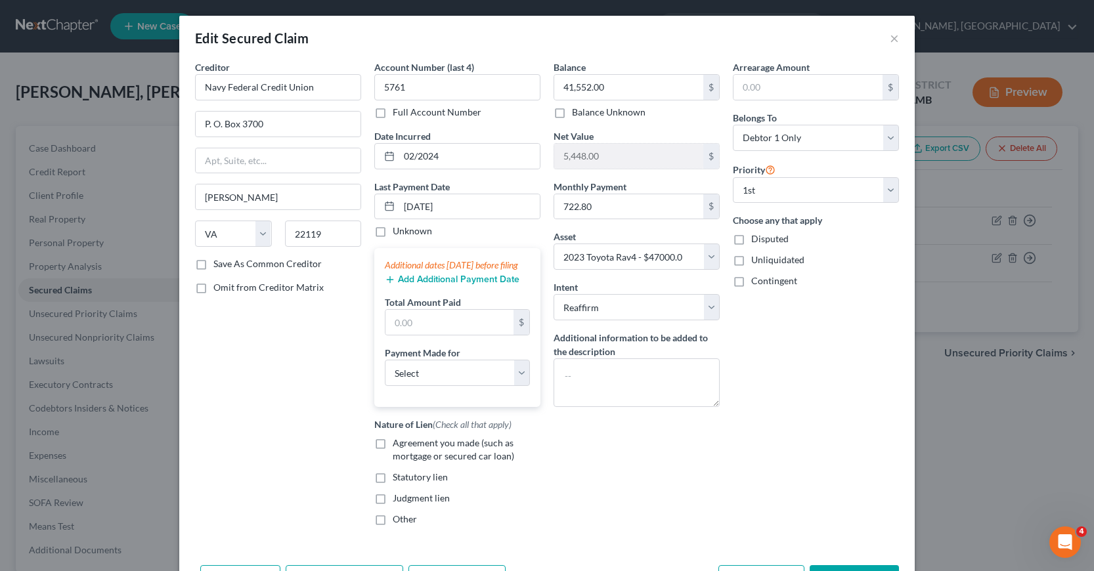
click at [387, 285] on icon "button" at bounding box center [390, 279] width 11 height 11
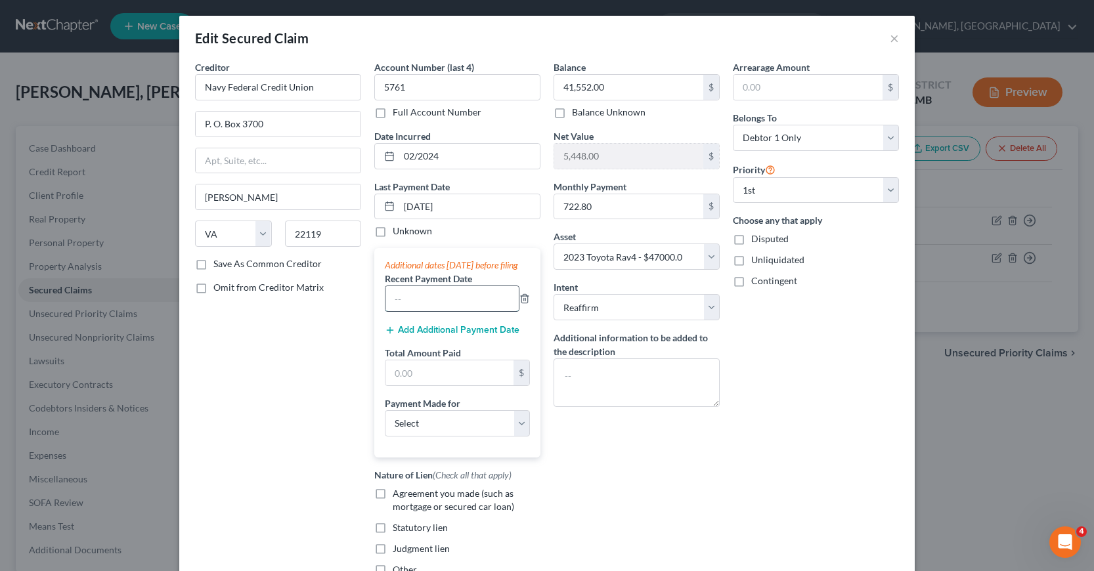
click at [393, 307] on input "text" at bounding box center [451, 298] width 133 height 25
click at [390, 382] on input "text" at bounding box center [449, 372] width 128 height 25
click at [517, 434] on select "Select Car Credit Card Loan Repayment Mortgage Other Suppliers Or Vendors" at bounding box center [457, 423] width 145 height 26
click at [385, 423] on select "Select Car Credit Card Loan Repayment Mortgage Other Suppliers Or Vendors" at bounding box center [457, 423] width 145 height 26
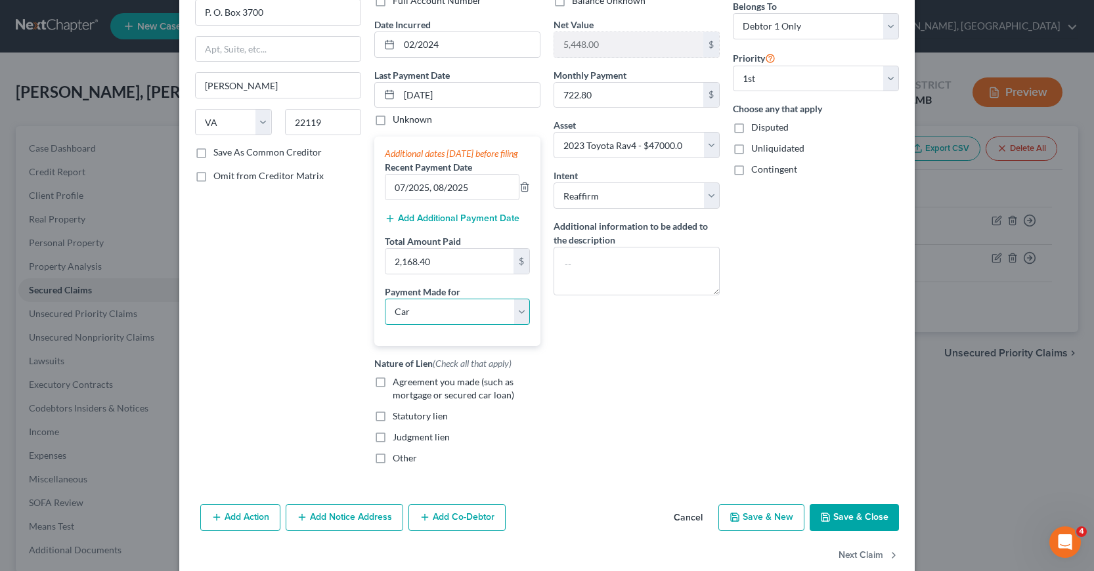
scroll to position [131, 0]
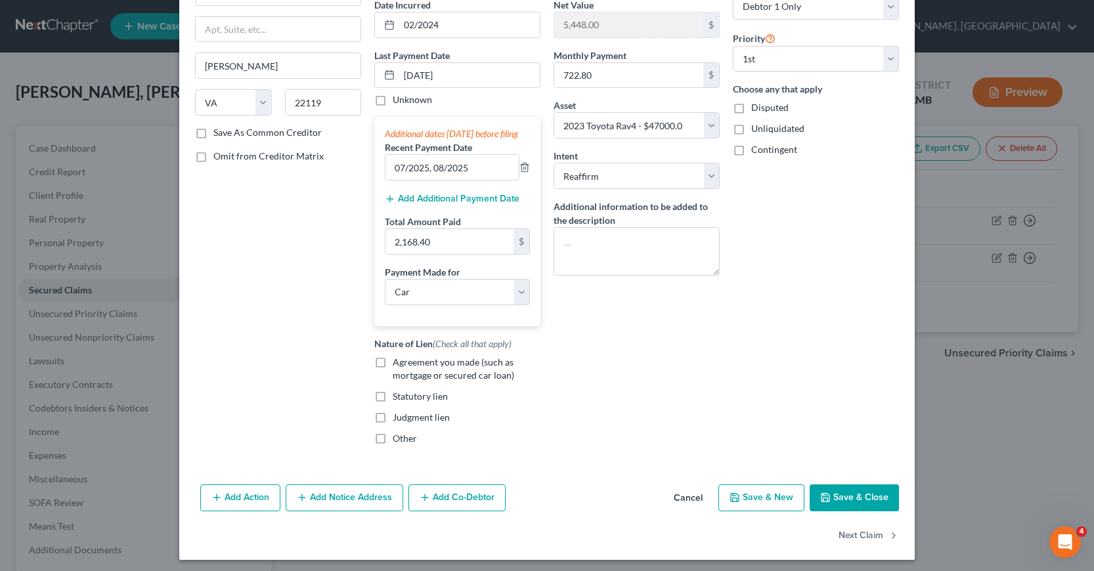
click at [393, 376] on label "Agreement you made (such as mortgage or secured car loan)" at bounding box center [467, 369] width 148 height 26
click at [398, 364] on input "Agreement you made (such as mortgage or secured car loan)" at bounding box center [402, 360] width 9 height 9
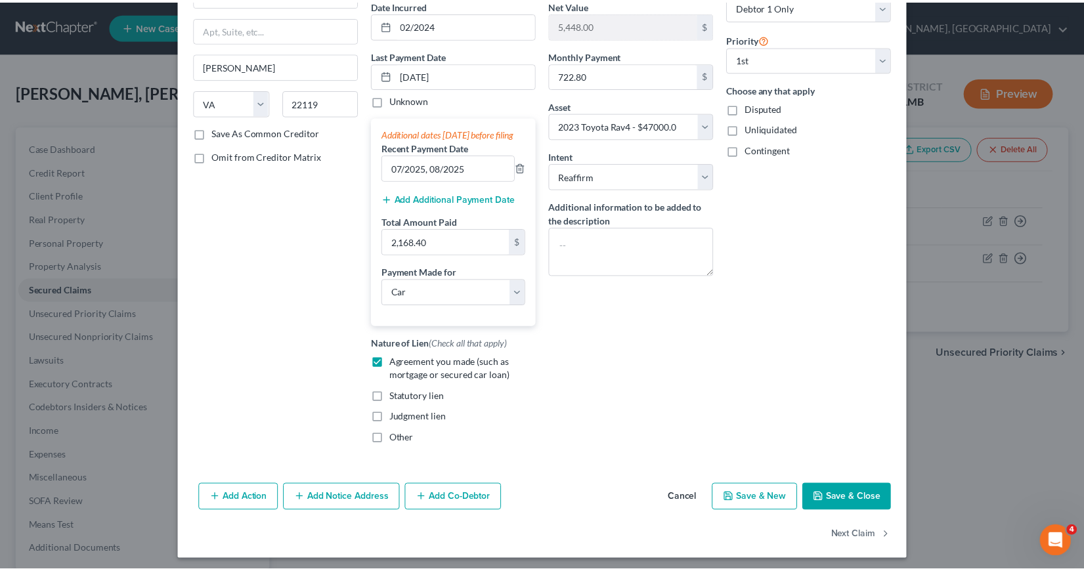
scroll to position [149, 0]
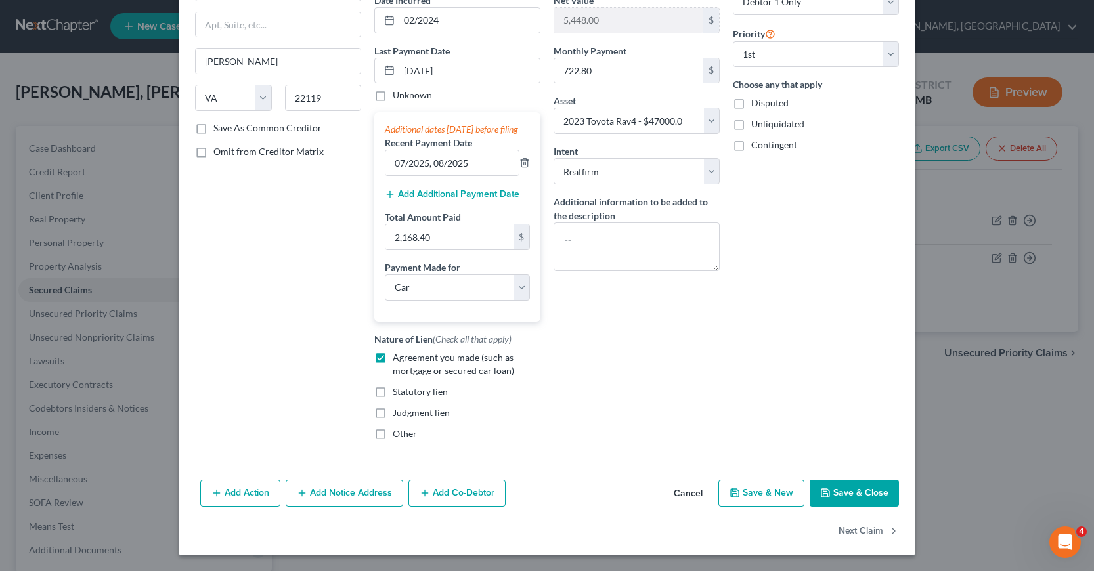
click at [842, 493] on button "Save & Close" at bounding box center [853, 494] width 89 height 28
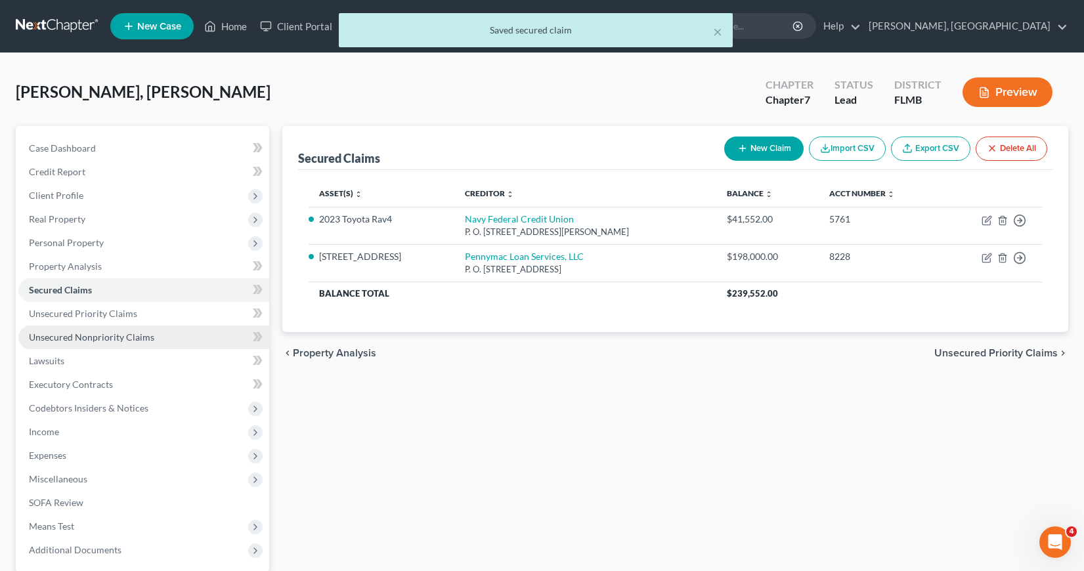
click at [97, 340] on span "Unsecured Nonpriority Claims" at bounding box center [91, 337] width 125 height 11
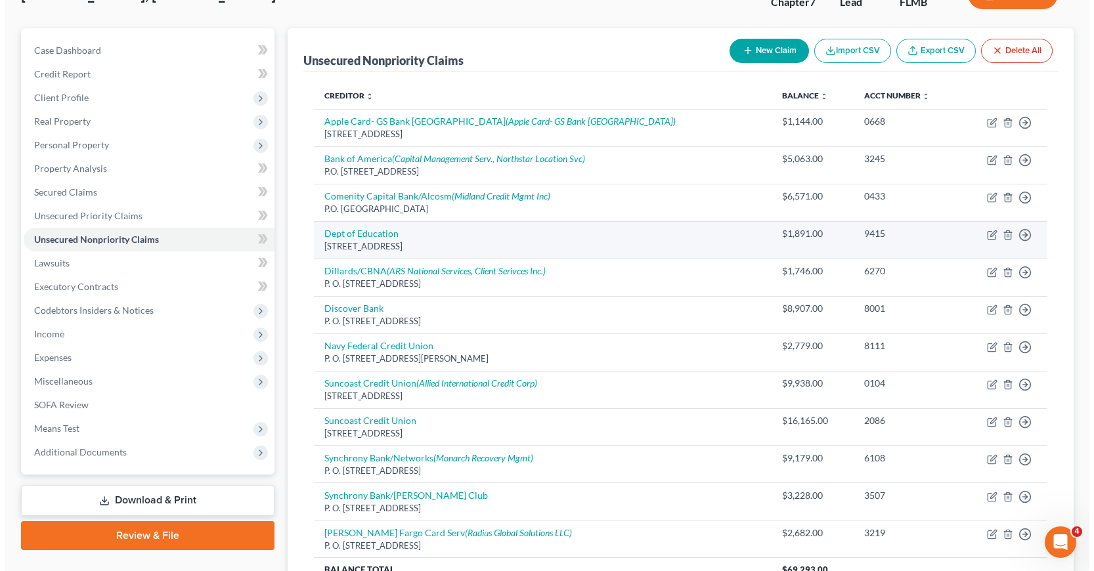
scroll to position [95, 0]
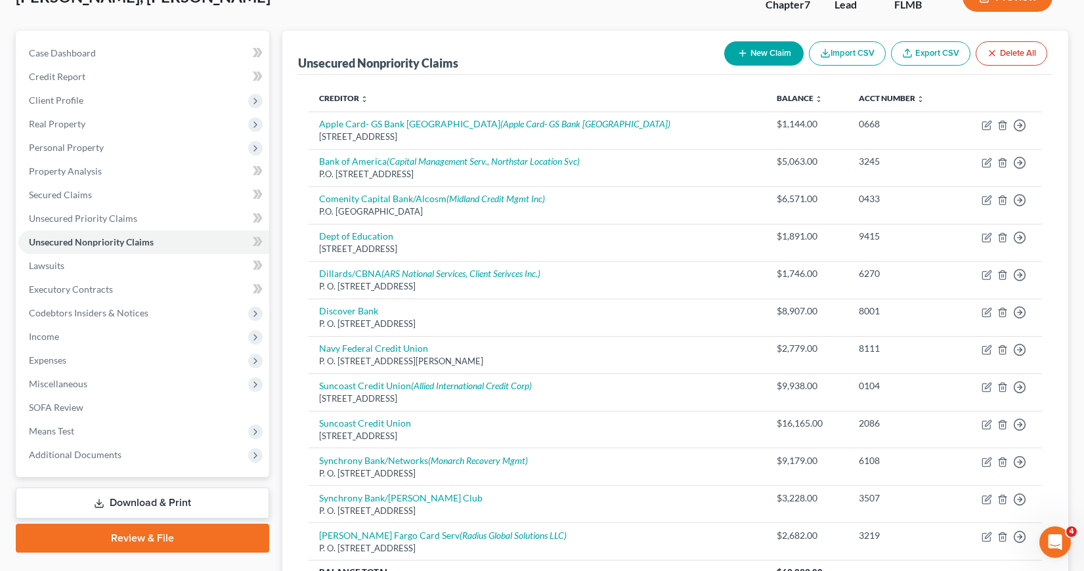
click at [766, 51] on button "New Claim" at bounding box center [763, 53] width 79 height 24
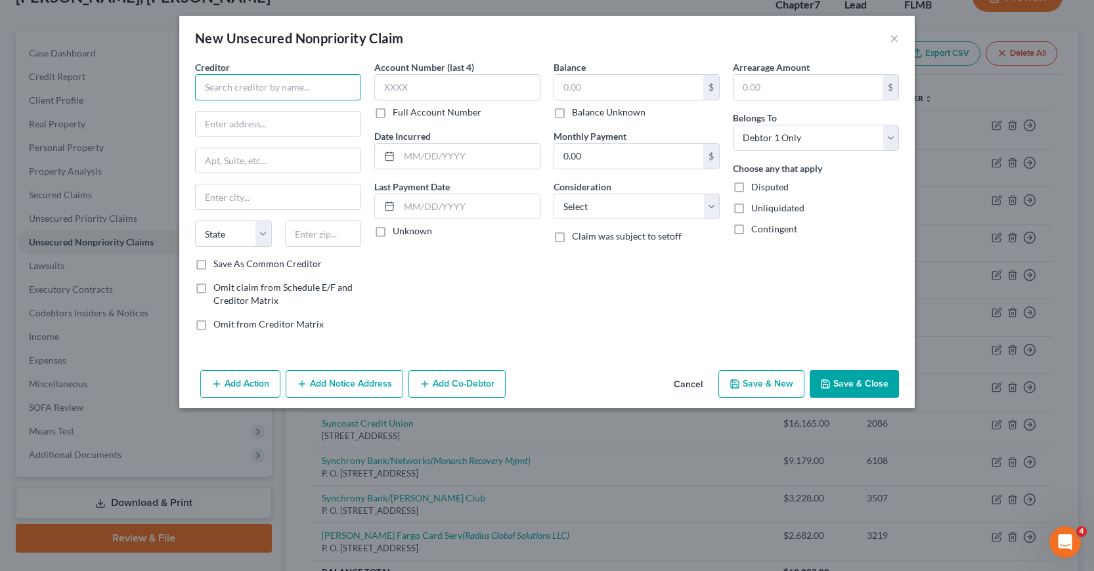
click at [211, 88] on input "text" at bounding box center [278, 87] width 166 height 26
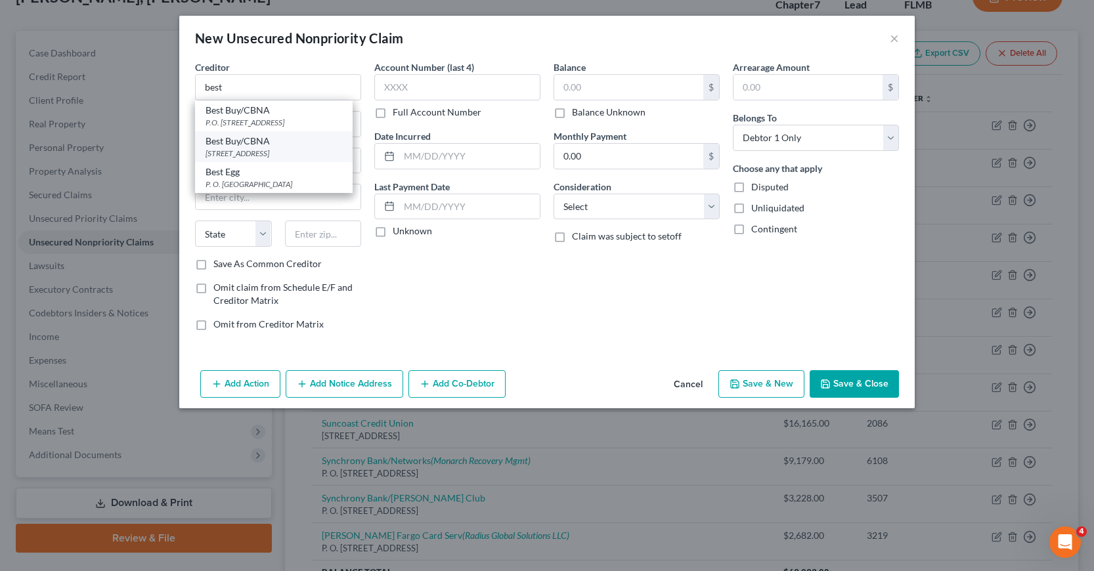
click at [244, 150] on div "[STREET_ADDRESS]" at bounding box center [273, 153] width 137 height 11
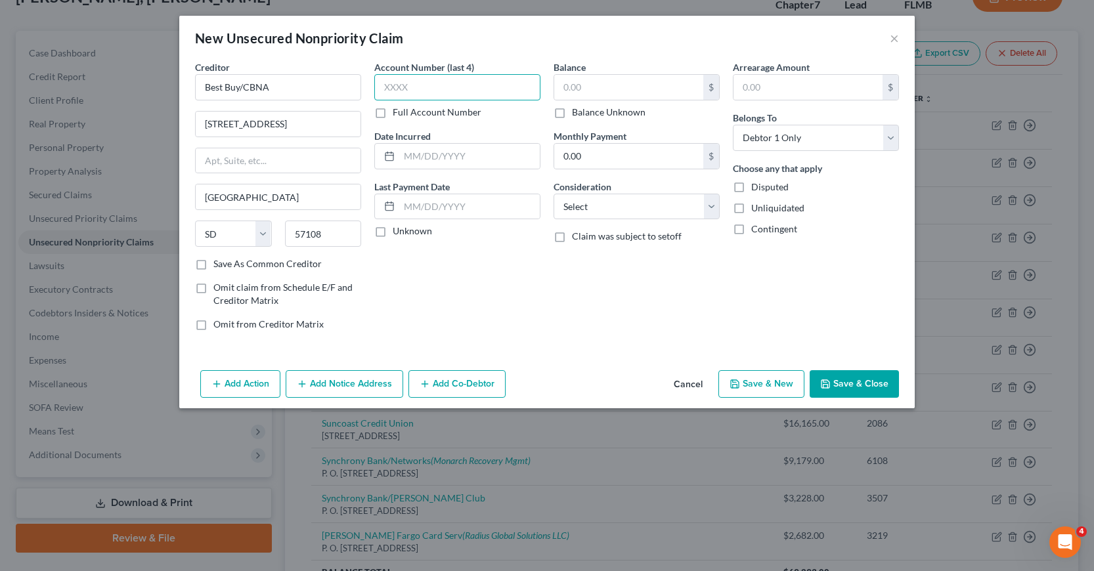
click at [382, 88] on input "text" at bounding box center [457, 87] width 166 height 26
click at [406, 156] on input "text" at bounding box center [469, 156] width 140 height 25
click at [564, 86] on input "text" at bounding box center [628, 87] width 149 height 25
click at [714, 204] on select "Select Cable / Satellite Services Collection Agency Credit Card Debt Debt Couns…" at bounding box center [636, 207] width 166 height 26
click at [553, 194] on select "Select Cable / Satellite Services Collection Agency Credit Card Debt Debt Couns…" at bounding box center [636, 207] width 166 height 26
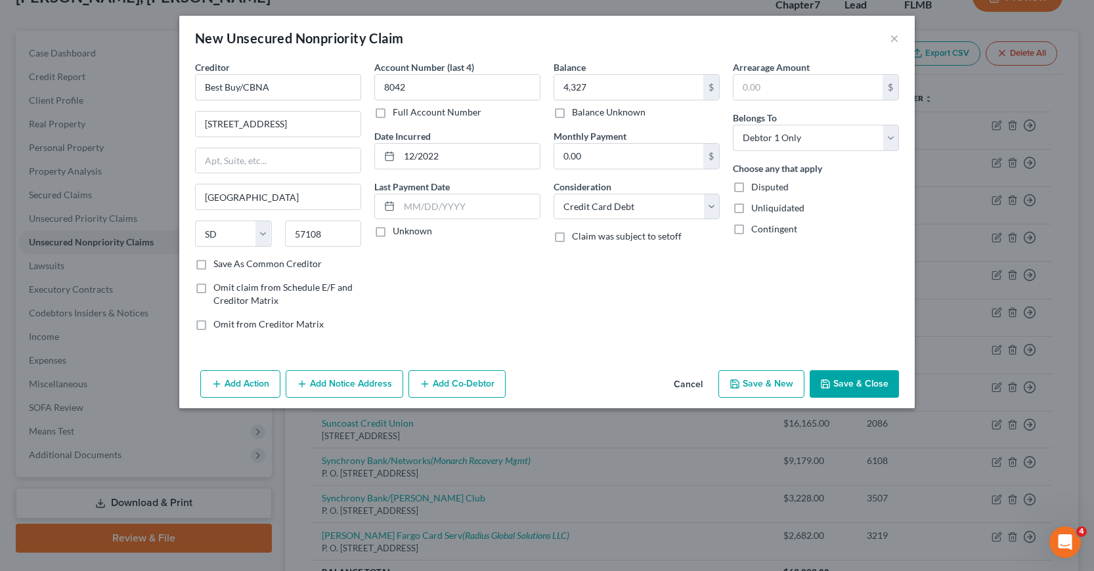
click at [326, 382] on button "Add Notice Address" at bounding box center [345, 384] width 118 height 28
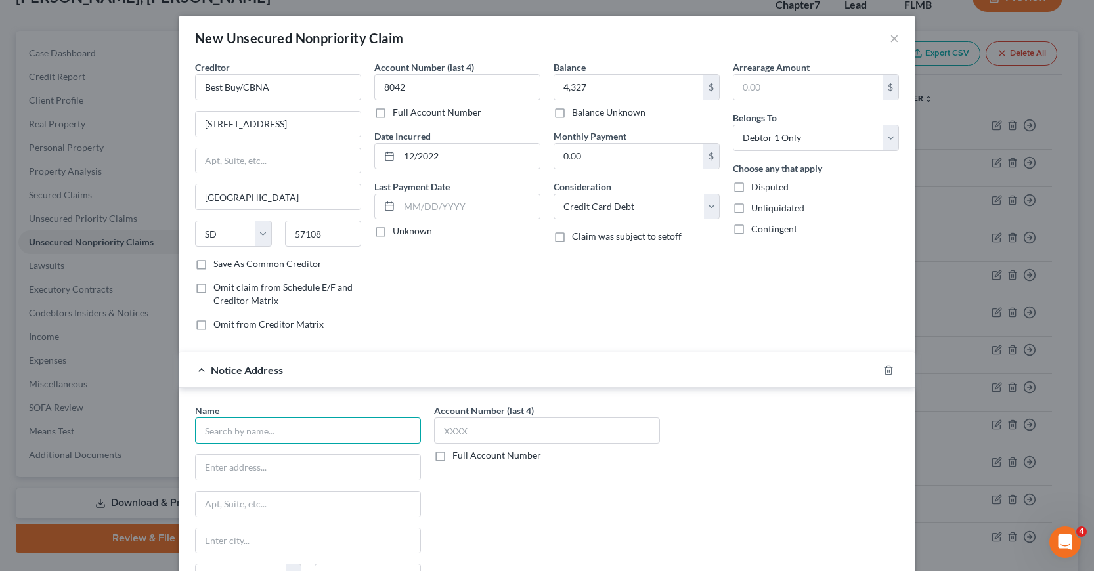
click at [222, 429] on input "text" at bounding box center [308, 431] width 226 height 26
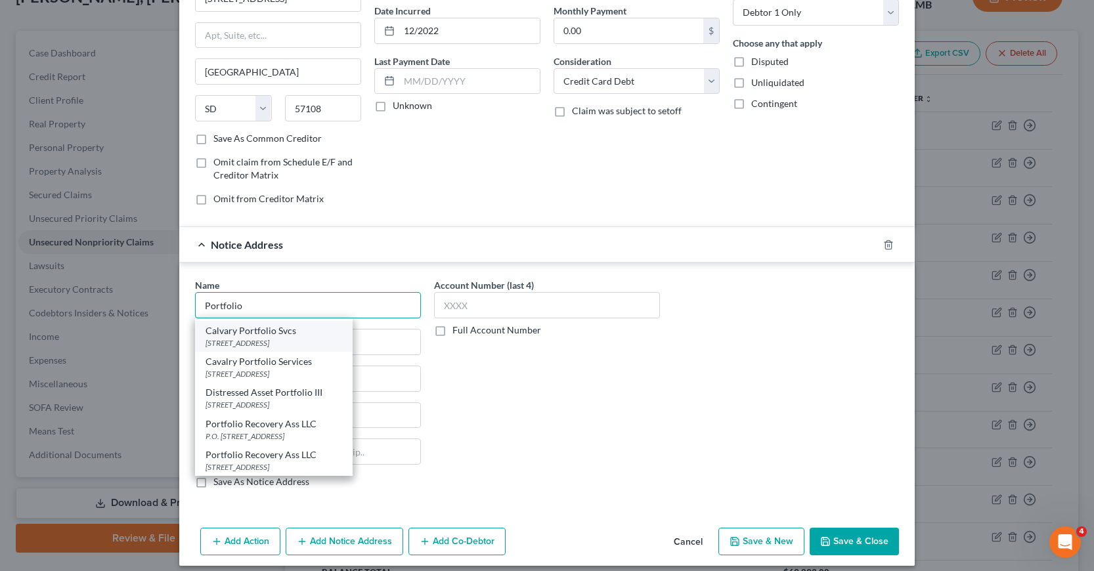
scroll to position [131, 0]
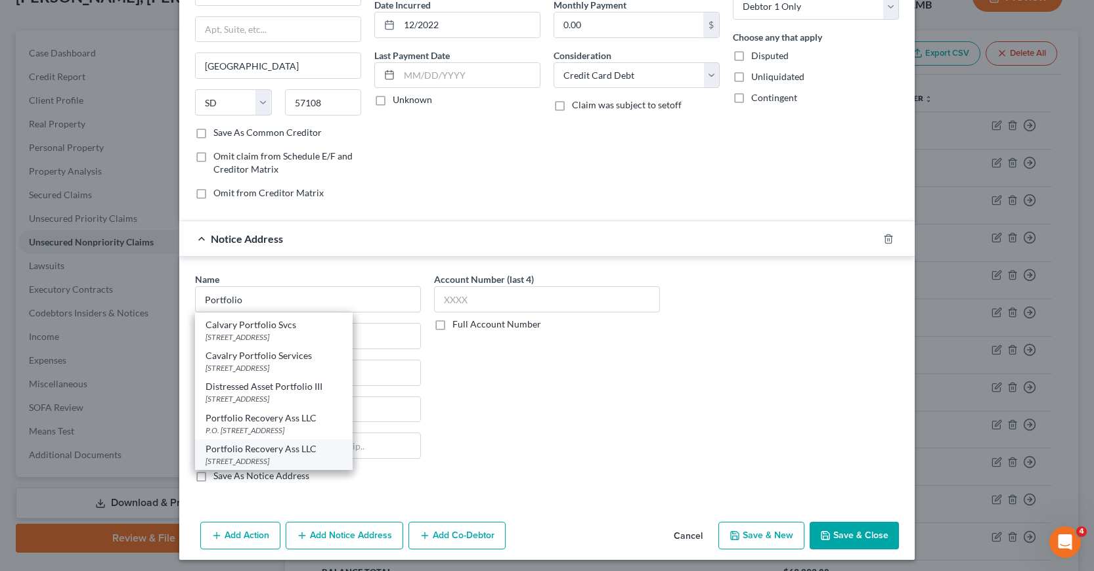
click at [251, 456] on div "[STREET_ADDRESS]" at bounding box center [273, 461] width 137 height 11
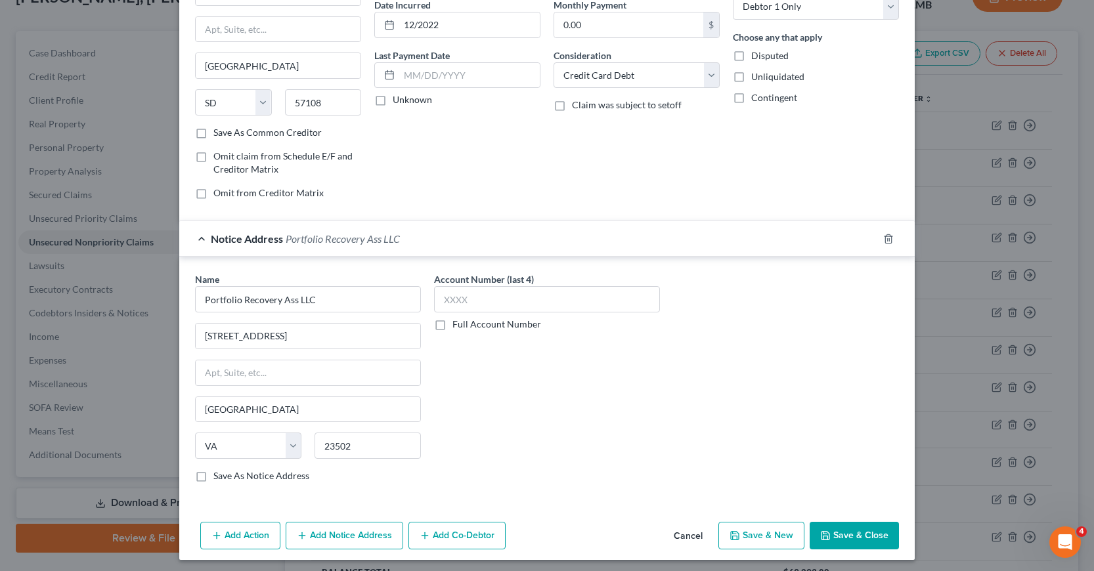
scroll to position [0, 0]
click at [437, 300] on input "text" at bounding box center [547, 299] width 226 height 26
click at [762, 534] on button "Save & New" at bounding box center [761, 536] width 86 height 28
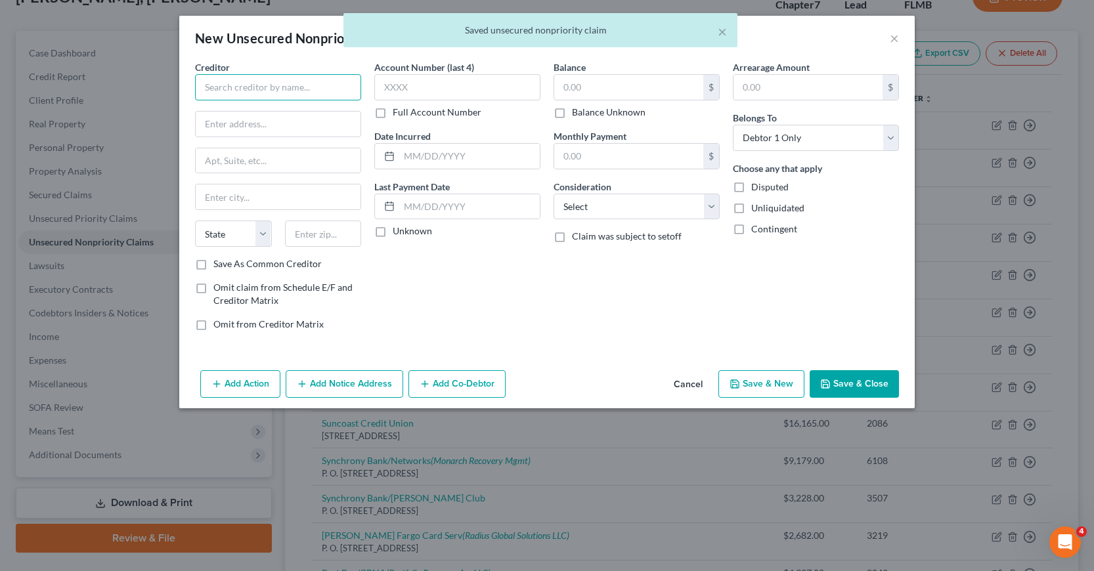
click at [202, 87] on input "text" at bounding box center [278, 87] width 166 height 26
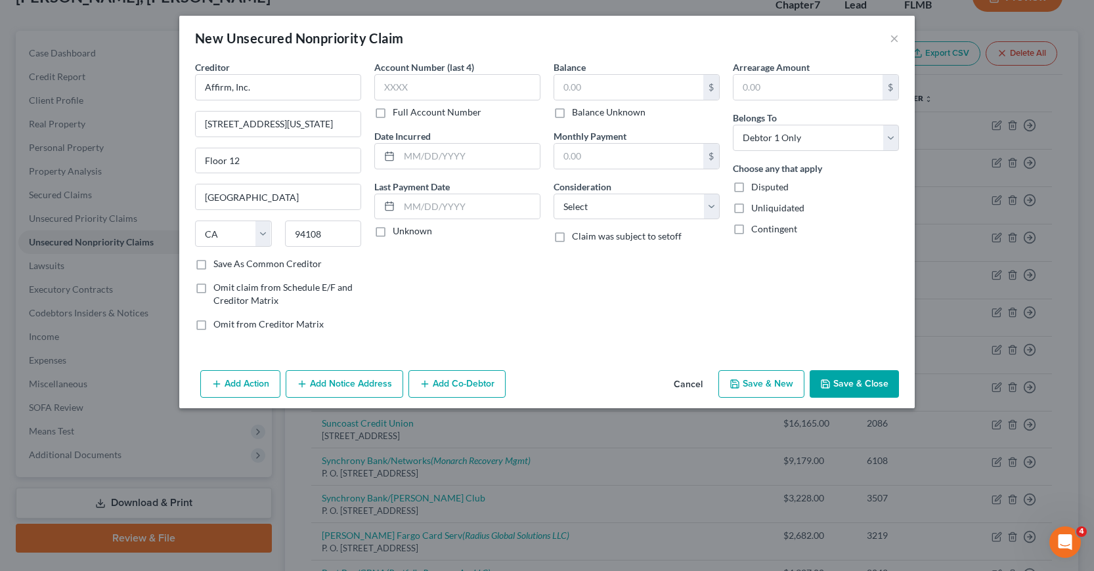
click at [213, 265] on label "Save As Common Creditor" at bounding box center [267, 263] width 108 height 13
click at [219, 265] on input "Save As Common Creditor" at bounding box center [223, 261] width 9 height 9
click at [382, 89] on input "text" at bounding box center [457, 87] width 166 height 26
click at [402, 152] on input "text" at bounding box center [469, 156] width 140 height 25
click at [559, 85] on input "text" at bounding box center [628, 87] width 149 height 25
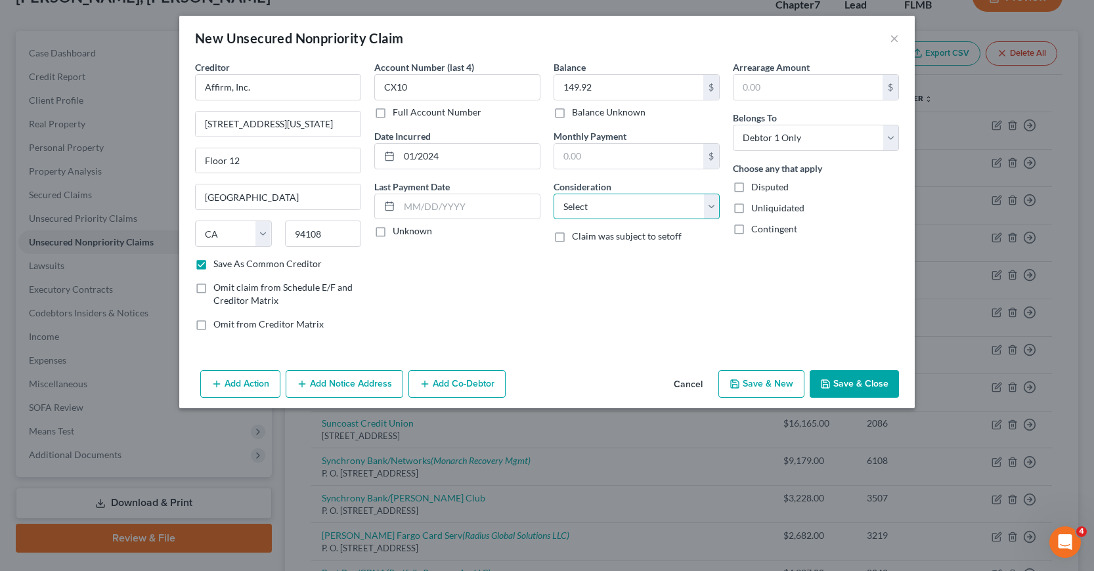
click at [708, 207] on select "Select Cable / Satellite Services Collection Agency Credit Card Debt Debt Couns…" at bounding box center [636, 207] width 166 height 26
drag, startPoint x: 403, startPoint y: 156, endPoint x: 471, endPoint y: 160, distance: 68.4
click at [471, 158] on input "01/2024" at bounding box center [469, 156] width 140 height 25
click at [711, 207] on select "Select Cable / Satellite Services Collection Agency Credit Card Debt Debt Couns…" at bounding box center [636, 207] width 166 height 26
click at [553, 194] on select "Select Cable / Satellite Services Collection Agency Credit Card Debt Debt Couns…" at bounding box center [636, 207] width 166 height 26
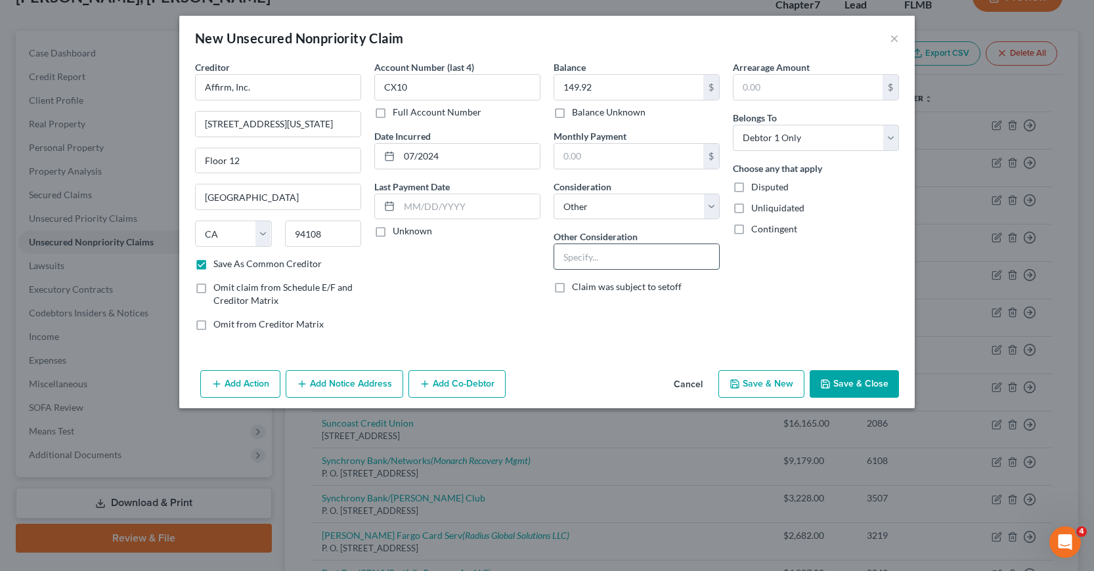
click at [574, 254] on input "text" at bounding box center [636, 256] width 165 height 25
click at [323, 383] on button "Add Notice Address" at bounding box center [345, 384] width 118 height 28
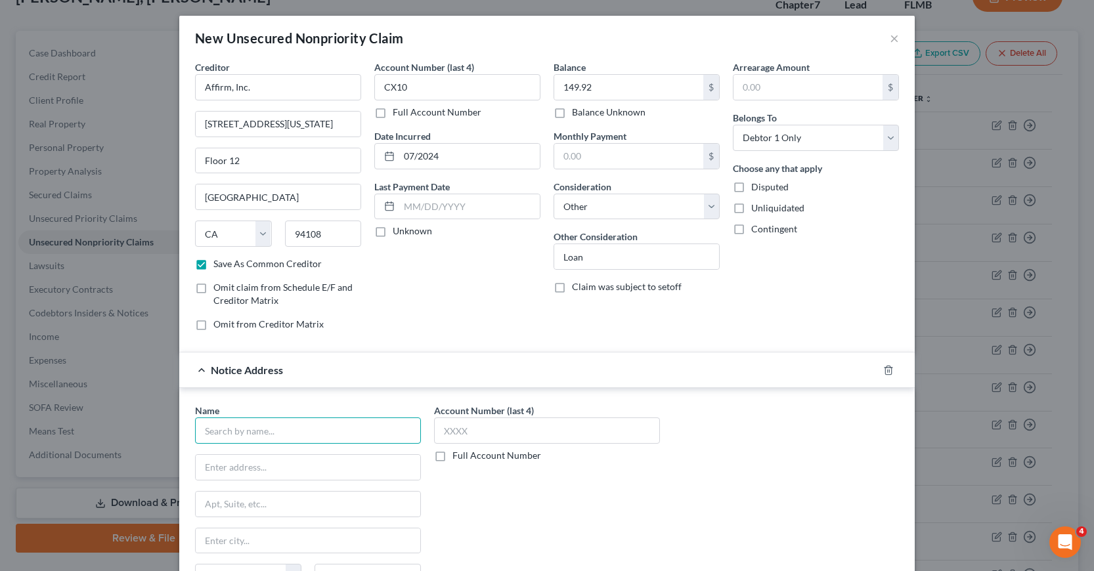
click at [211, 429] on input "text" at bounding box center [308, 431] width 226 height 26
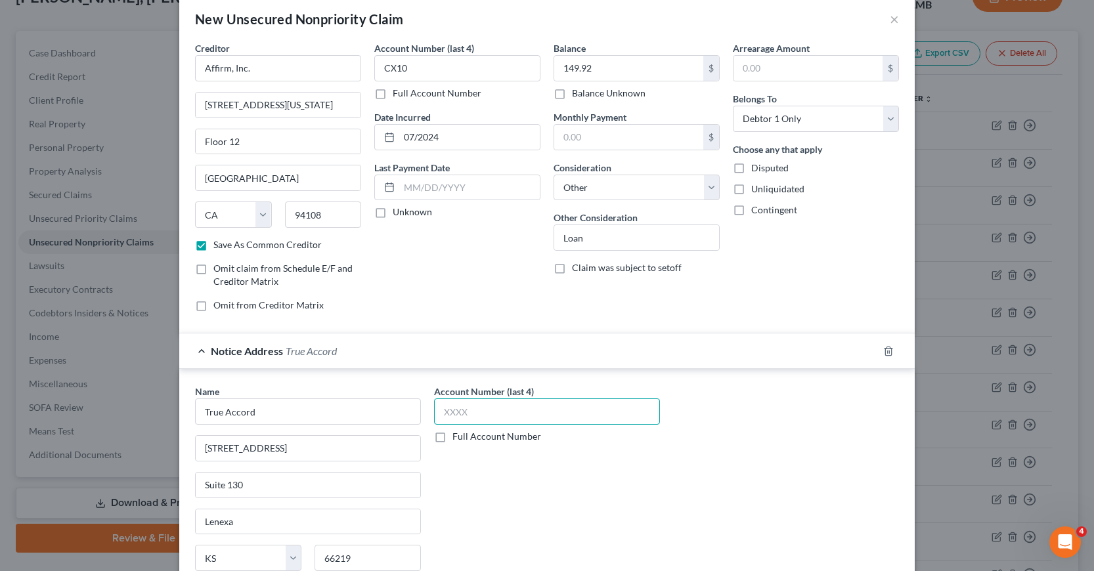
click at [436, 412] on input "text" at bounding box center [547, 412] width 226 height 26
